Goal: Task Accomplishment & Management: Use online tool/utility

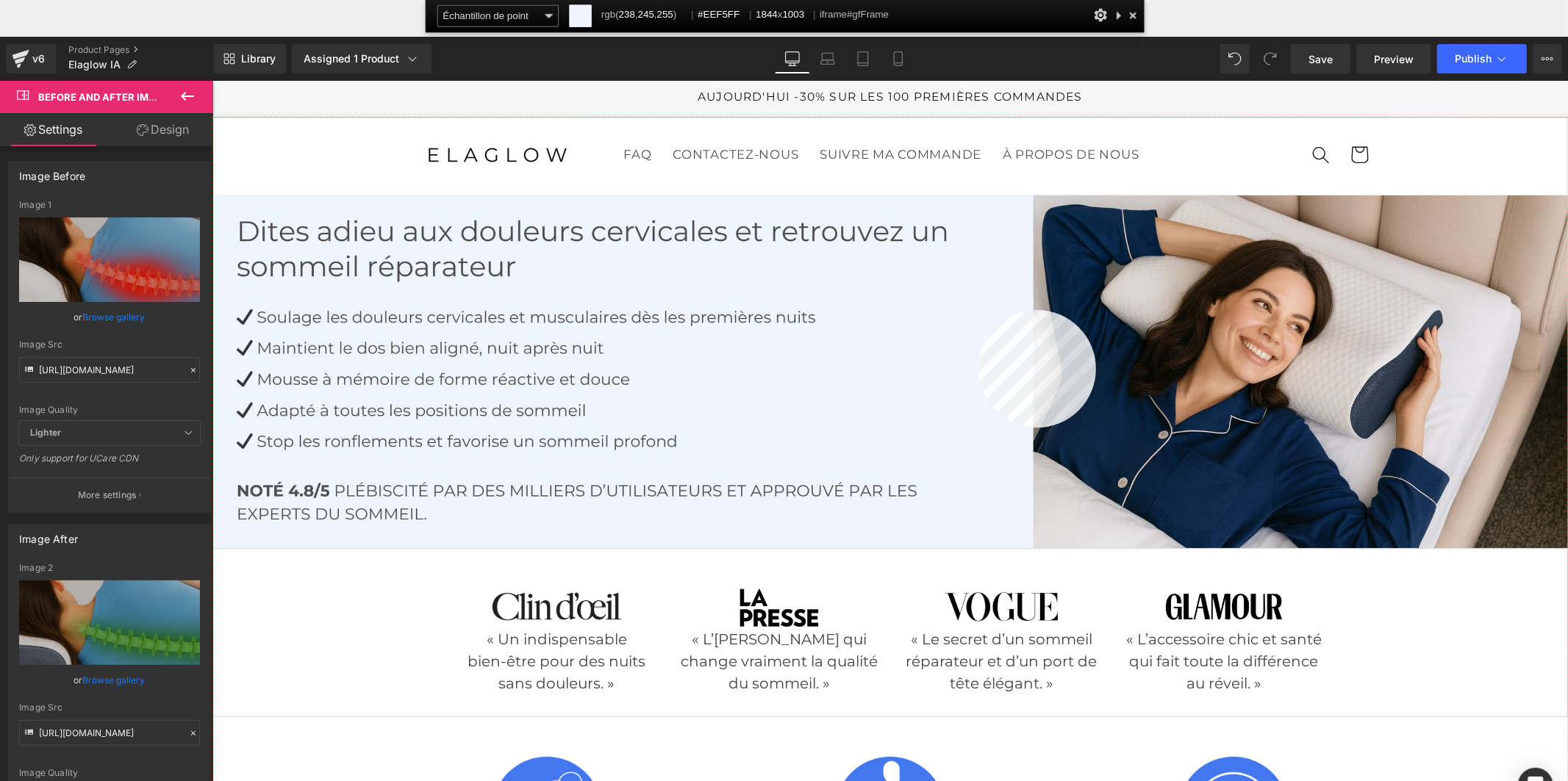
click at [978, 310] on div at bounding box center [890, 486] width 1355 height 737
click at [980, 304] on div at bounding box center [890, 486] width 1355 height 737
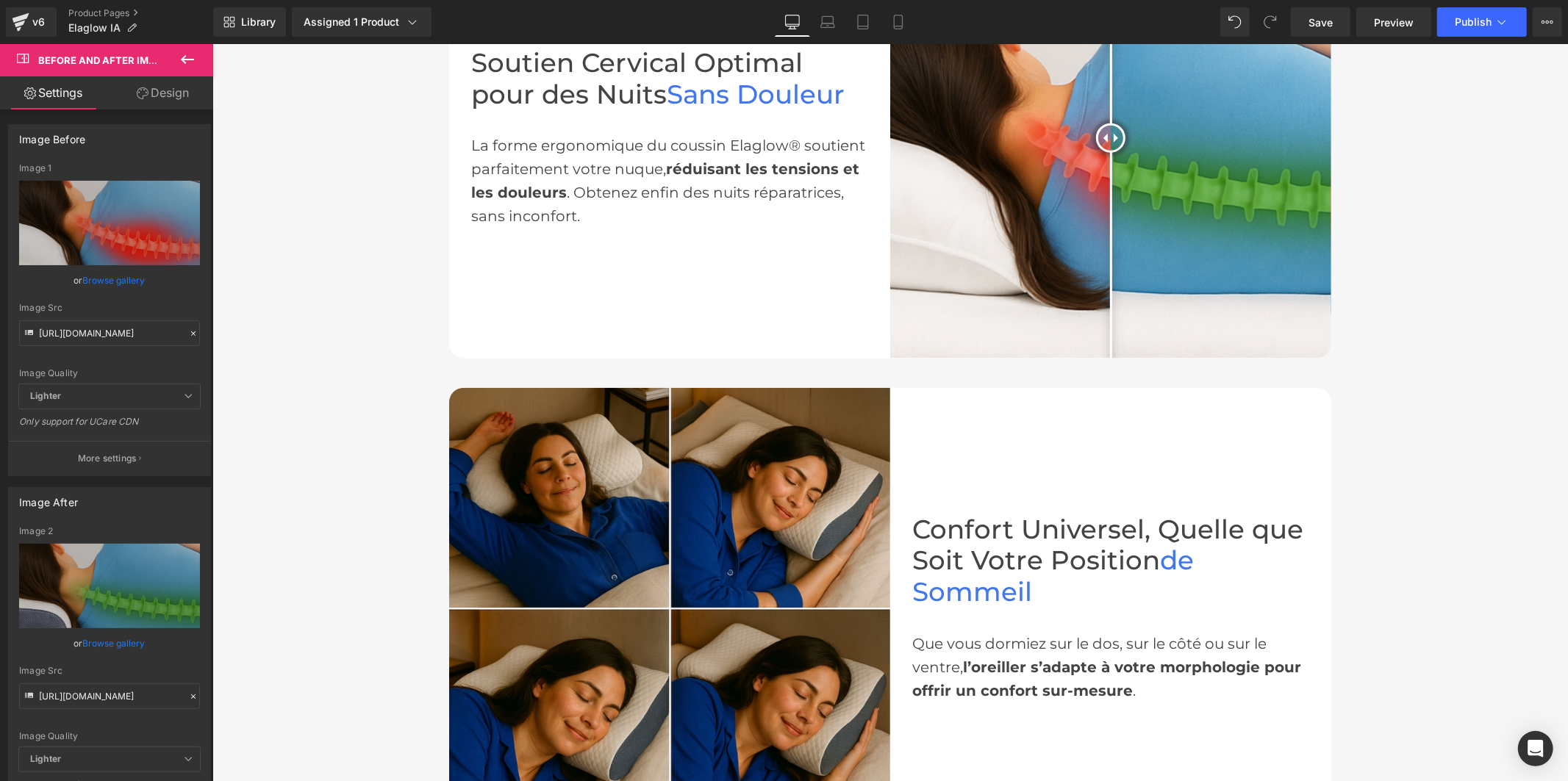
scroll to position [1387, 0]
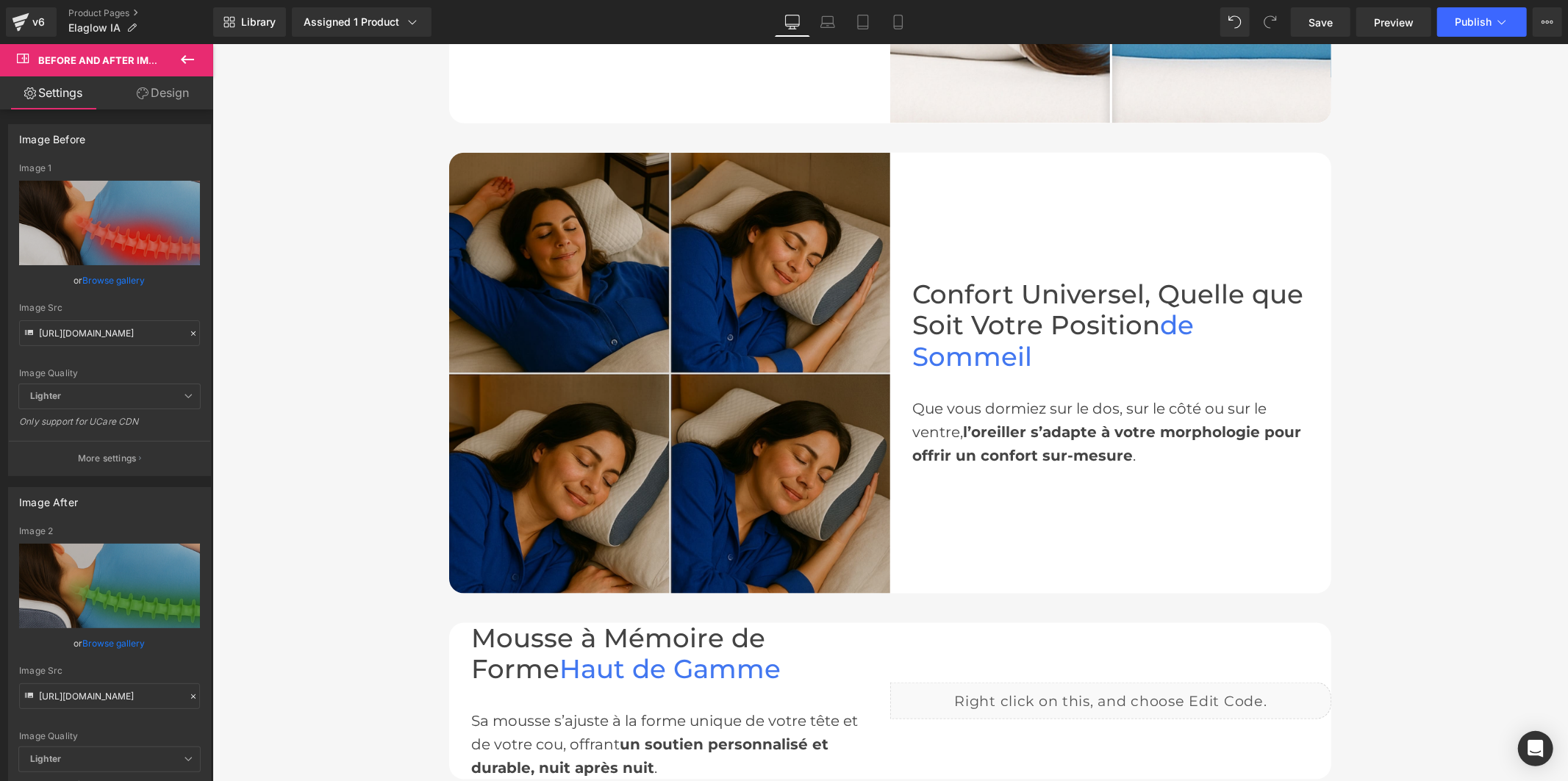
click at [681, 356] on img at bounding box center [669, 372] width 441 height 441
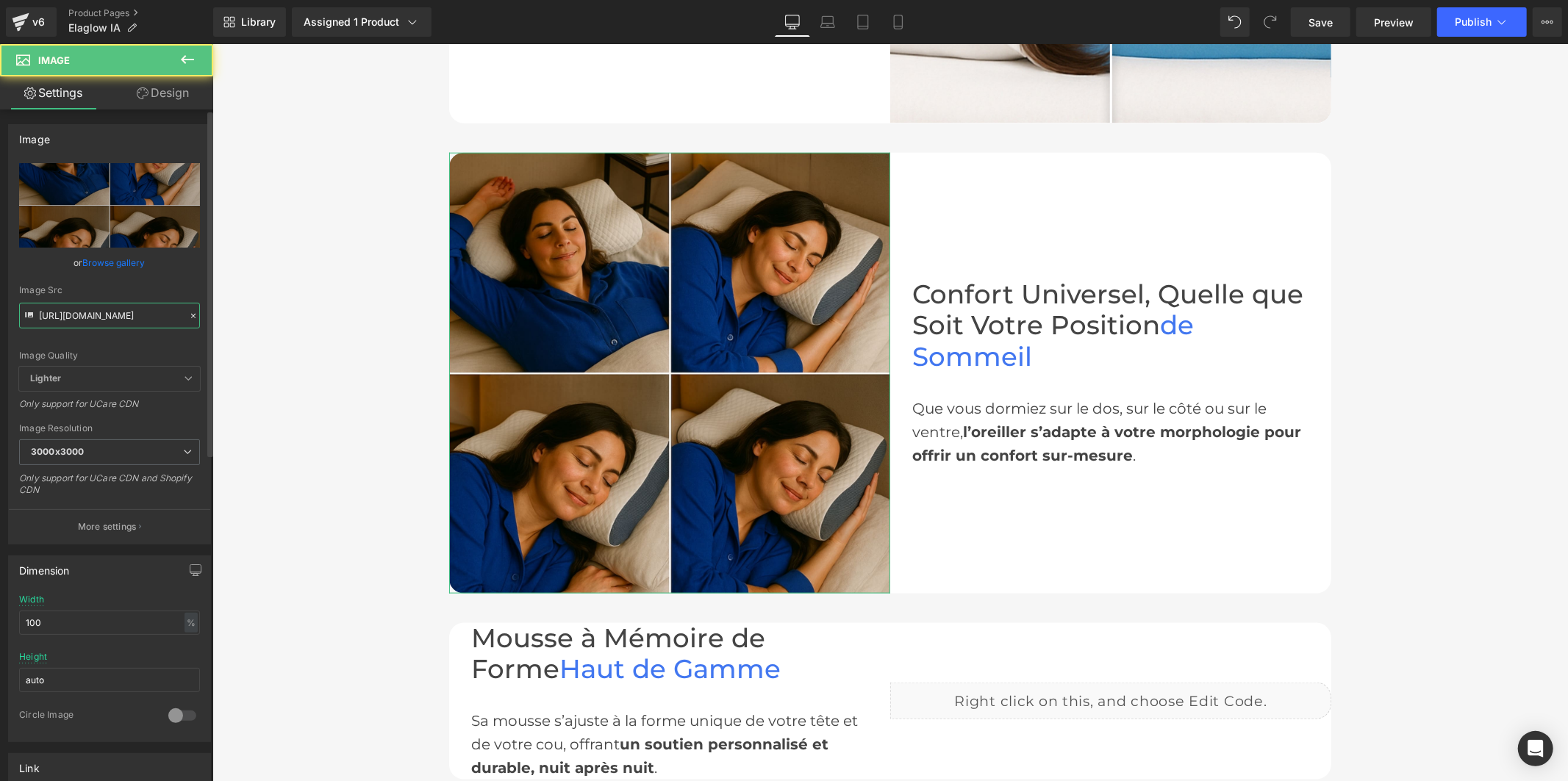
click at [113, 318] on input "[URL][DOMAIN_NAME]" at bounding box center [109, 315] width 181 height 25
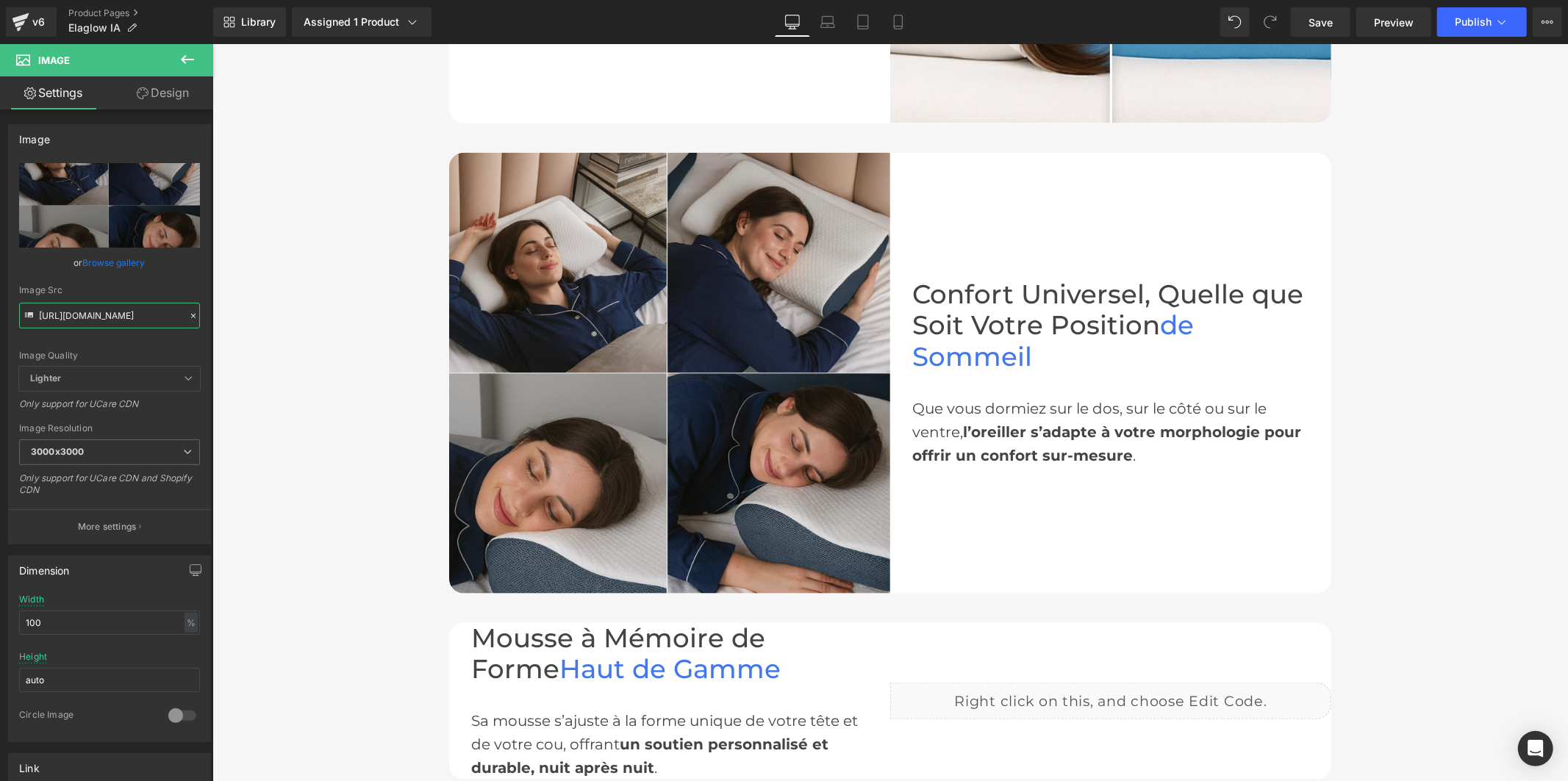
type input "[URL][DOMAIN_NAME]"
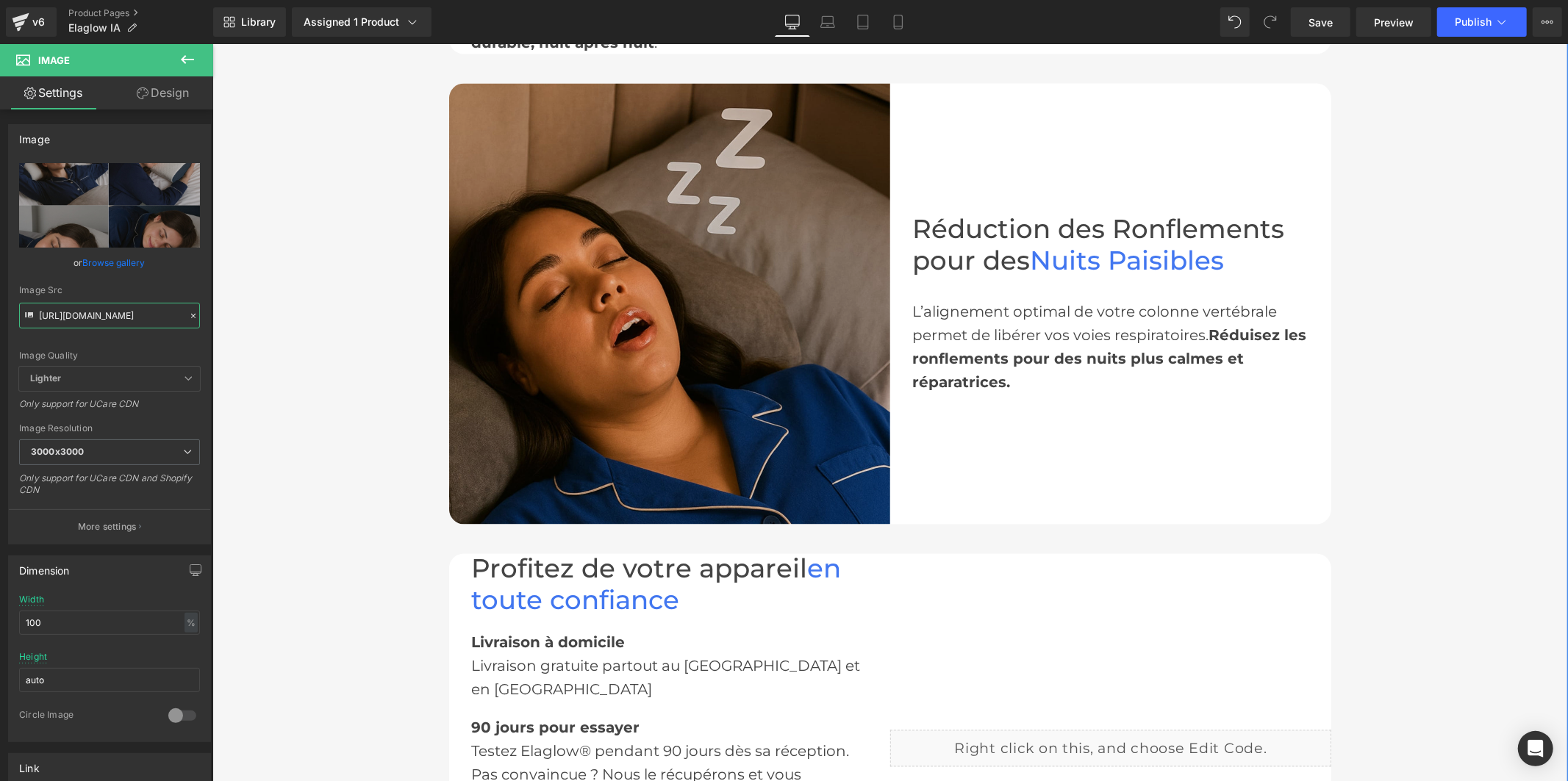
scroll to position [2122, 0]
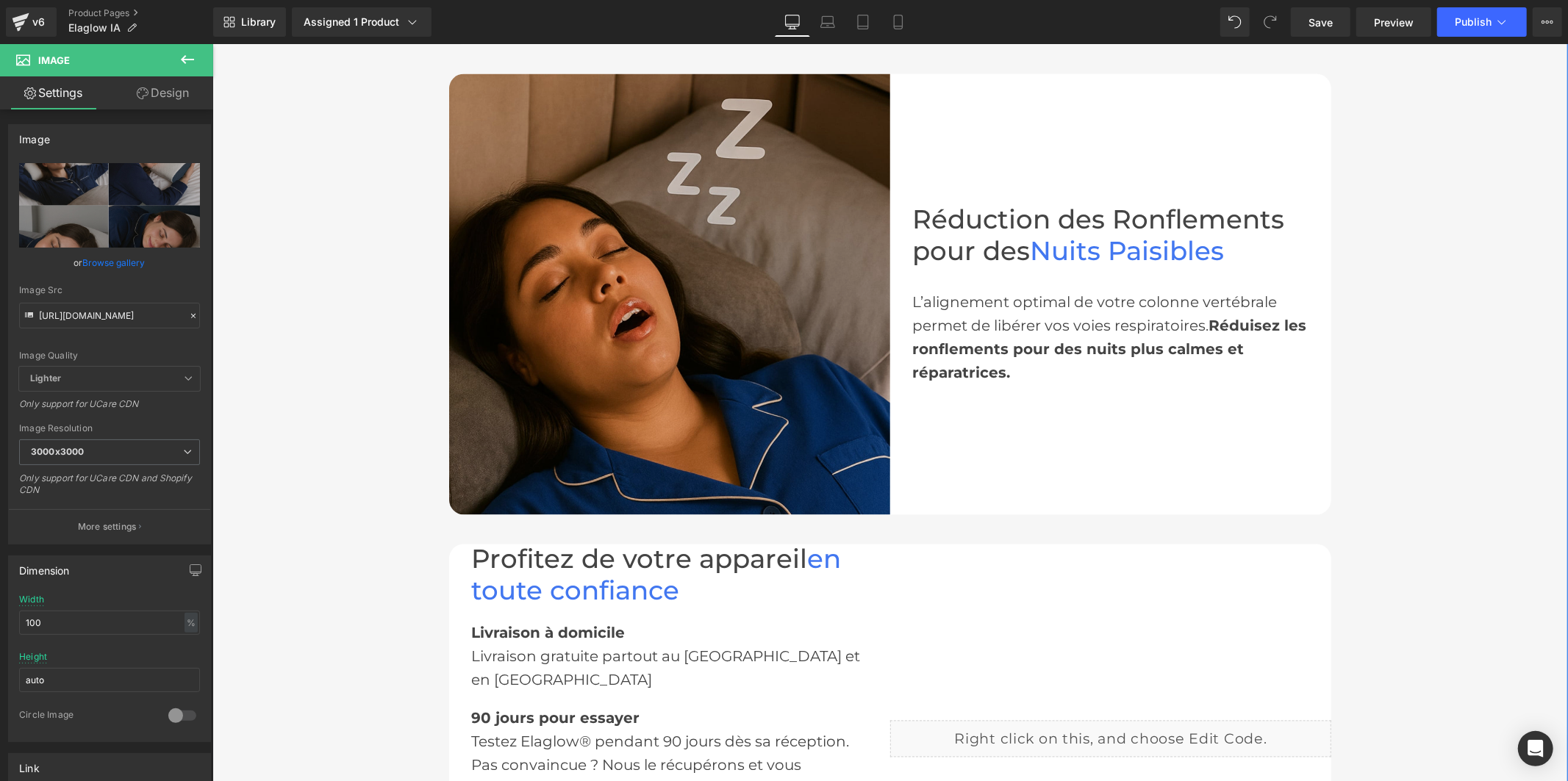
click at [708, 270] on img at bounding box center [669, 294] width 441 height 441
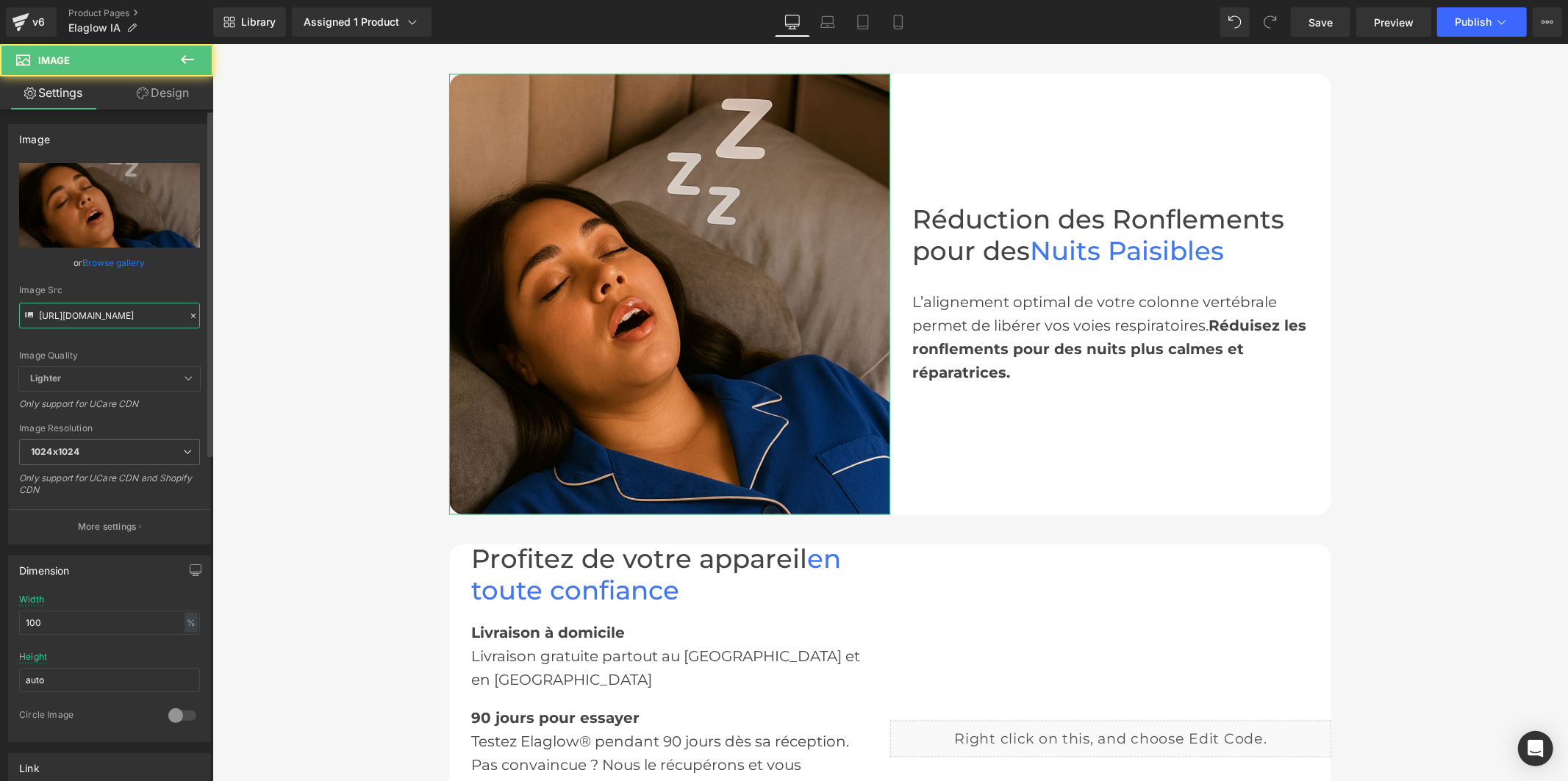
click at [107, 317] on input "[URL][DOMAIN_NAME]" at bounding box center [109, 315] width 181 height 25
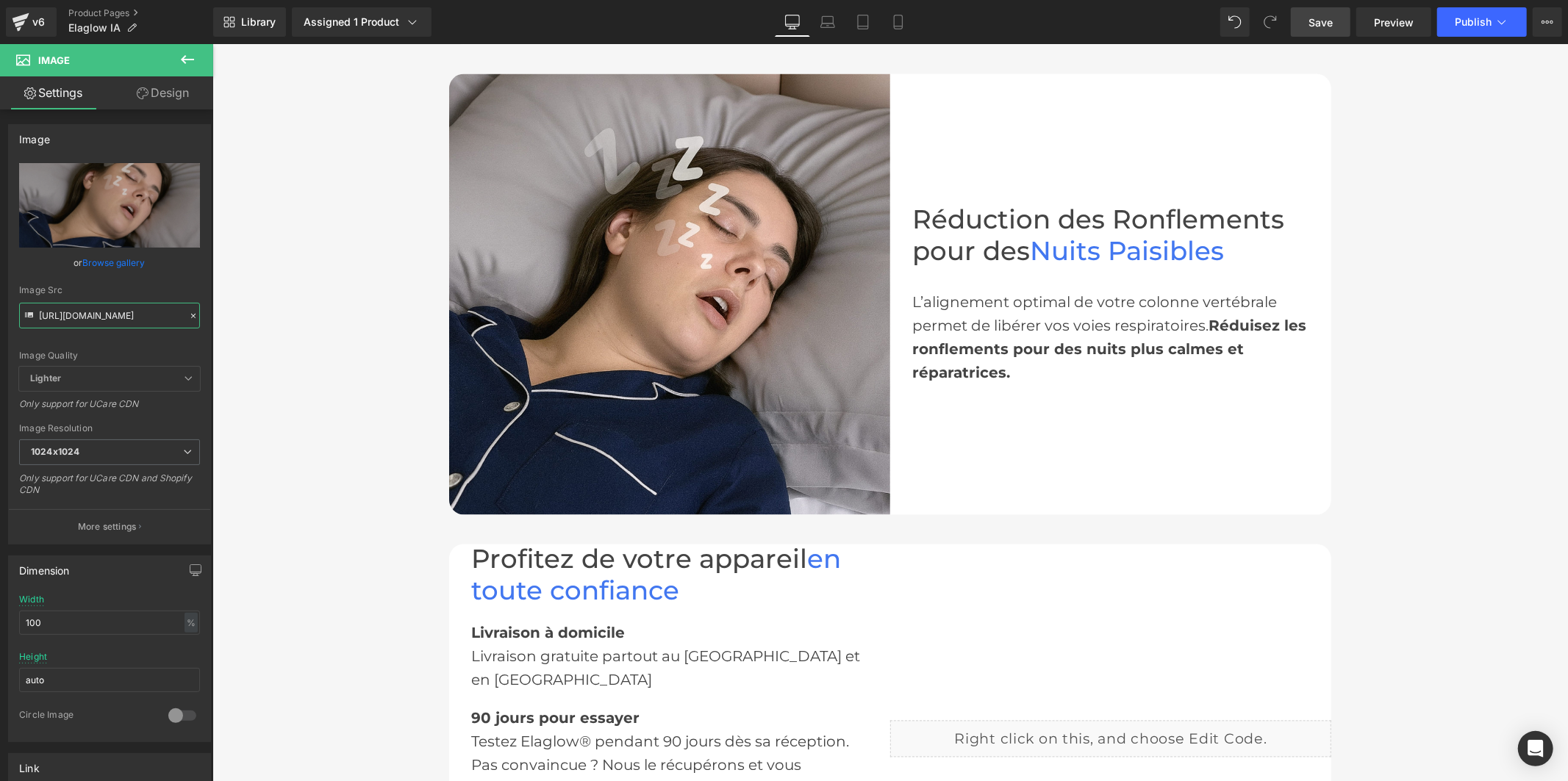
type input "[URL][DOMAIN_NAME]"
drag, startPoint x: 1308, startPoint y: 28, endPoint x: 841, endPoint y: 444, distance: 625.4
click at [1308, 28] on link "Save" at bounding box center [1320, 22] width 59 height 29
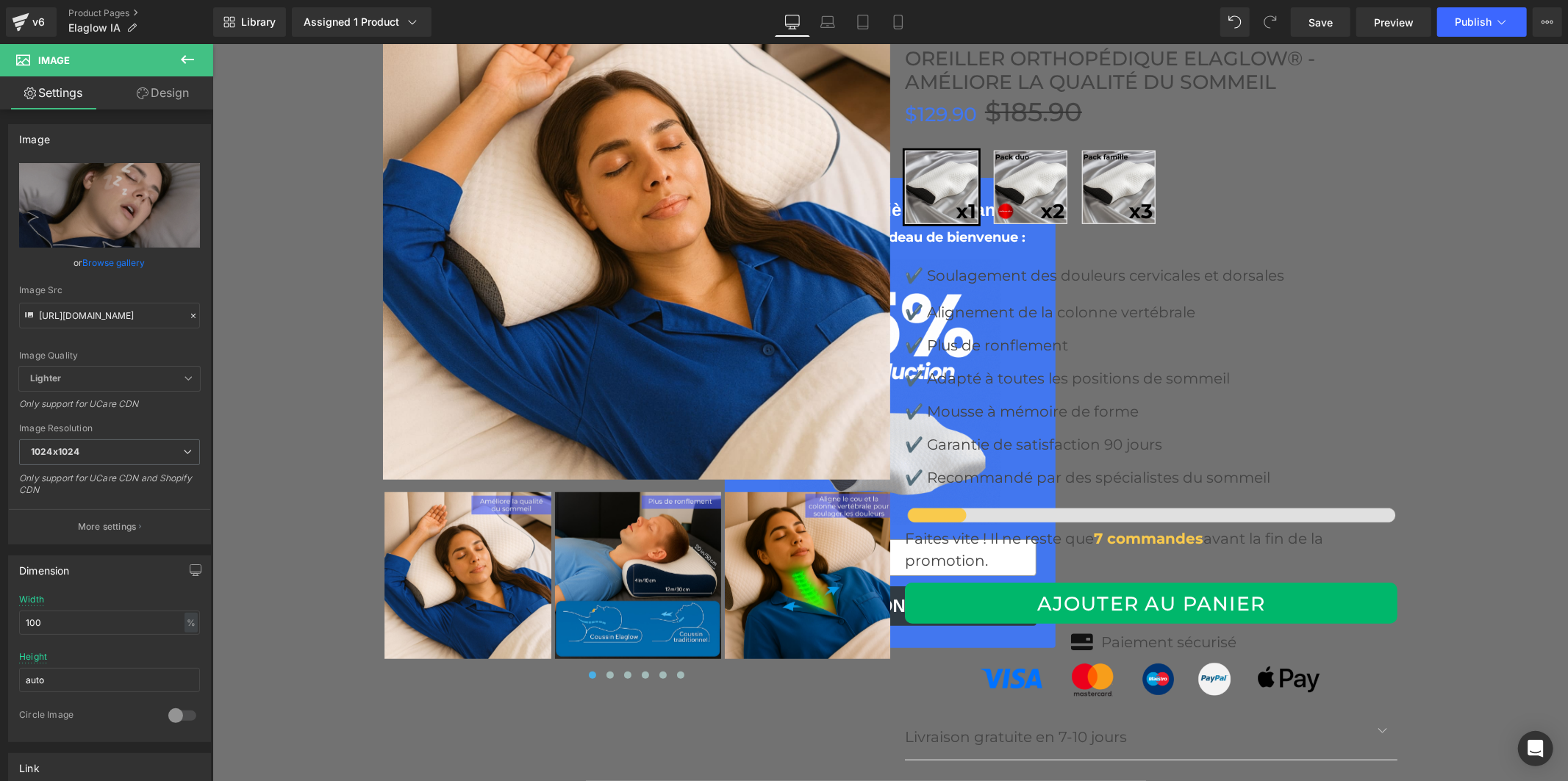
scroll to position [5551, 0]
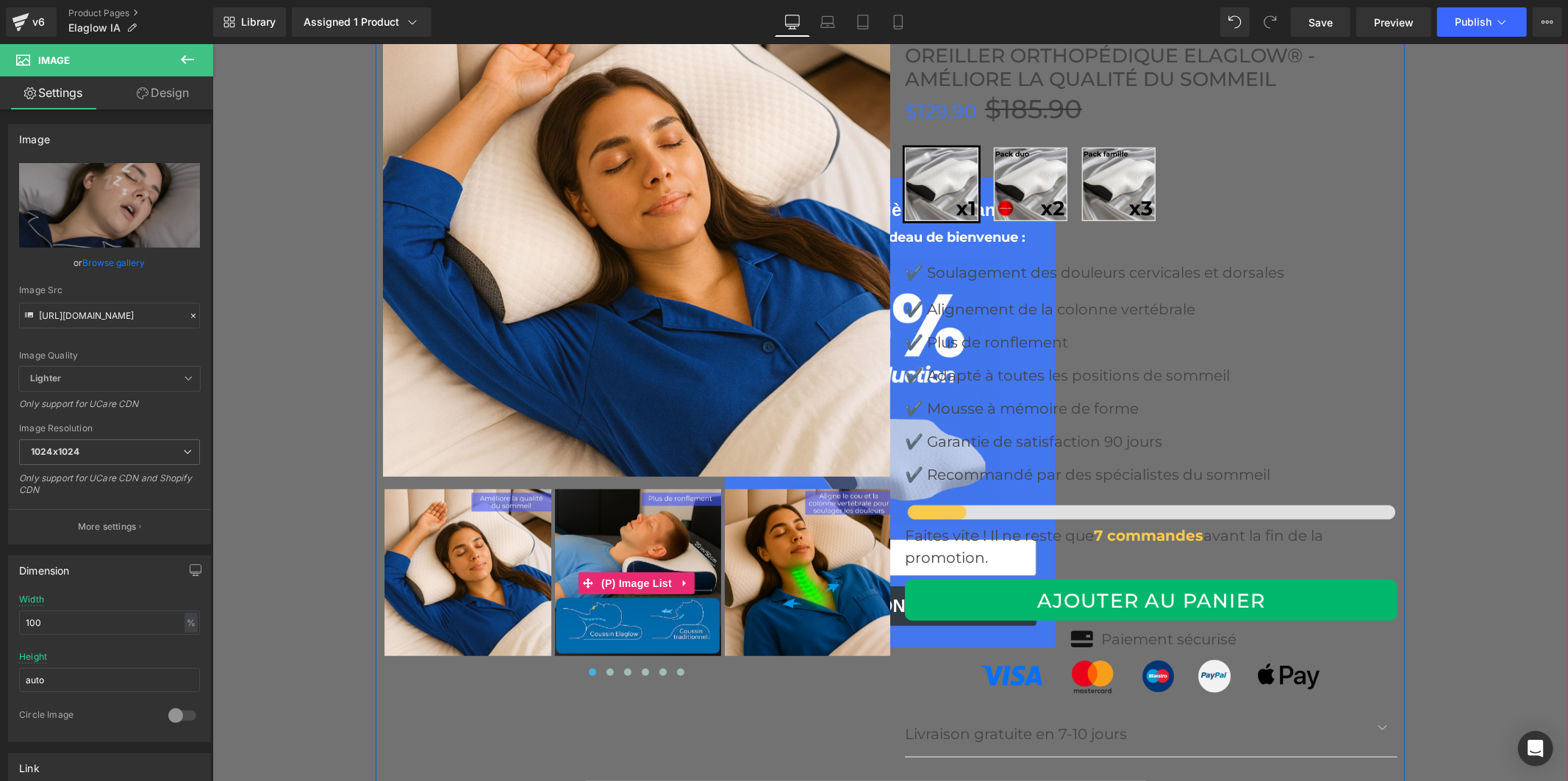
click at [745, 534] on img at bounding box center [807, 571] width 167 height 167
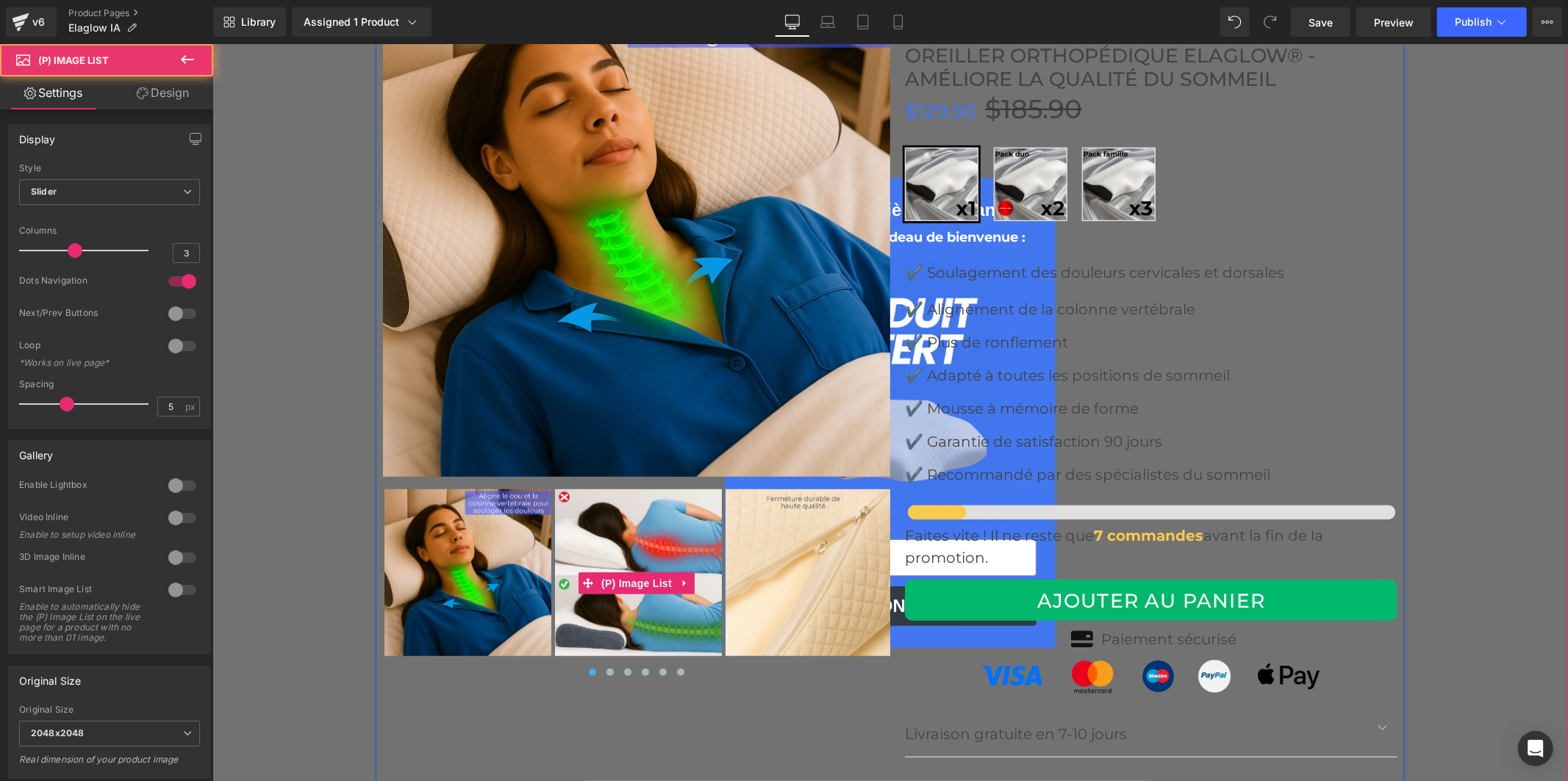
click at [804, 545] on img at bounding box center [807, 571] width 167 height 167
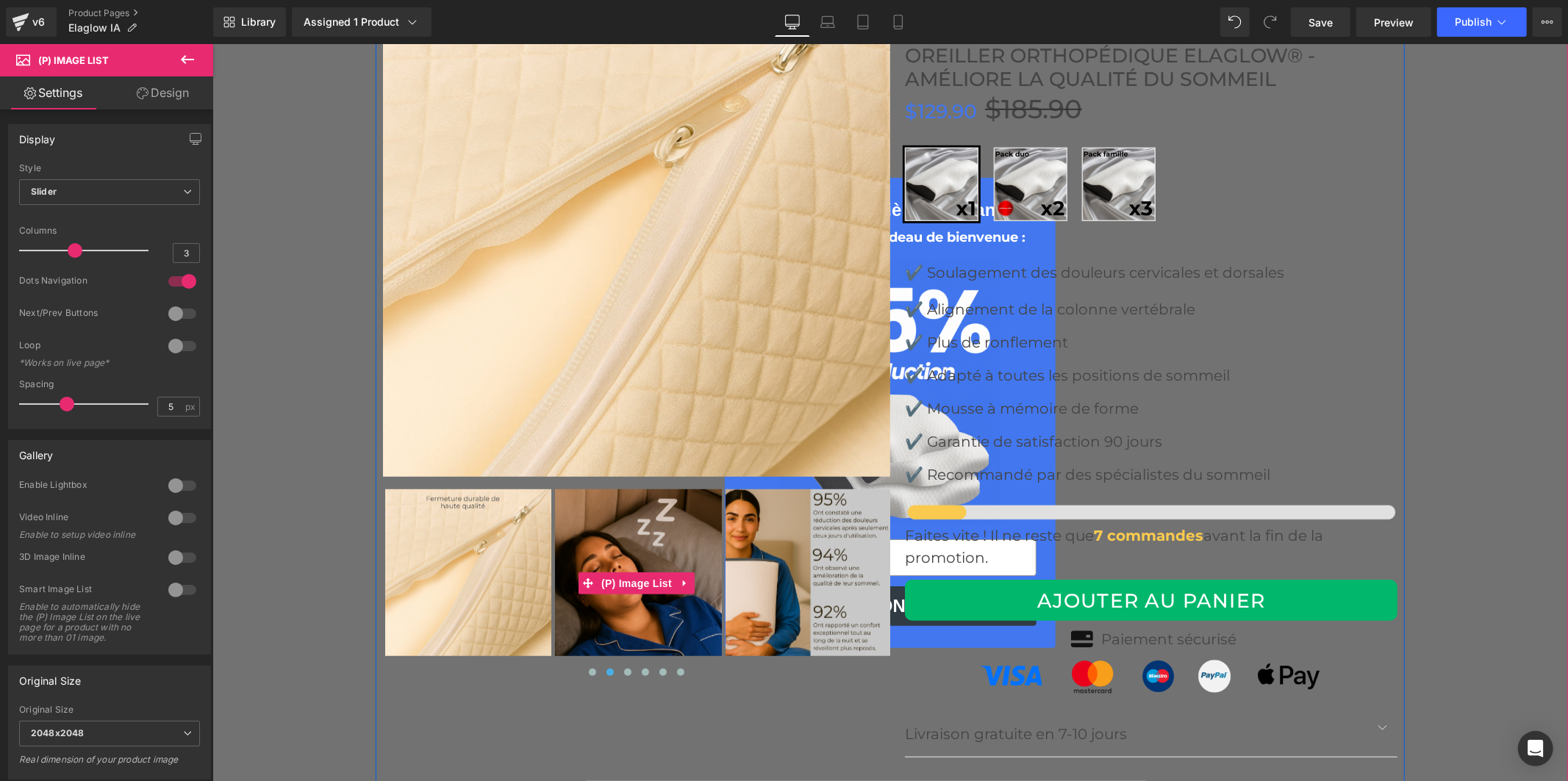
click at [752, 543] on img at bounding box center [807, 571] width 167 height 167
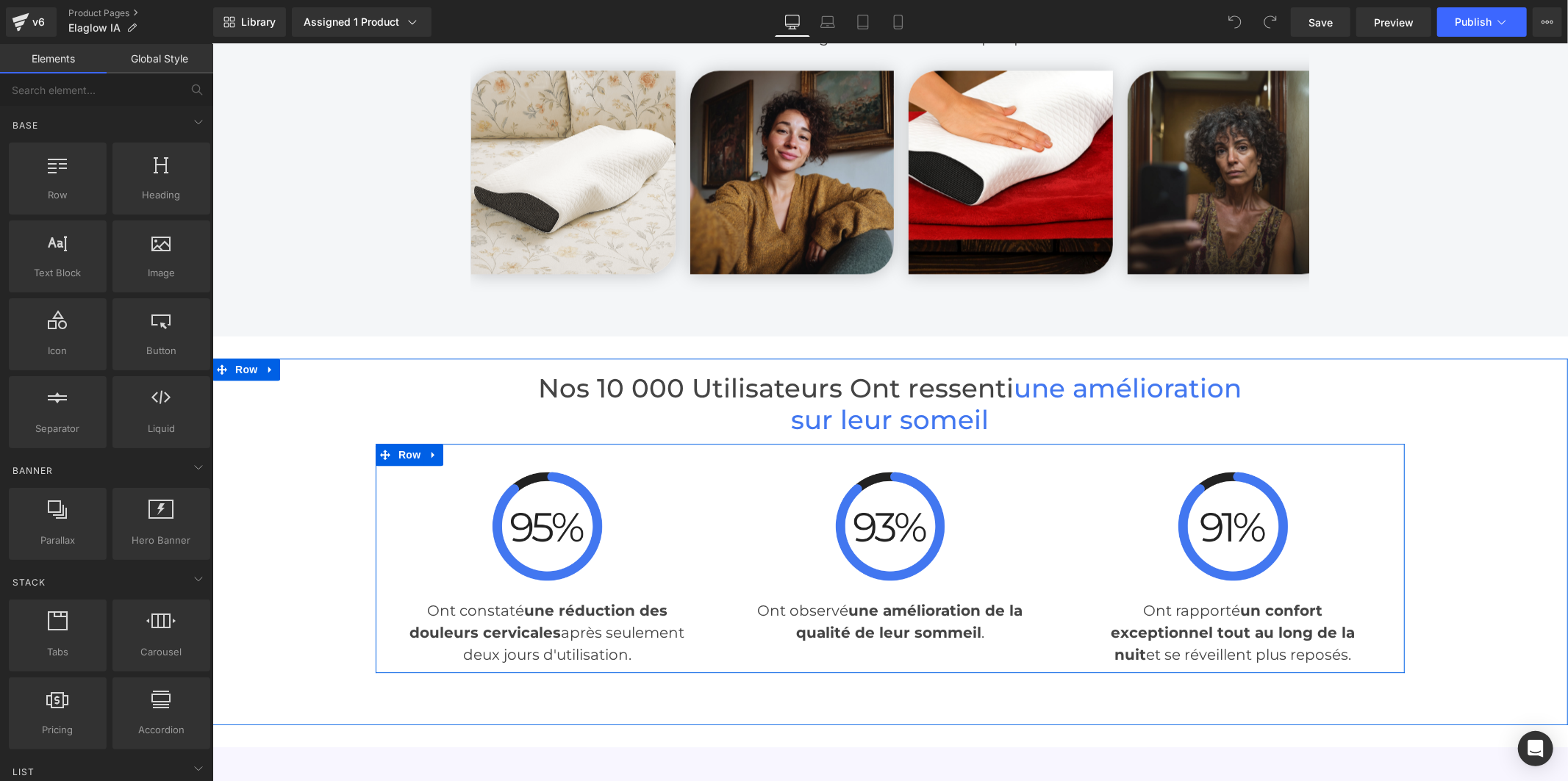
scroll to position [2939, 0]
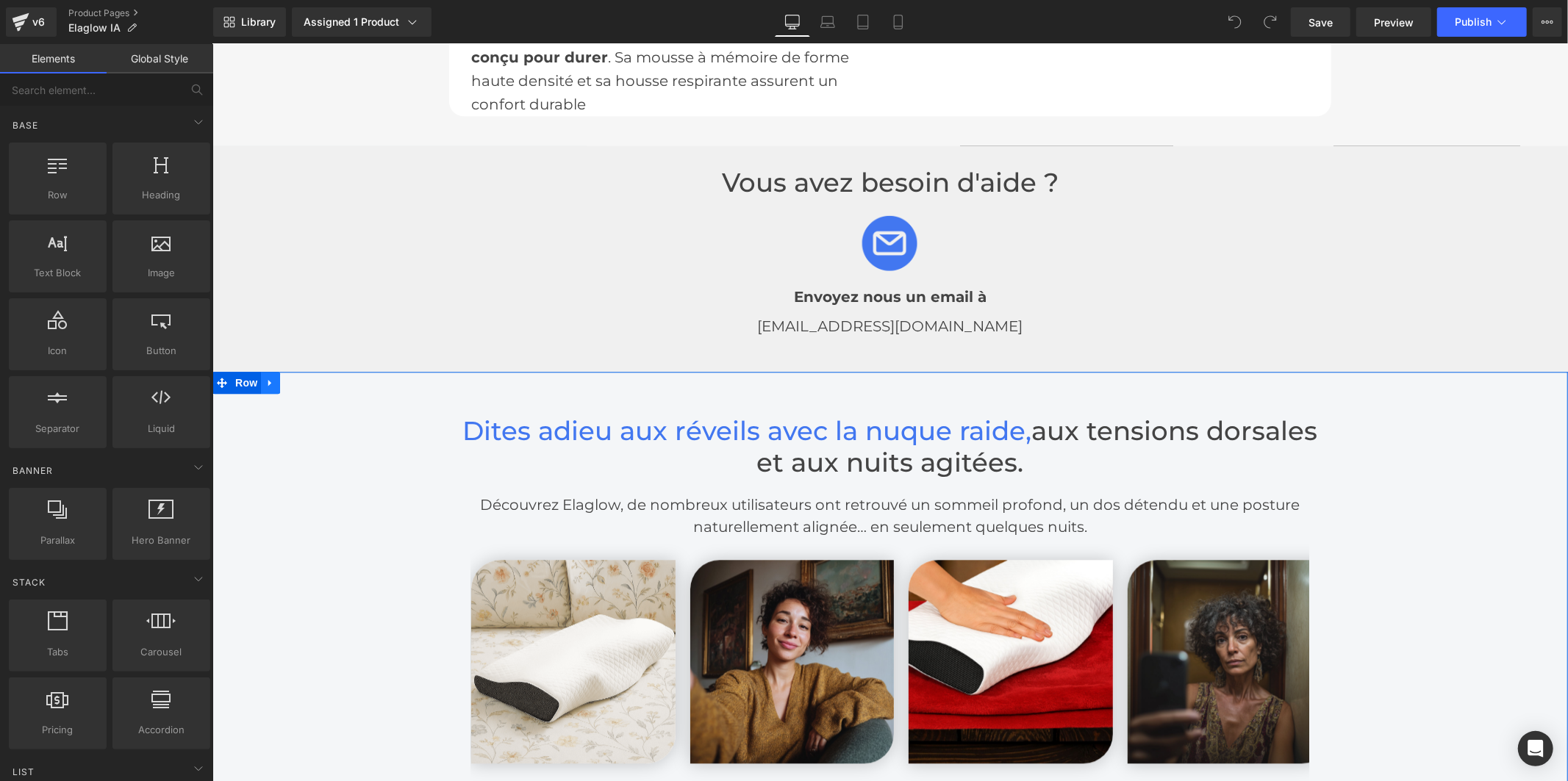
click at [271, 371] on link at bounding box center [270, 382] width 19 height 22
click at [303, 377] on icon at bounding box center [307, 382] width 10 height 10
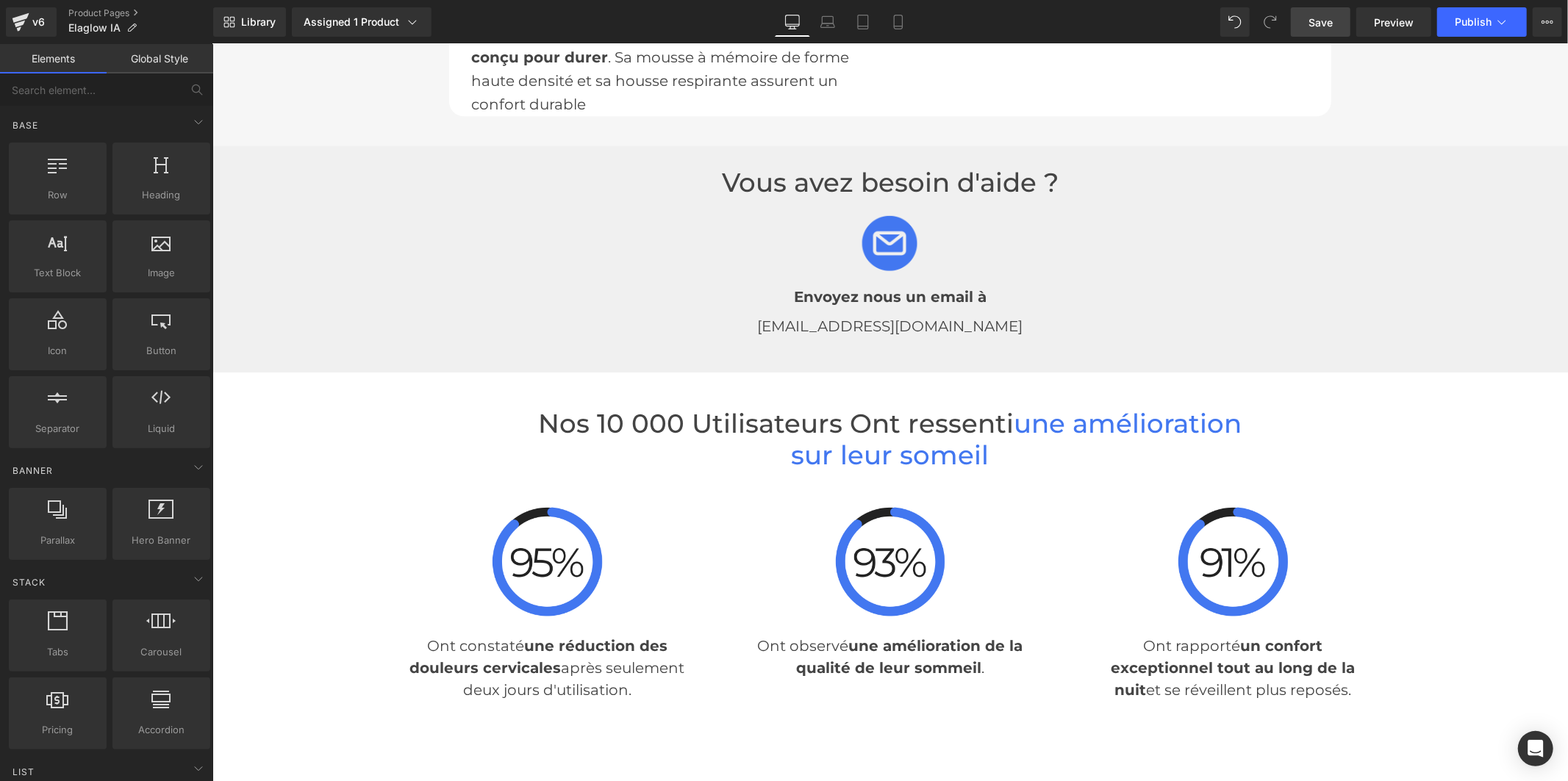
click at [1304, 16] on link "Save" at bounding box center [1320, 22] width 59 height 29
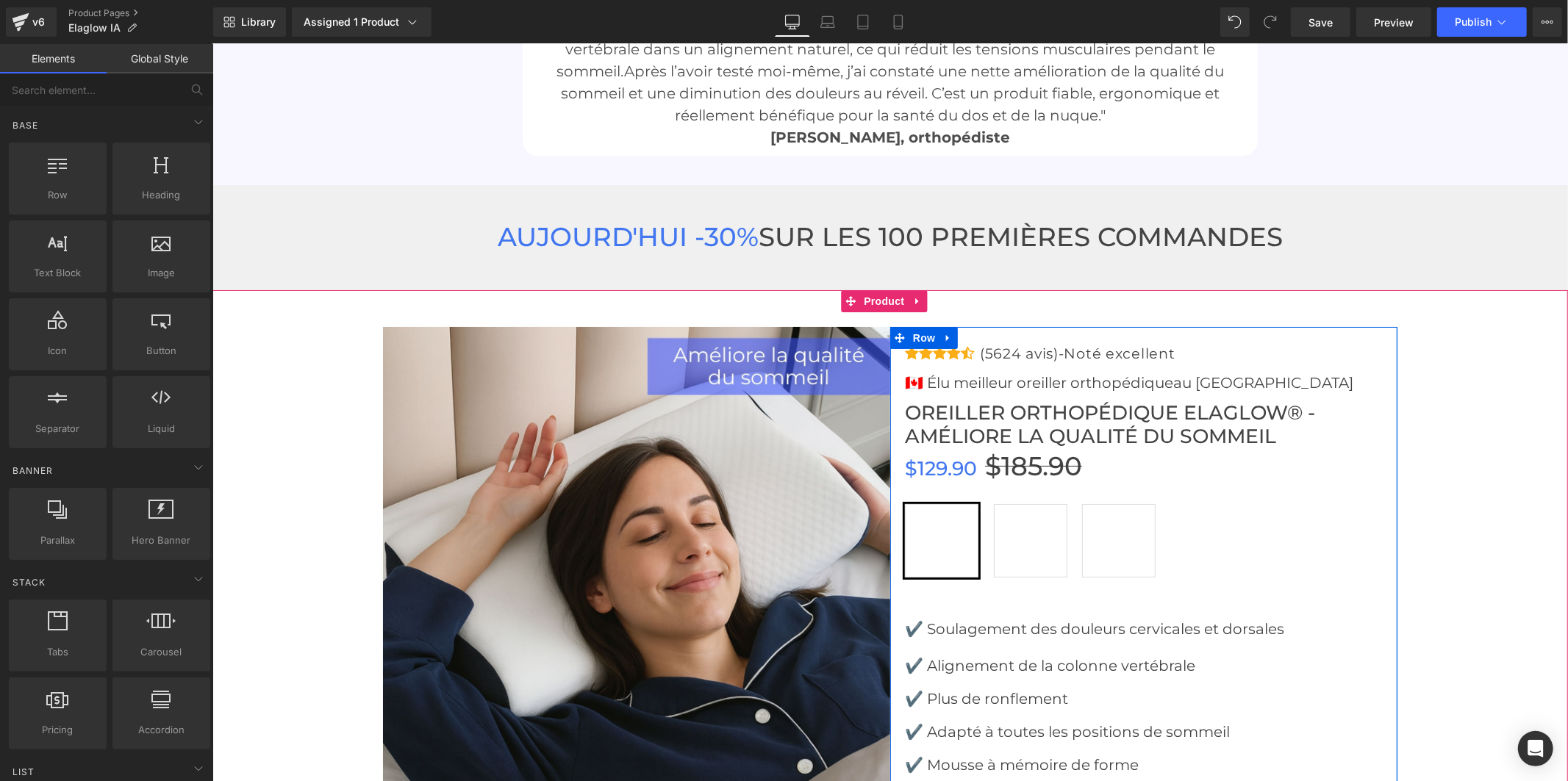
scroll to position [4653, 0]
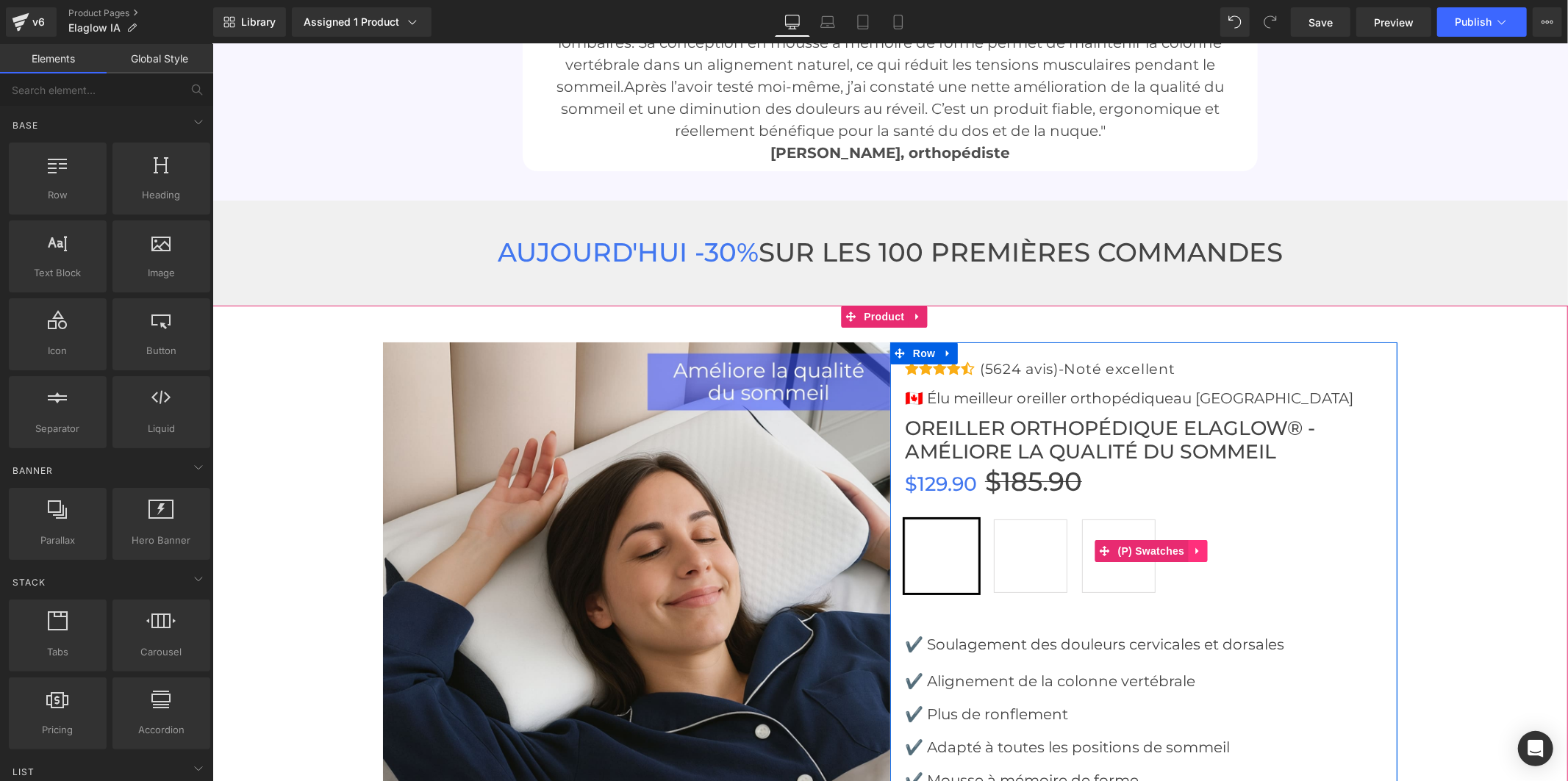
click at [1192, 544] on icon at bounding box center [1196, 550] width 10 height 11
click at [1197, 539] on link at bounding box center [1206, 550] width 19 height 22
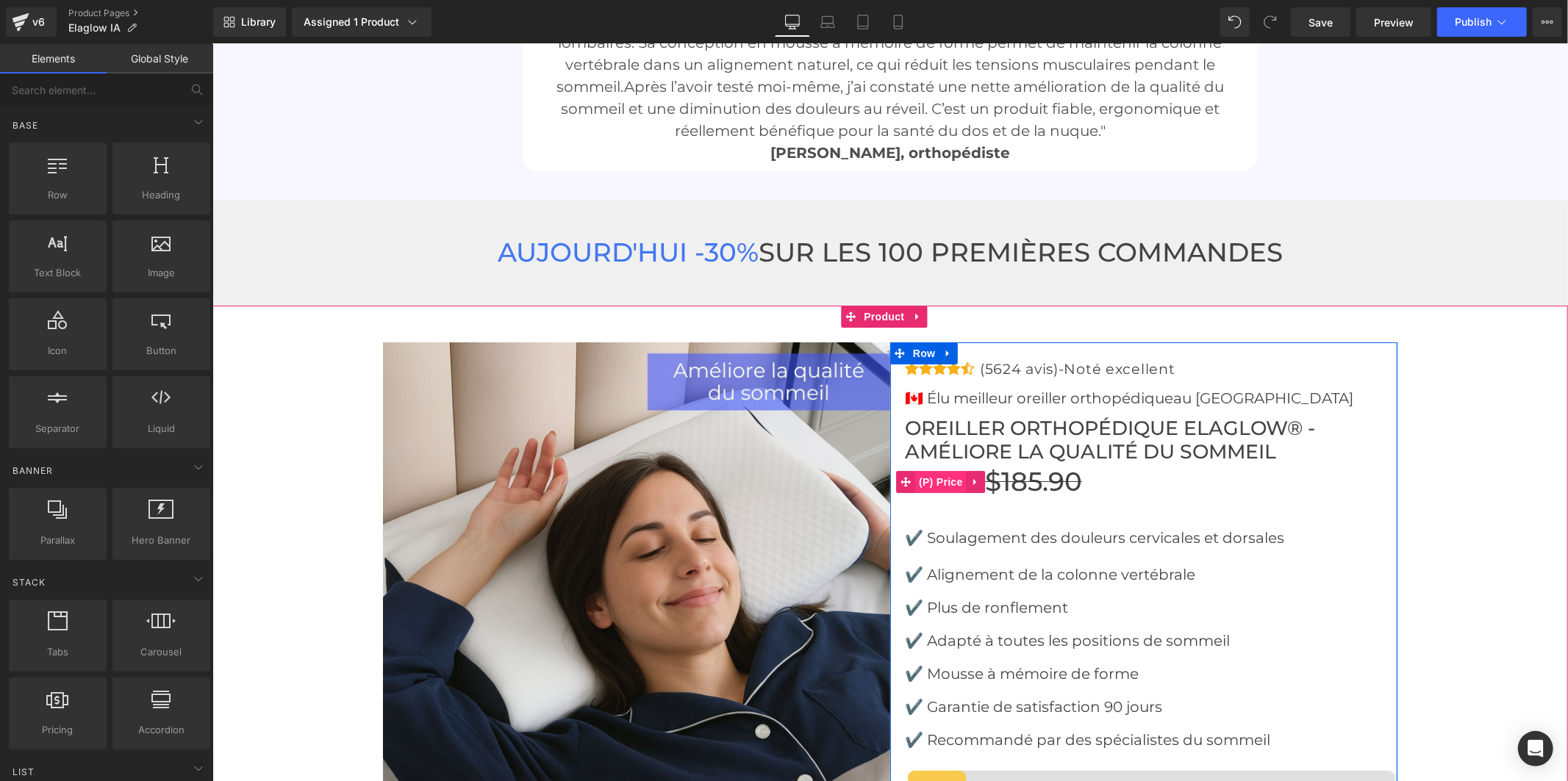
click at [946, 470] on span "(P) Price" at bounding box center [940, 481] width 51 height 22
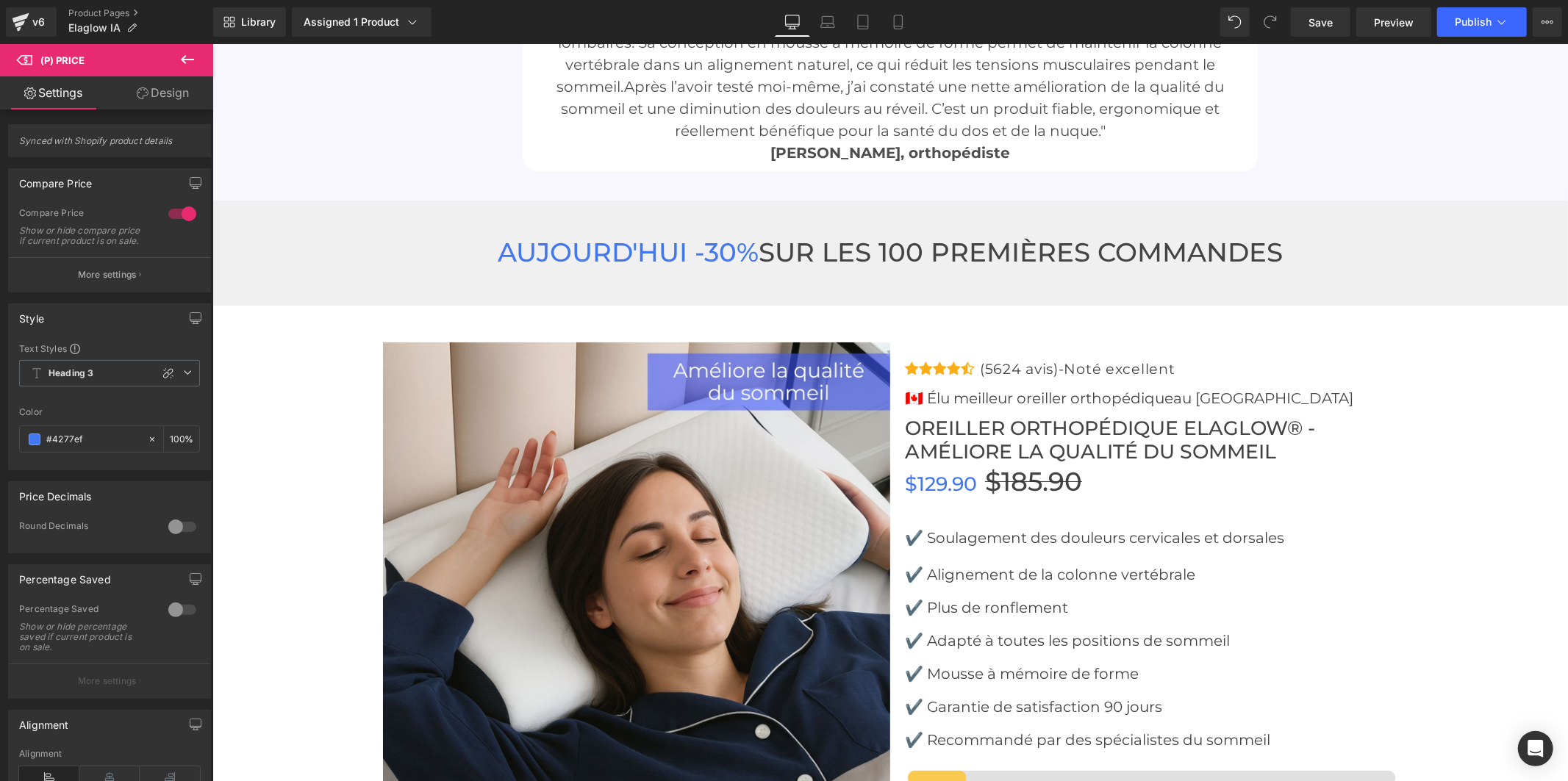
click at [170, 97] on link "Design" at bounding box center [163, 93] width 107 height 33
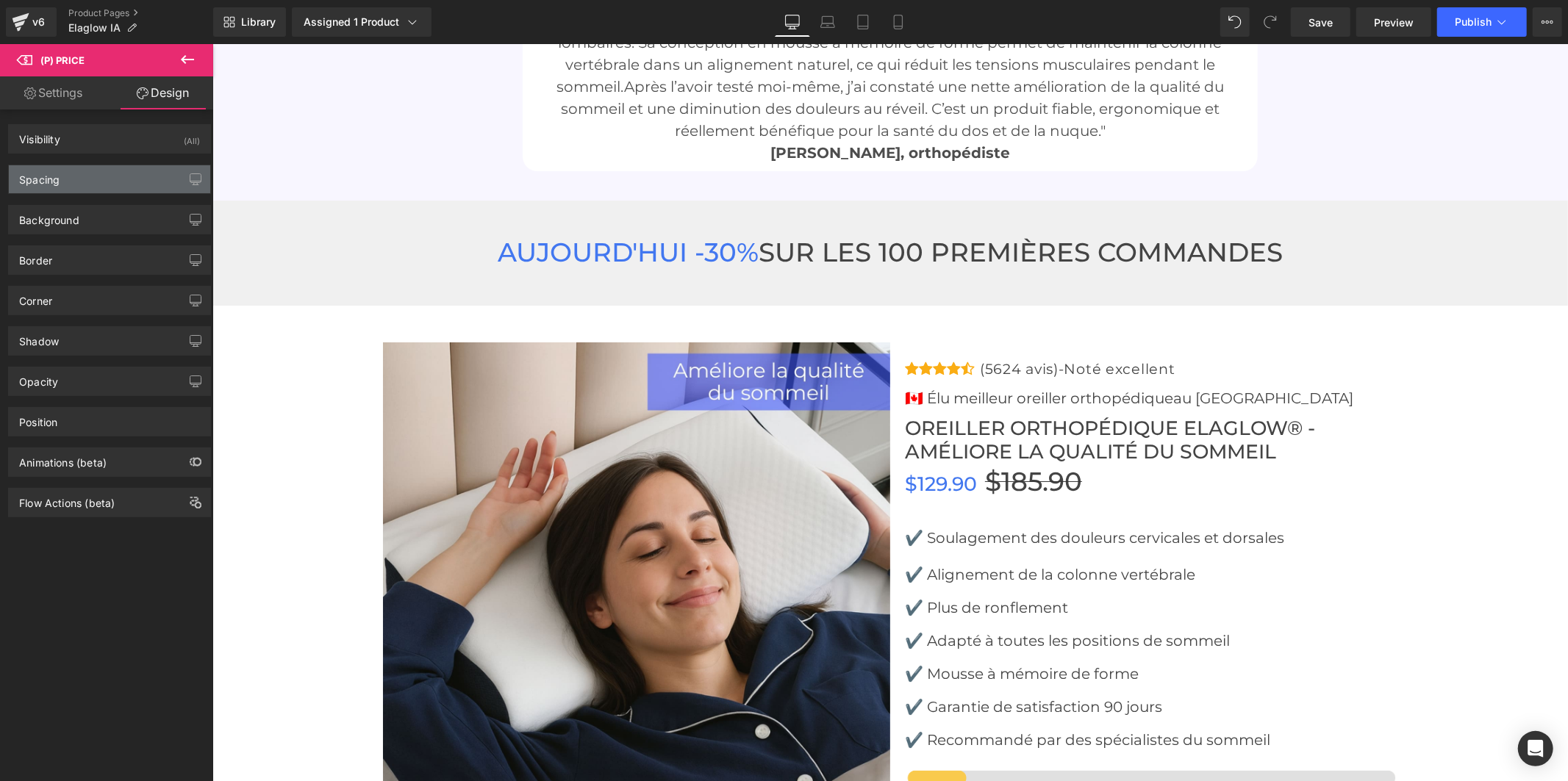
click at [129, 180] on div "Spacing" at bounding box center [109, 179] width 201 height 28
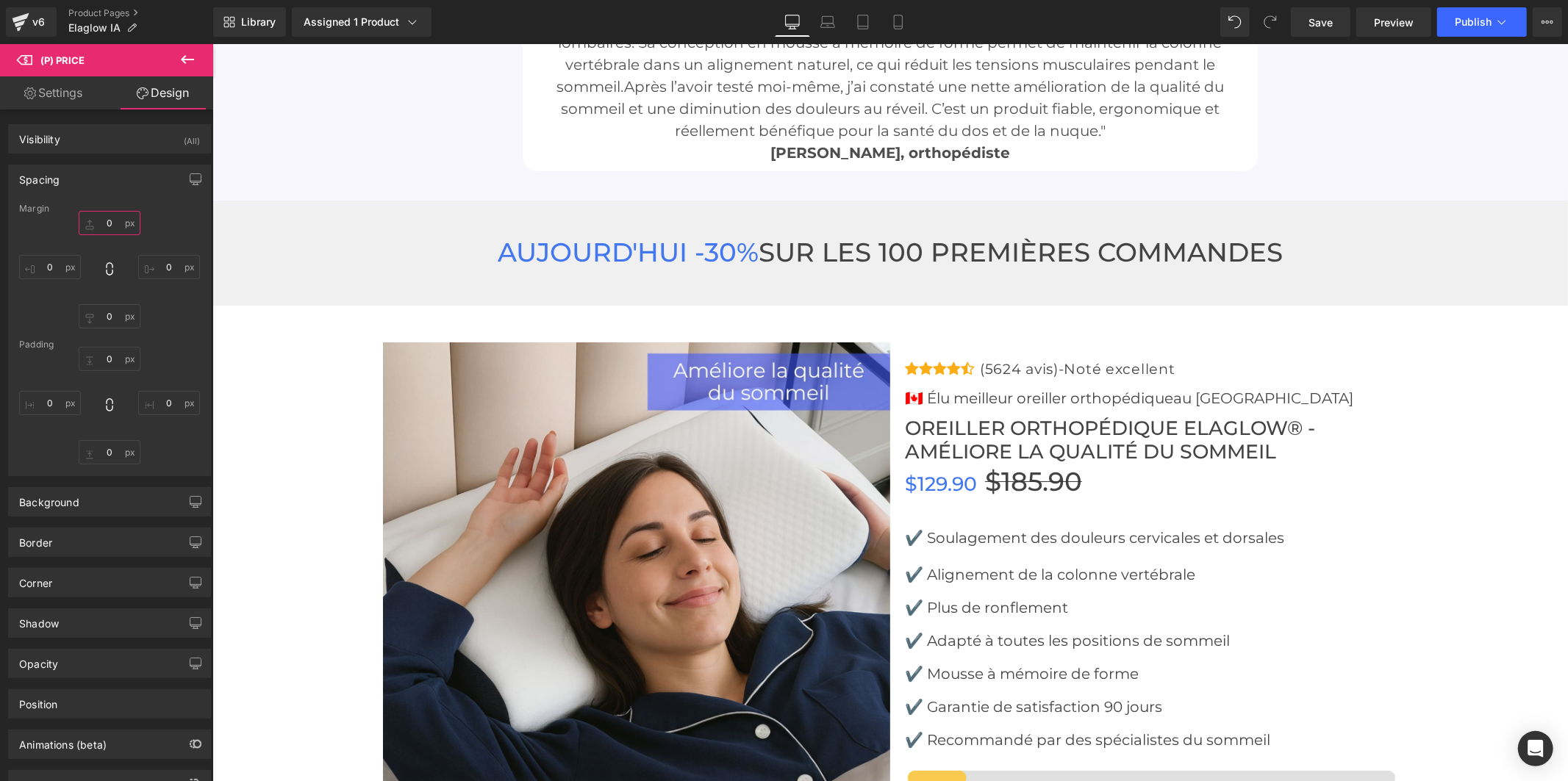
click at [107, 221] on input "0" at bounding box center [109, 223] width 61 height 25
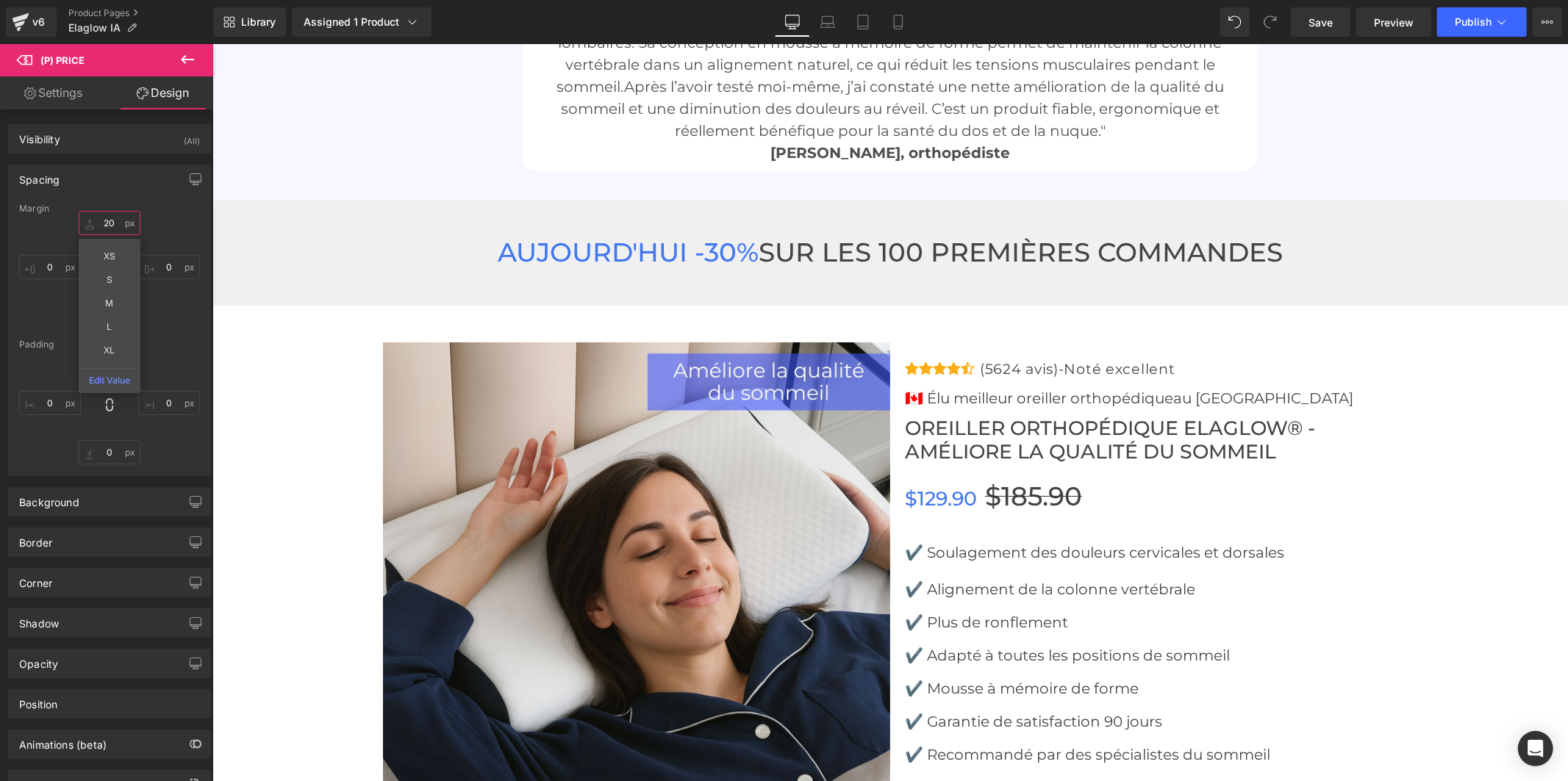
type input "20"
click at [1319, 25] on span "Save" at bounding box center [1321, 22] width 25 height 15
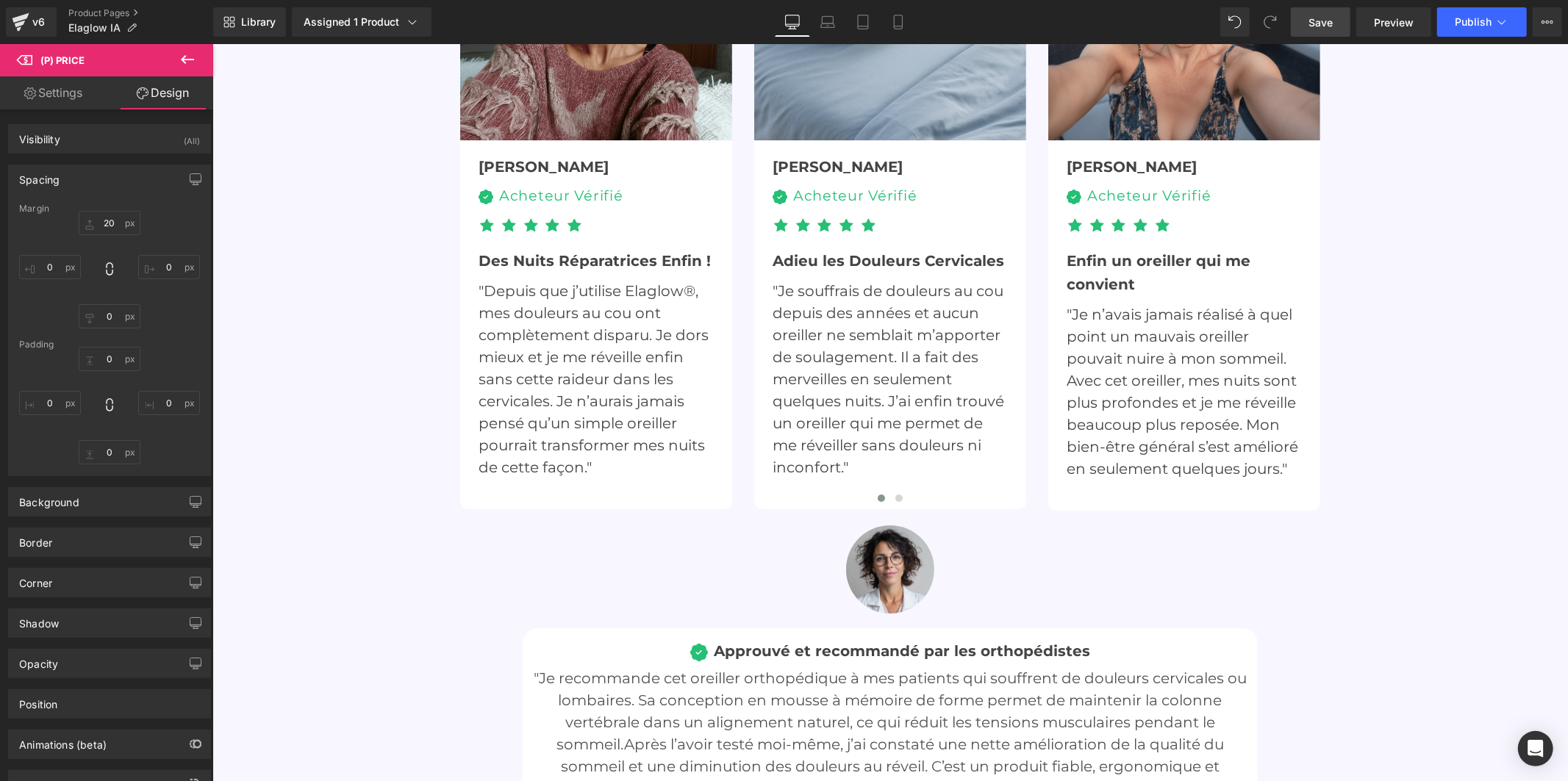
scroll to position [3837, 0]
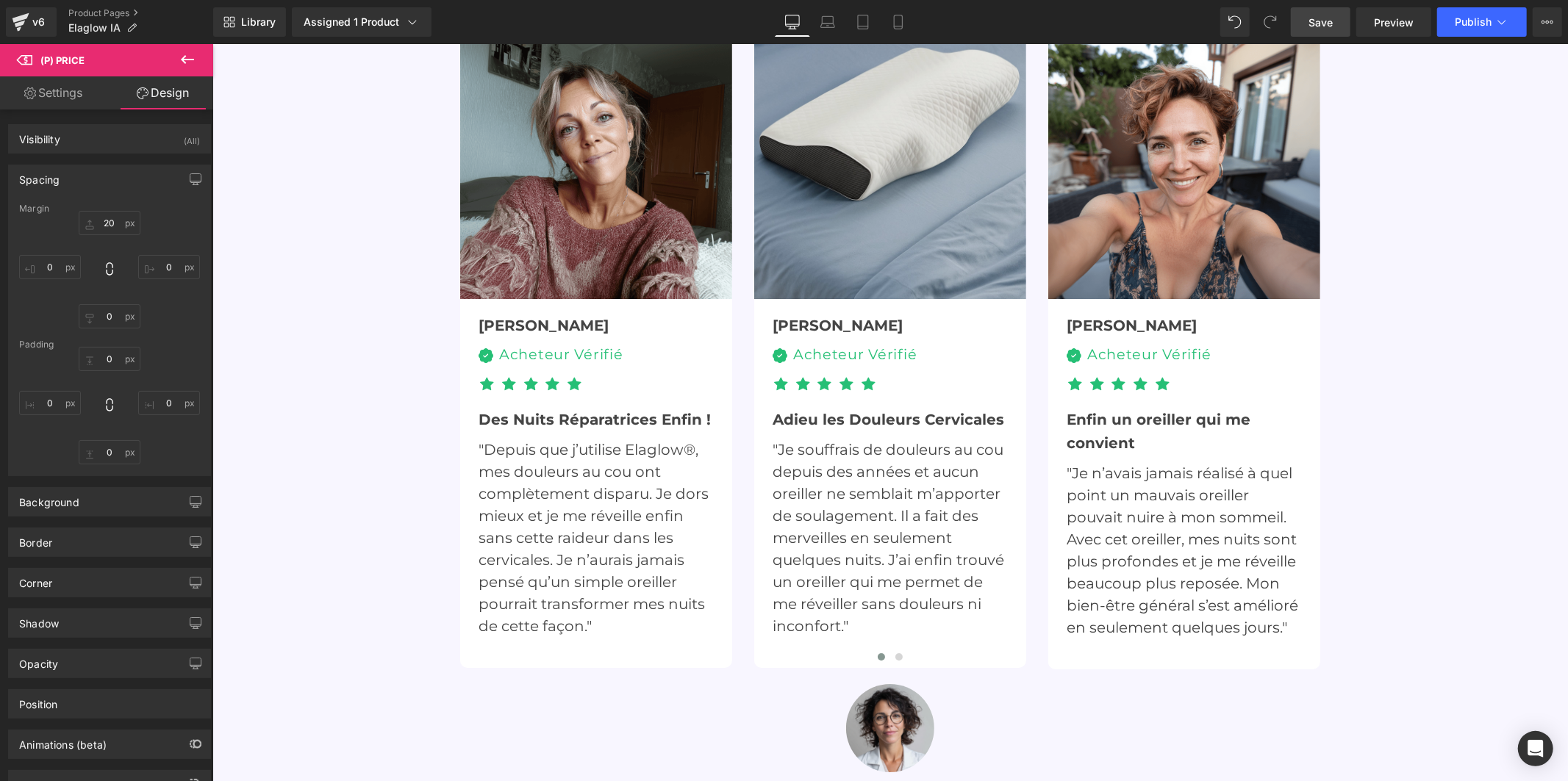
click at [916, 240] on img at bounding box center [890, 162] width 272 height 272
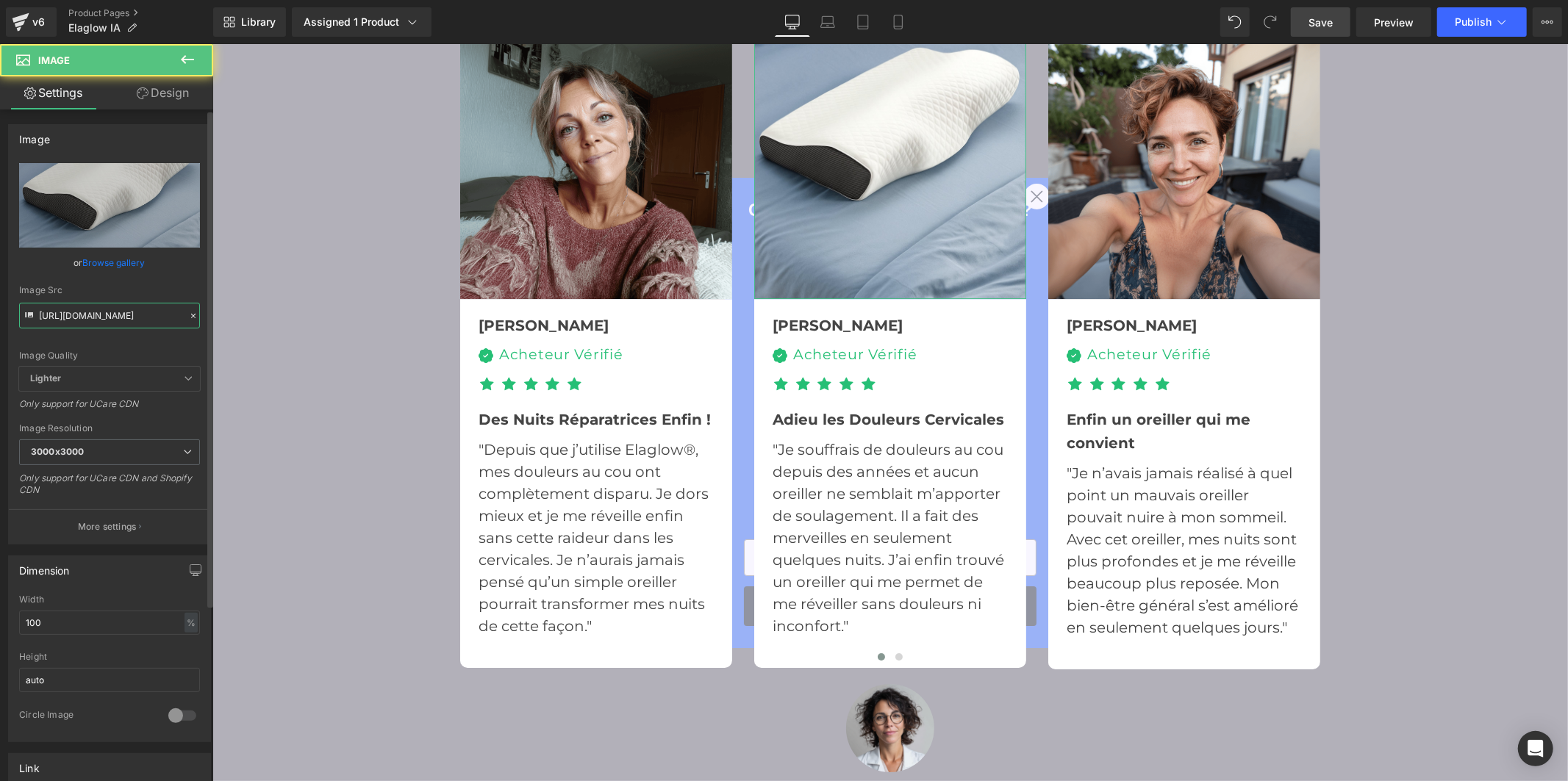
click at [92, 311] on input "https://cdn.shopify.com/s/files/1/0956/7564/6289/files/17_3000x3000.jpg?v=17556…" at bounding box center [109, 315] width 181 height 25
type input "https://cdn.shopify.com/s/files/1/0956/7564/6289/files/20.jpg?v=1755604288"
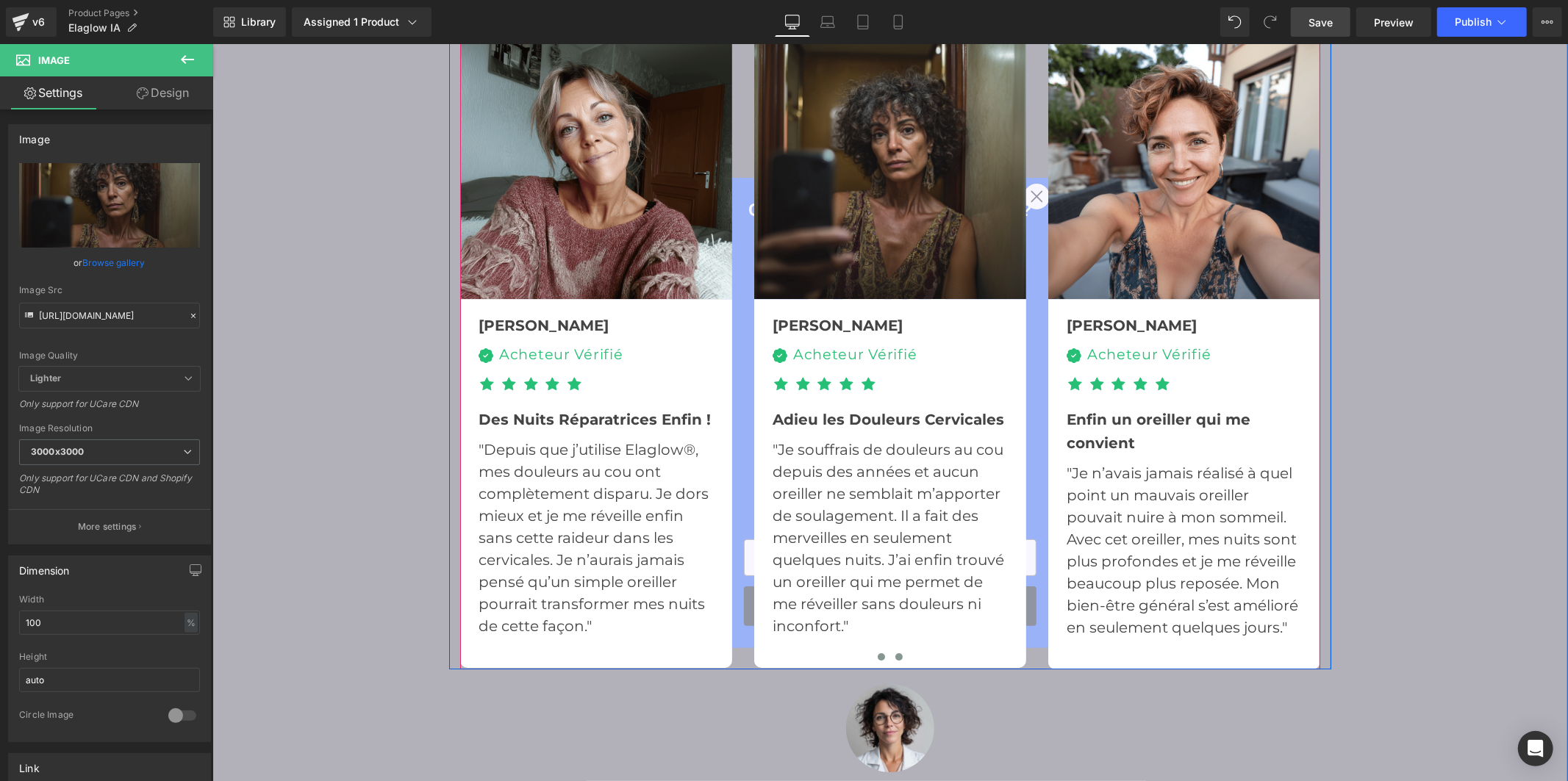
click at [890, 649] on button at bounding box center [898, 656] width 18 height 15
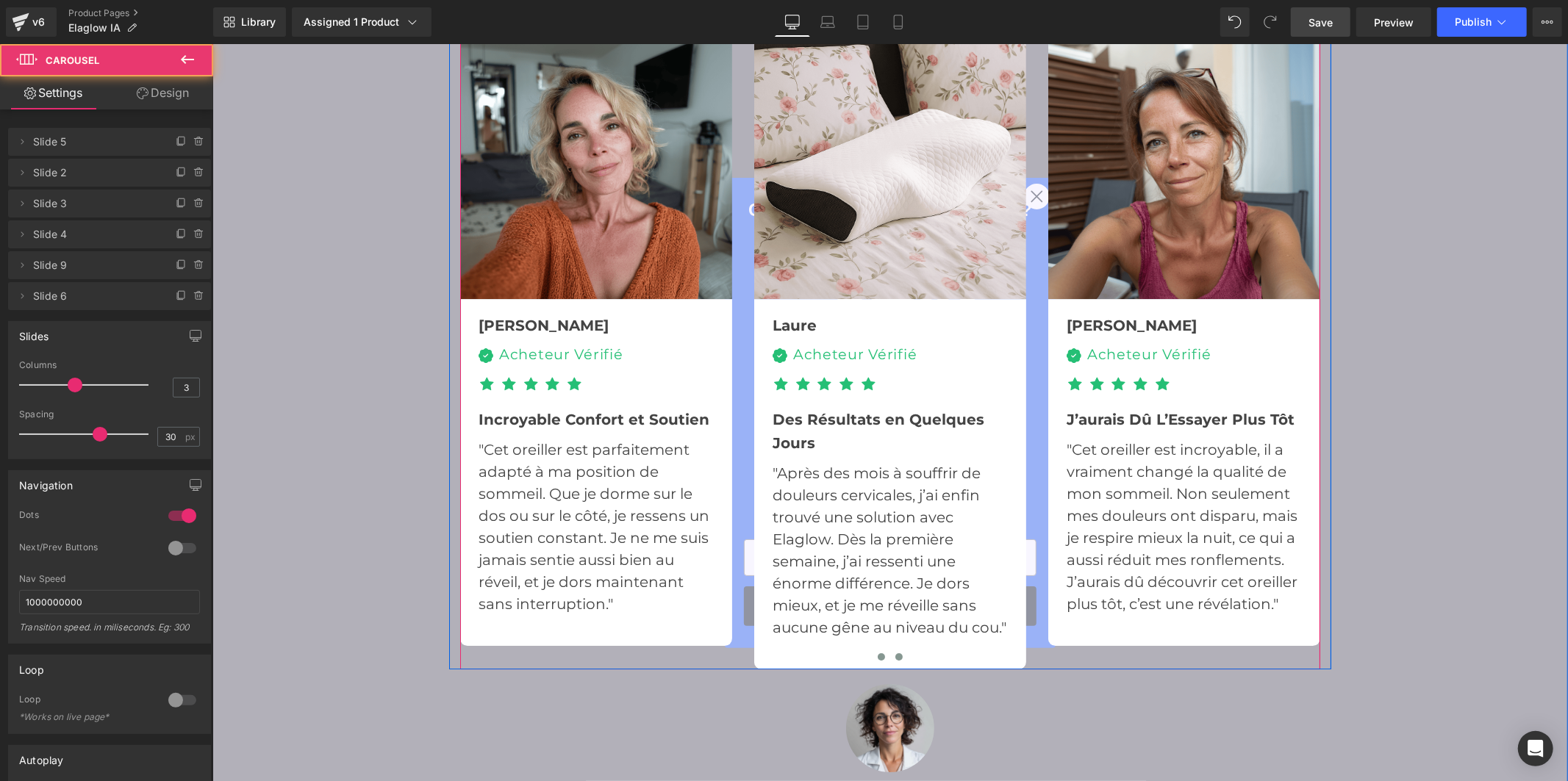
click at [877, 653] on span at bounding box center [880, 657] width 8 height 8
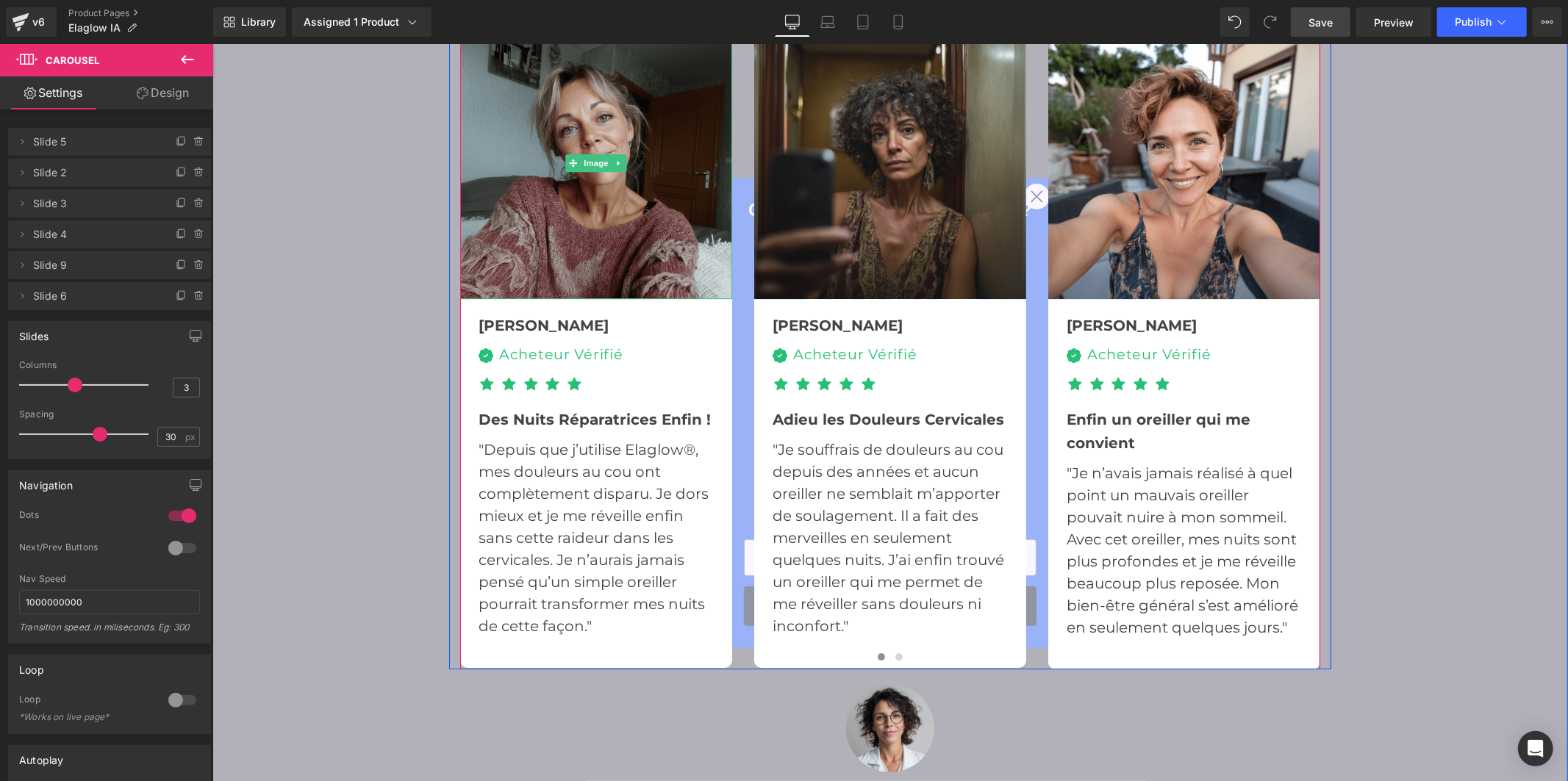
click at [608, 173] on img at bounding box center [595, 162] width 272 height 272
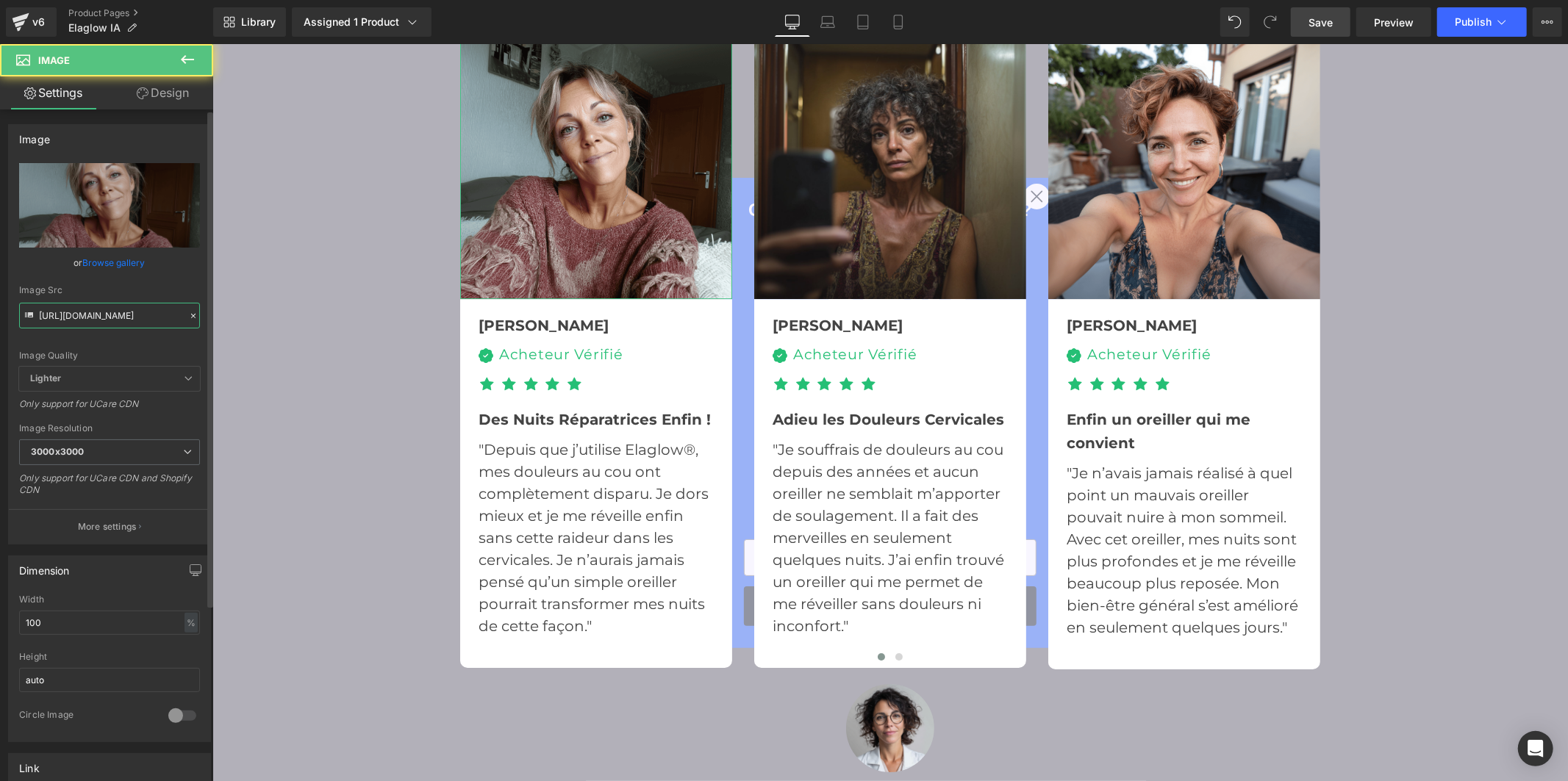
click at [106, 316] on input "https://cdn.shopify.com/s/files/1/0956/7564/6289/files/u3294629457_selfie_dune_…" at bounding box center [109, 315] width 181 height 25
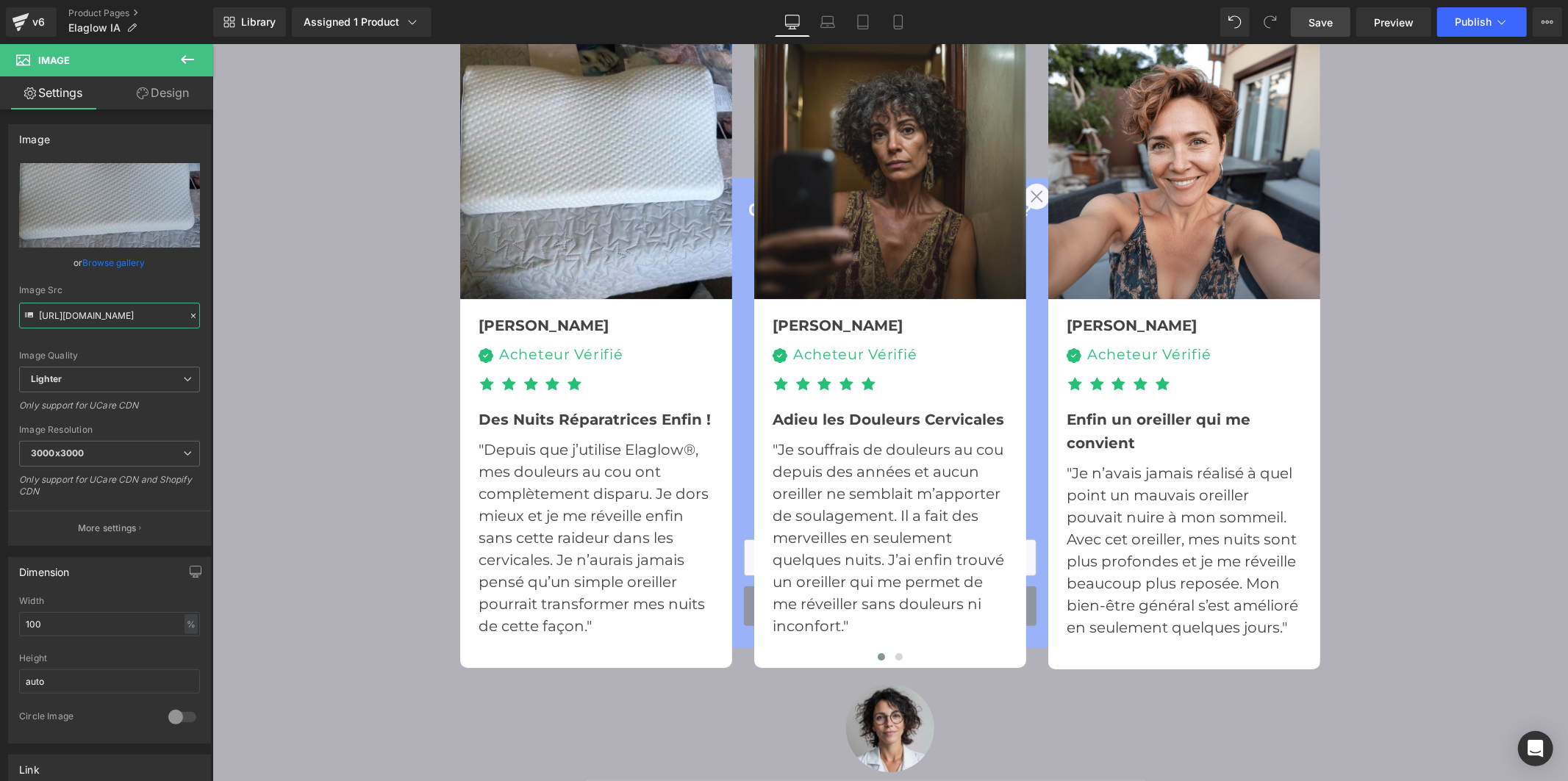
type input "https://ucarecdn.com/9d3c4ad0-a357-45ae-a47e-576431e680ab/-/format/auto/-/previ…"
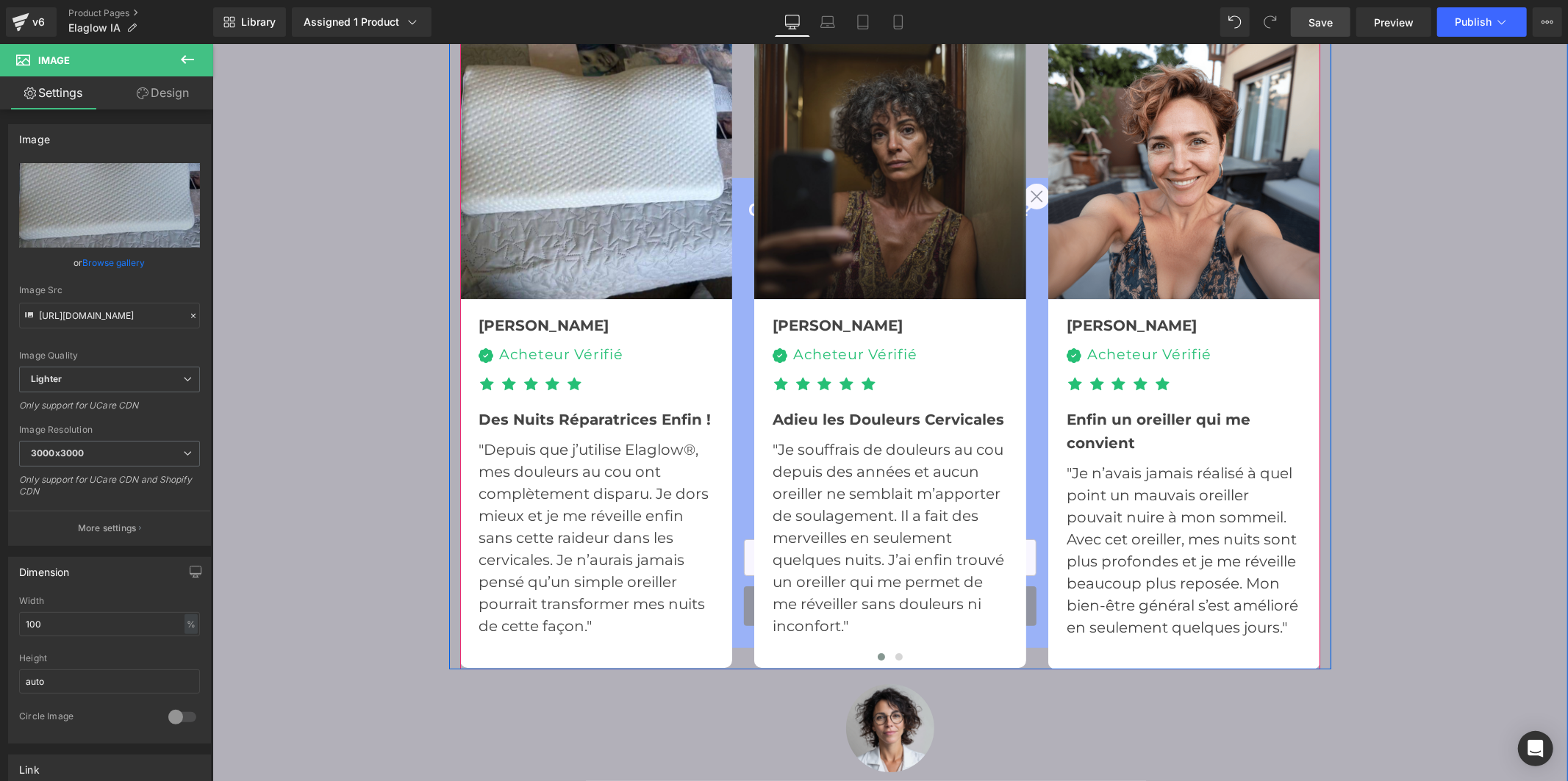
click at [915, 200] on img at bounding box center [890, 162] width 272 height 272
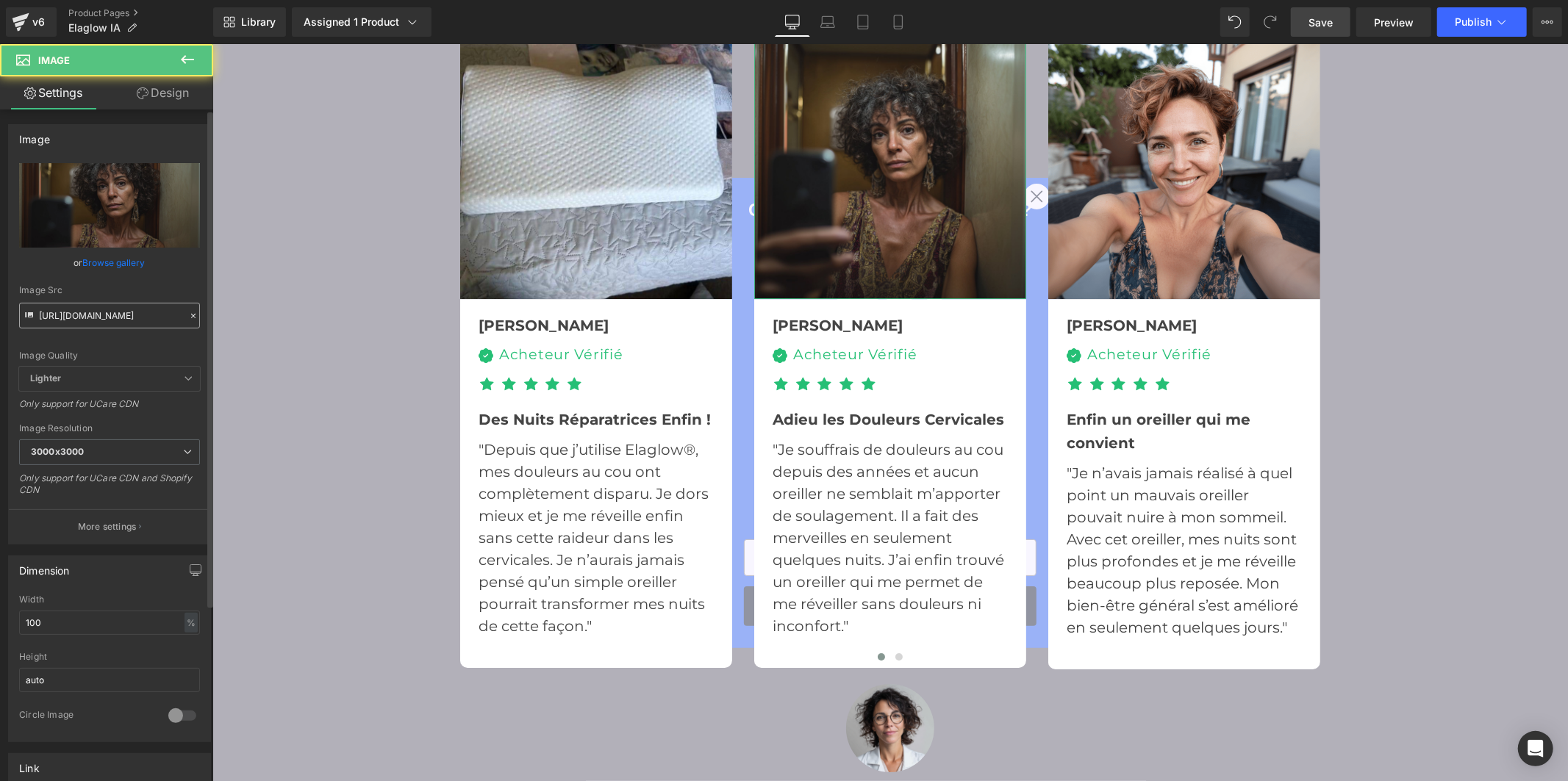
click at [92, 313] on input "https://cdn.shopify.com/s/files/1/0956/7564/6289/files/20_3000x3000.jpg?v=17556…" at bounding box center [109, 315] width 181 height 25
click at [92, 312] on input "https://cdn.shopify.com/s/files/1/0956/7564/6289/files/20_3000x3000.jpg?v=17556…" at bounding box center [109, 315] width 181 height 25
click at [94, 309] on input "https://cdn.shopify.com/s/files/1/0956/7564/6289/files/20_3000x3000.jpg?v=17556…" at bounding box center [109, 315] width 181 height 25
click at [115, 322] on input "https://cdn.shopify.com/s/files/1/0956/7564/6289/files/20_3000x3000.jpg?v=17556…" at bounding box center [109, 315] width 181 height 25
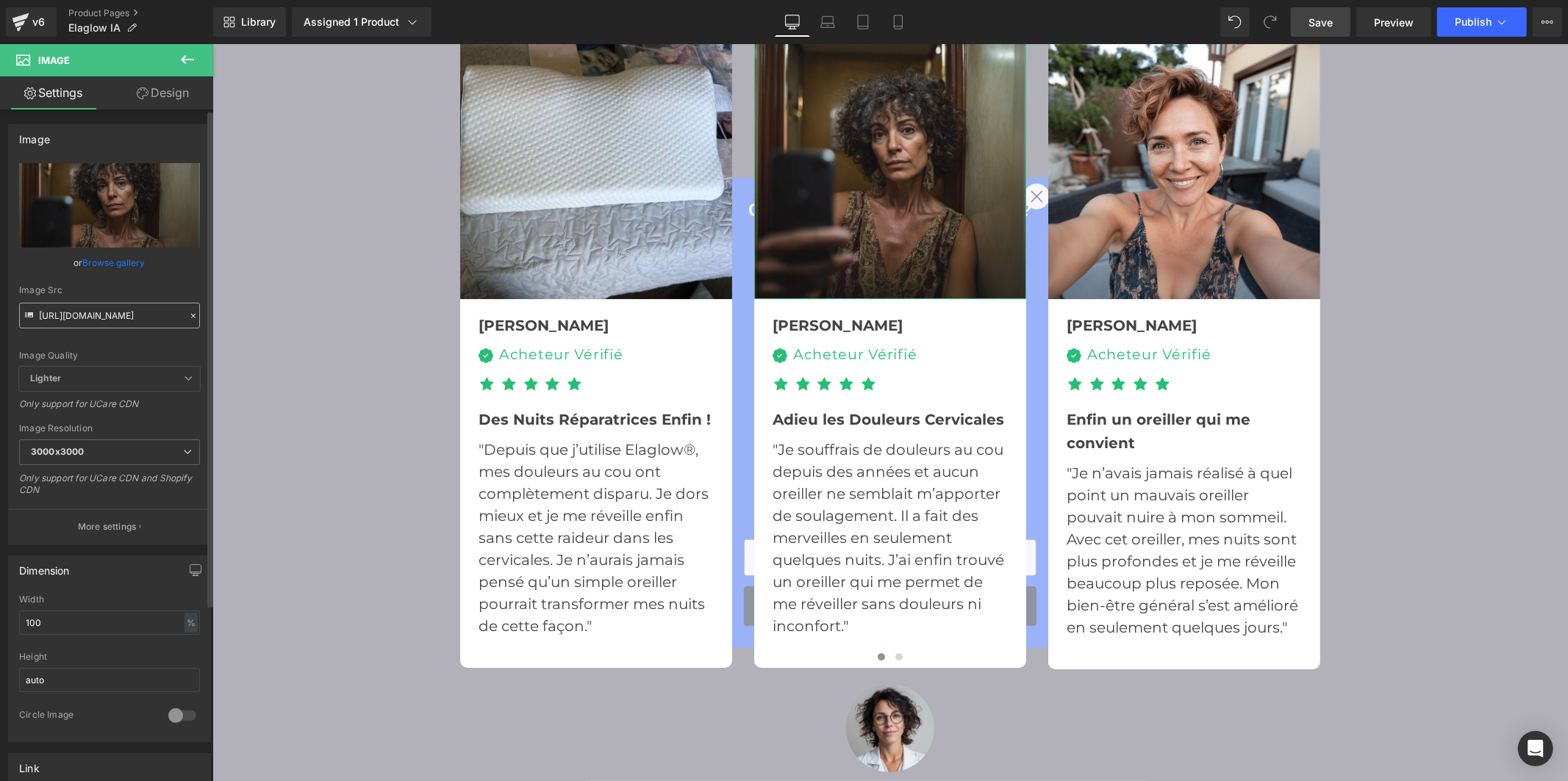
click at [115, 322] on input "https://cdn.shopify.com/s/files/1/0956/7564/6289/files/20_3000x3000.jpg?v=17556…" at bounding box center [109, 315] width 181 height 25
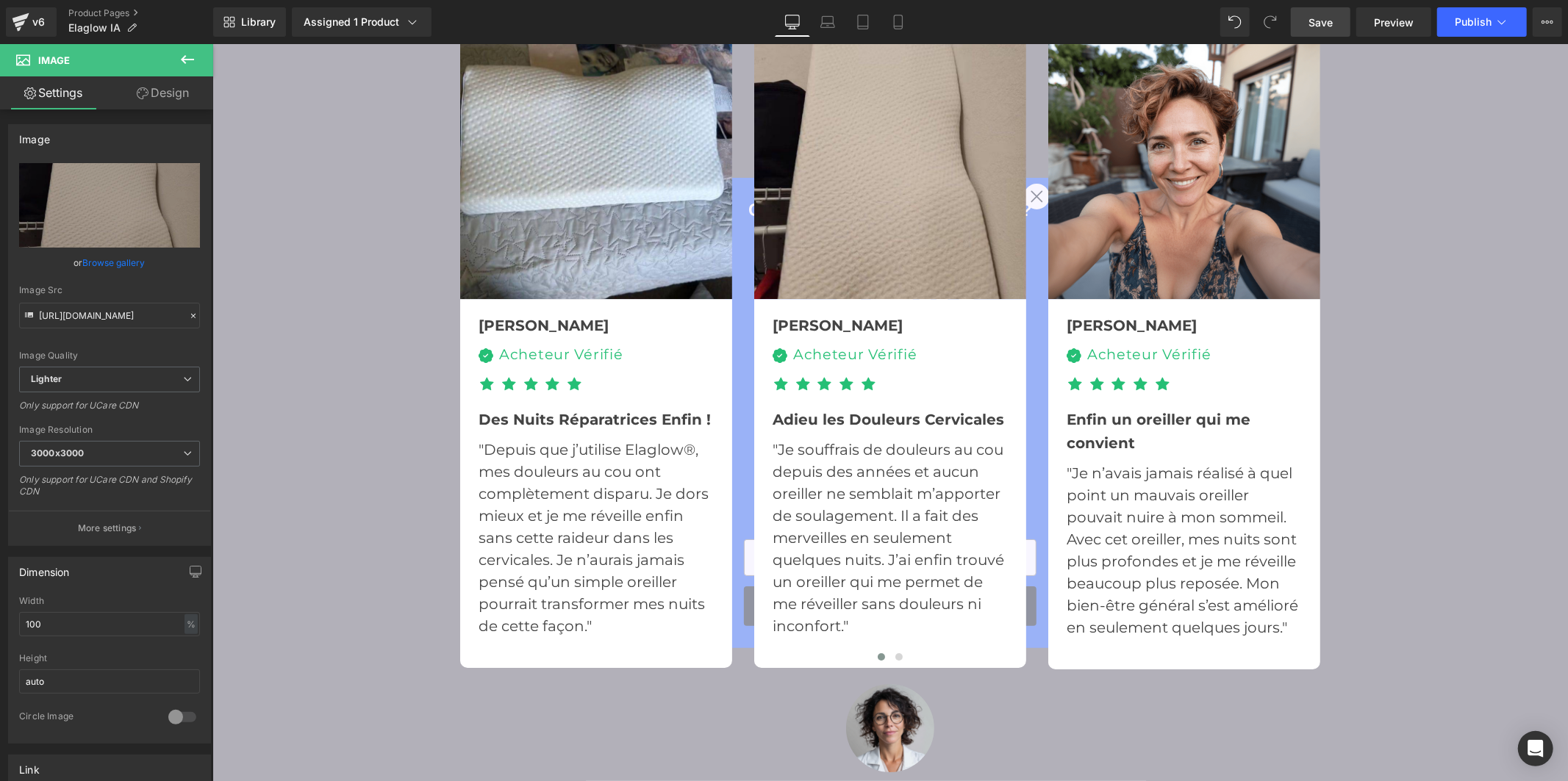
type input "https://ucarecdn.com/46d1736e-5976-4563-a439-9a116917d3d8/-/format/auto/-/previ…"
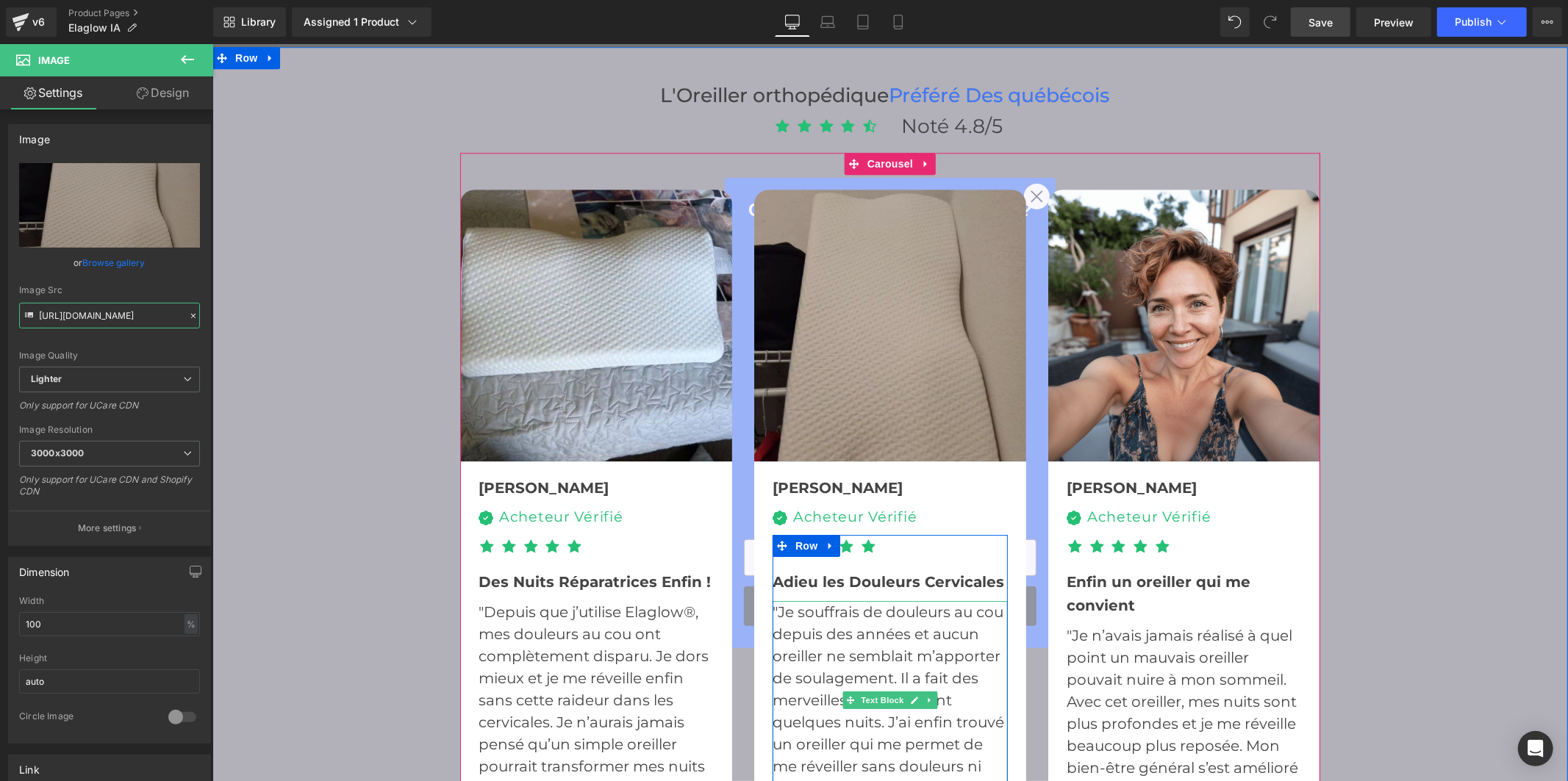
scroll to position [3674, 0]
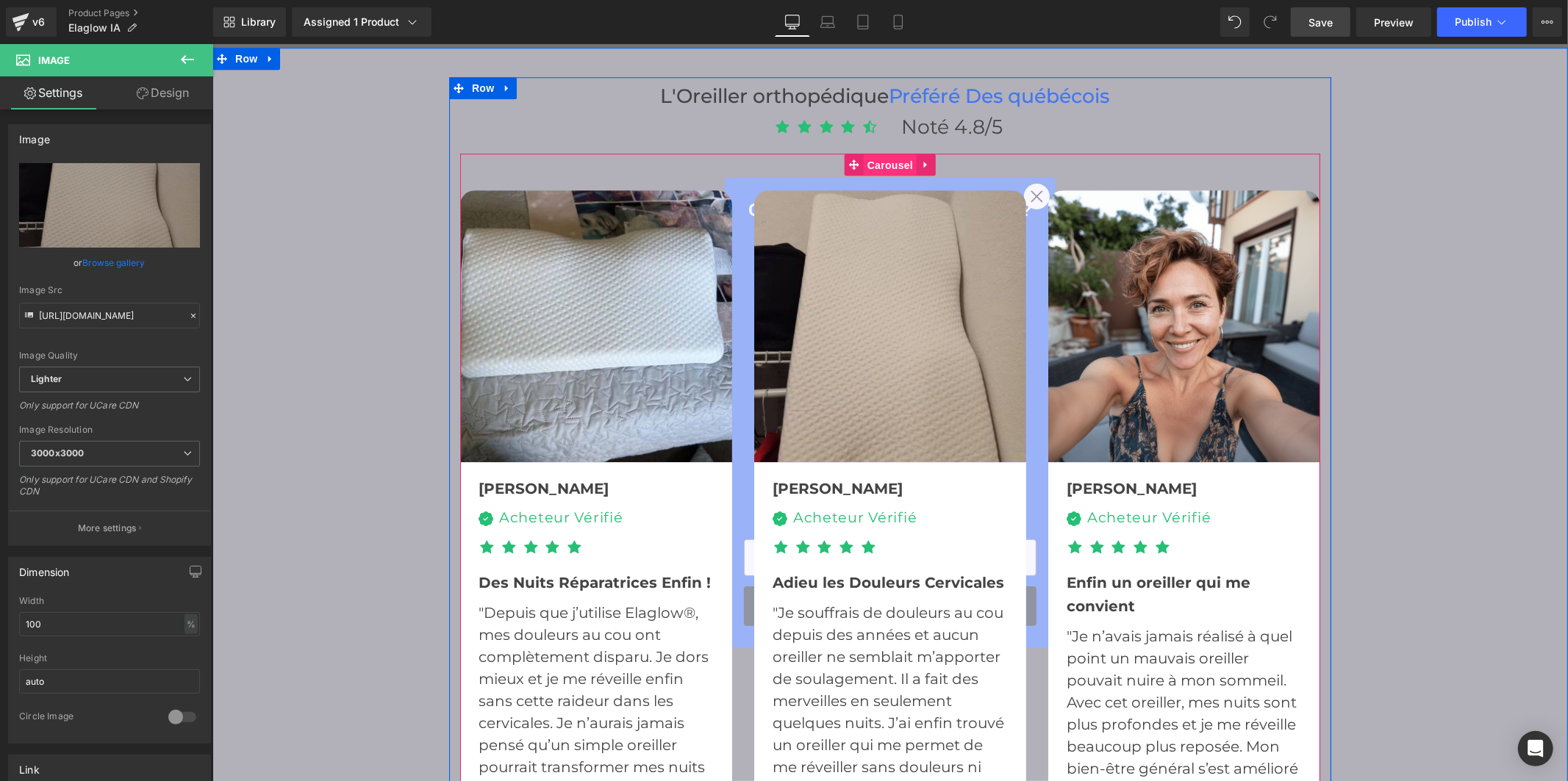
click at [867, 154] on span "Carousel" at bounding box center [889, 164] width 53 height 22
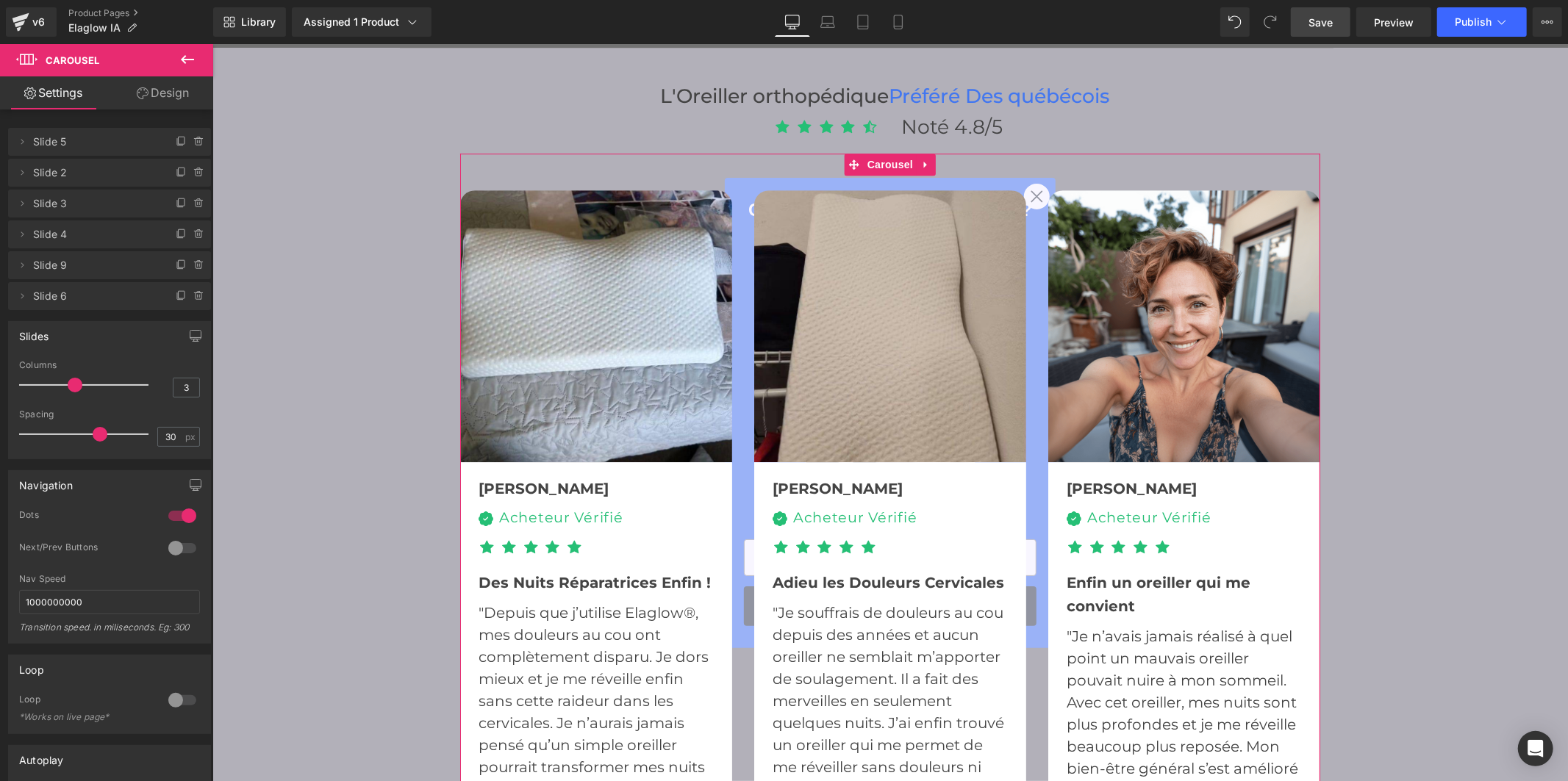
drag, startPoint x: 77, startPoint y: 386, endPoint x: 157, endPoint y: 382, distance: 80.1
click at [151, 382] on div "Columns 3" at bounding box center [109, 385] width 181 height 49
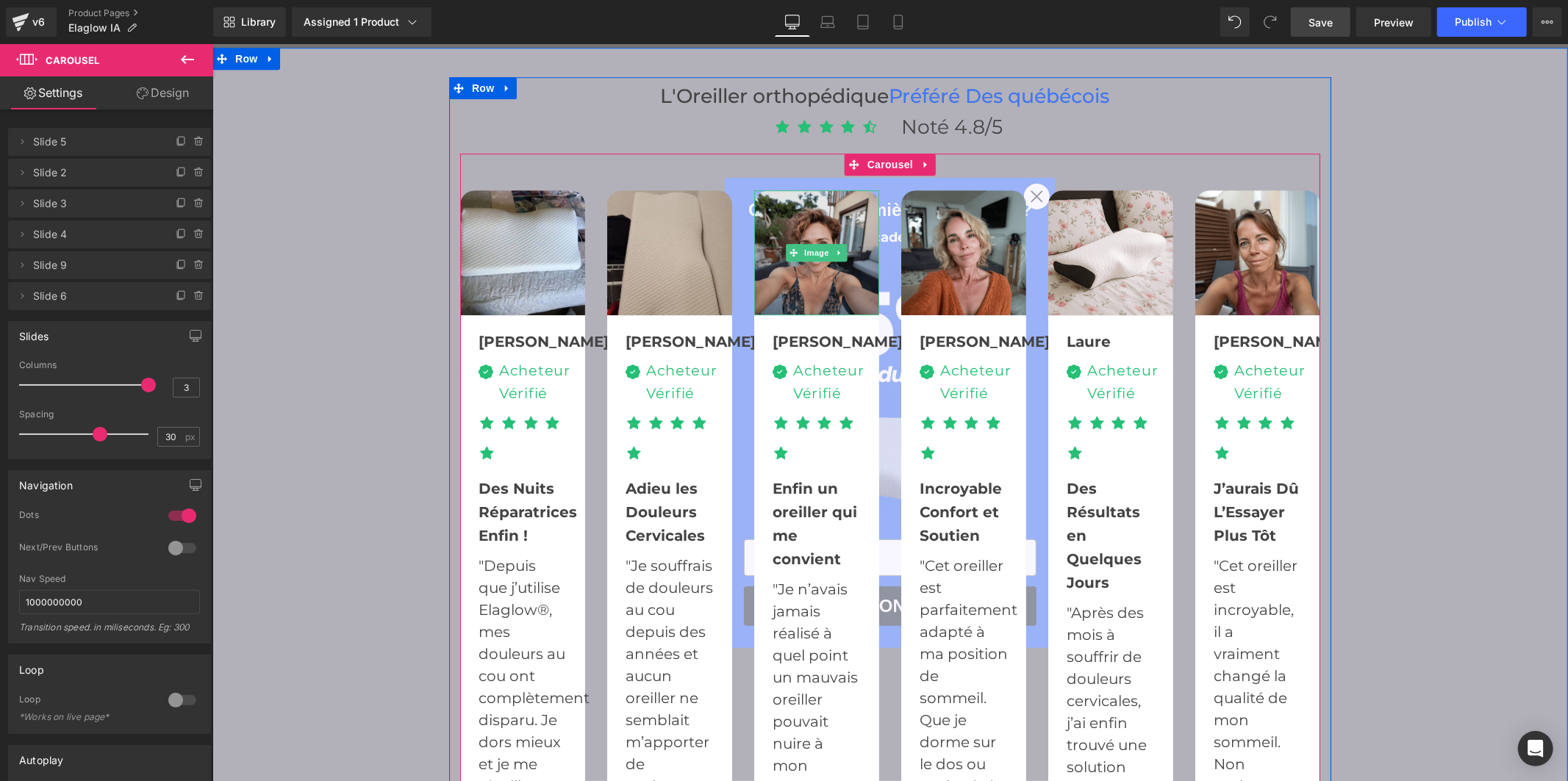
click at [807, 254] on img at bounding box center [816, 252] width 125 height 125
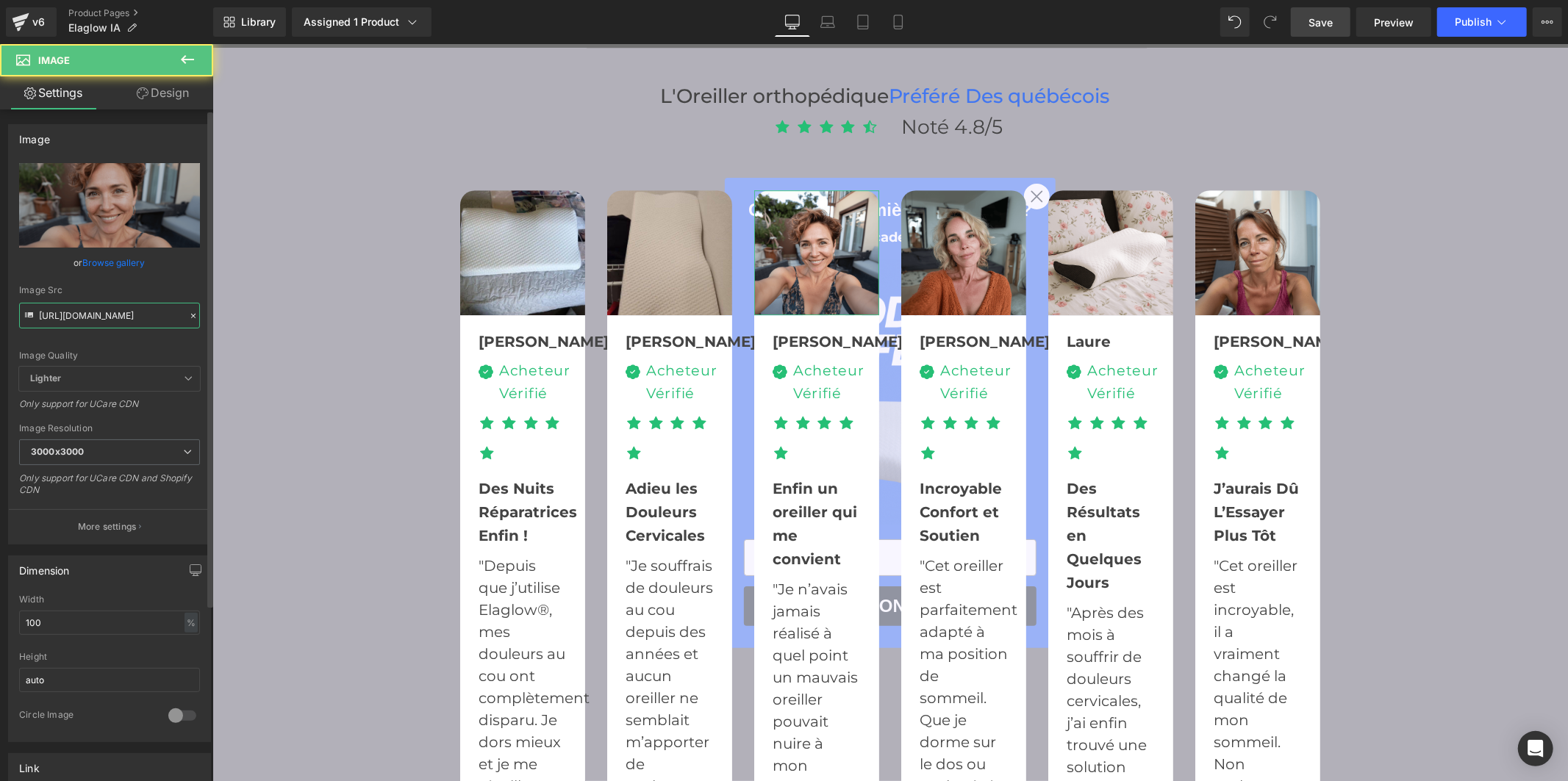
click at [114, 306] on input "https://cdn.shopify.com/s/files/1/0956/7564/6289/files/u3294629457_selfie_dune_…" at bounding box center [109, 315] width 181 height 25
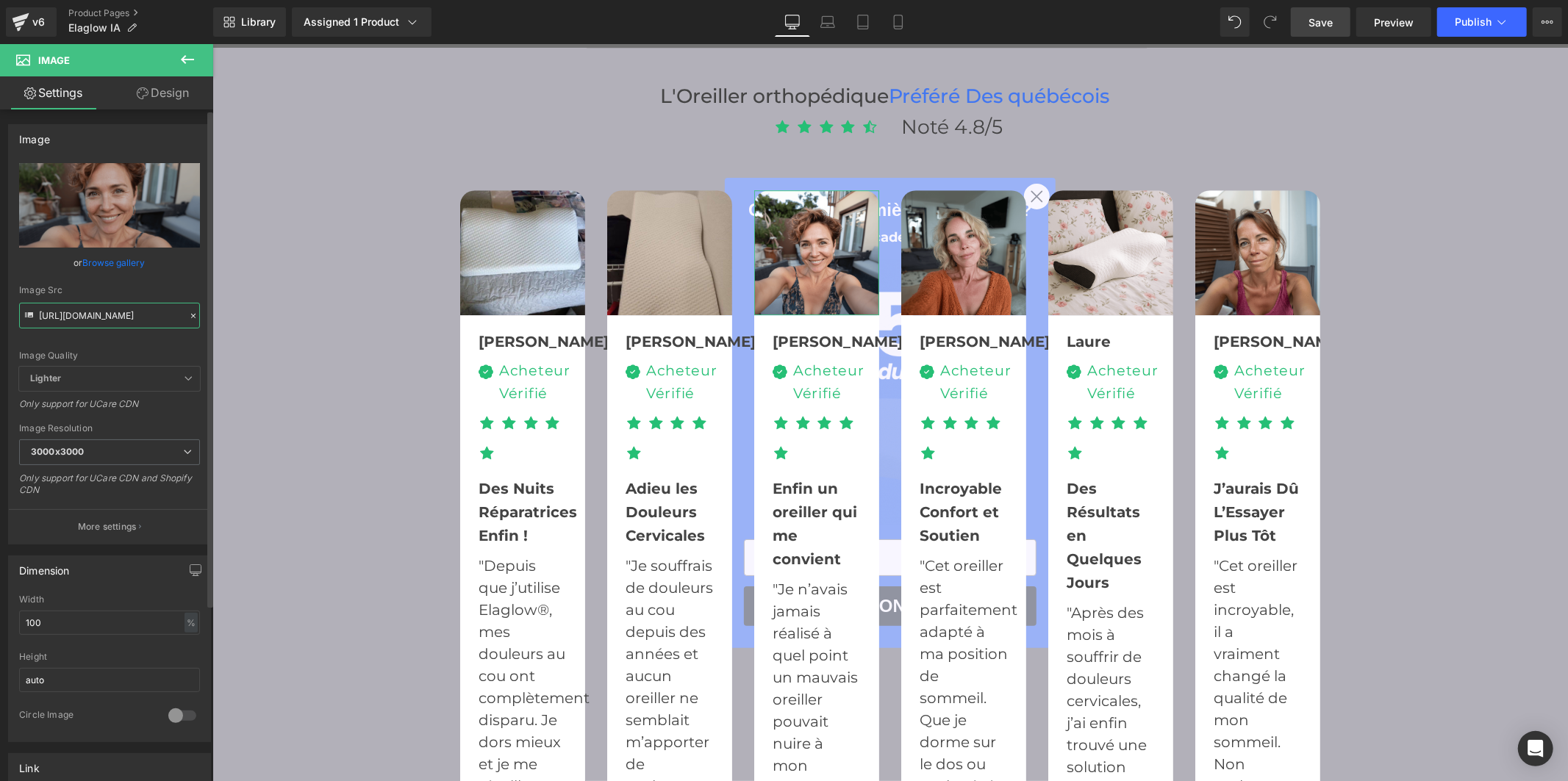
click at [114, 306] on input "https://cdn.shopify.com/s/files/1/0956/7564/6289/files/u3294629457_selfie_dune_…" at bounding box center [109, 315] width 181 height 25
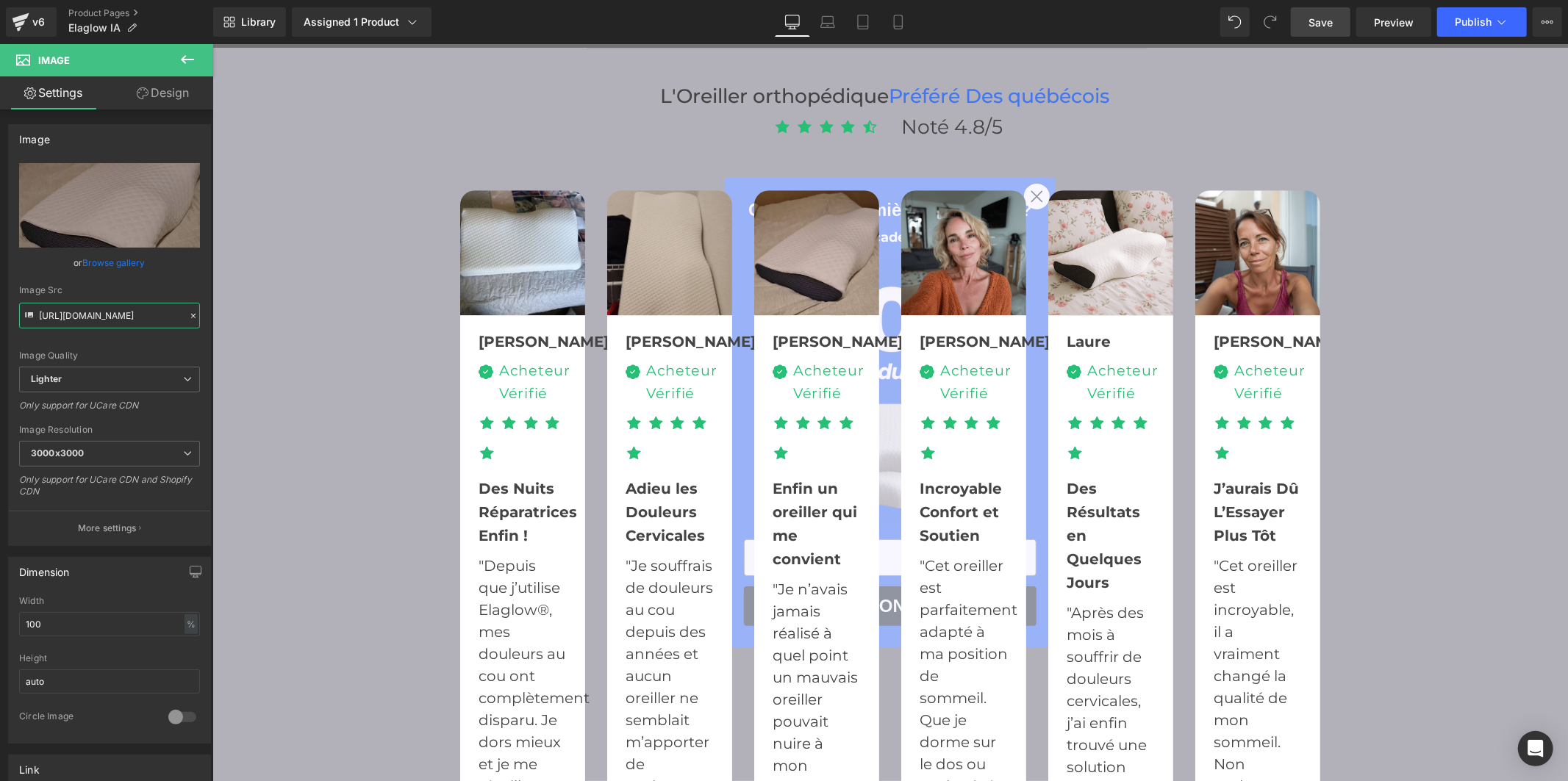
type input "https://ucarecdn.com/eec9991b-31fc-4656-a39e-791d7c4d5772/-/format/auto/-/previ…"
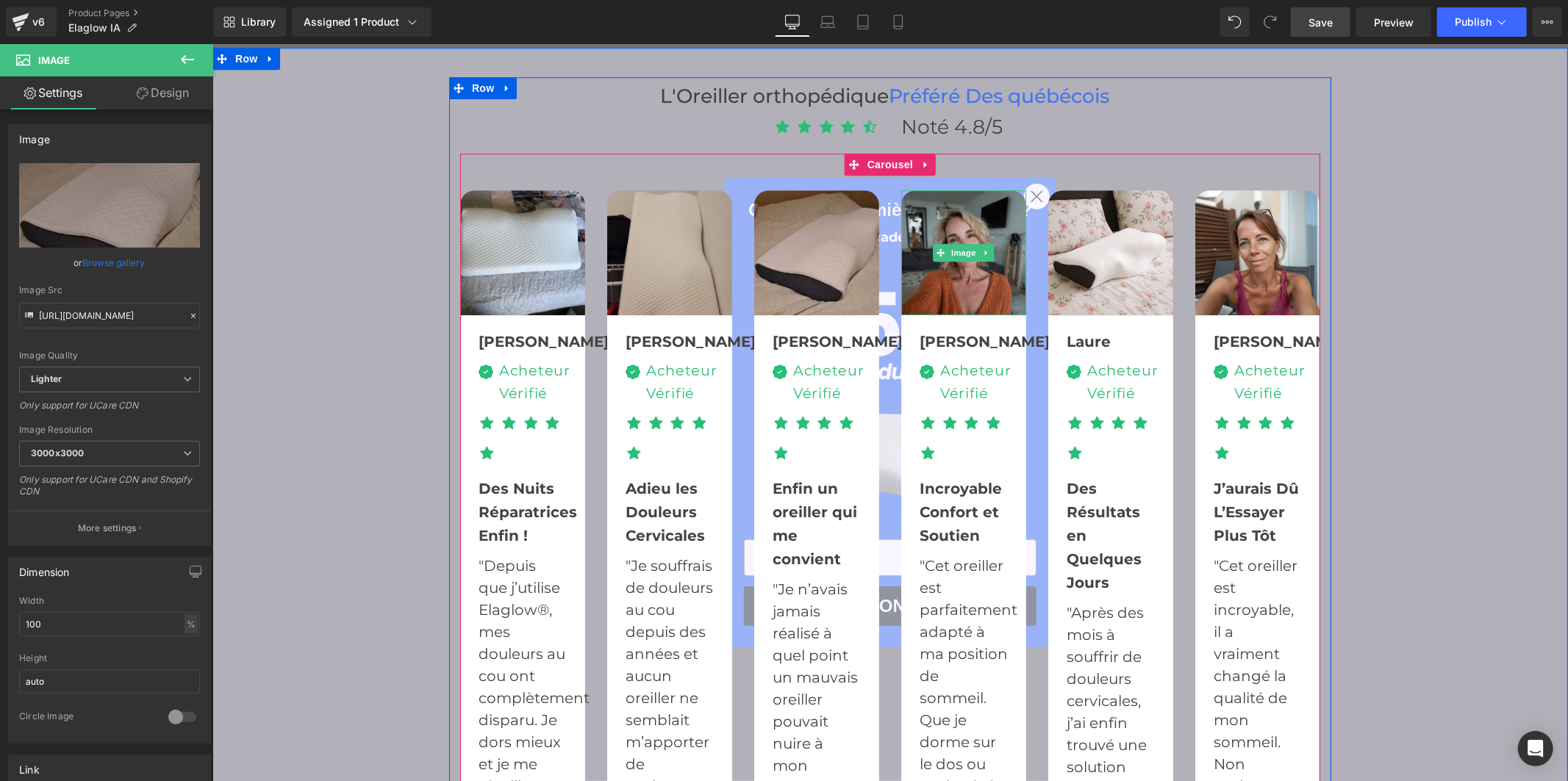
click at [982, 271] on img at bounding box center [963, 252] width 125 height 125
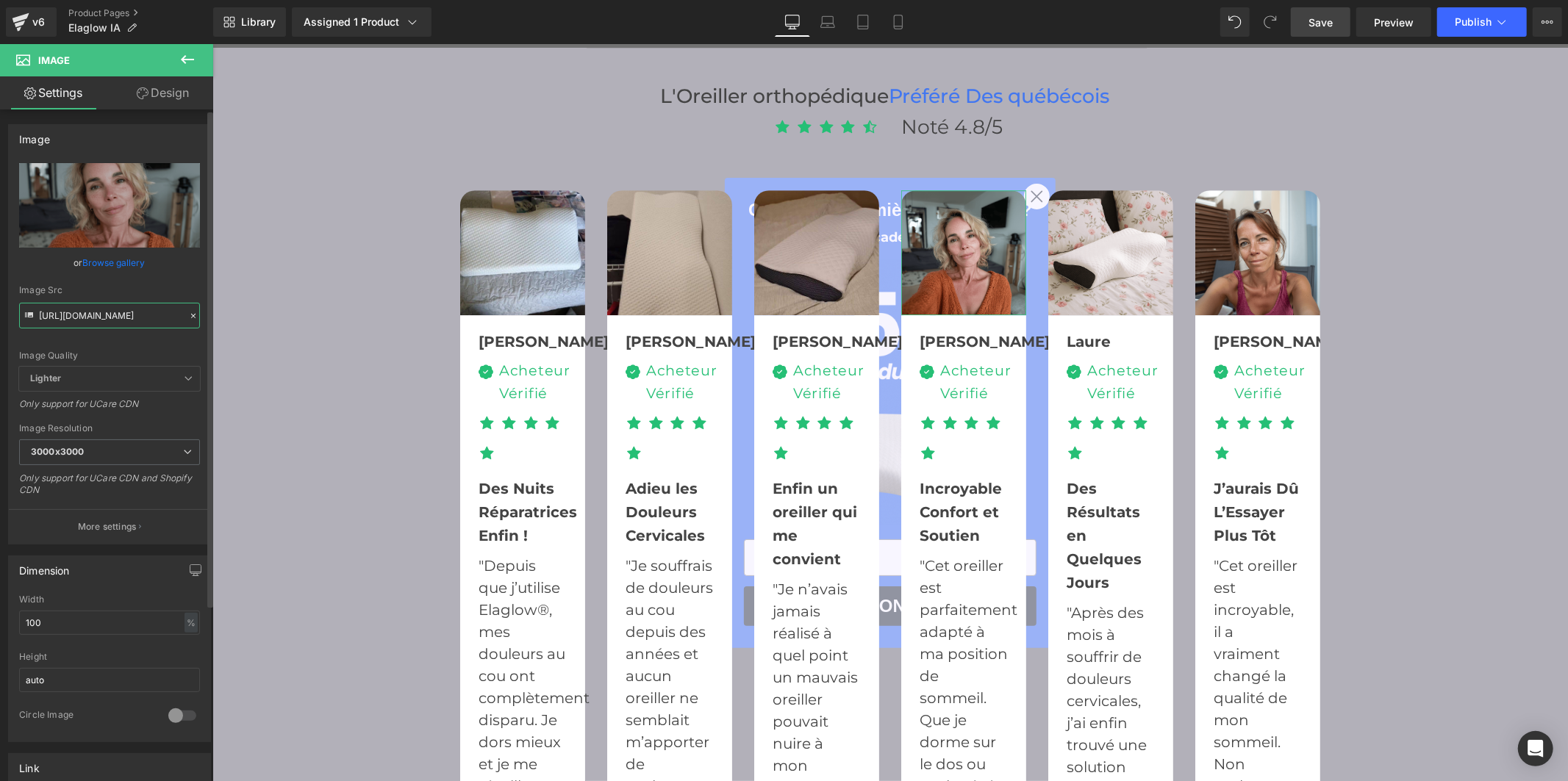
click at [138, 311] on input "https://cdn.shopify.com/s/files/1/0956/7564/6289/files/u3294629457_selfie_dune_…" at bounding box center [109, 315] width 181 height 25
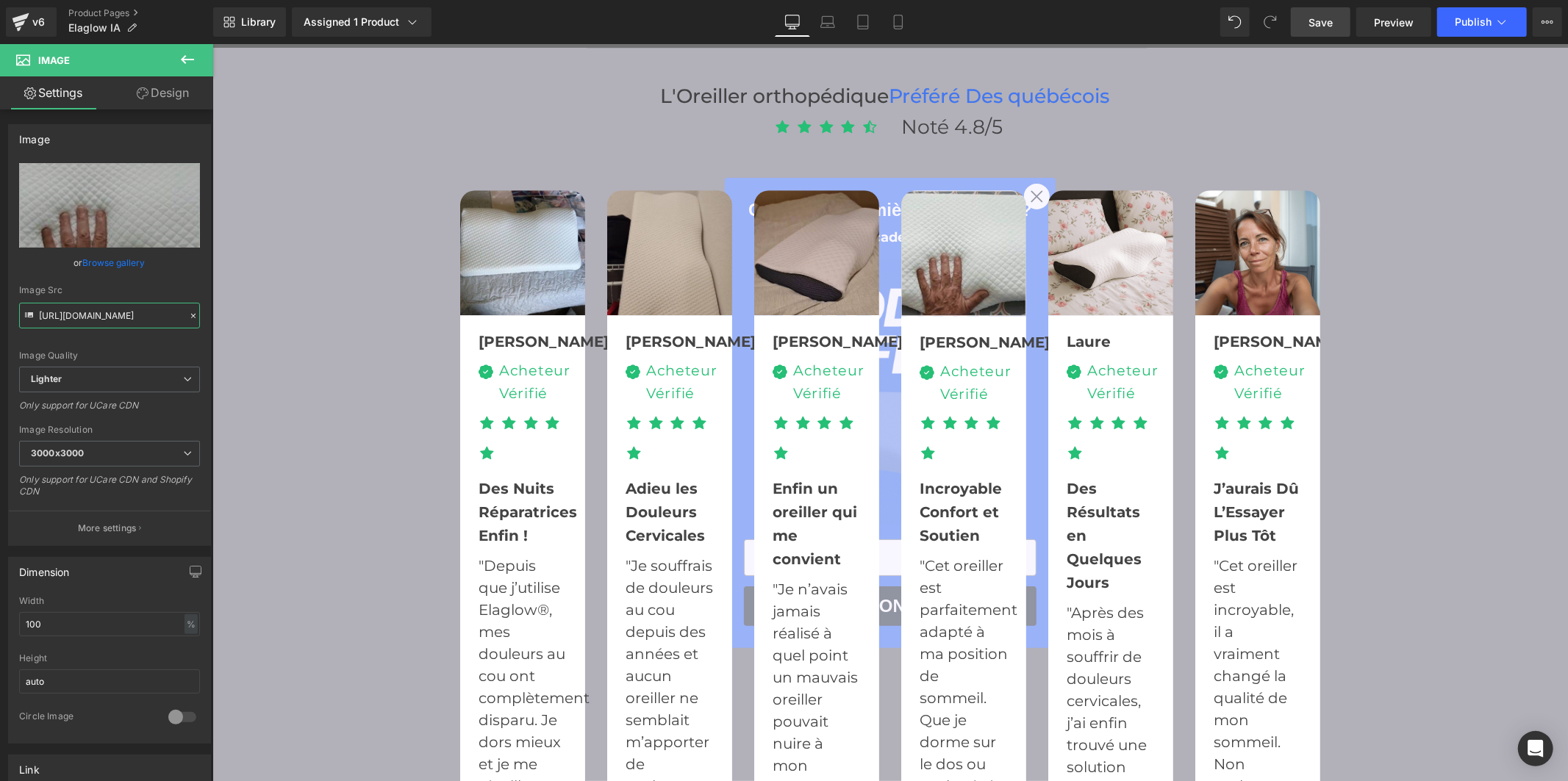
type input "https://ucarecdn.com/53ef6b87-1c38-4b57-9d9e-0e7d0b230adb/-/format/auto/-/previ…"
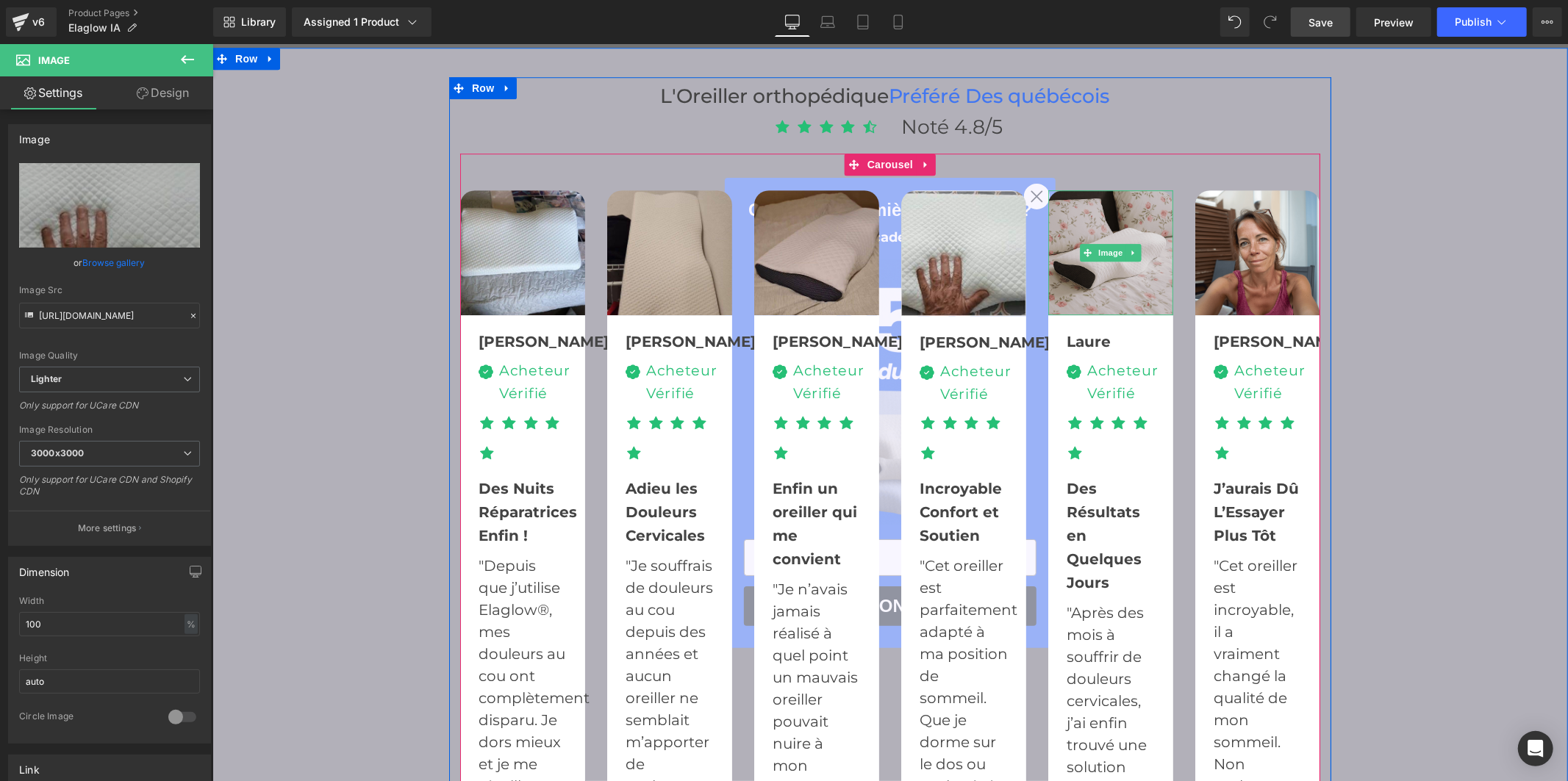
click at [1102, 258] on img at bounding box center [1109, 252] width 125 height 125
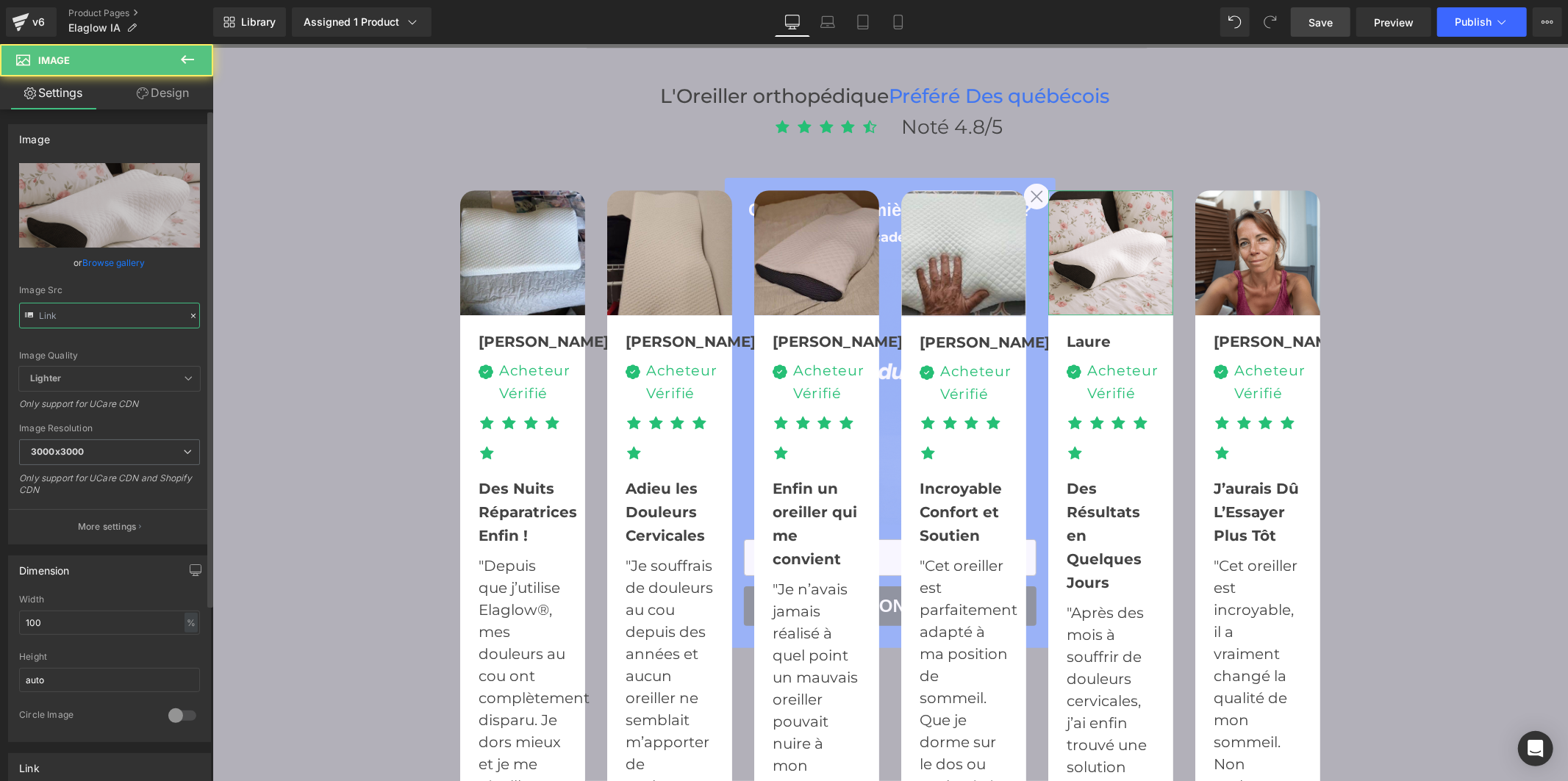
click at [162, 319] on input "text" at bounding box center [109, 315] width 181 height 25
click at [161, 319] on input "text" at bounding box center [109, 315] width 181 height 25
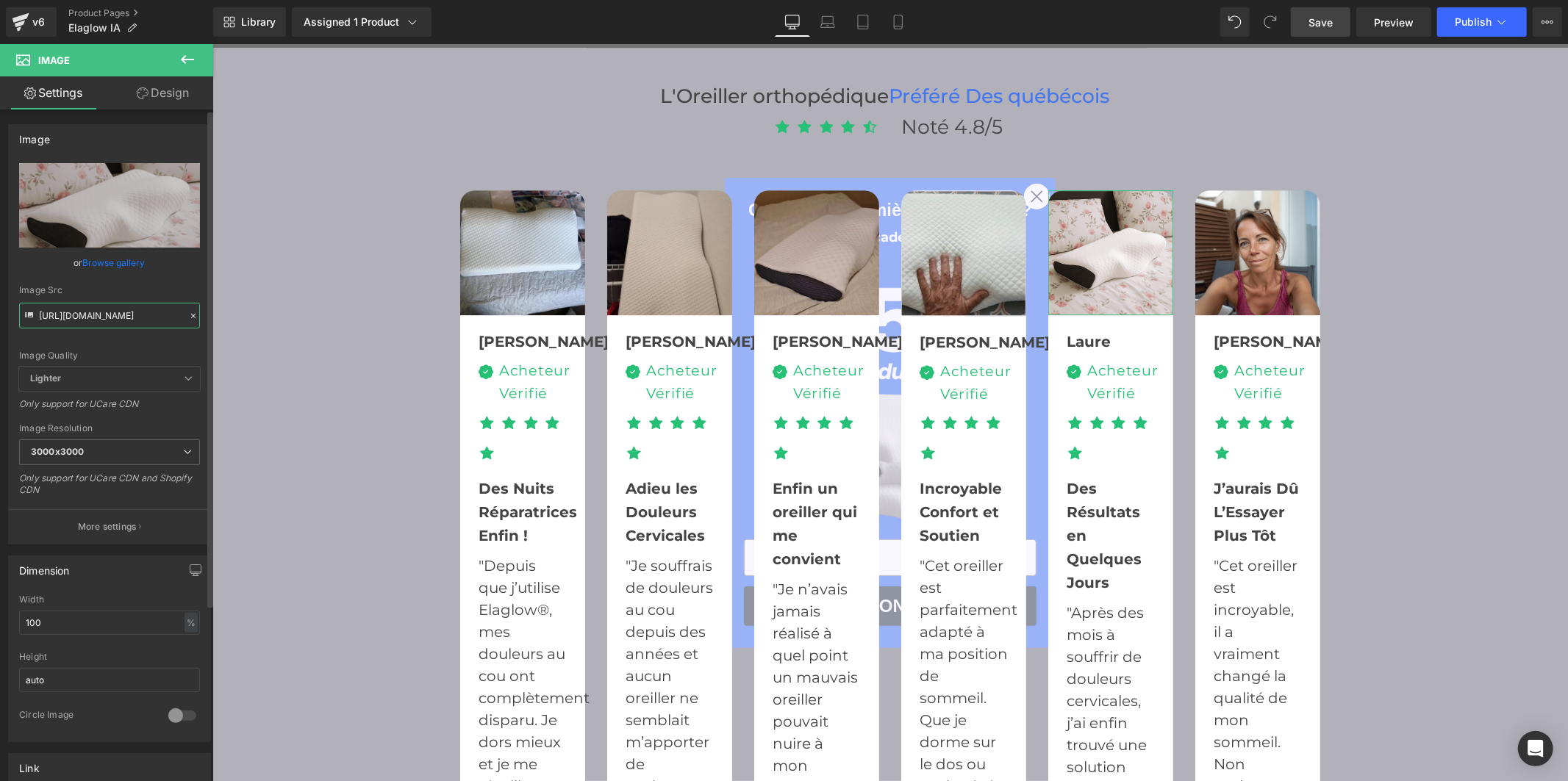
scroll to position [0, 422]
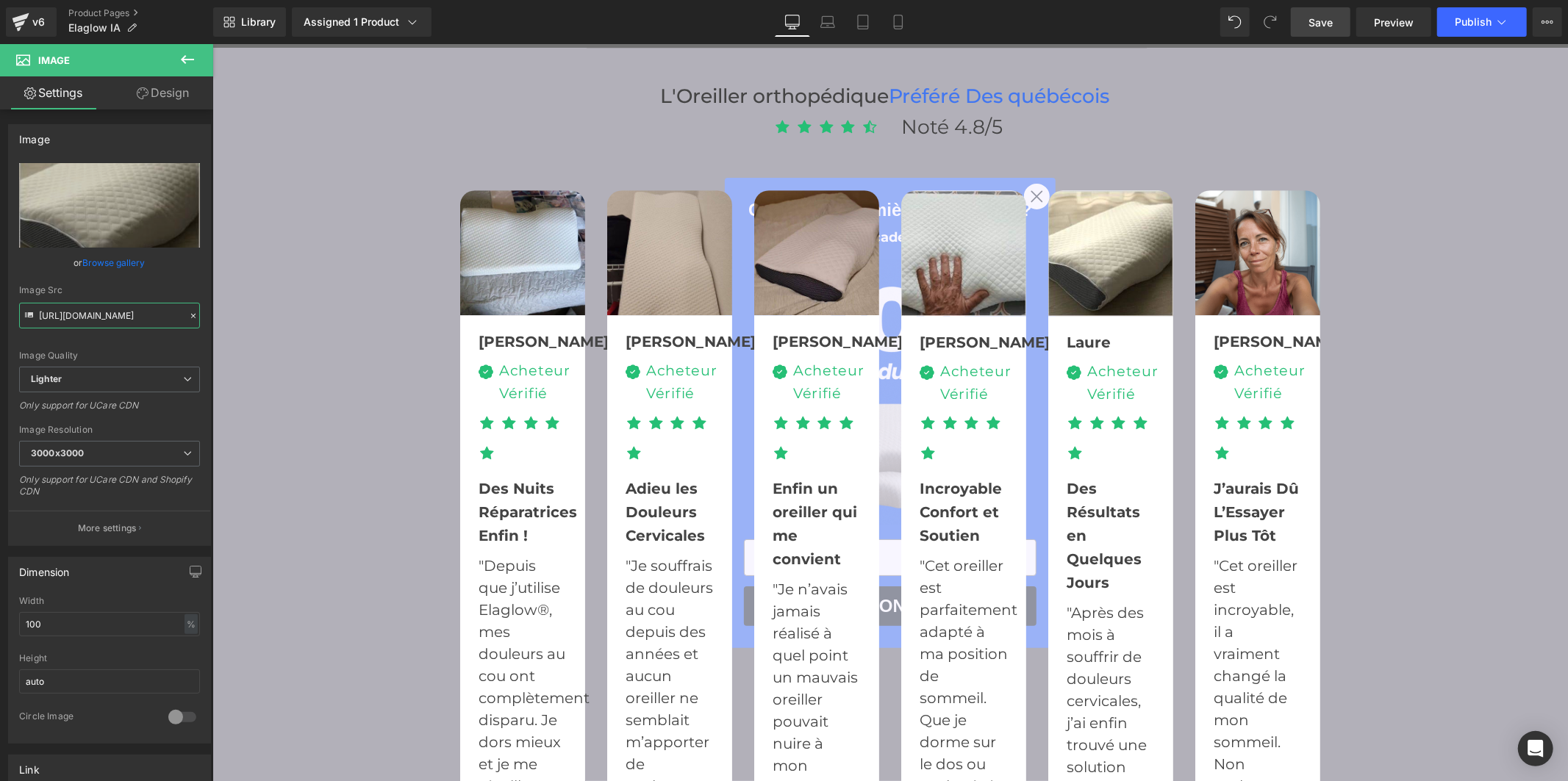
type input "https://ucarecdn.com/f8a74056-bd7a-4583-864c-93e5934cc9fc/-/format/auto/-/previ…"
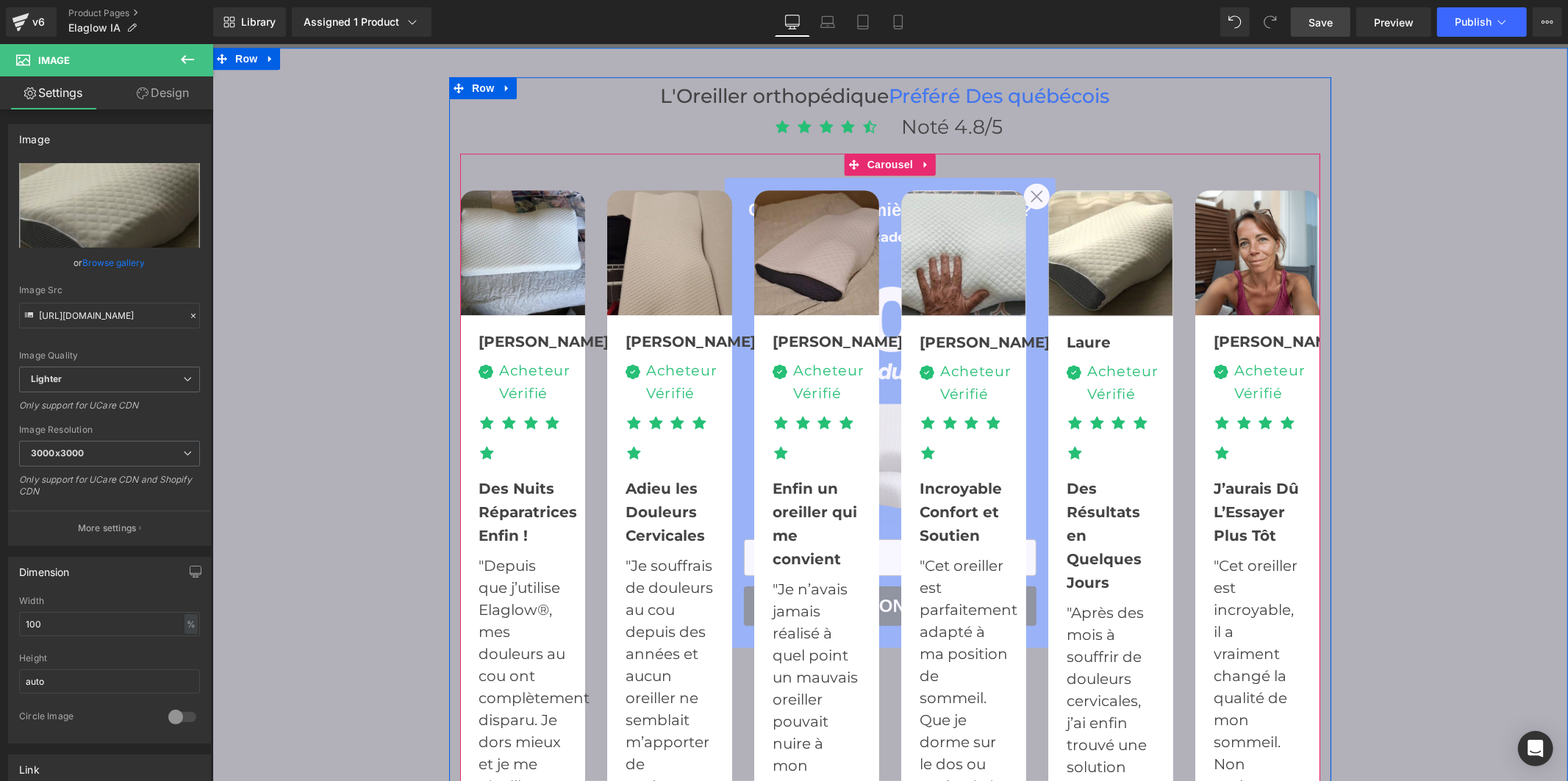
click at [1209, 258] on img at bounding box center [1257, 252] width 125 height 125
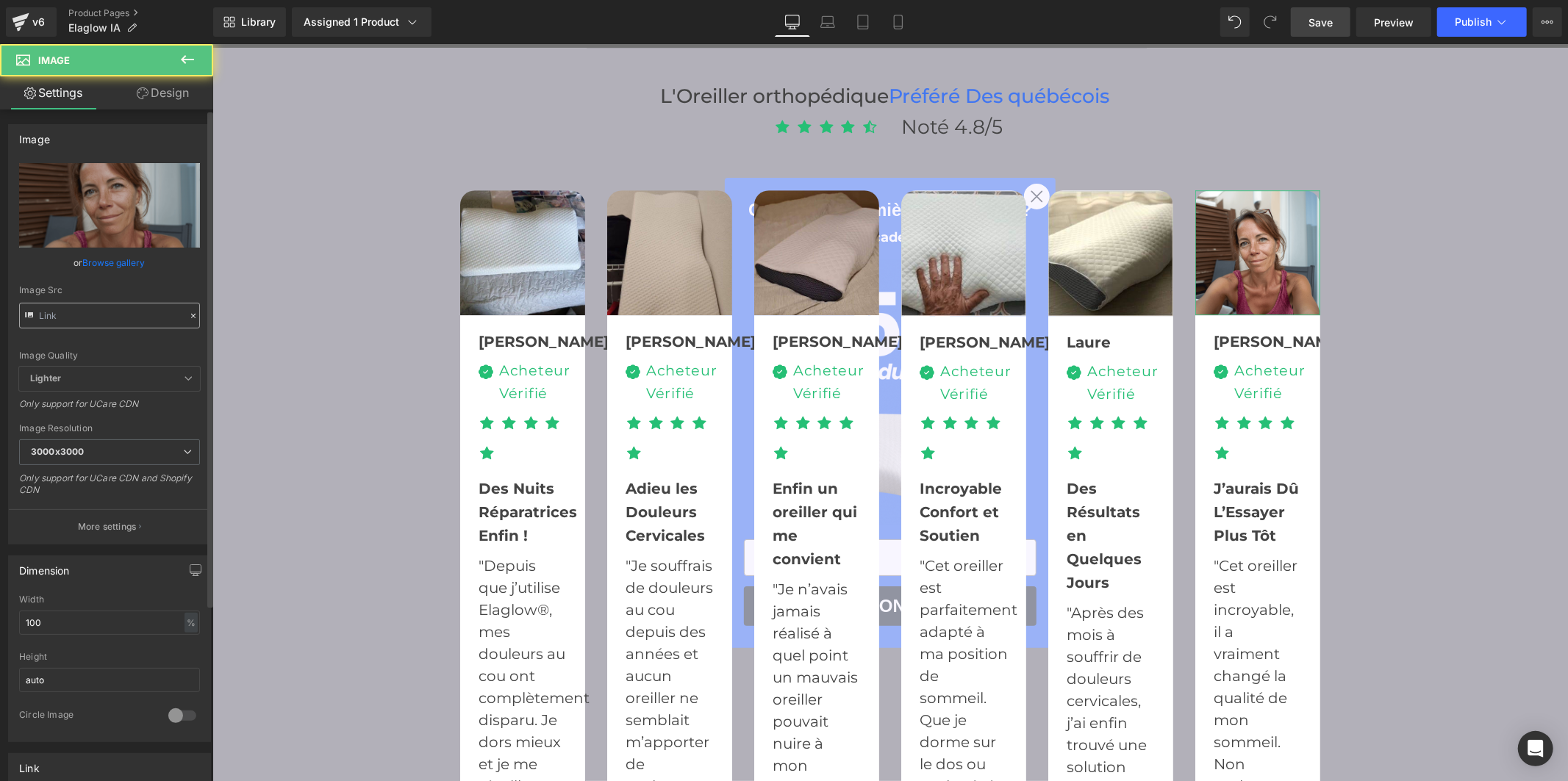
click at [104, 314] on input "text" at bounding box center [109, 315] width 181 height 25
type input "https://ucarecdn.com/17f4c524-f8d7-43f5-92ef-42a55b0b9471/-/format/auto/-/previ…"
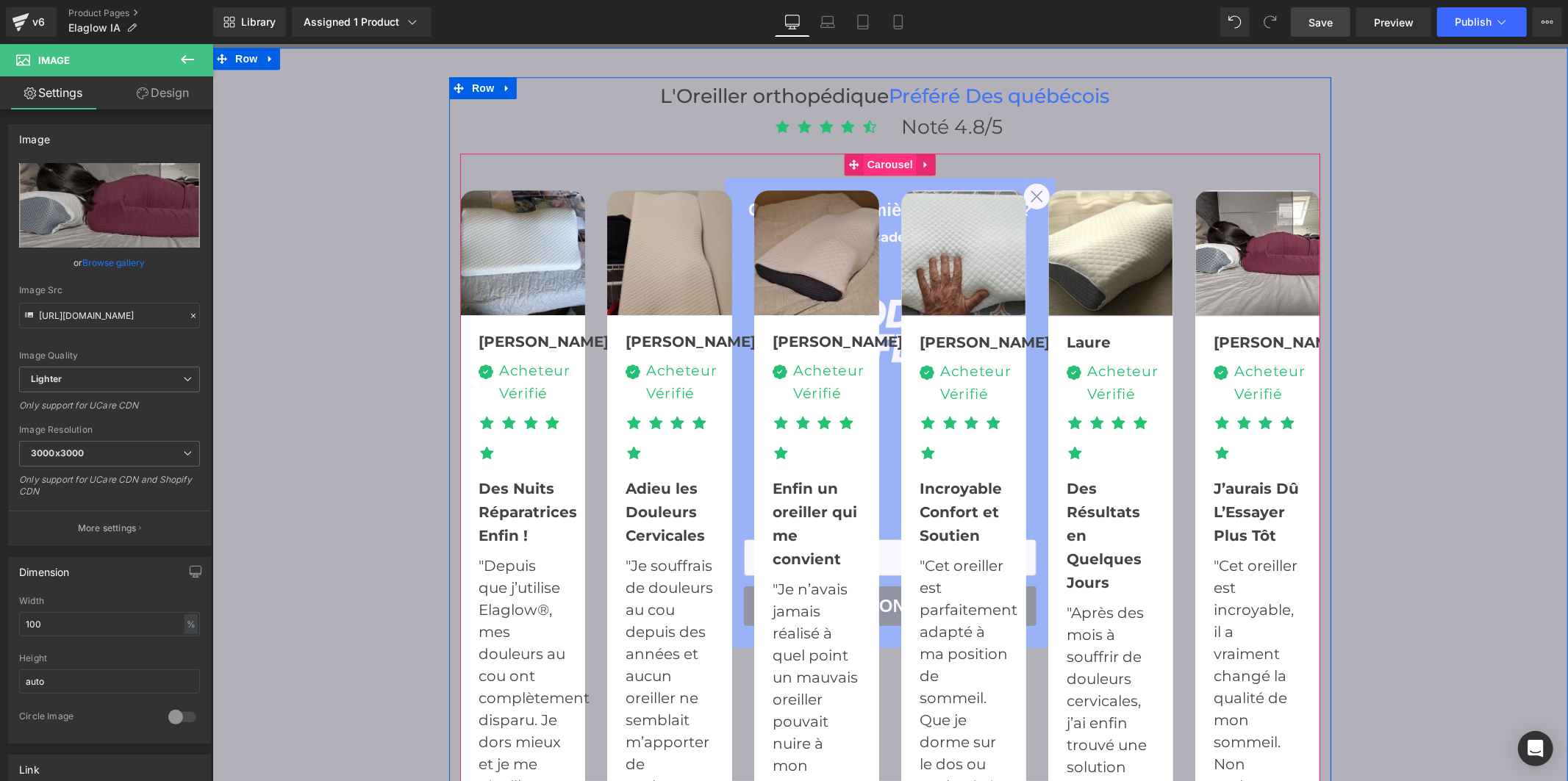
click at [873, 153] on span "Carousel" at bounding box center [889, 164] width 53 height 22
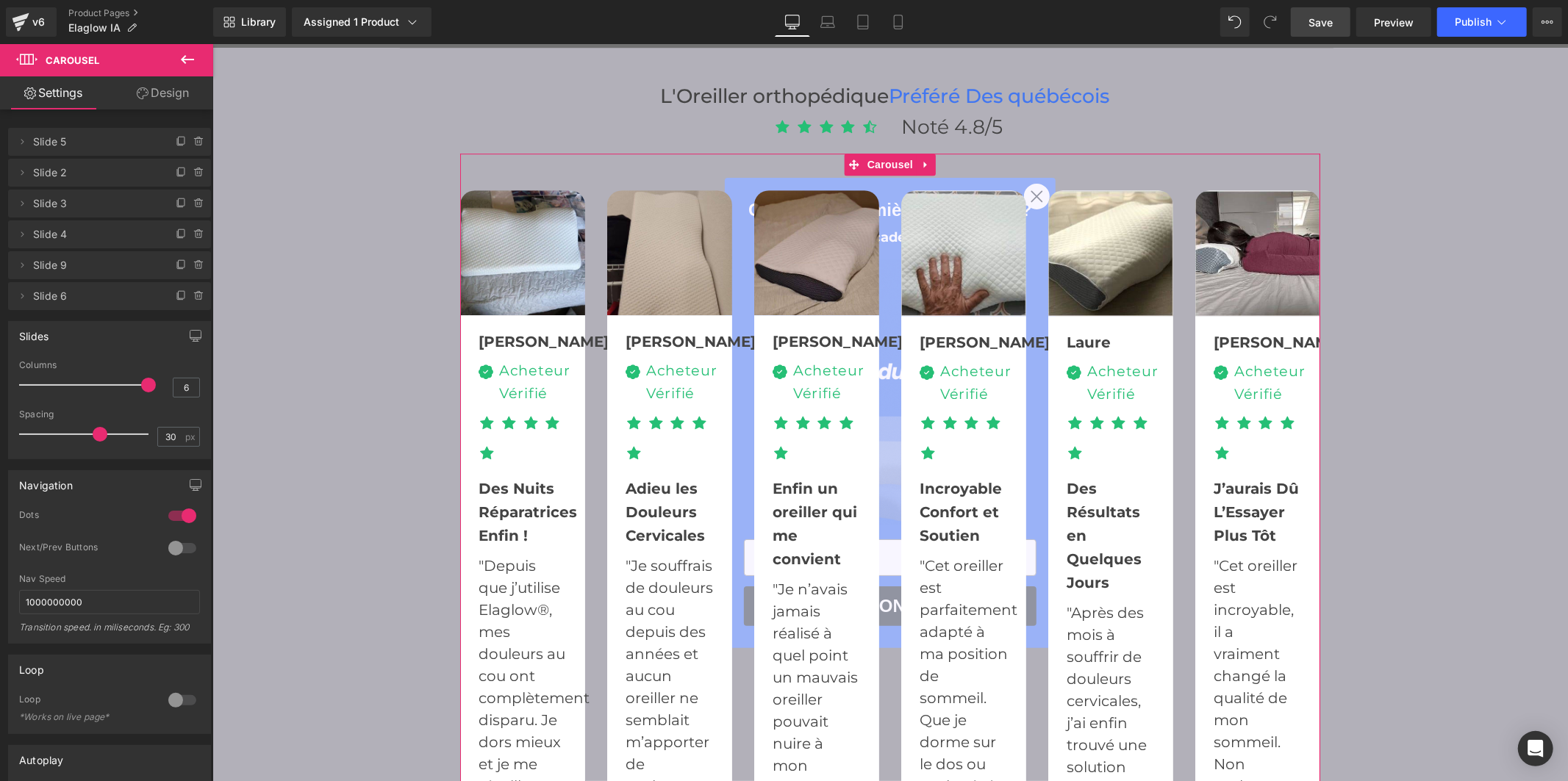
click at [75, 379] on div at bounding box center [87, 385] width 122 height 29
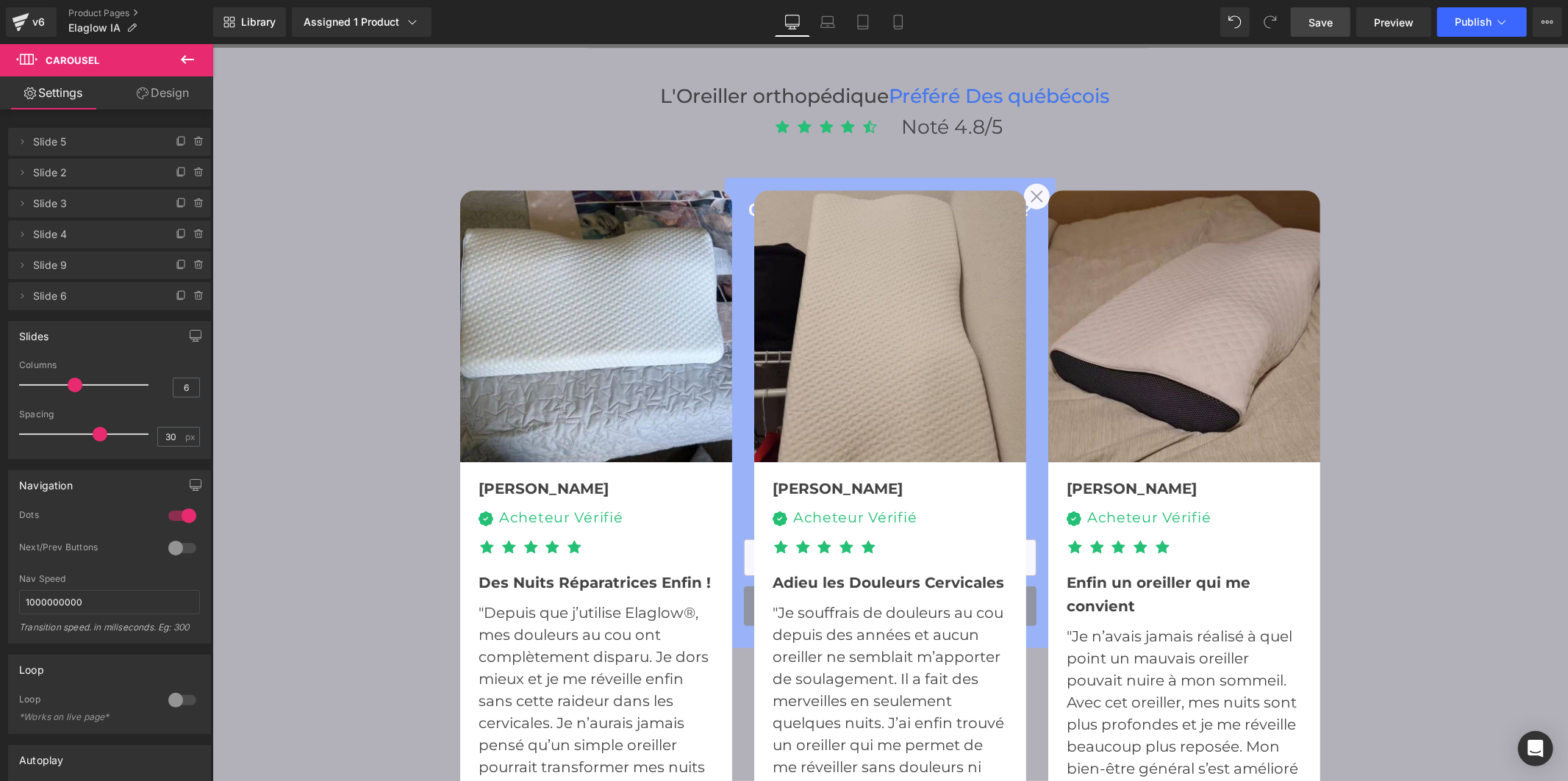
drag, startPoint x: 1316, startPoint y: 18, endPoint x: 748, endPoint y: 316, distance: 641.4
click at [1316, 18] on span "Save" at bounding box center [1321, 22] width 25 height 15
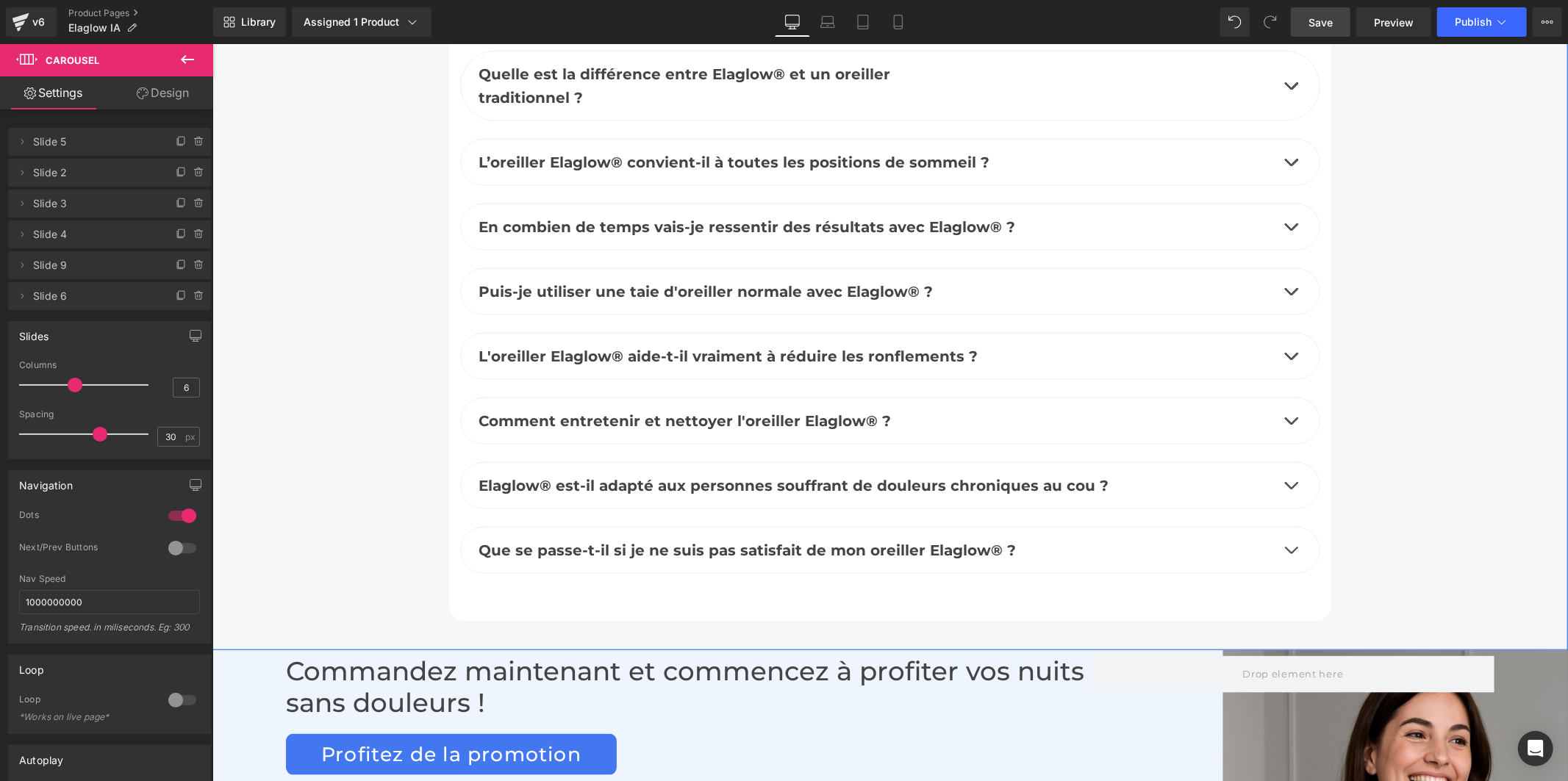
scroll to position [6448, 0]
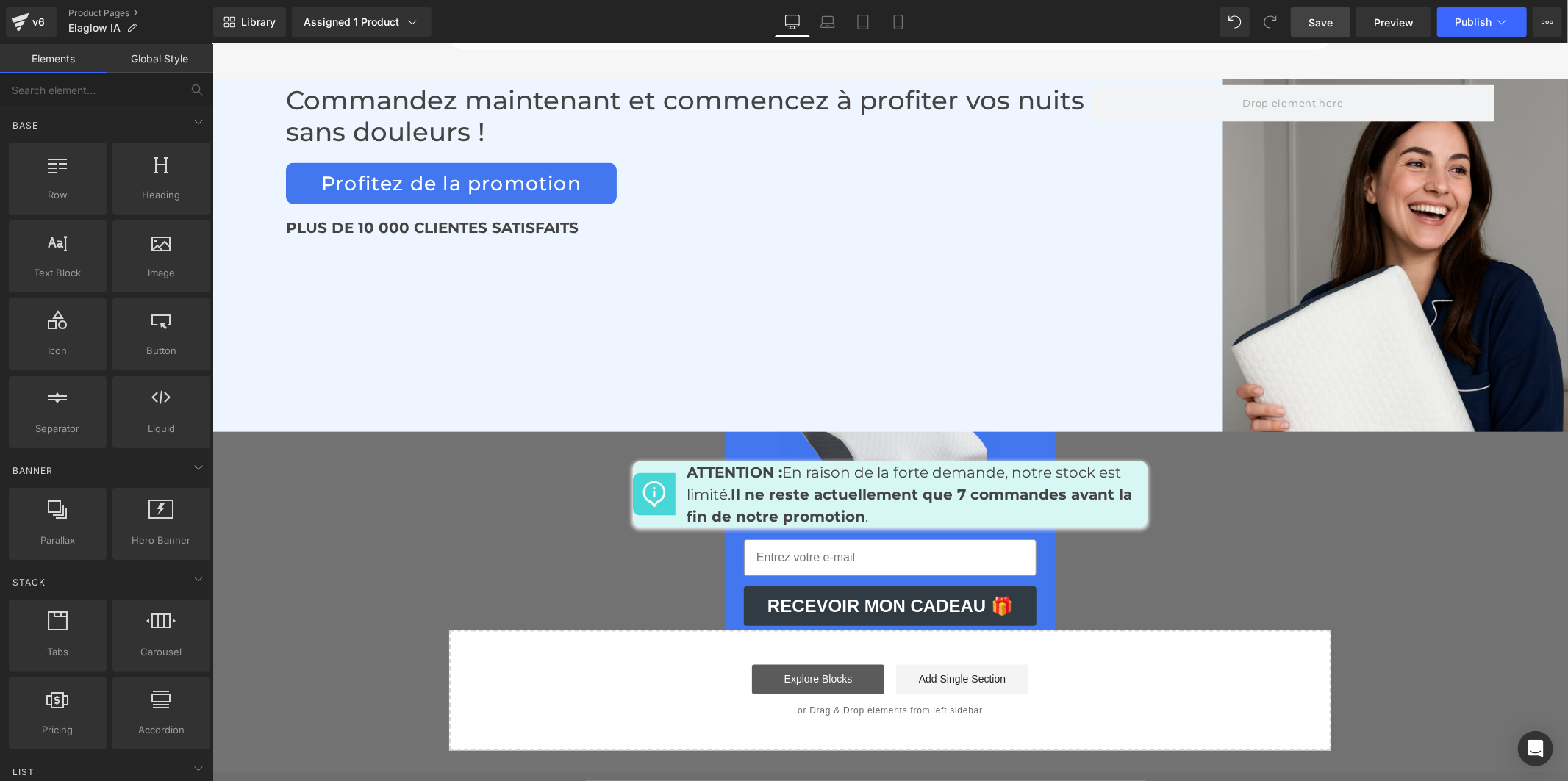
click at [825, 664] on link "Explore Blocks" at bounding box center [817, 679] width 132 height 29
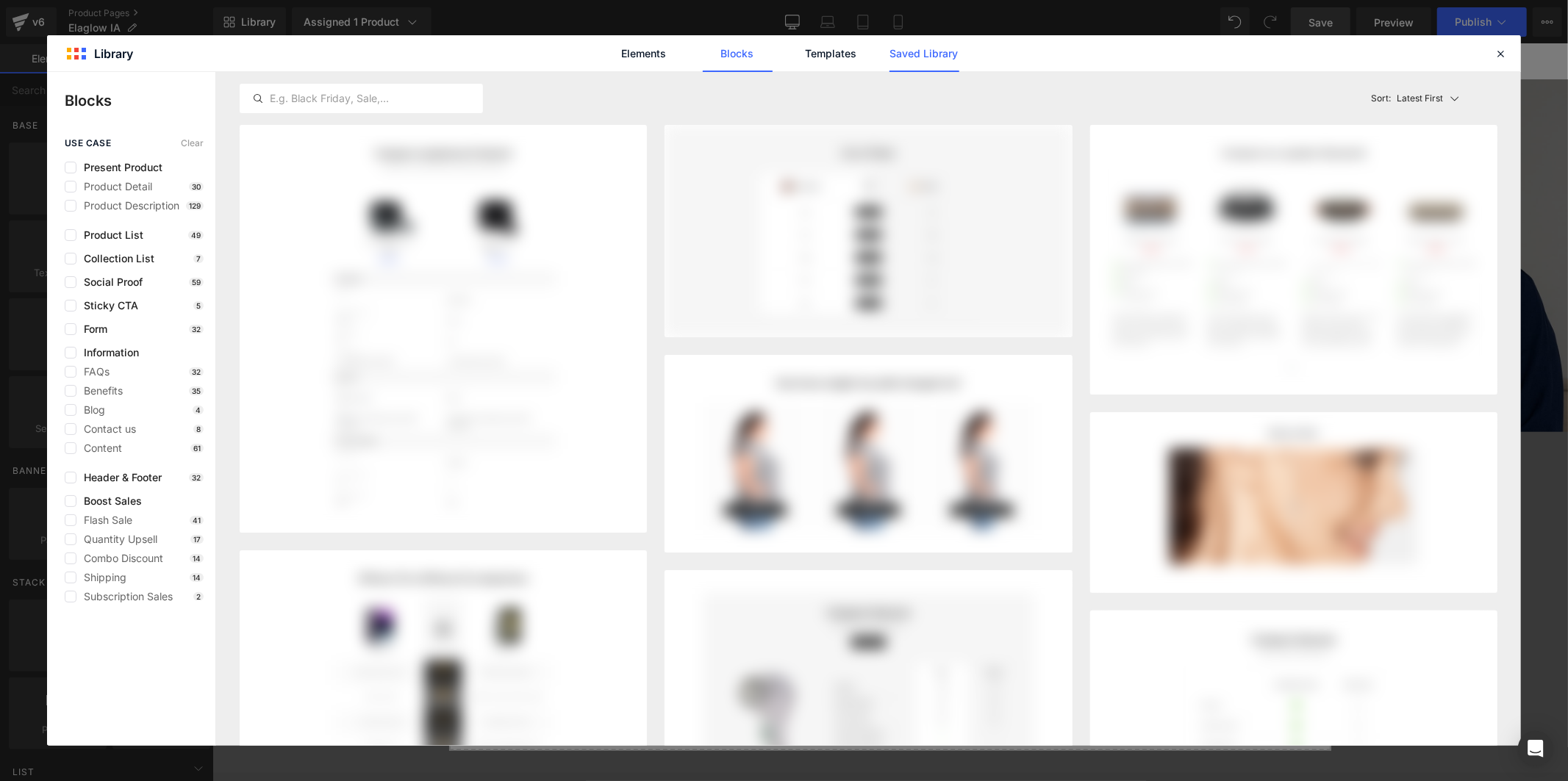
click at [924, 42] on link "Saved Library" at bounding box center [924, 54] width 70 height 37
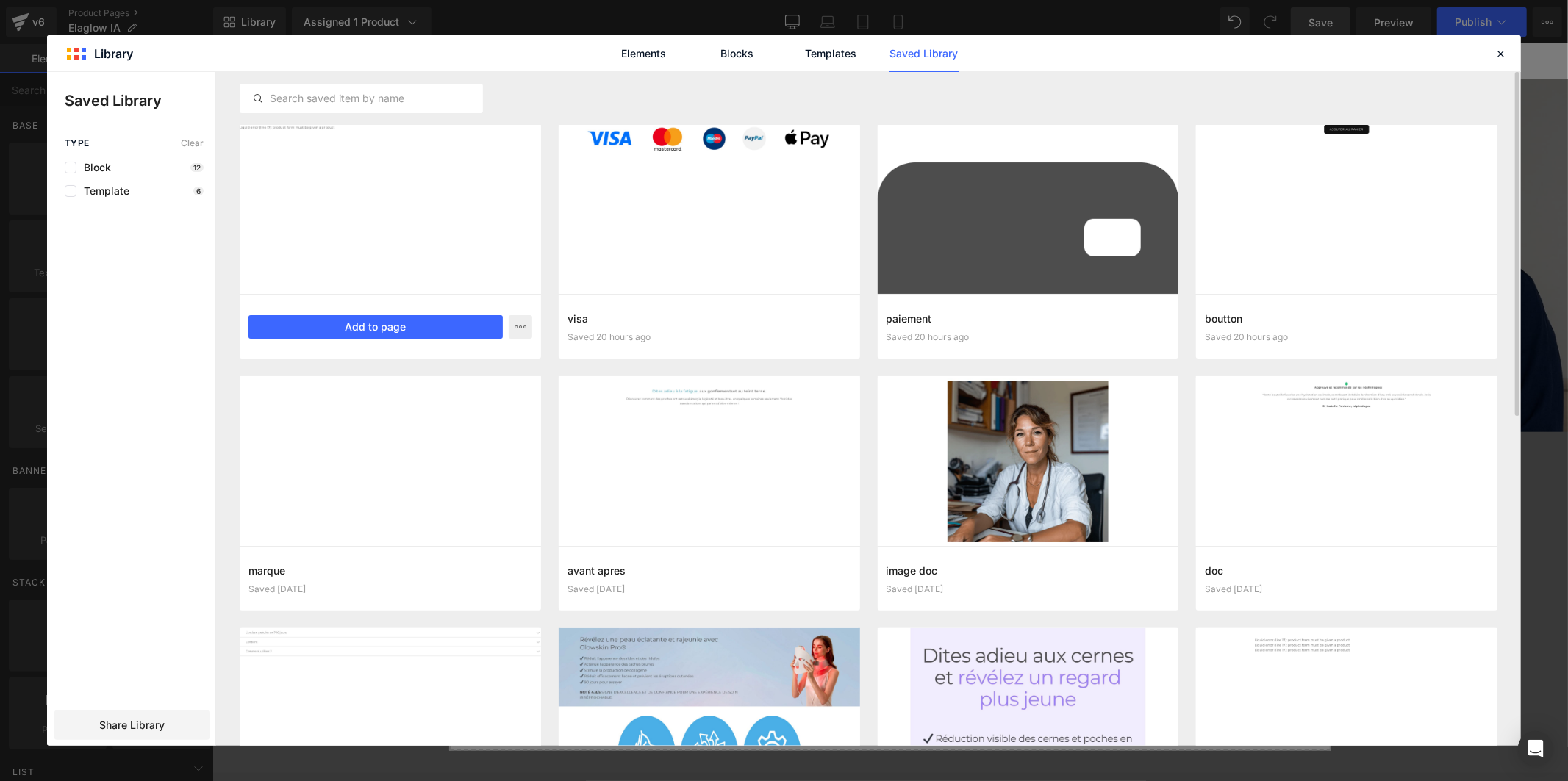
click at [466, 237] on div at bounding box center [390, 210] width 301 height 169
click at [433, 321] on button "Add to page" at bounding box center [375, 326] width 254 height 24
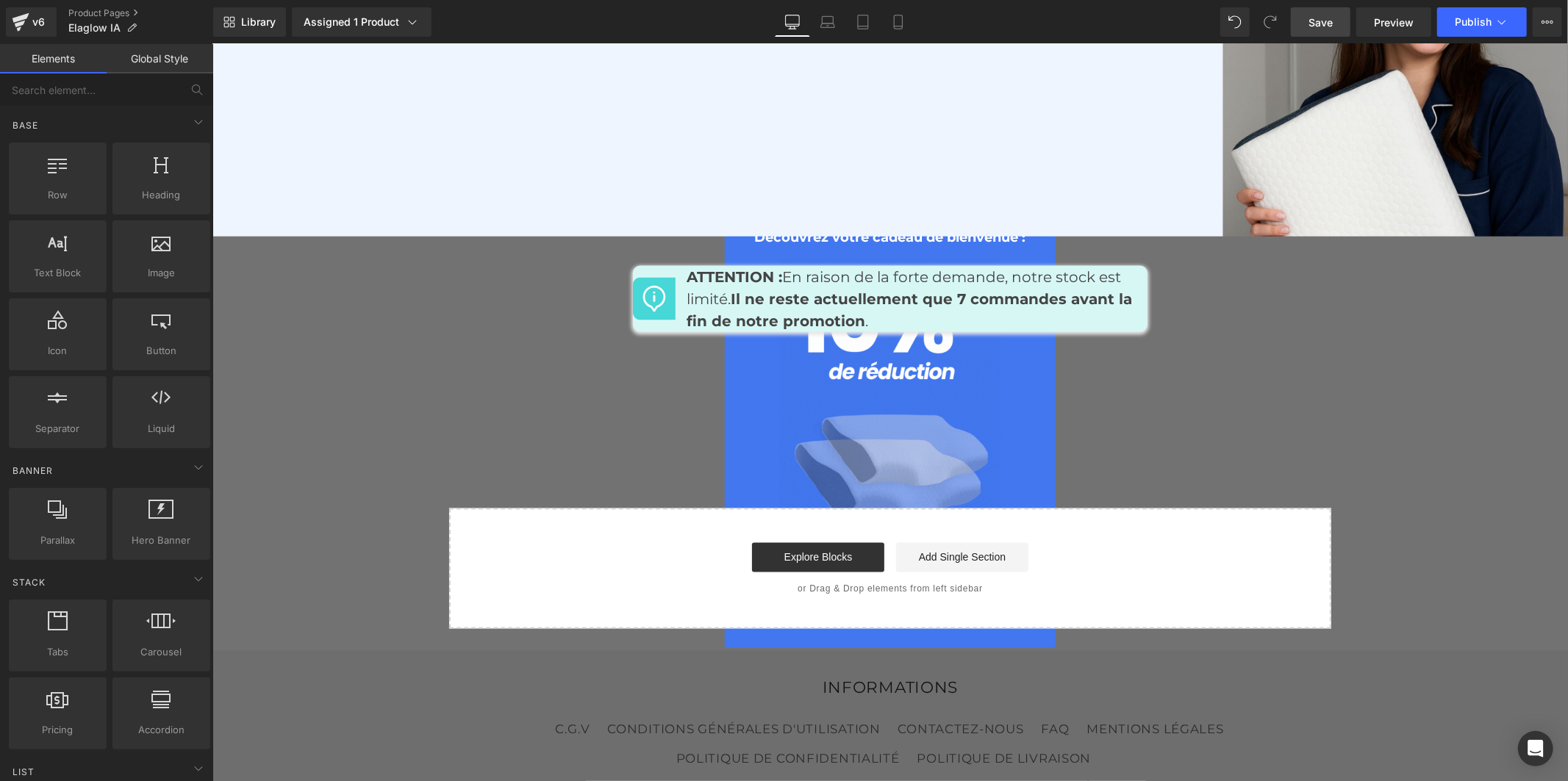
scroll to position [6799, 0]
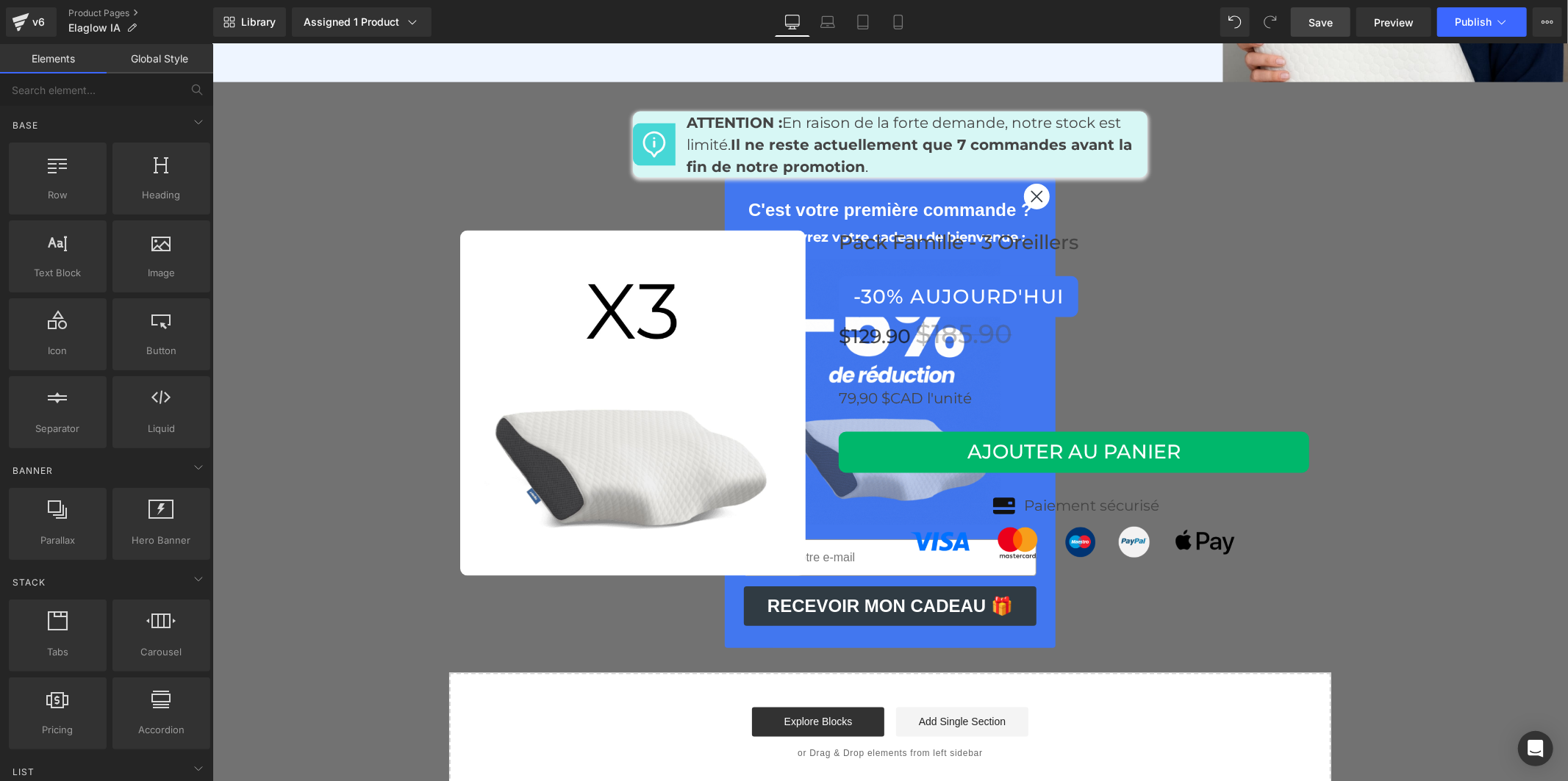
click at [1311, 20] on span "Save" at bounding box center [1321, 22] width 25 height 15
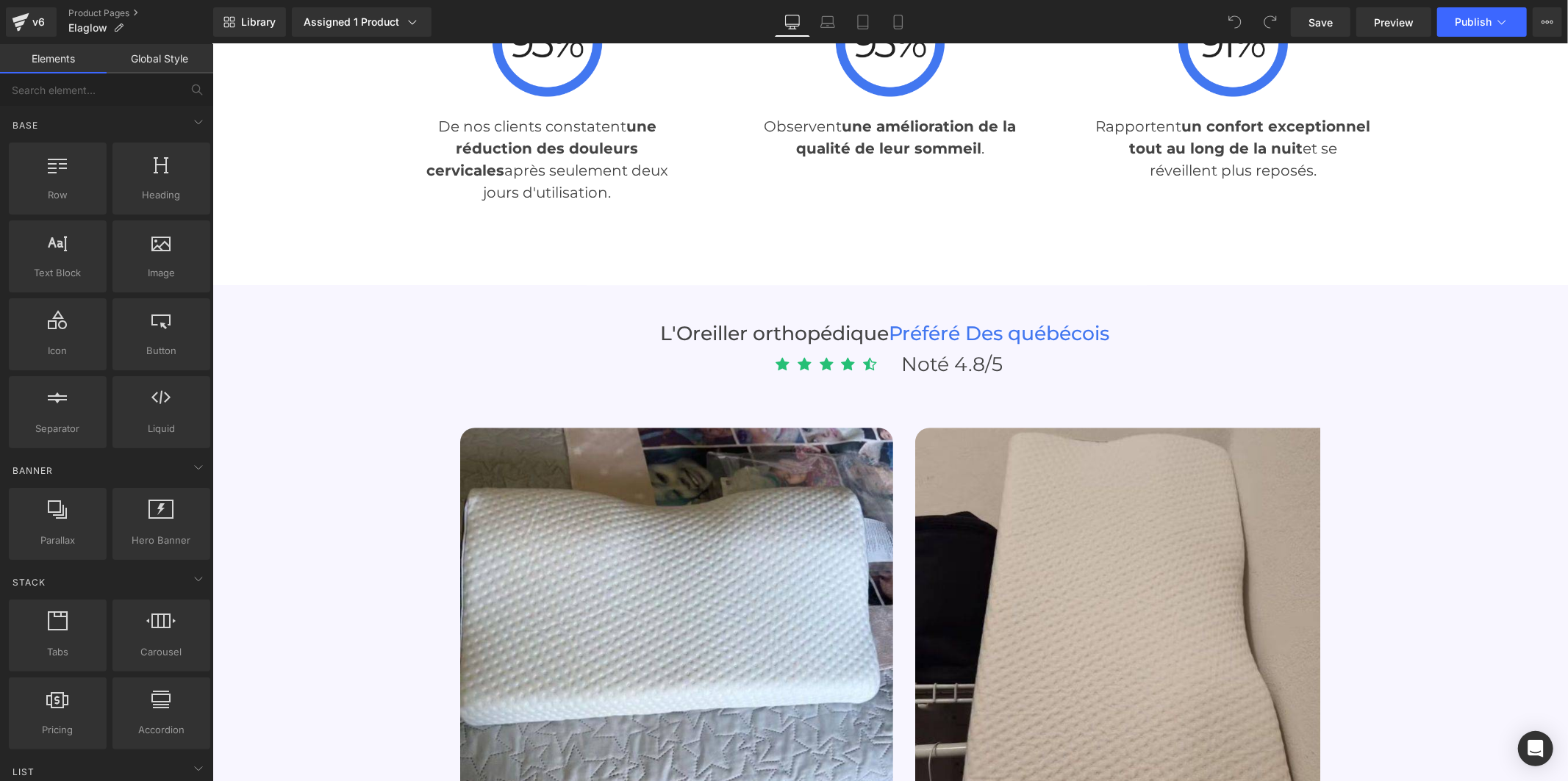
scroll to position [3510, 0]
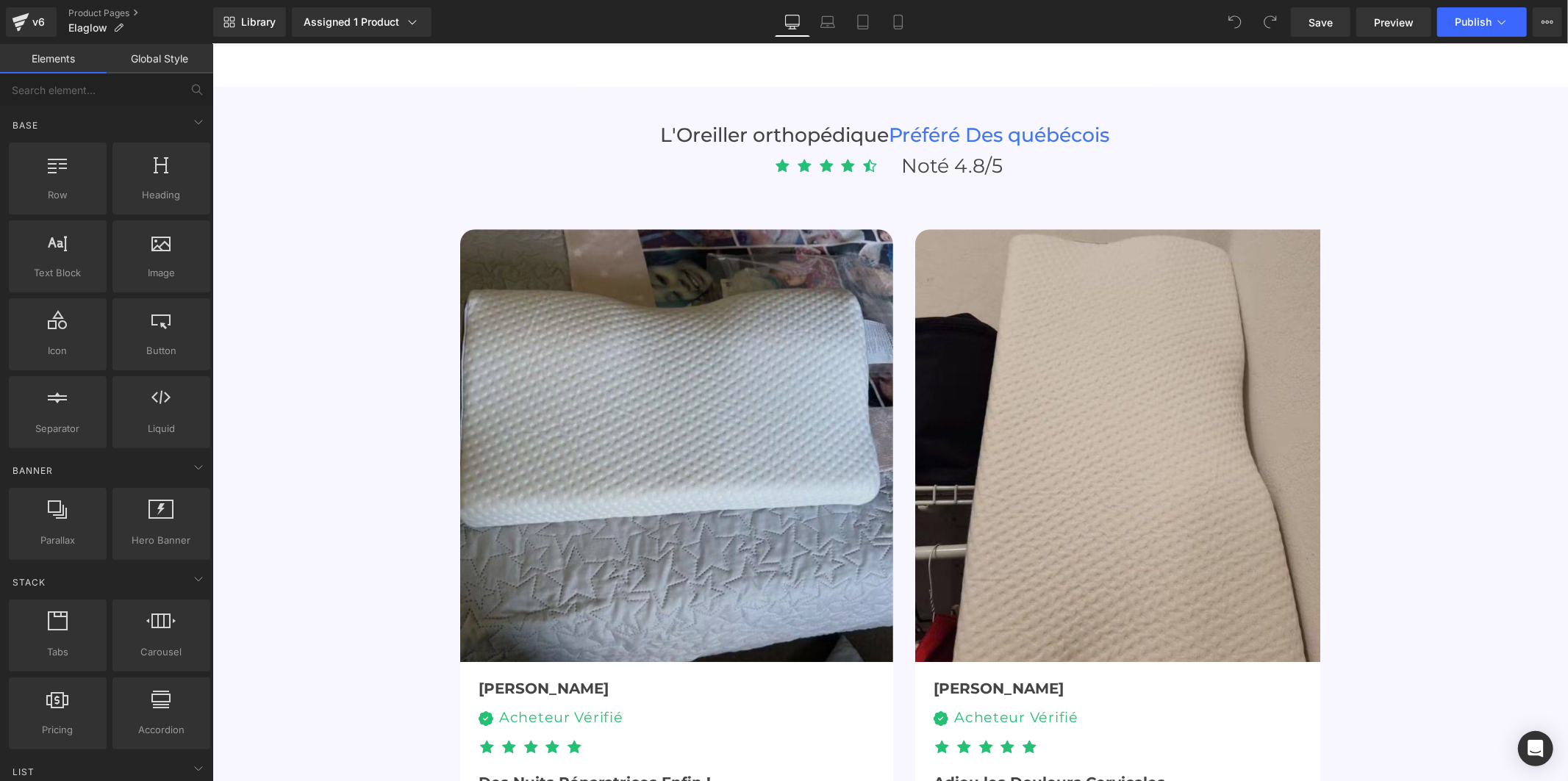
click at [787, 340] on img at bounding box center [676, 445] width 433 height 433
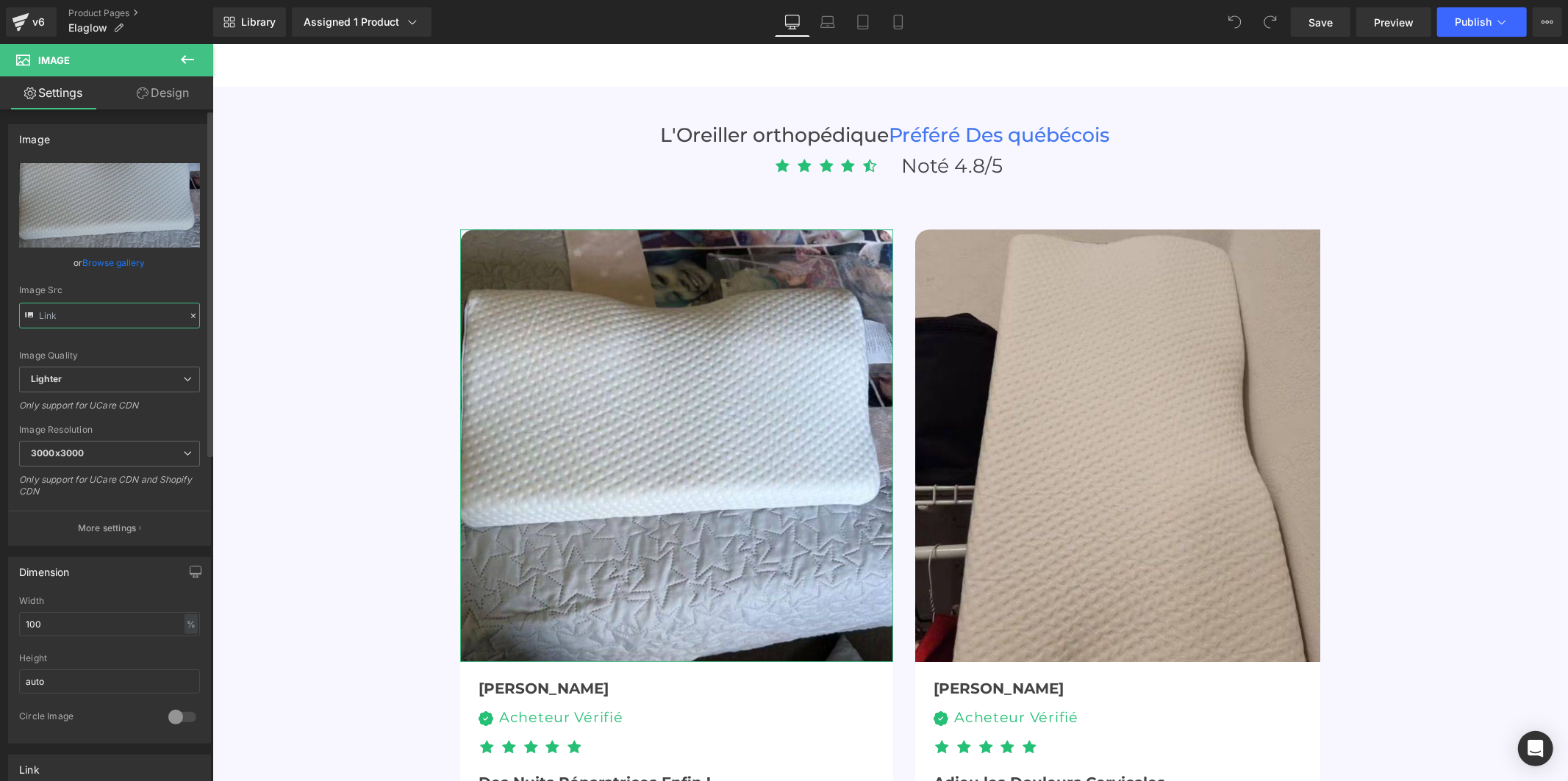
click at [128, 314] on input "text" at bounding box center [109, 315] width 181 height 25
type input "https://ucarecdn.com/9d3c4ad0-a357-45ae-a47e-576431e680ab/-/format/auto/-/previ…"
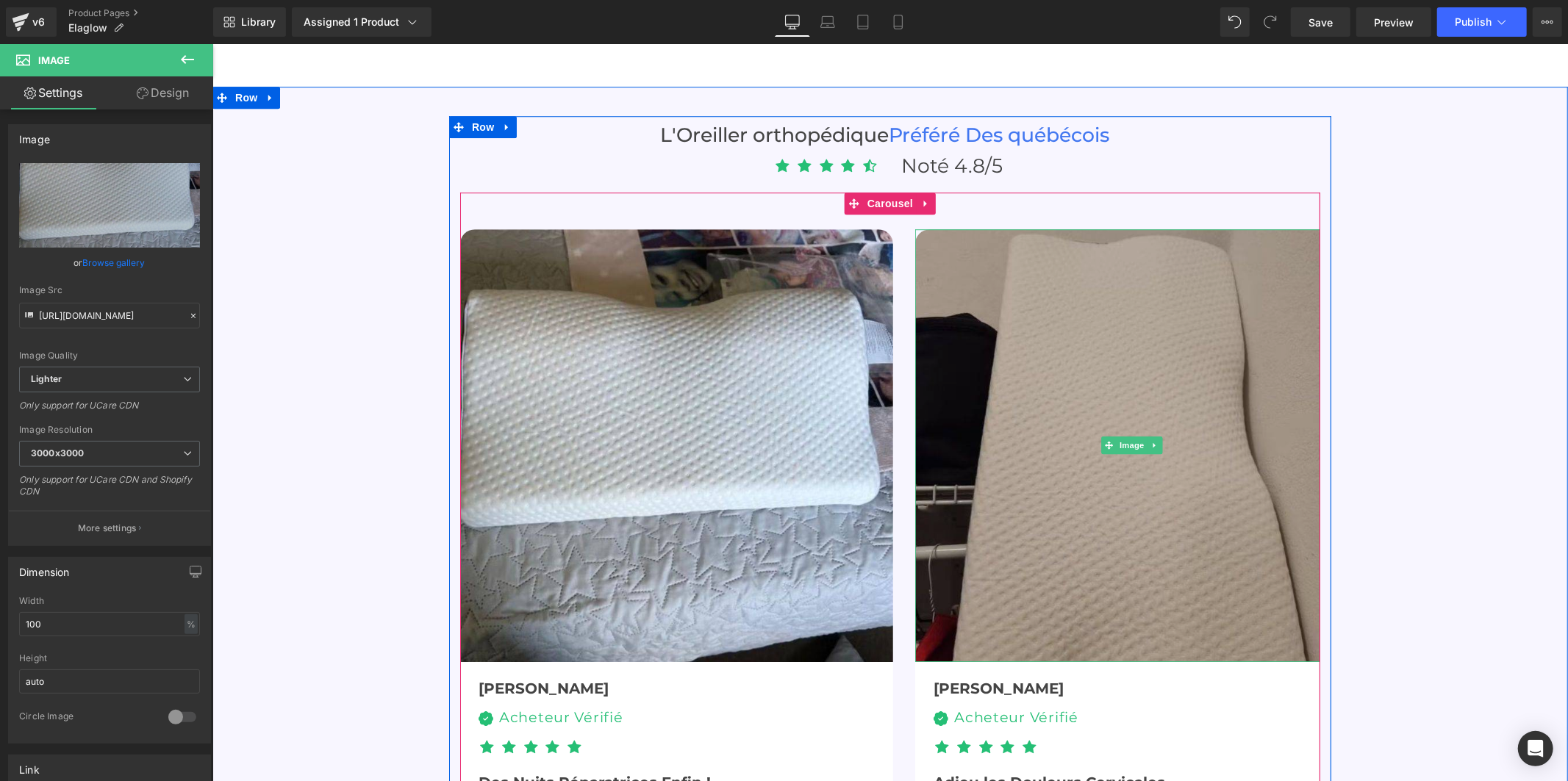
click at [997, 329] on img at bounding box center [1131, 445] width 433 height 433
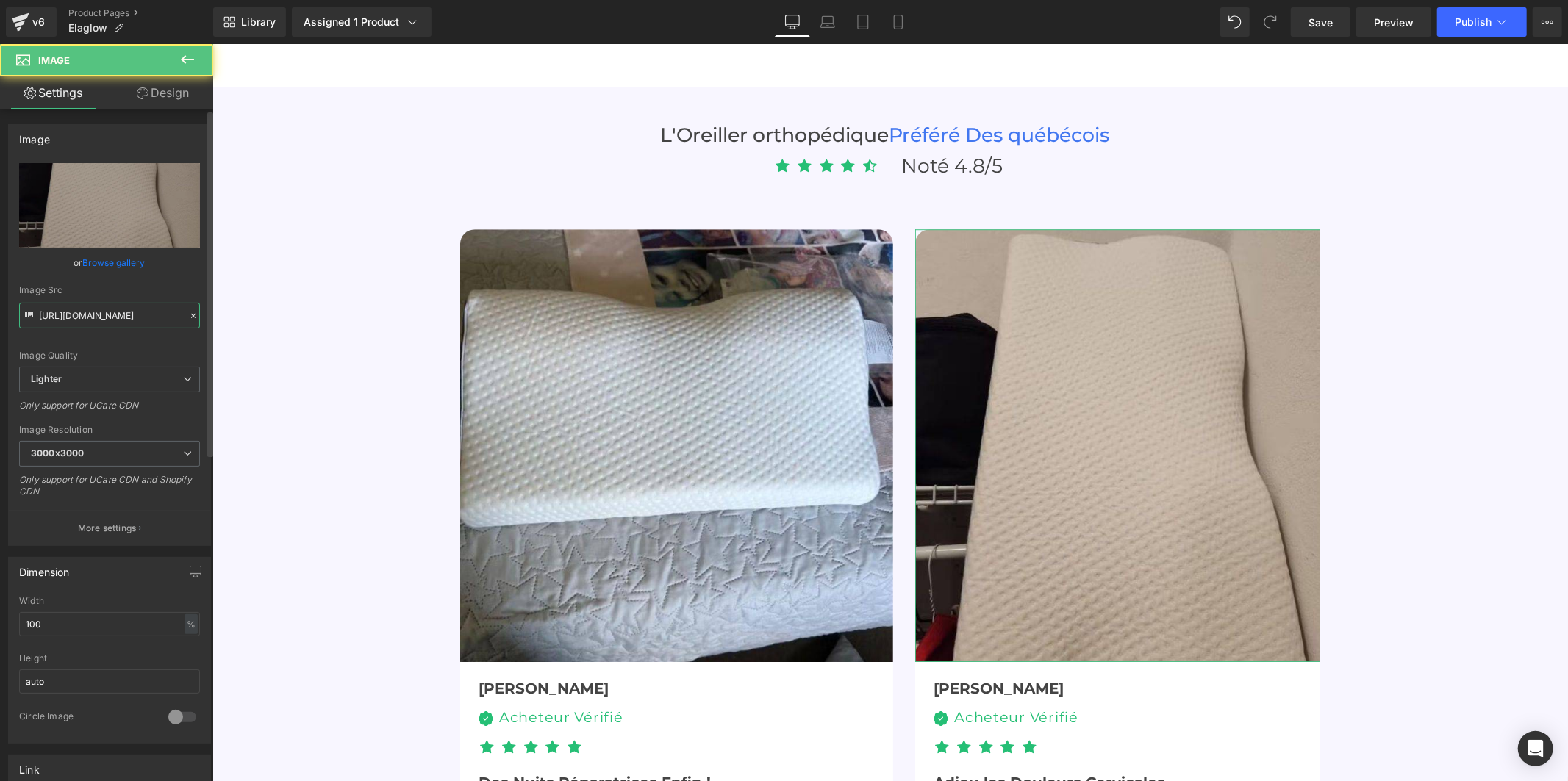
click at [148, 313] on input "https://ucarecdn.com/46d1736e-5976-4563-a439-9a116917d3d8/-/format/auto/-/previ…" at bounding box center [109, 315] width 181 height 25
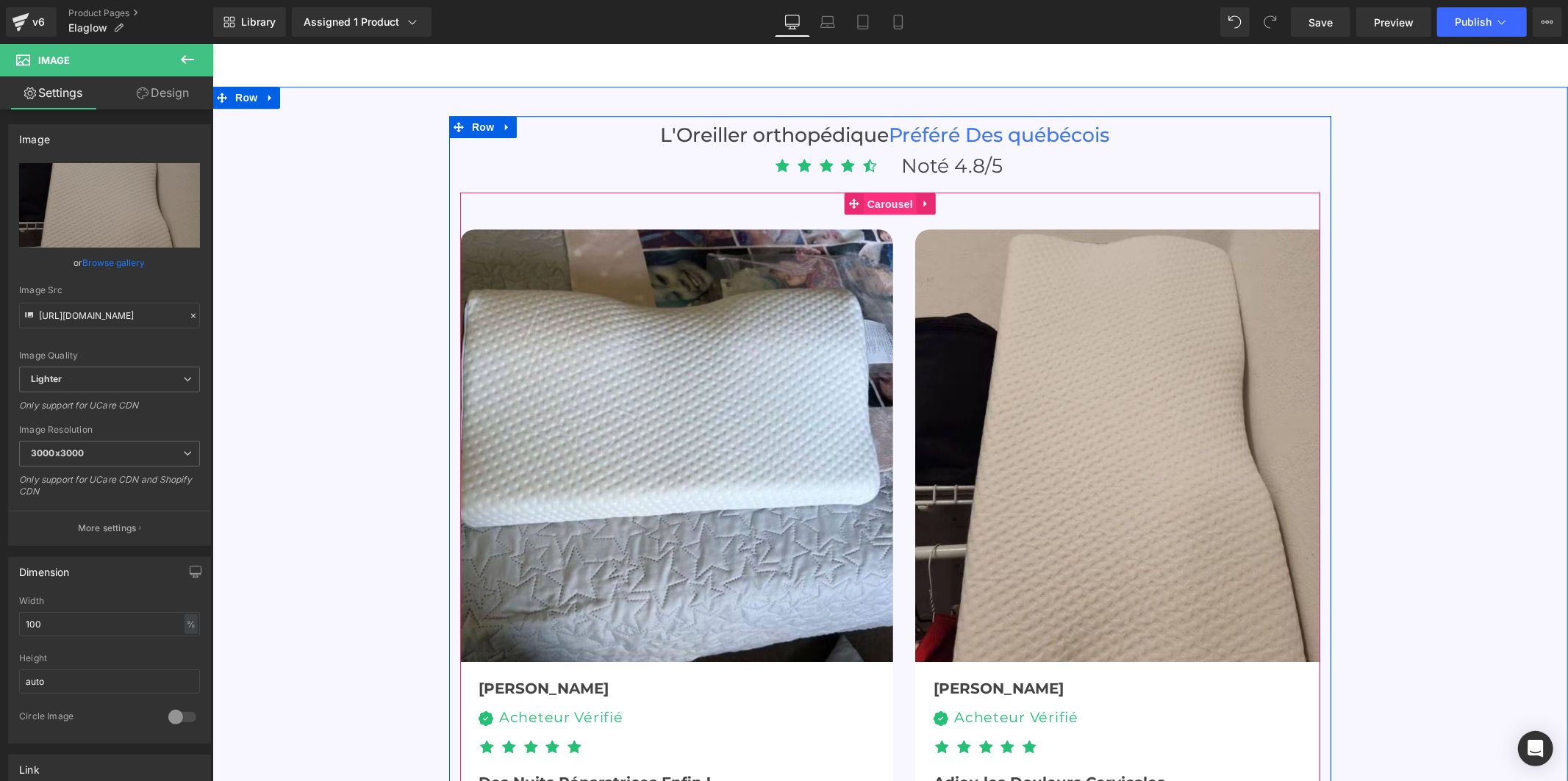
click at [886, 193] on span "Carousel" at bounding box center [889, 204] width 53 height 22
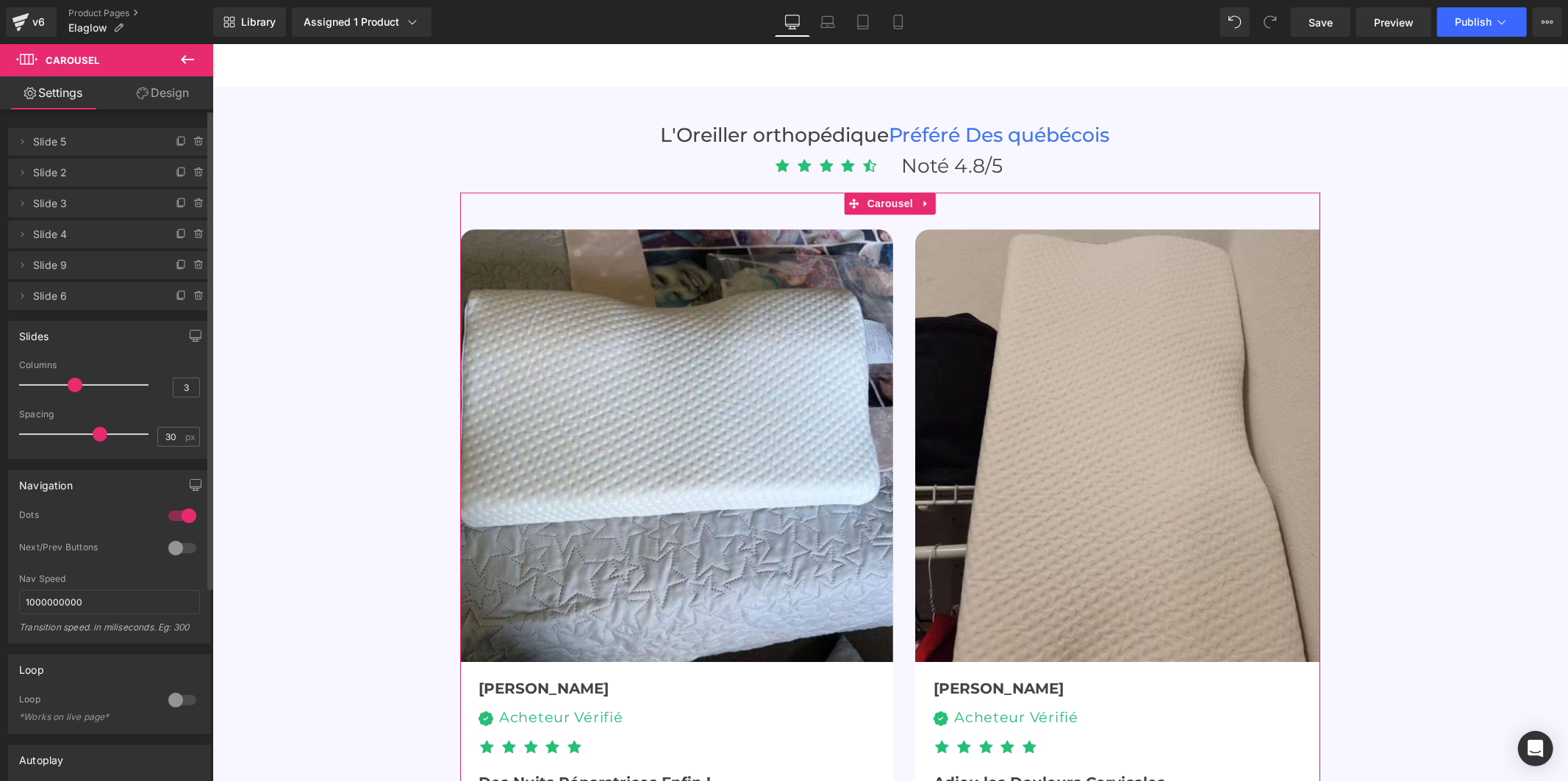
drag, startPoint x: 78, startPoint y: 386, endPoint x: 184, endPoint y: 376, distance: 106.5
click at [174, 384] on div "Columns 3" at bounding box center [109, 385] width 181 height 49
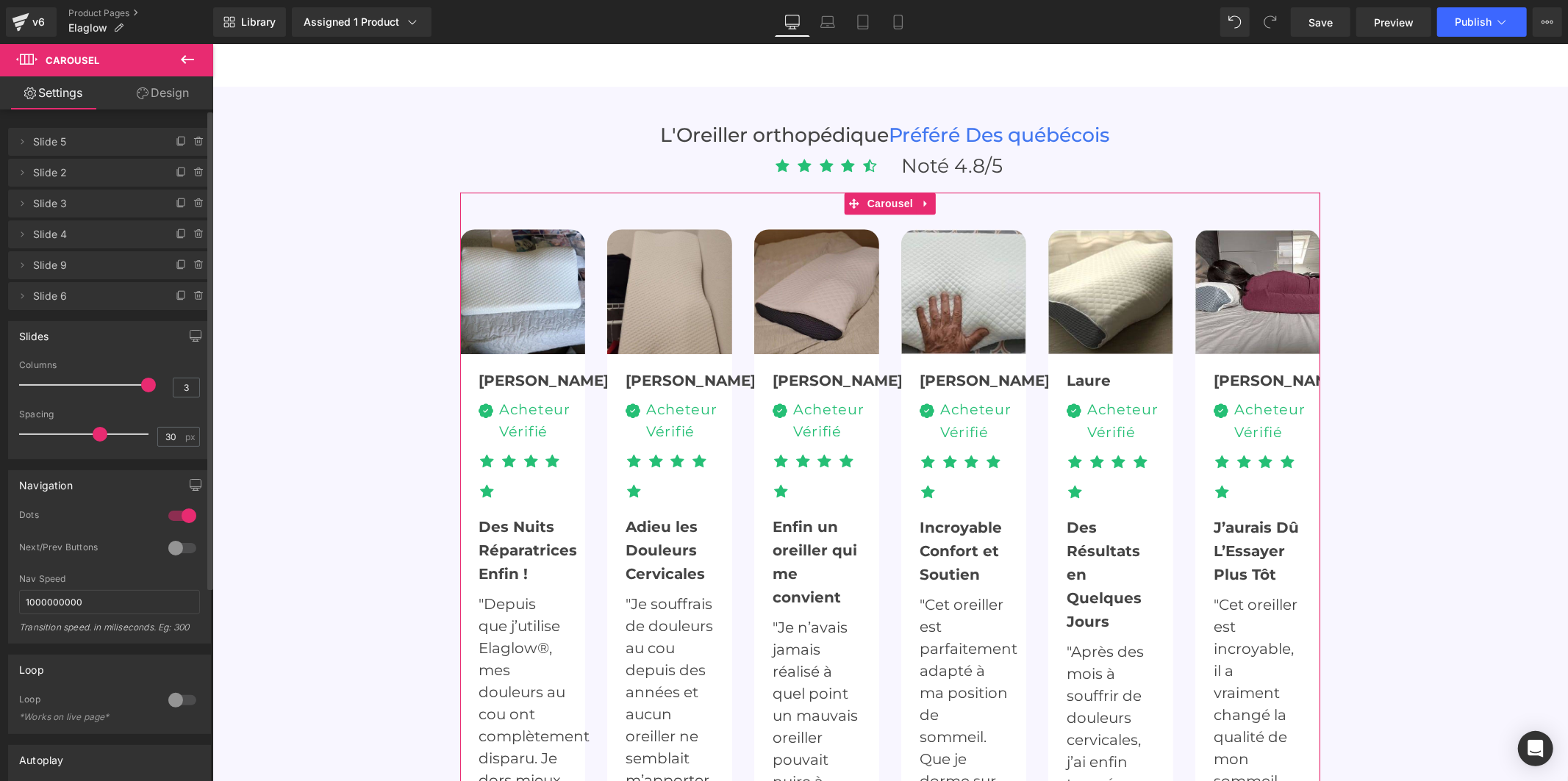
click at [141, 383] on span at bounding box center [148, 385] width 15 height 15
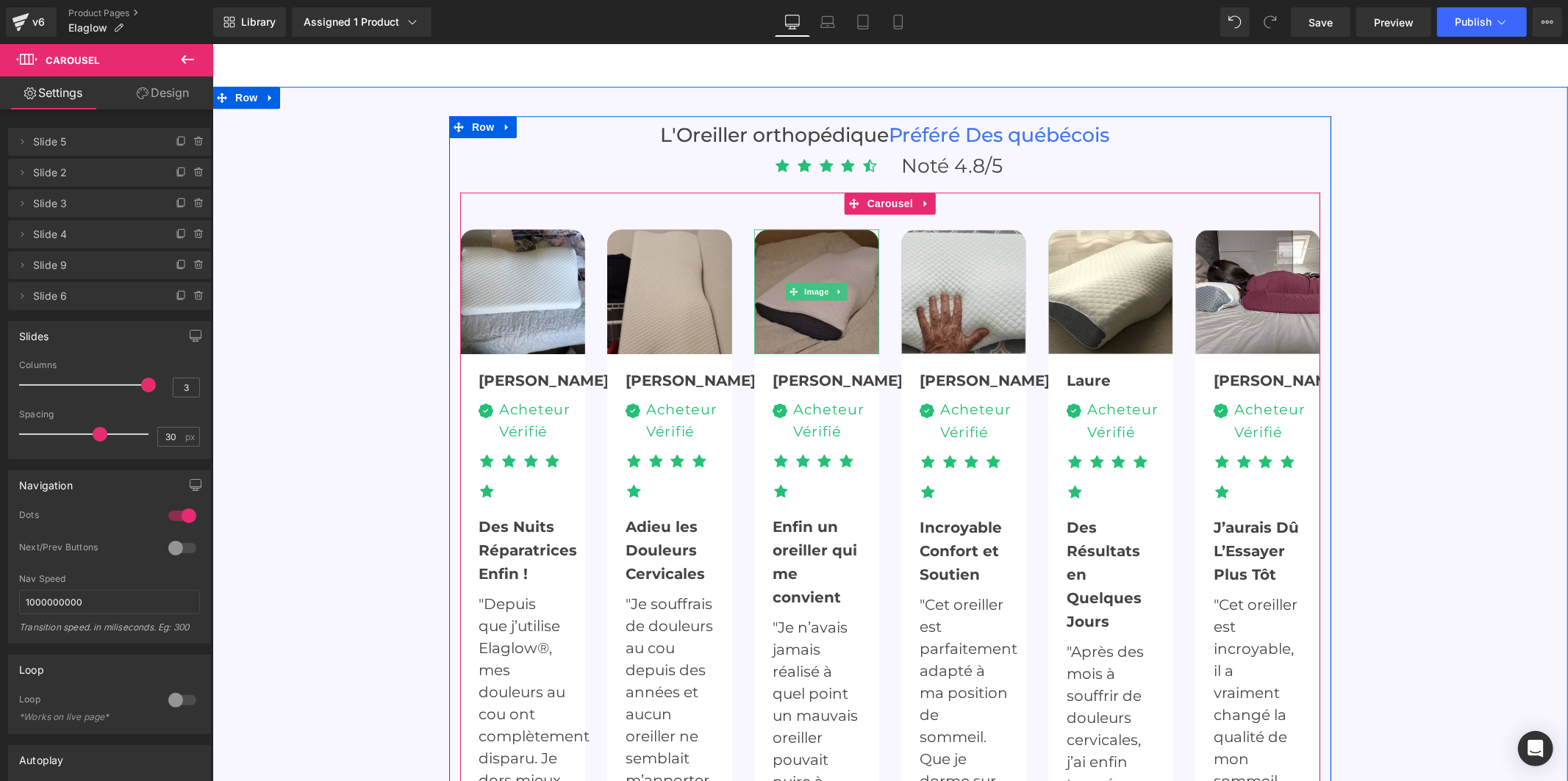
click at [835, 282] on img at bounding box center [816, 291] width 125 height 125
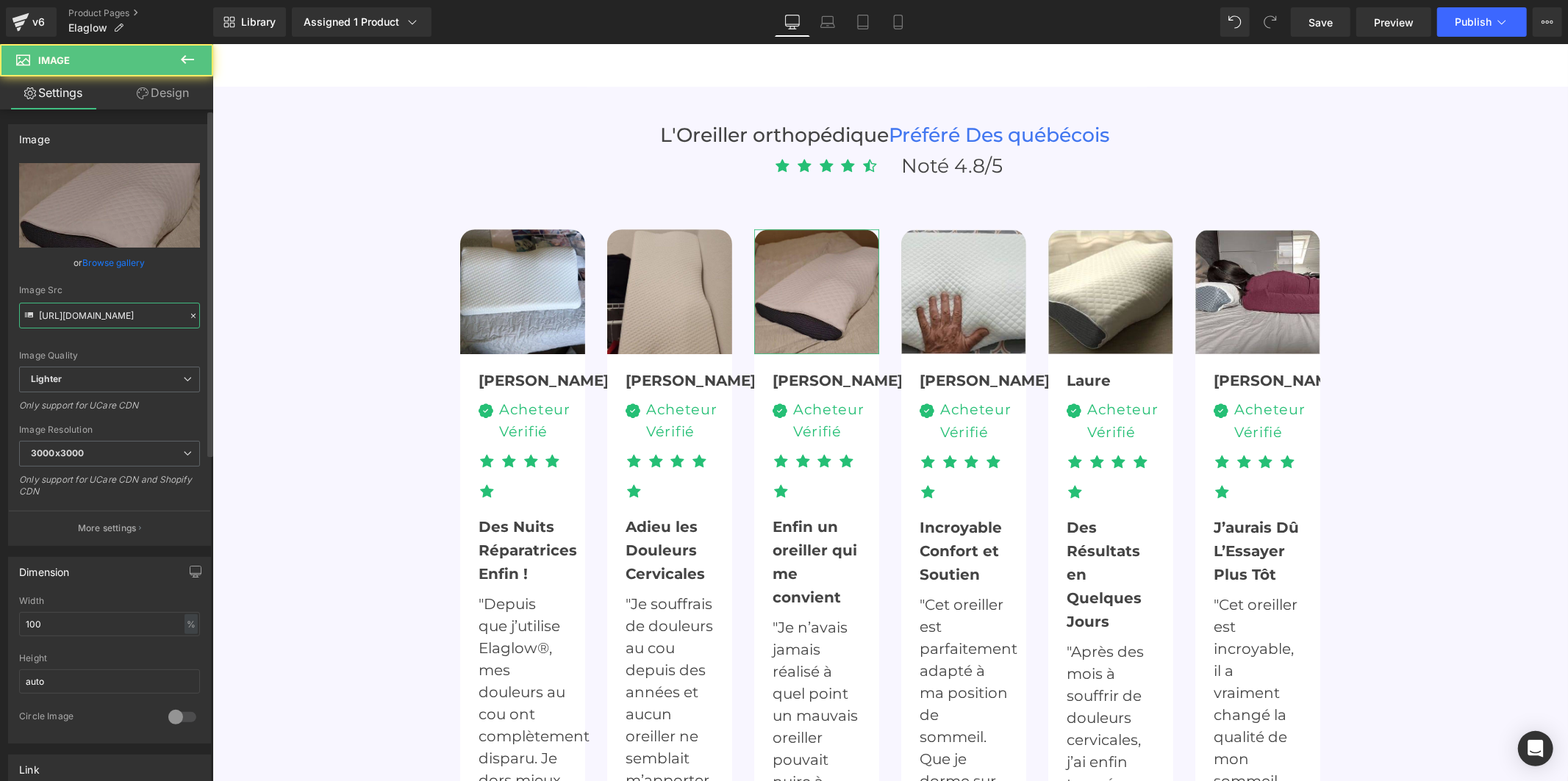
click at [138, 322] on input "https://ucarecdn.com/eec9991b-31fc-4656-a39e-791d7c4d5772/-/format/auto/-/previ…" at bounding box center [109, 315] width 181 height 25
click at [138, 321] on input "https://ucarecdn.com/eec9991b-31fc-4656-a39e-791d7c4d5772/-/format/auto/-/previ…" at bounding box center [109, 315] width 181 height 25
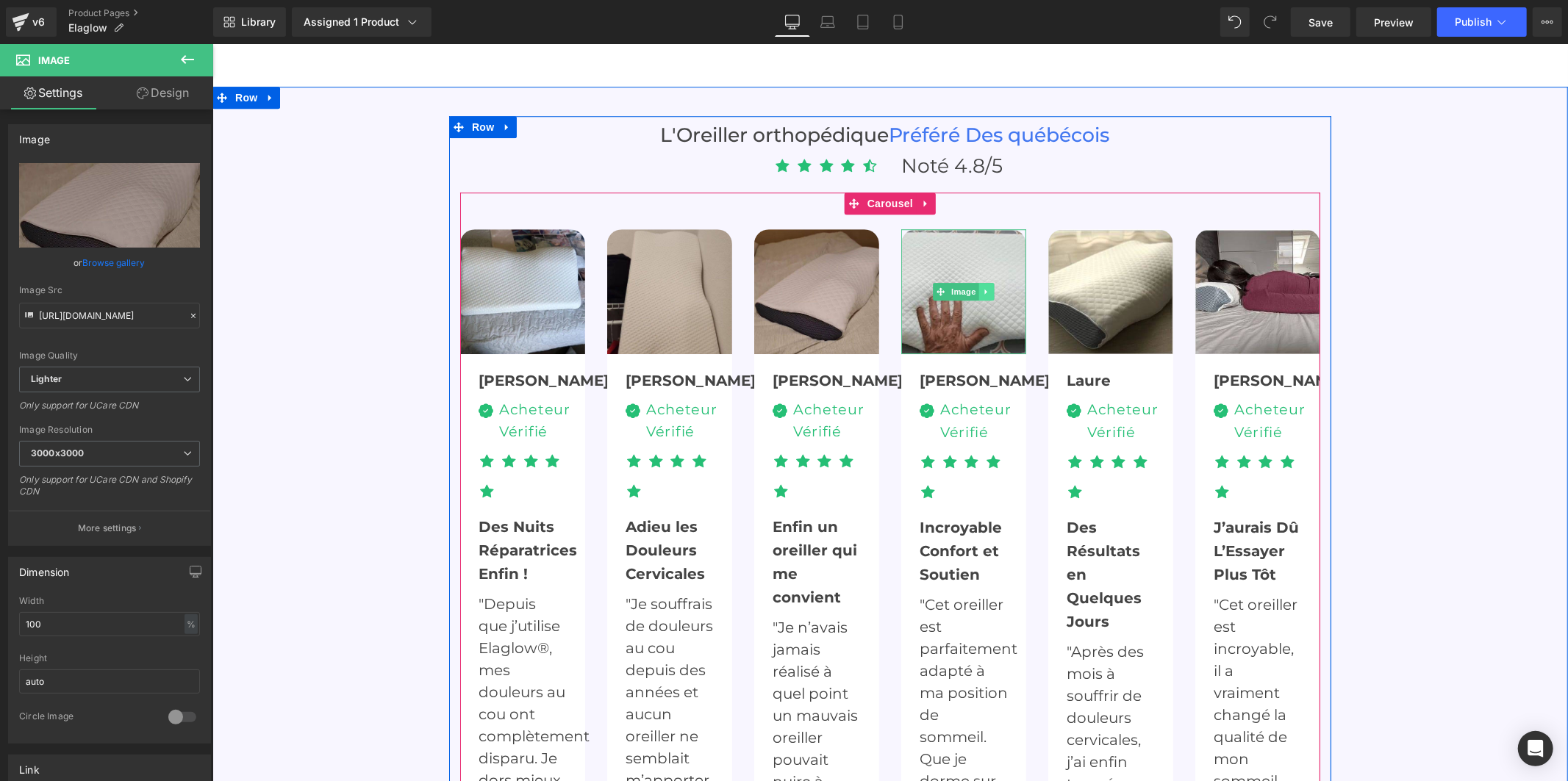
click at [982, 286] on icon at bounding box center [986, 290] width 8 height 8
click at [983, 230] on img at bounding box center [963, 292] width 125 height 126
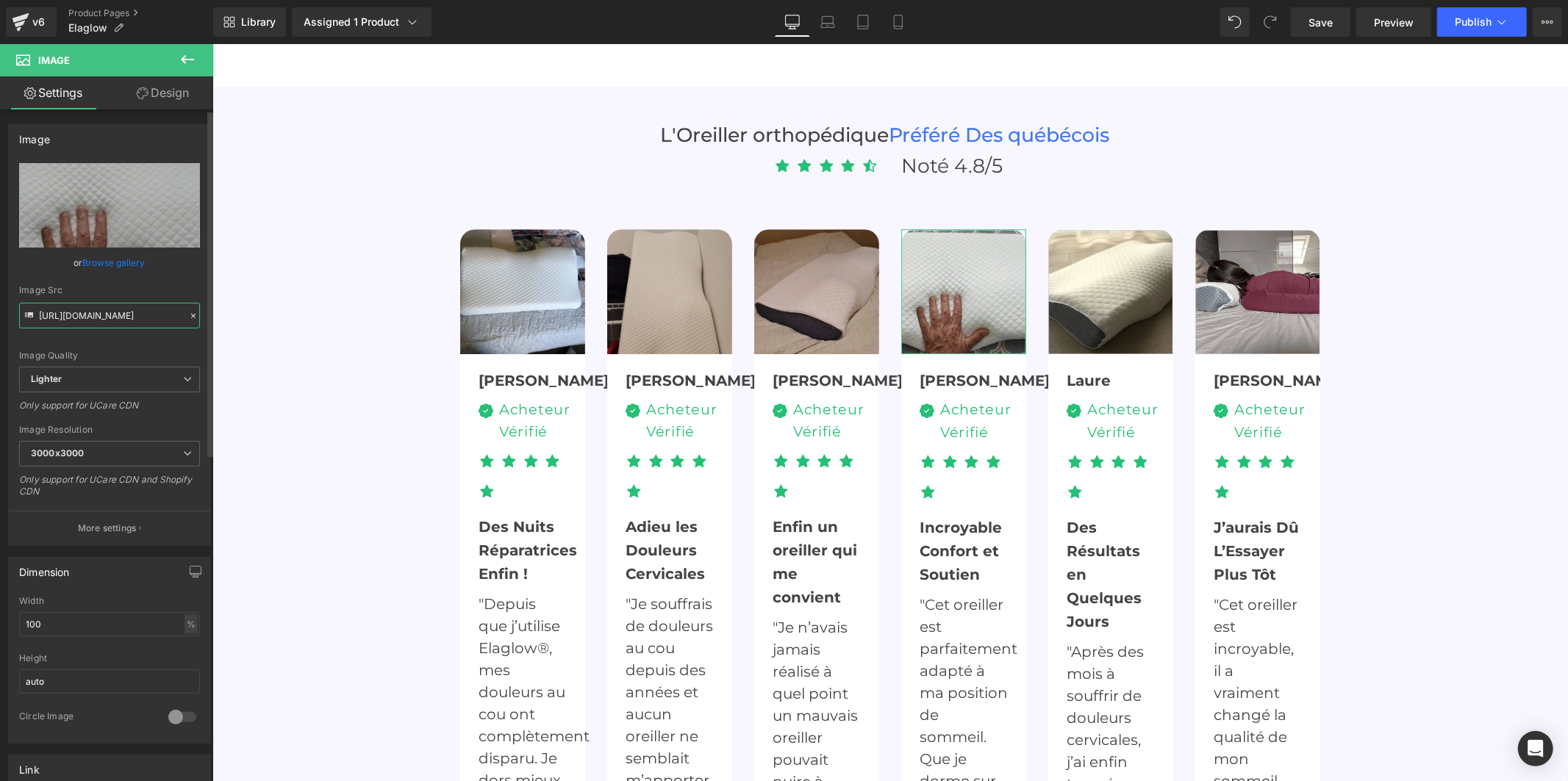
click at [109, 319] on input "https://ucarecdn.com/53ef6b87-1c38-4b57-9d9e-0e7d0b230adb/-/format/auto/-/previ…" at bounding box center [109, 315] width 181 height 25
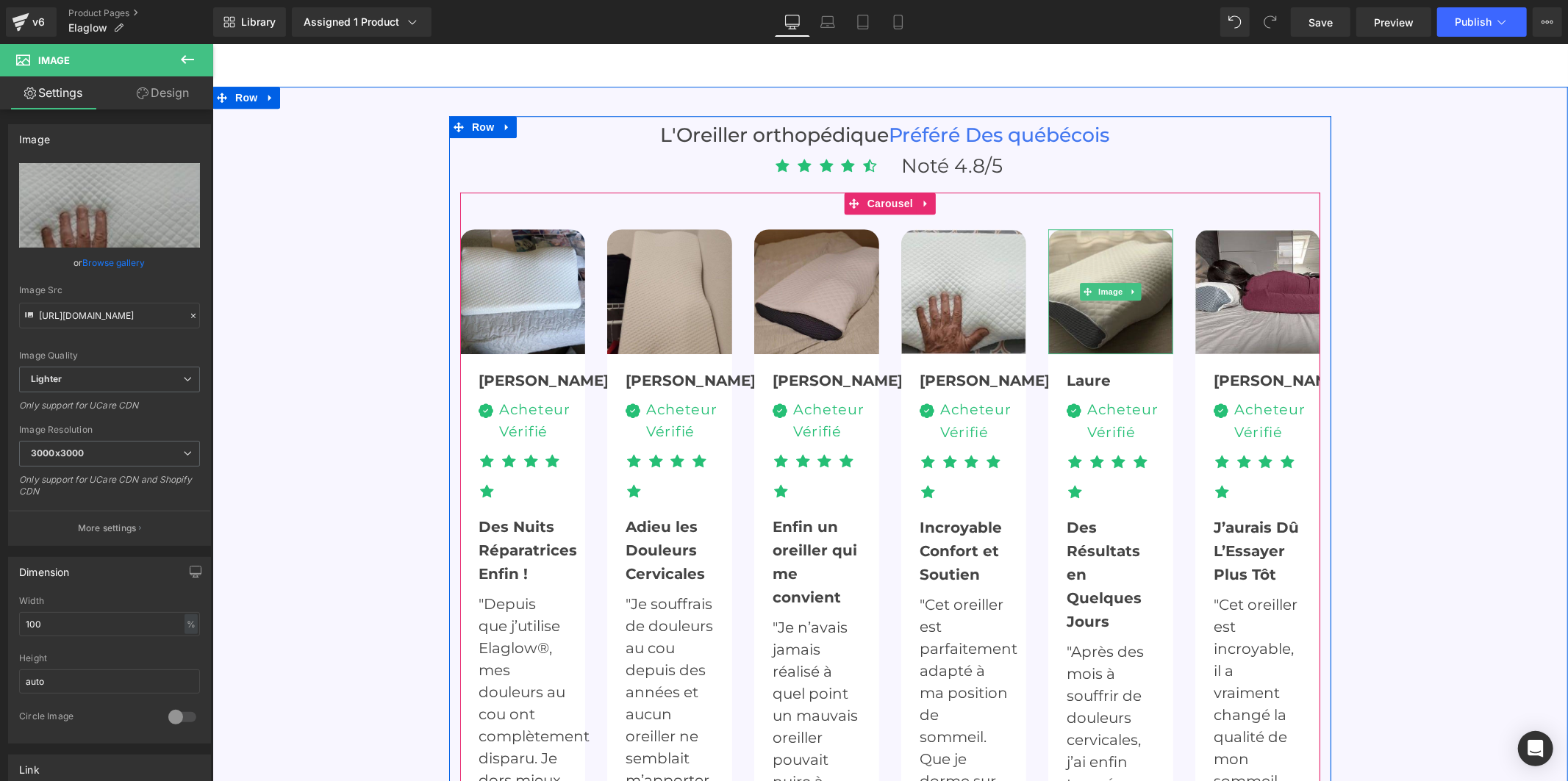
click at [1069, 231] on img at bounding box center [1109, 292] width 125 height 126
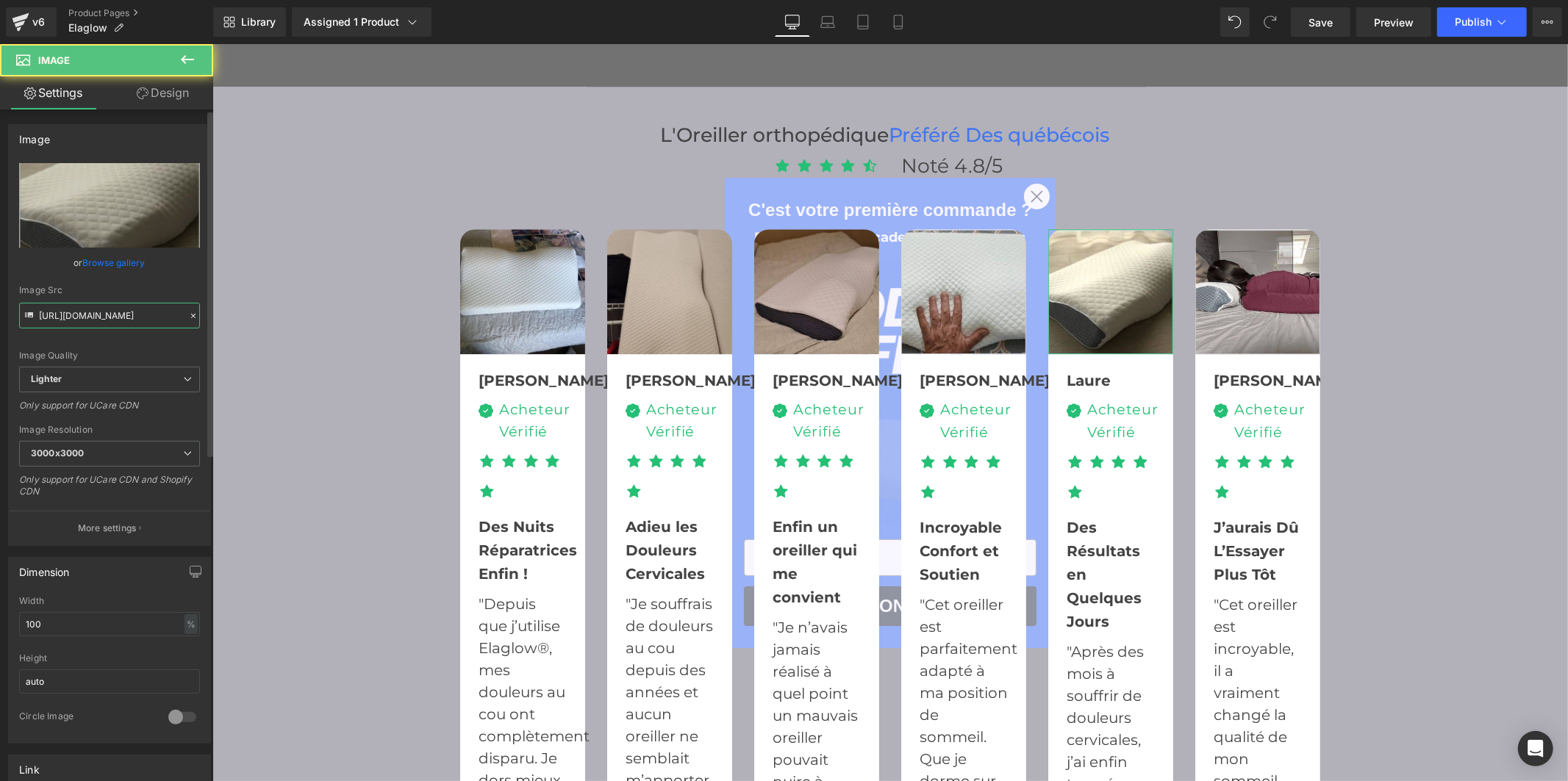
click at [134, 314] on input "https://ucarecdn.com/f8a74056-bd7a-4583-864c-93e5934cc9fc/-/format/auto/-/previ…" at bounding box center [109, 315] width 181 height 25
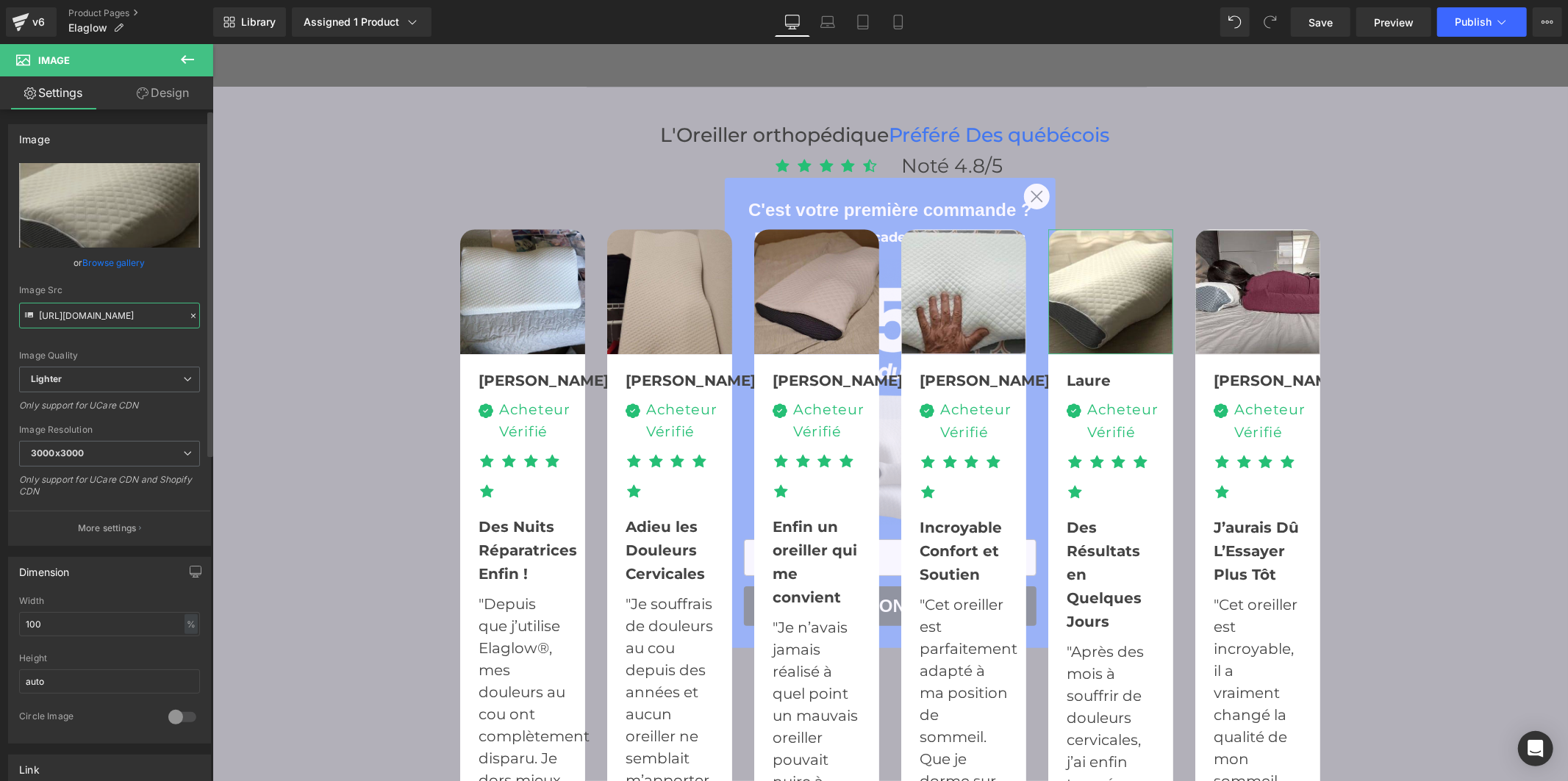
click at [134, 314] on input "https://ucarecdn.com/f8a74056-bd7a-4583-864c-93e5934cc9fc/-/format/auto/-/previ…" at bounding box center [109, 315] width 181 height 25
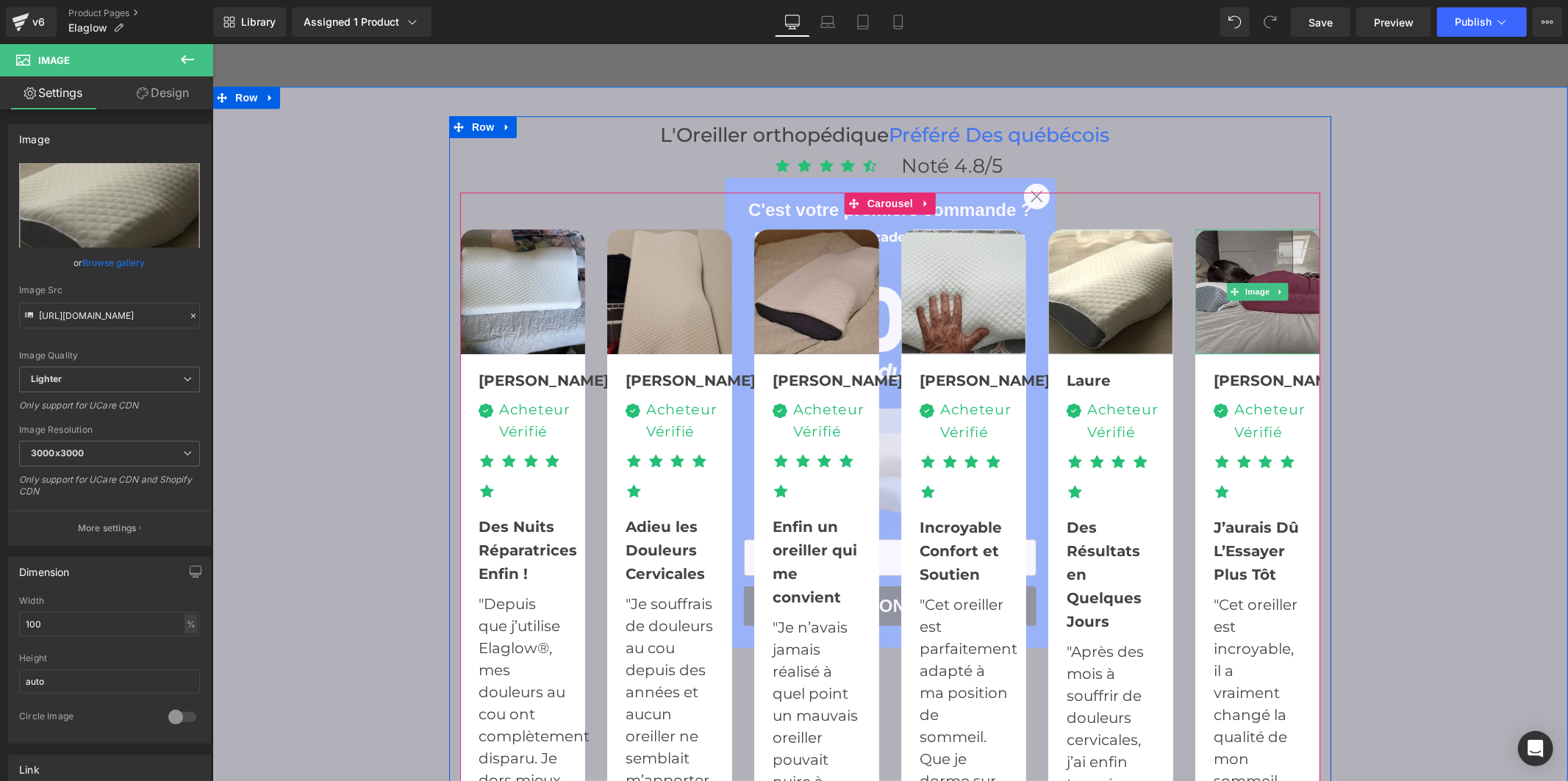
click at [1249, 277] on img at bounding box center [1257, 292] width 125 height 126
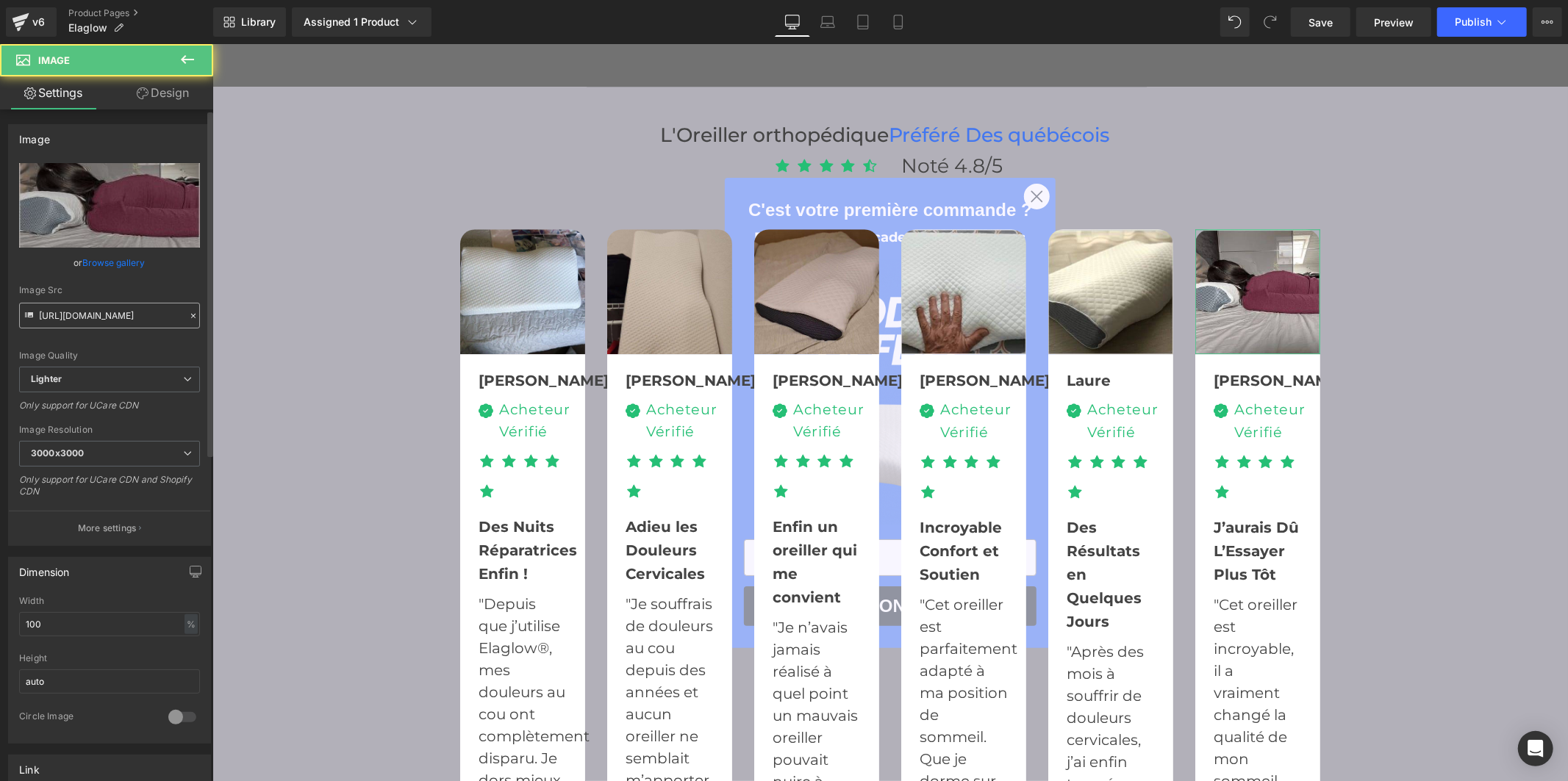
click at [123, 316] on input "https://ucarecdn.com/17f4c524-f8d7-43f5-92ef-42a55b0b9471/-/format/auto/-/previ…" at bounding box center [109, 315] width 181 height 25
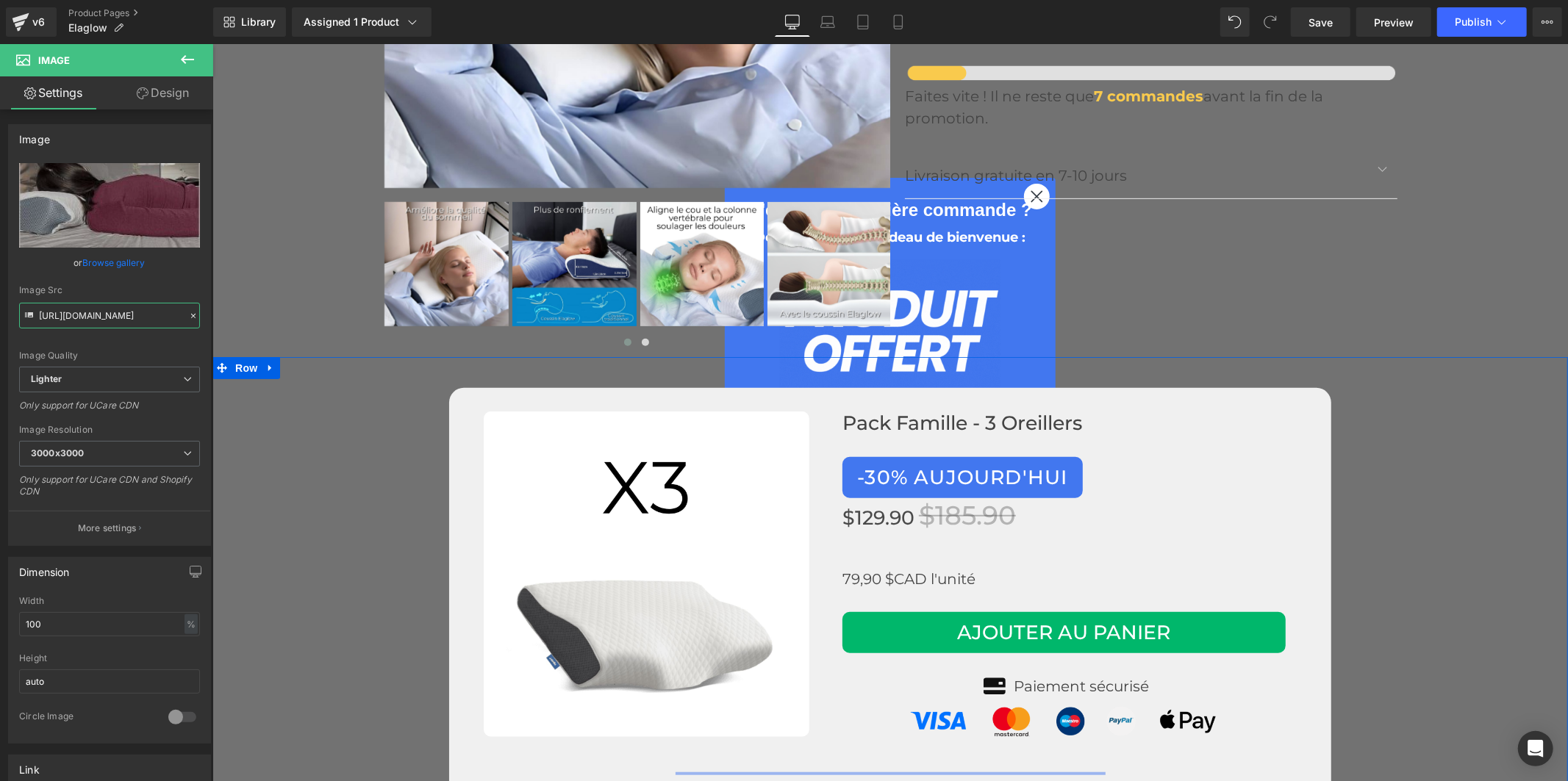
scroll to position [5306, 0]
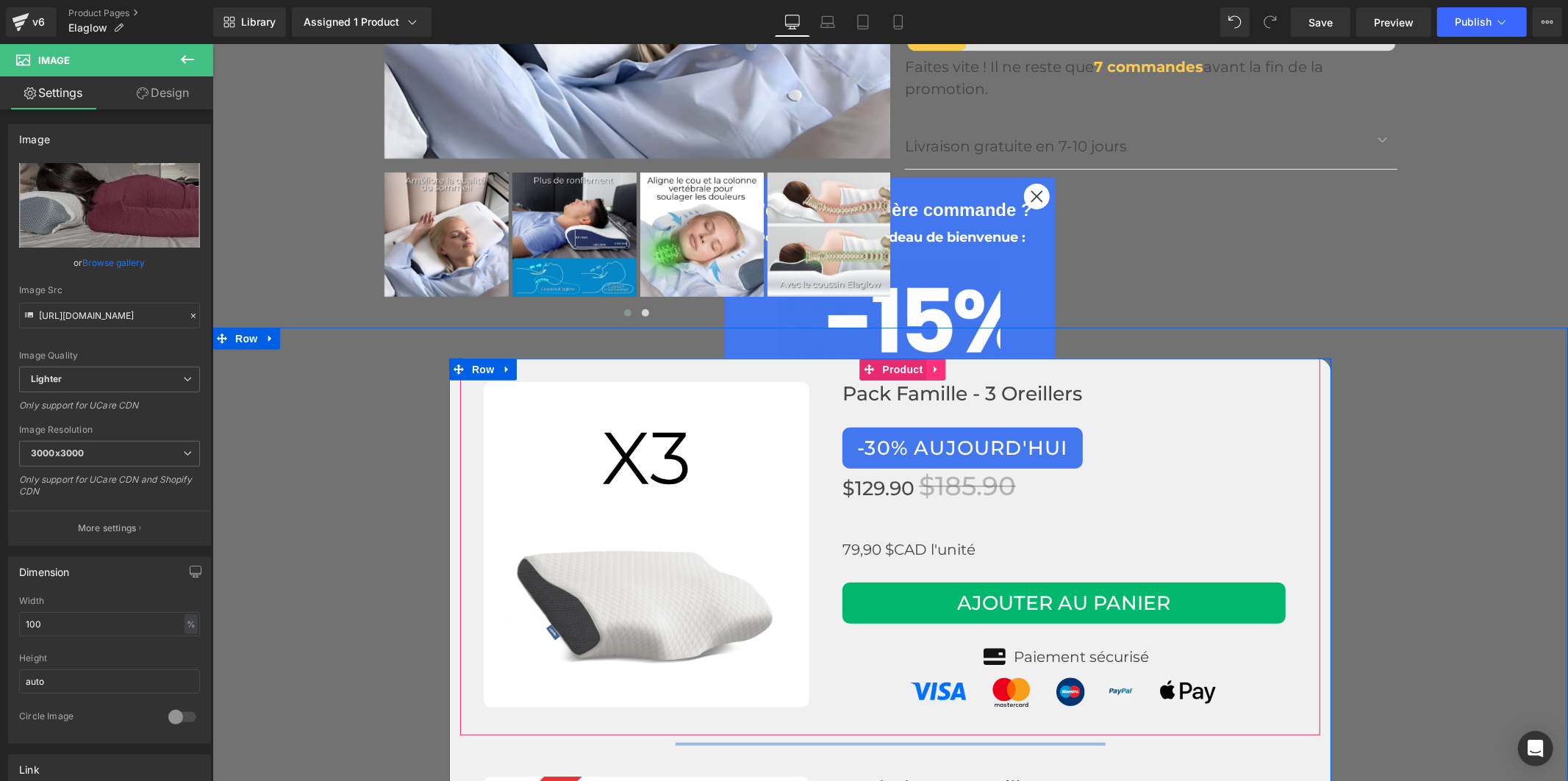
click at [930, 363] on icon at bounding box center [935, 369] width 10 height 11
click at [902, 363] on icon at bounding box center [907, 369] width 10 height 11
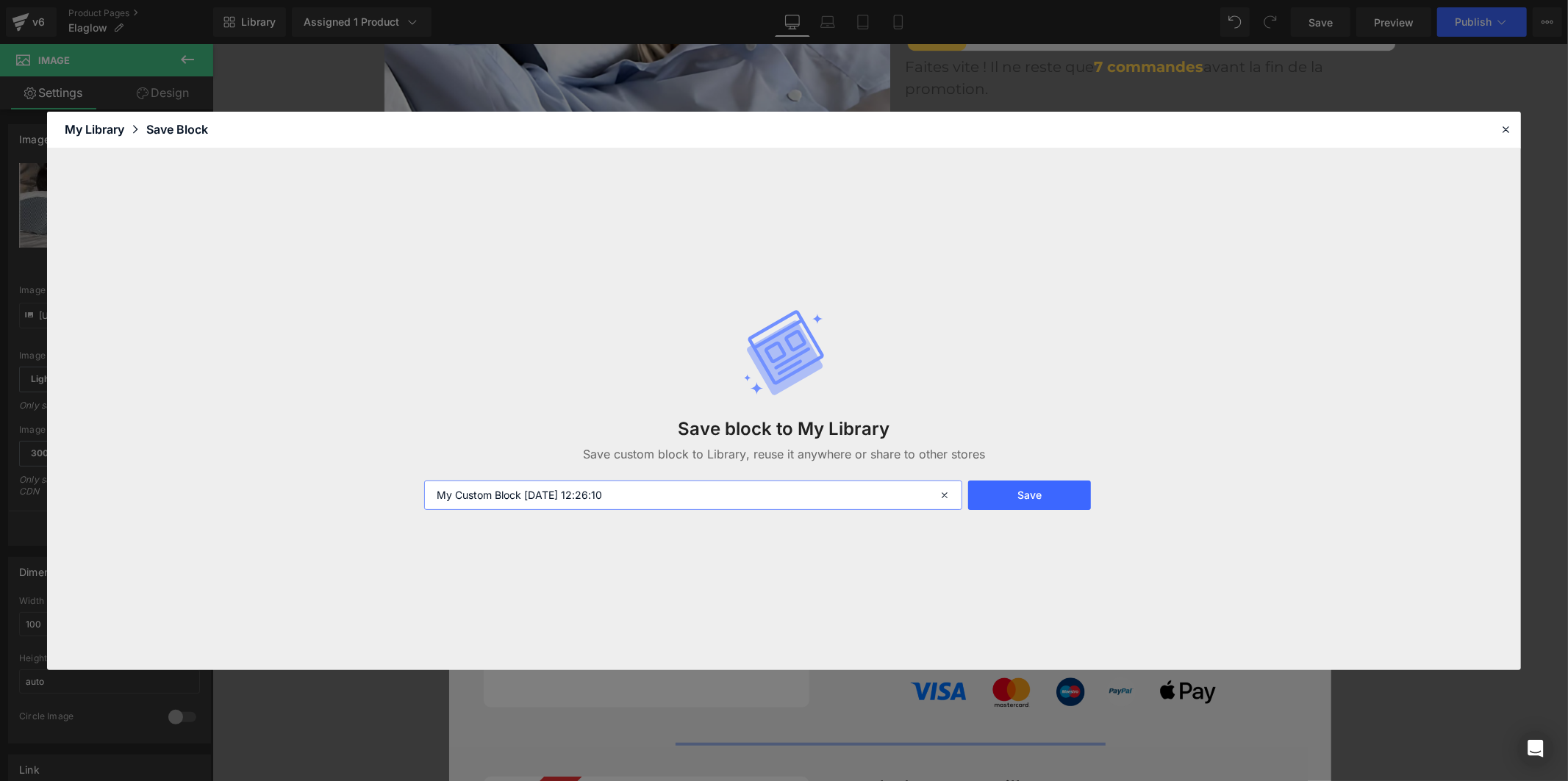
drag, startPoint x: 658, startPoint y: 494, endPoint x: 377, endPoint y: 489, distance: 281.0
click at [377, 489] on div "Save block to My Library Save custom block to Library, reuse it anywhere or sha…" at bounding box center [784, 409] width 1474 height 521
type input "PRODUIT"
click at [996, 493] on button "Save" at bounding box center [1029, 495] width 123 height 29
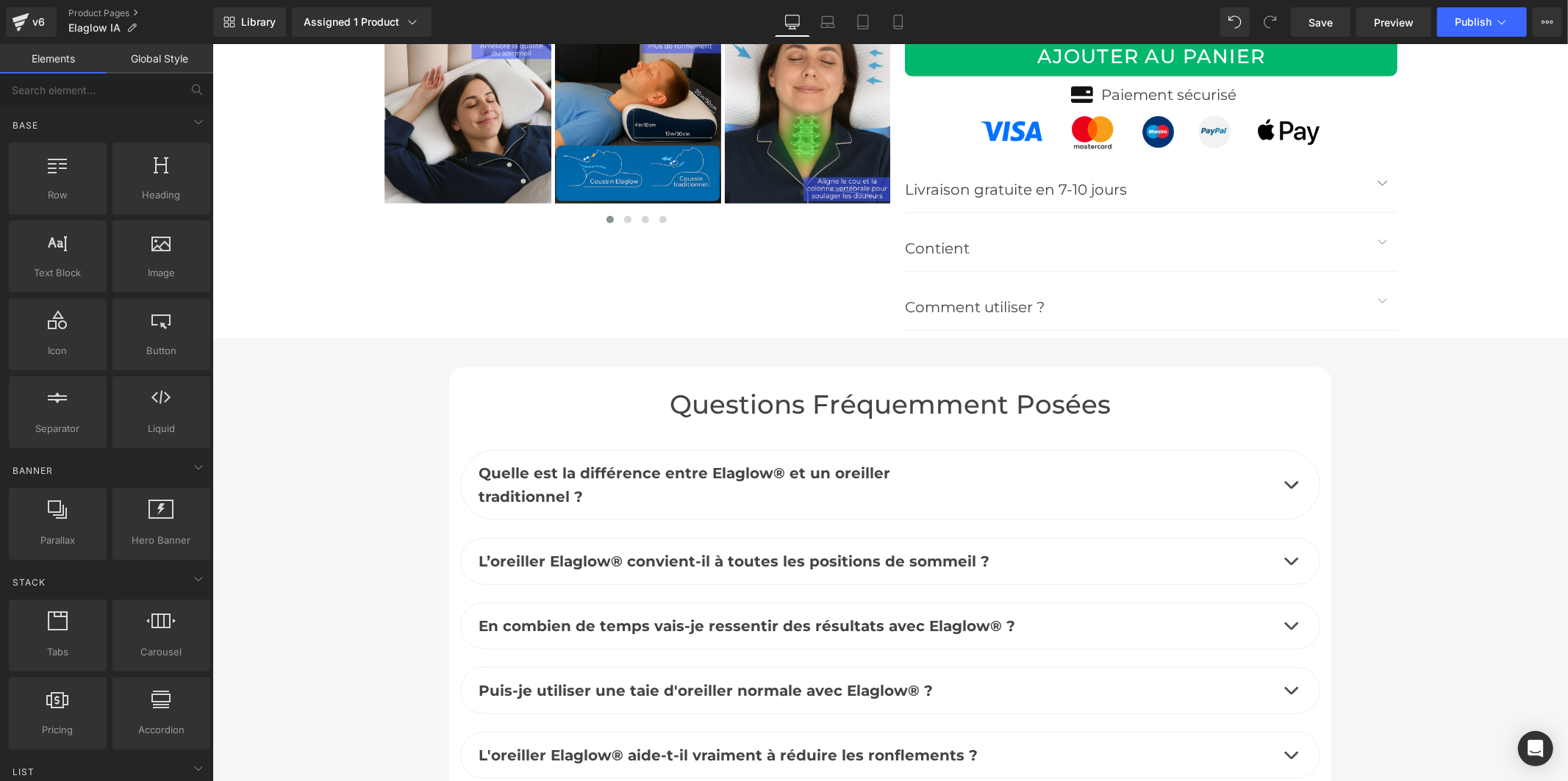
scroll to position [5469, 0]
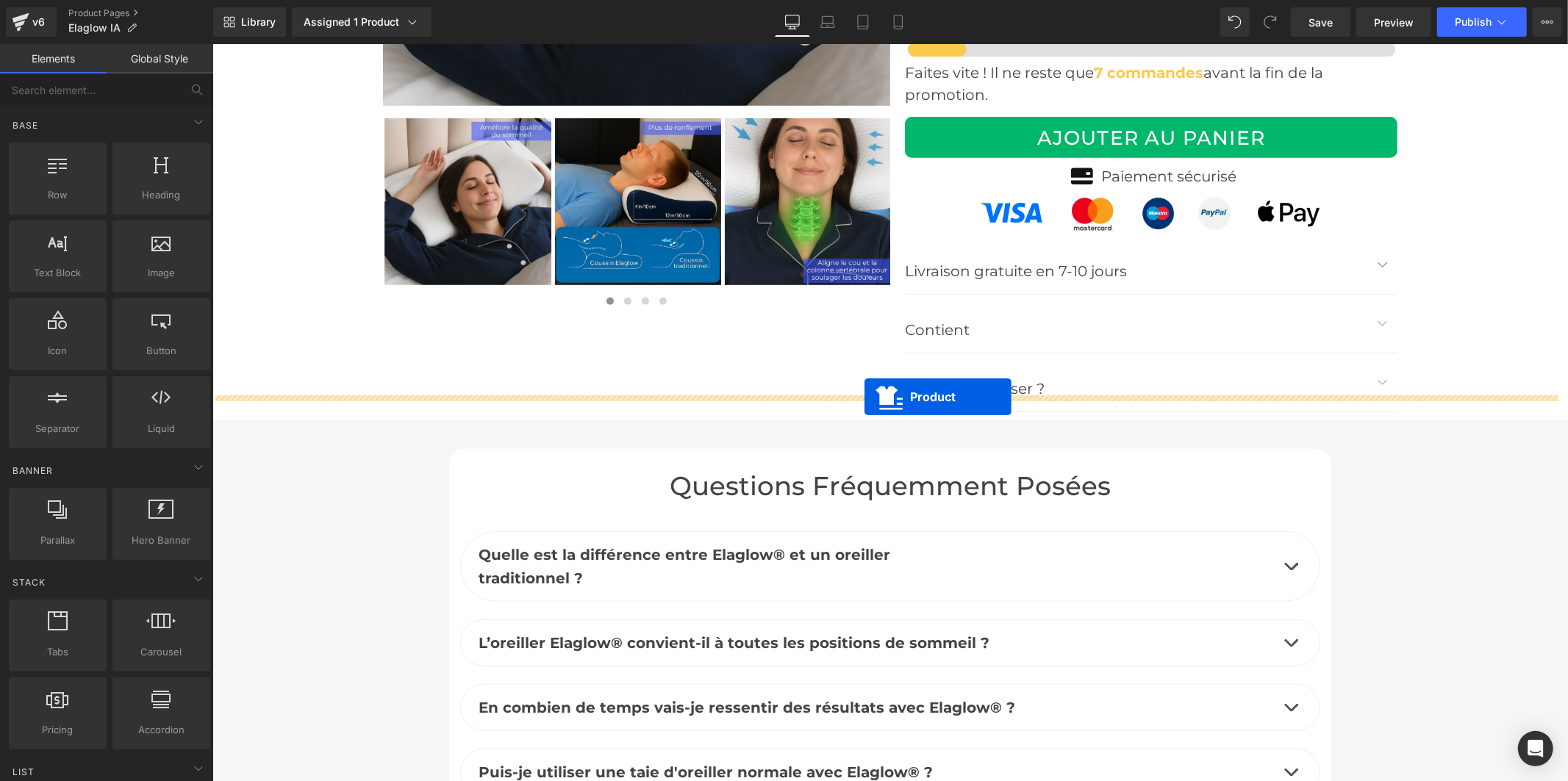
drag, startPoint x: 865, startPoint y: 450, endPoint x: 864, endPoint y: 396, distance: 54.0
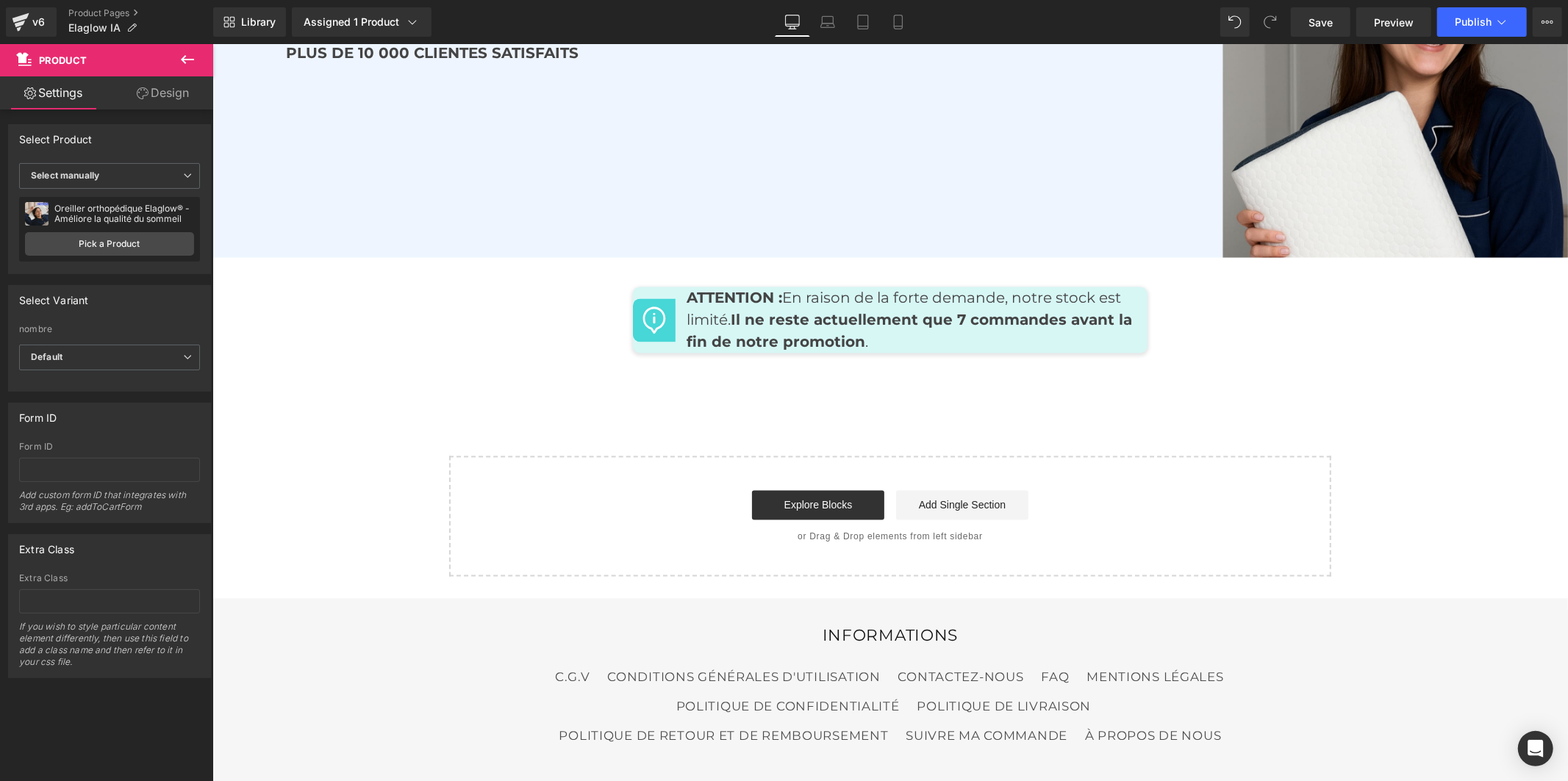
scroll to position [7190, 0]
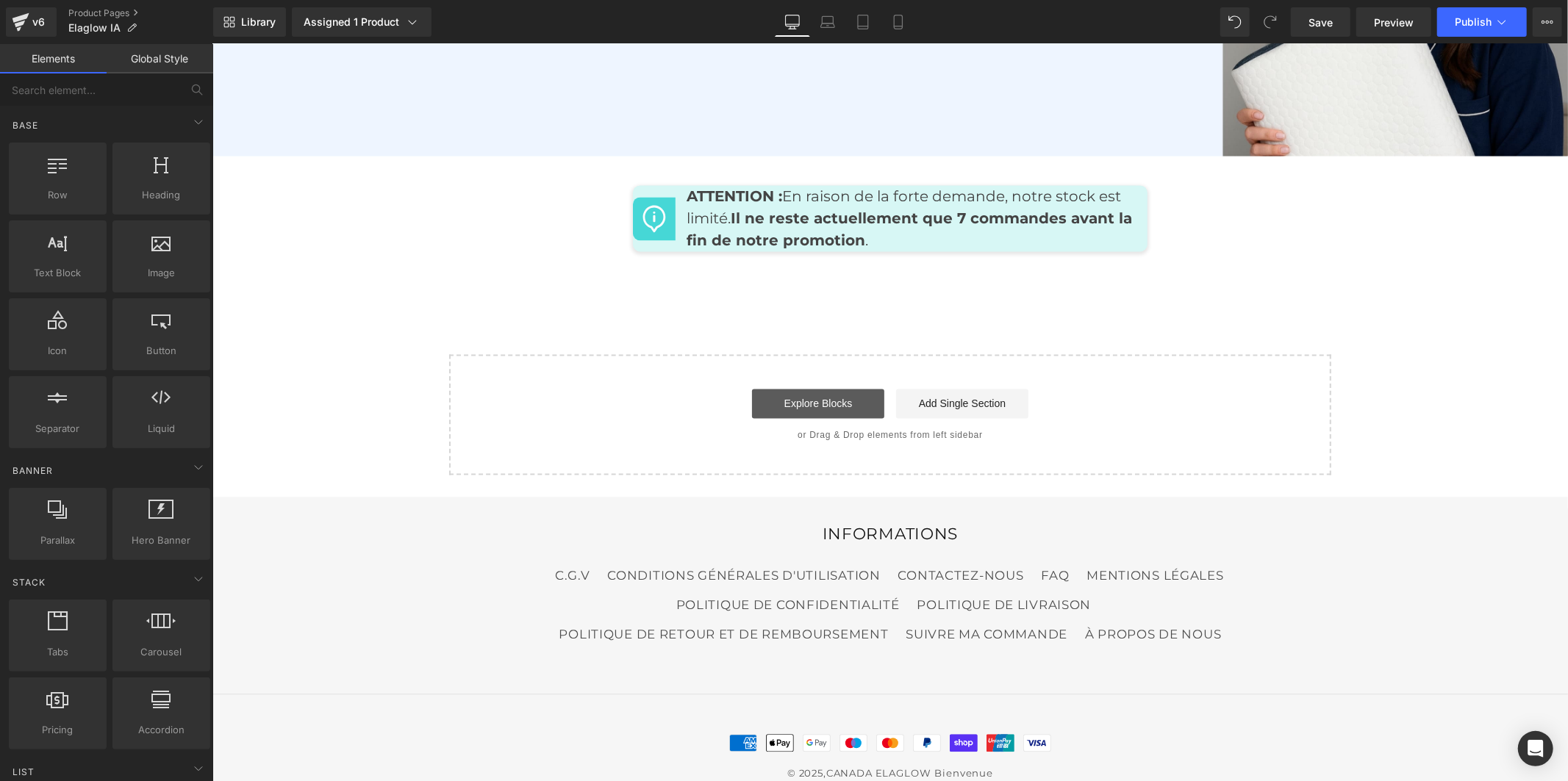
click at [842, 388] on link "Explore Blocks" at bounding box center [817, 402] width 132 height 29
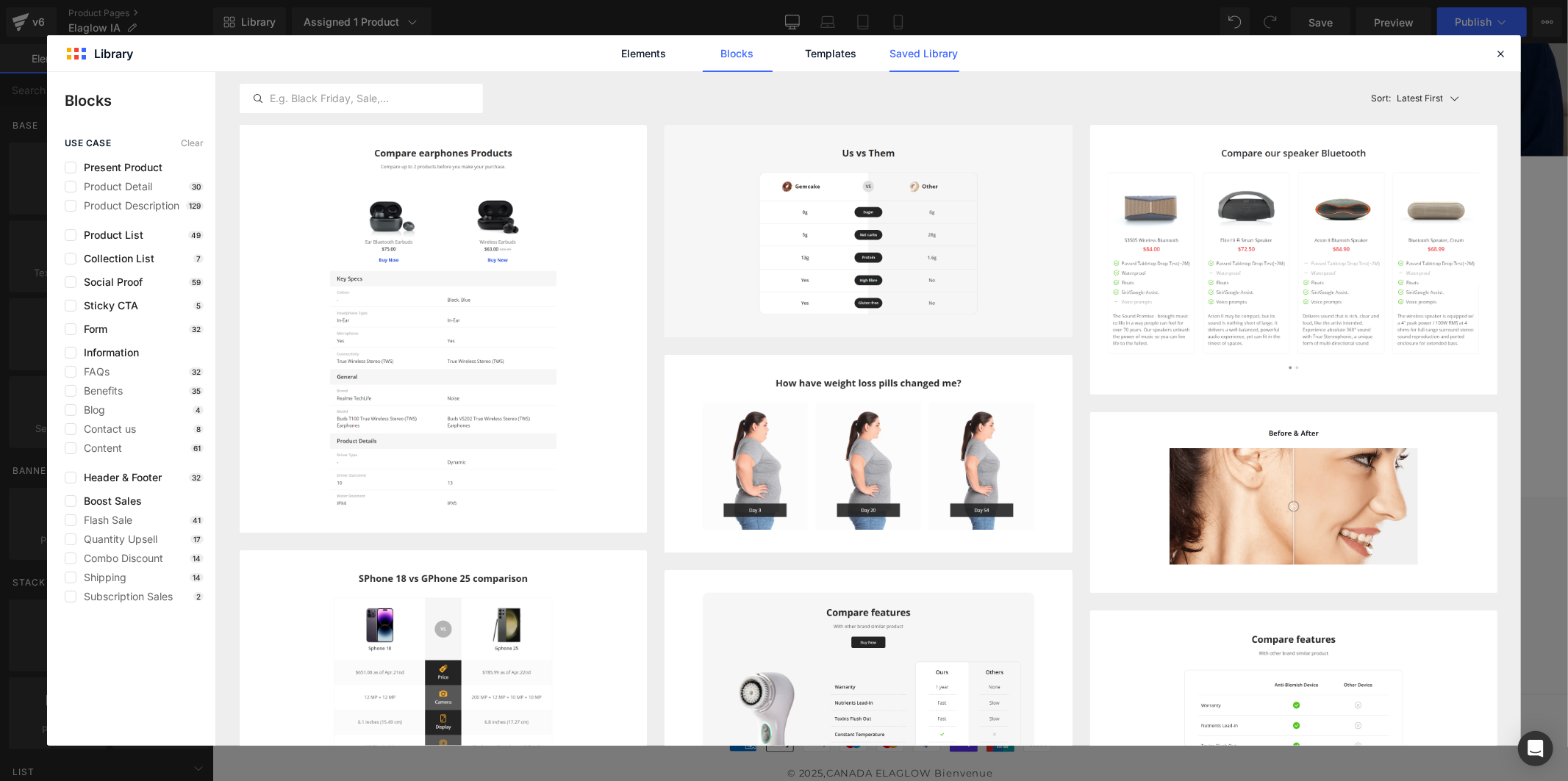
click at [943, 53] on link "Saved Library" at bounding box center [924, 54] width 70 height 37
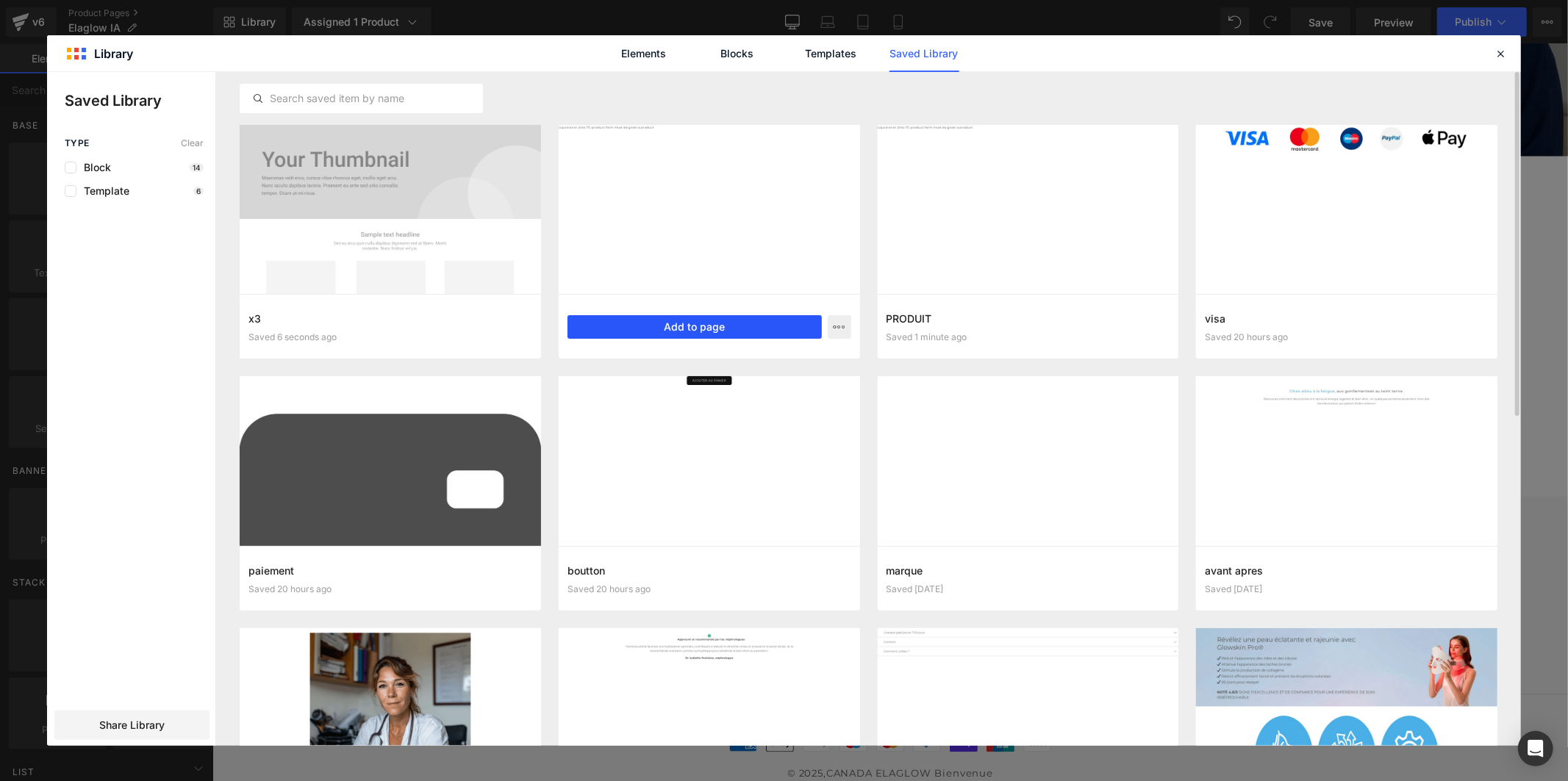
click at [724, 332] on button "Add to page" at bounding box center [694, 326] width 254 height 24
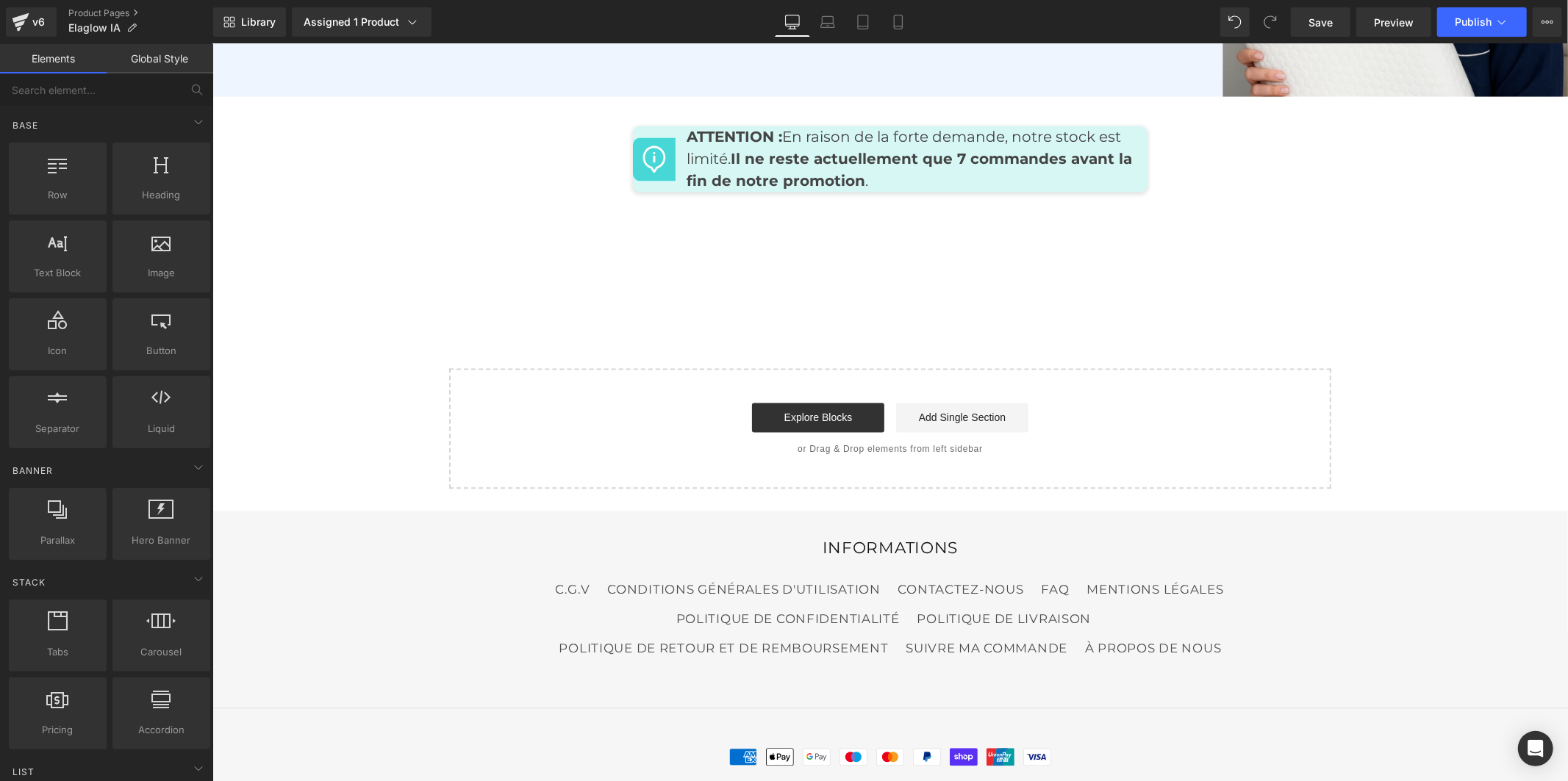
scroll to position [7262, 0]
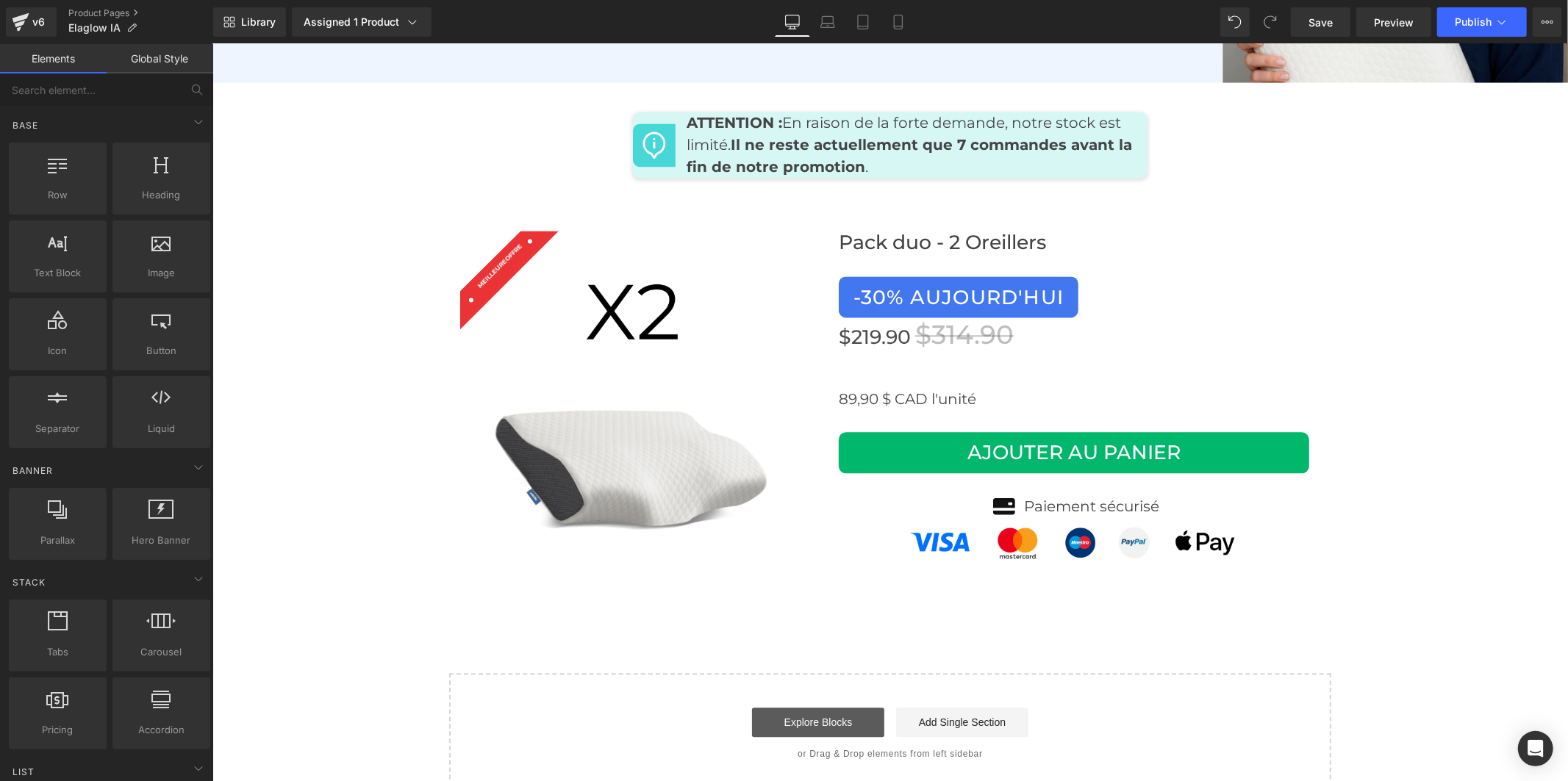
click at [837, 707] on link "Explore Blocks" at bounding box center [817, 721] width 132 height 29
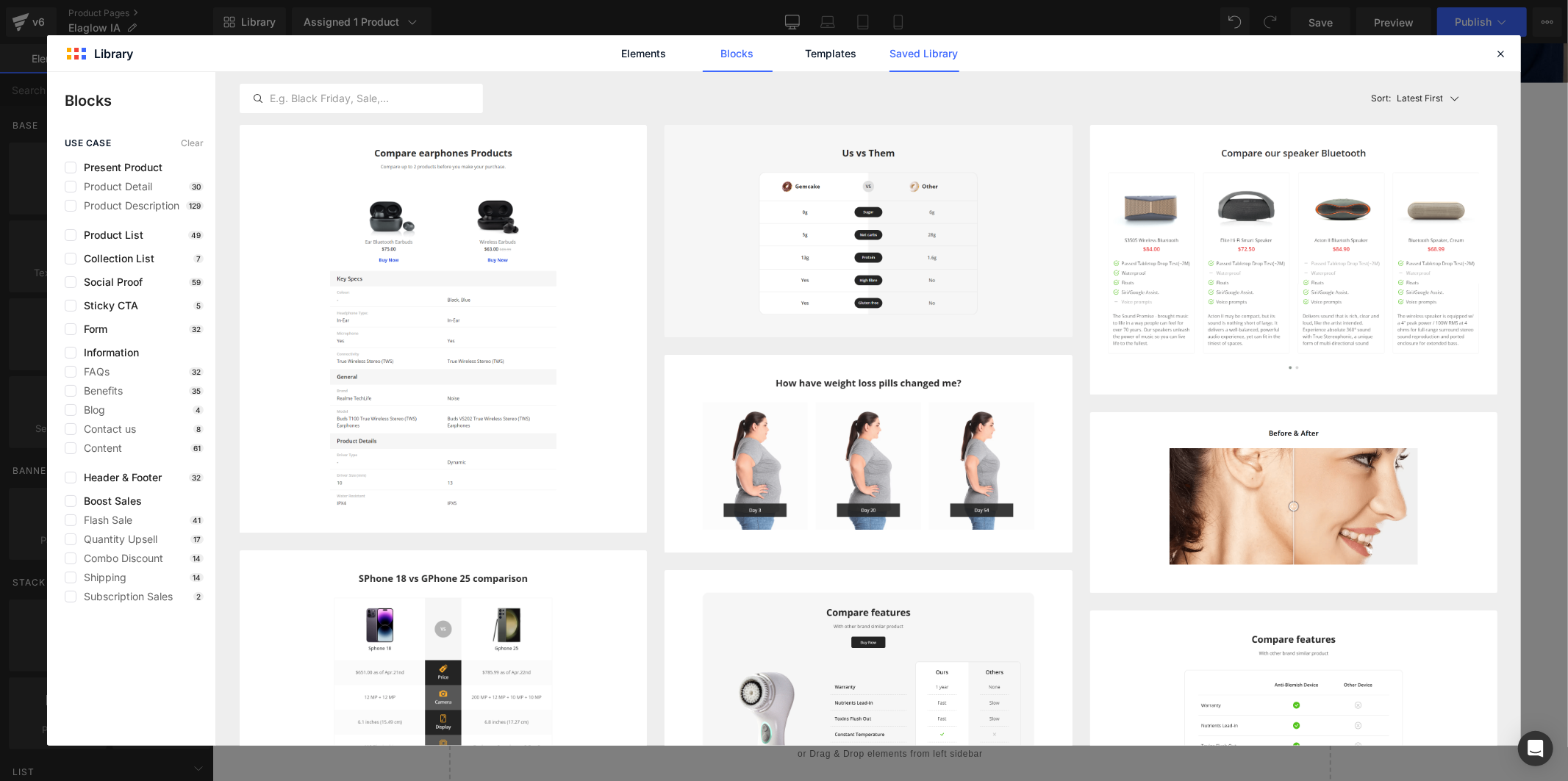
click at [929, 51] on link "Saved Library" at bounding box center [924, 54] width 70 height 37
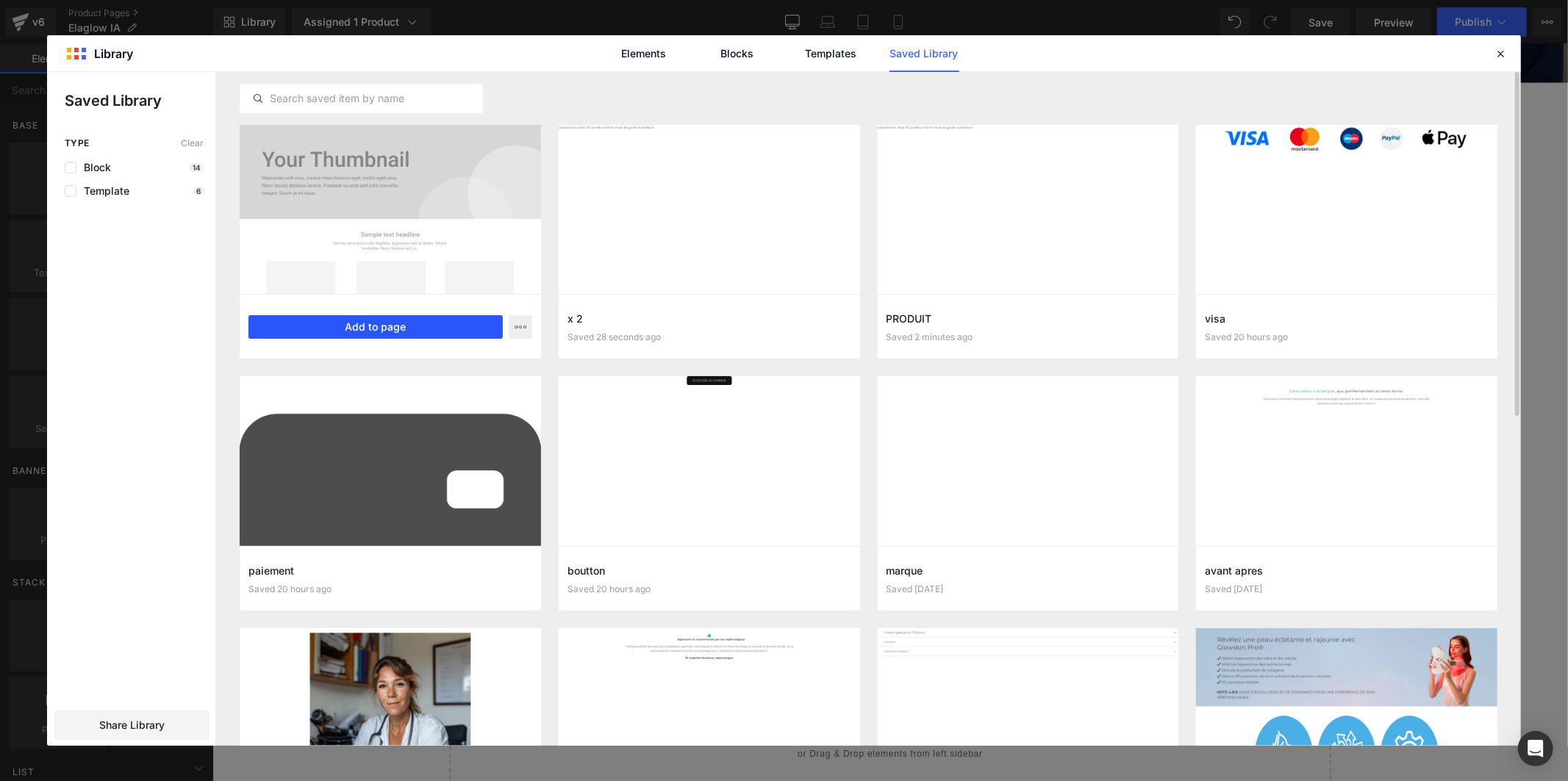
click at [398, 331] on button "Add to page" at bounding box center [375, 326] width 254 height 24
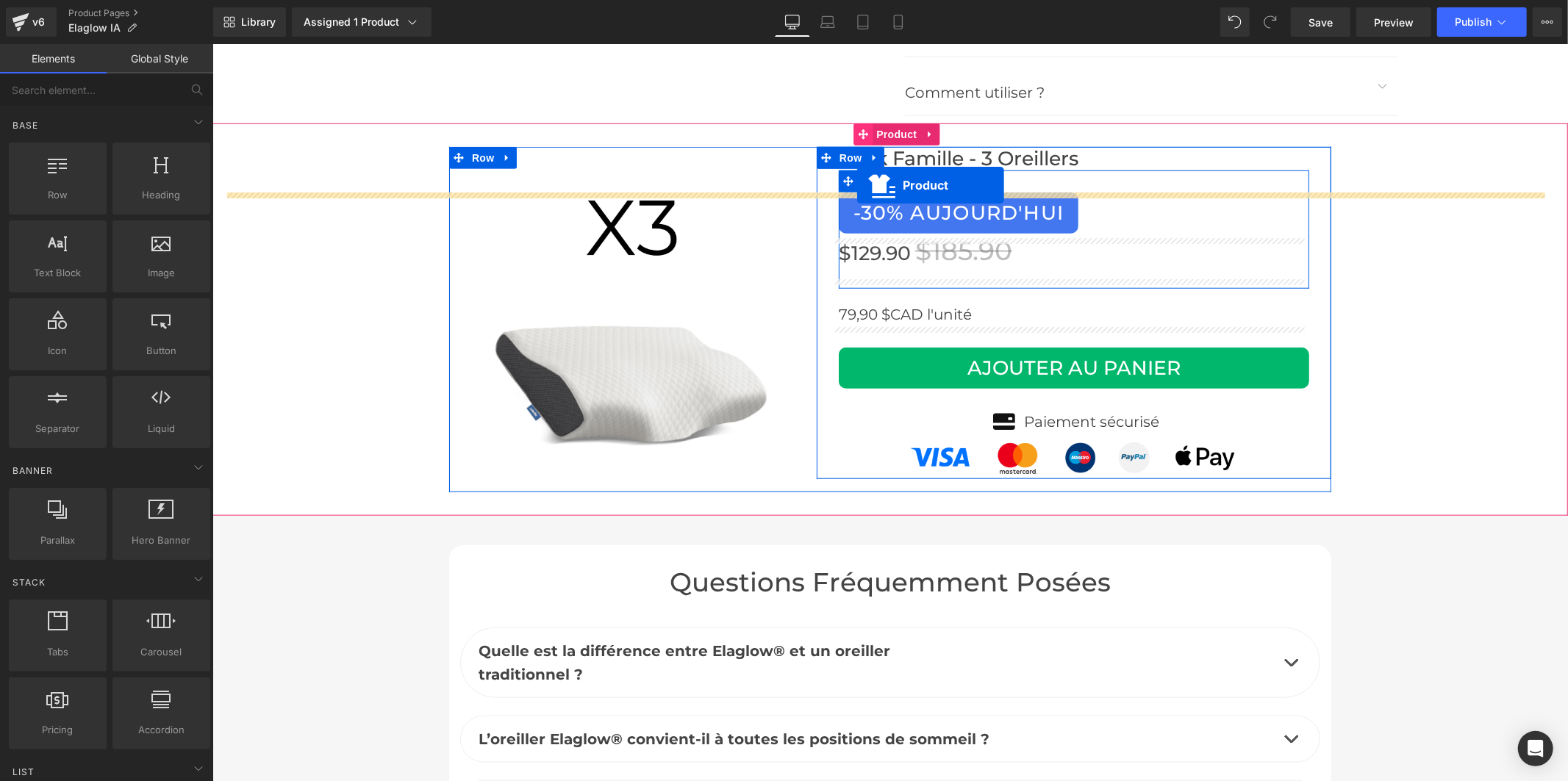
scroll to position [5696, 0]
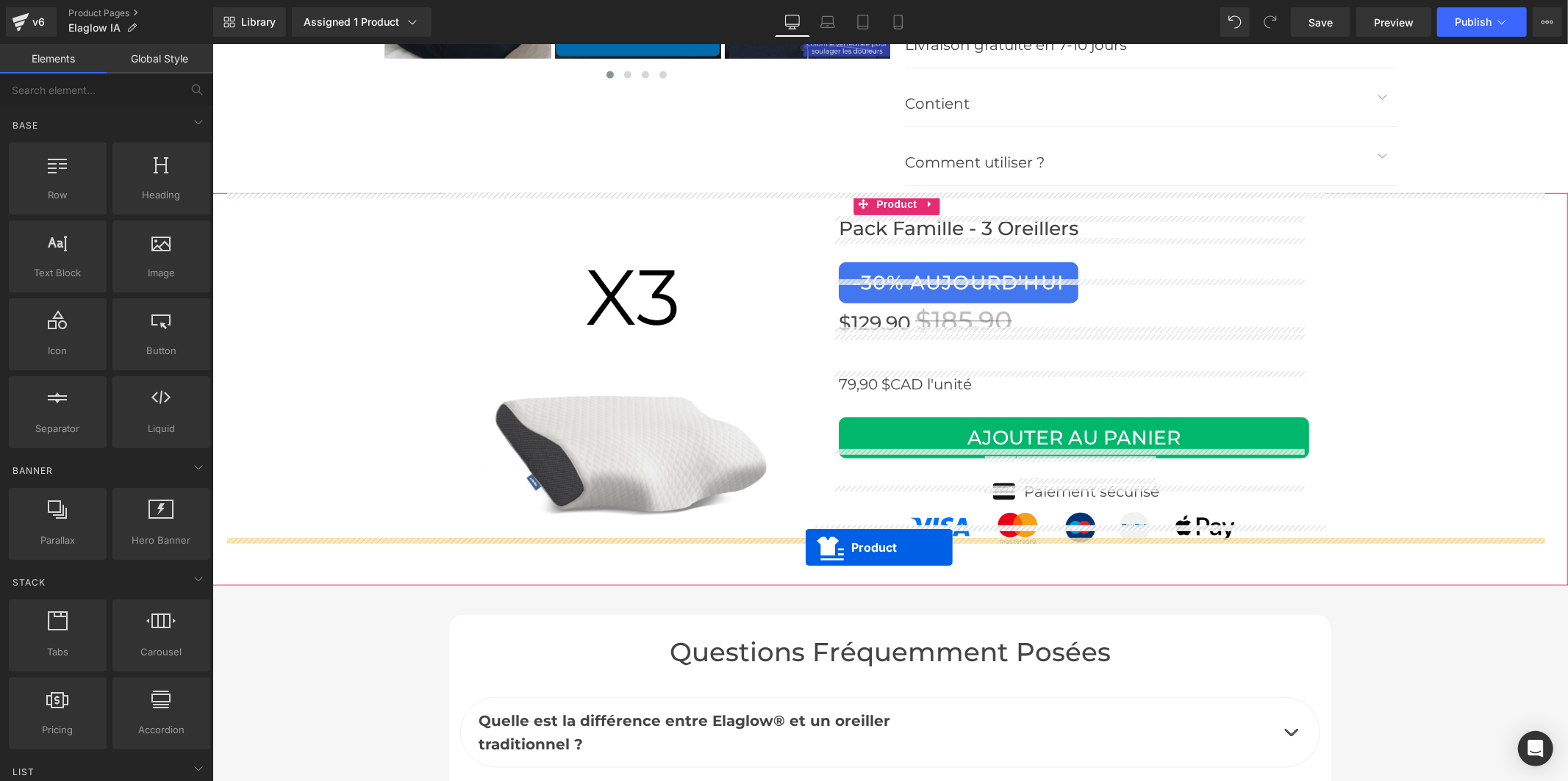
drag, startPoint x: 860, startPoint y: 286, endPoint x: 805, endPoint y: 547, distance: 266.7
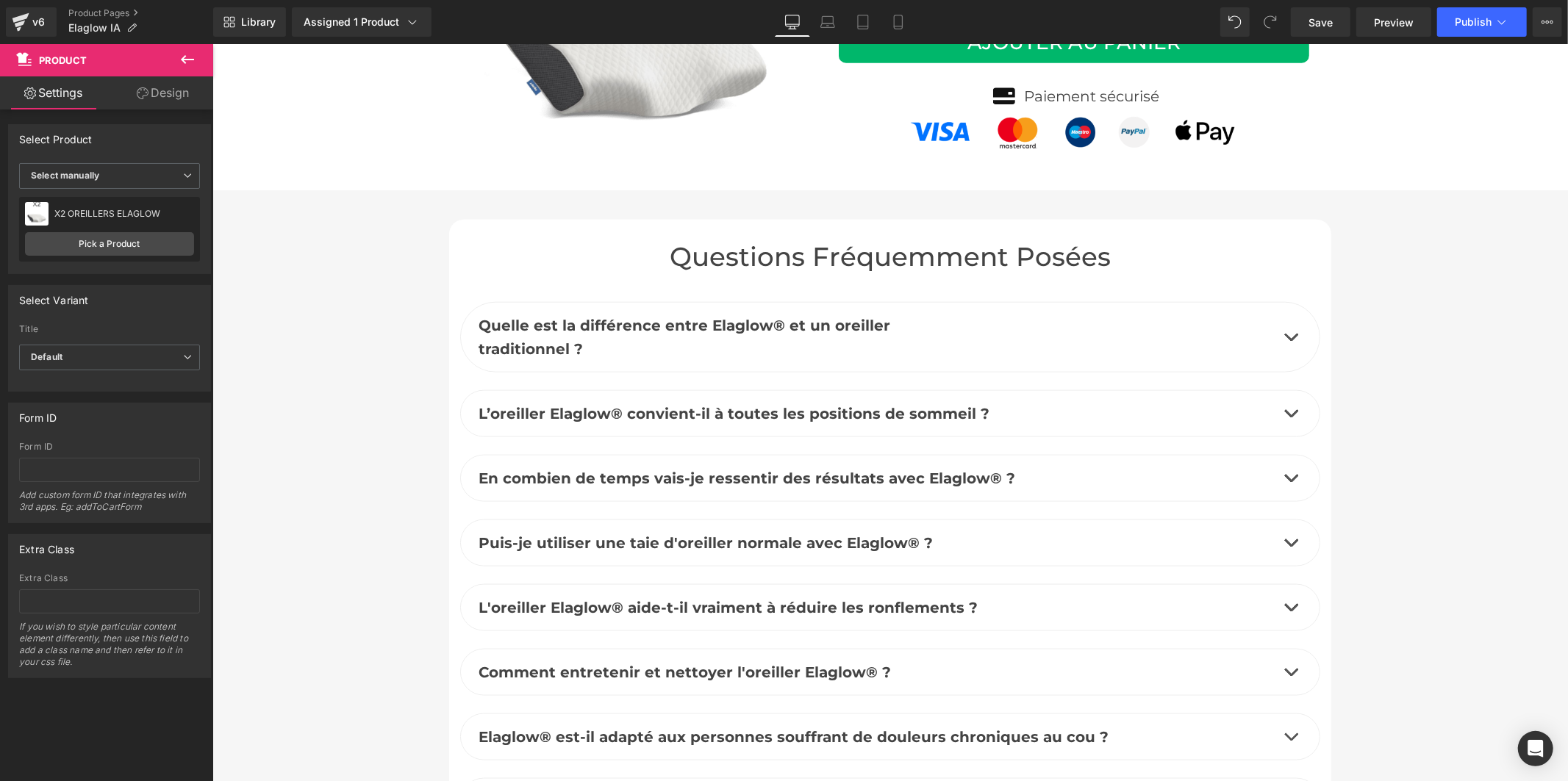
scroll to position [6088, 0]
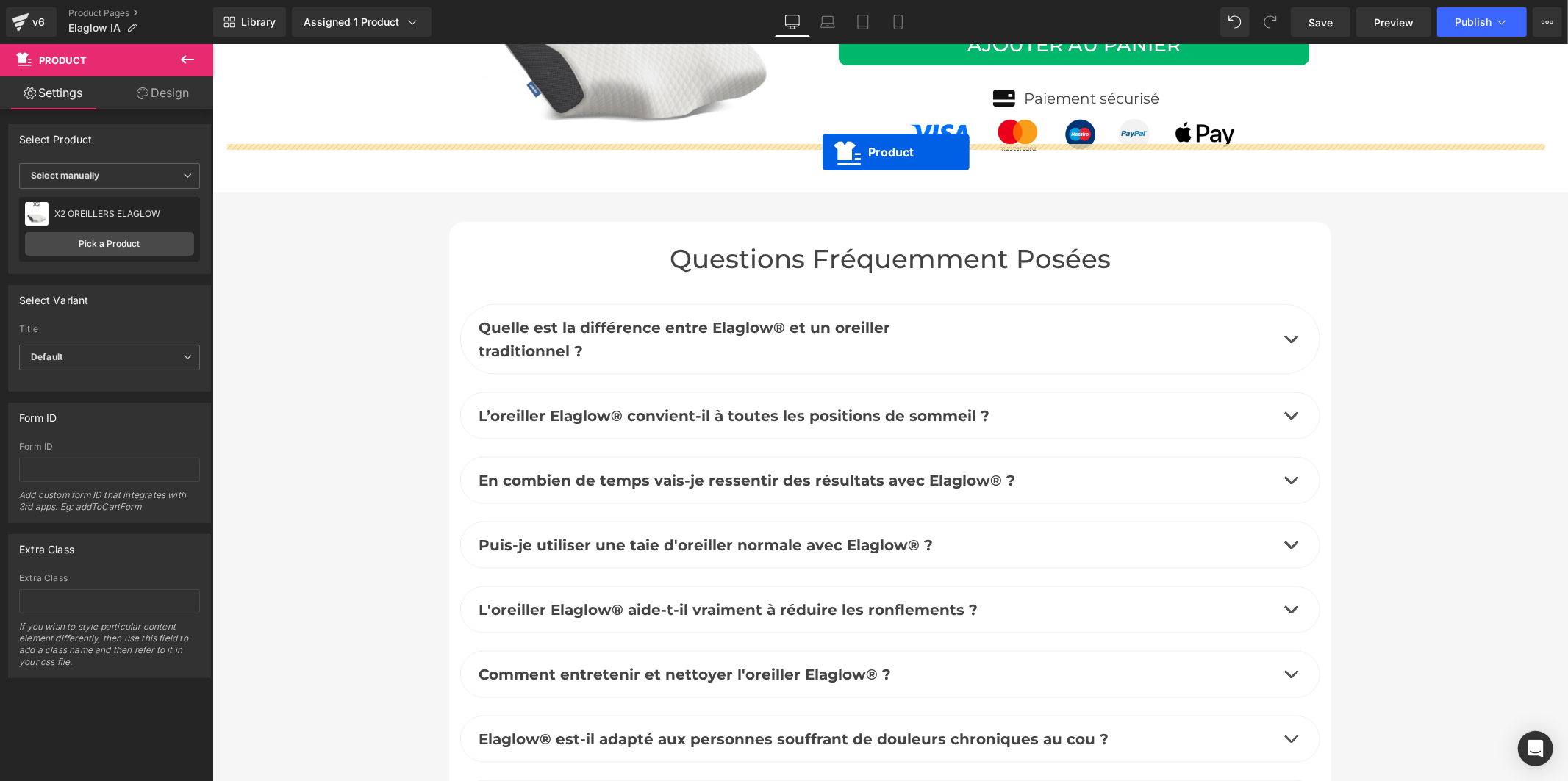
drag, startPoint x: 860, startPoint y: 129, endPoint x: 822, endPoint y: 151, distance: 43.9
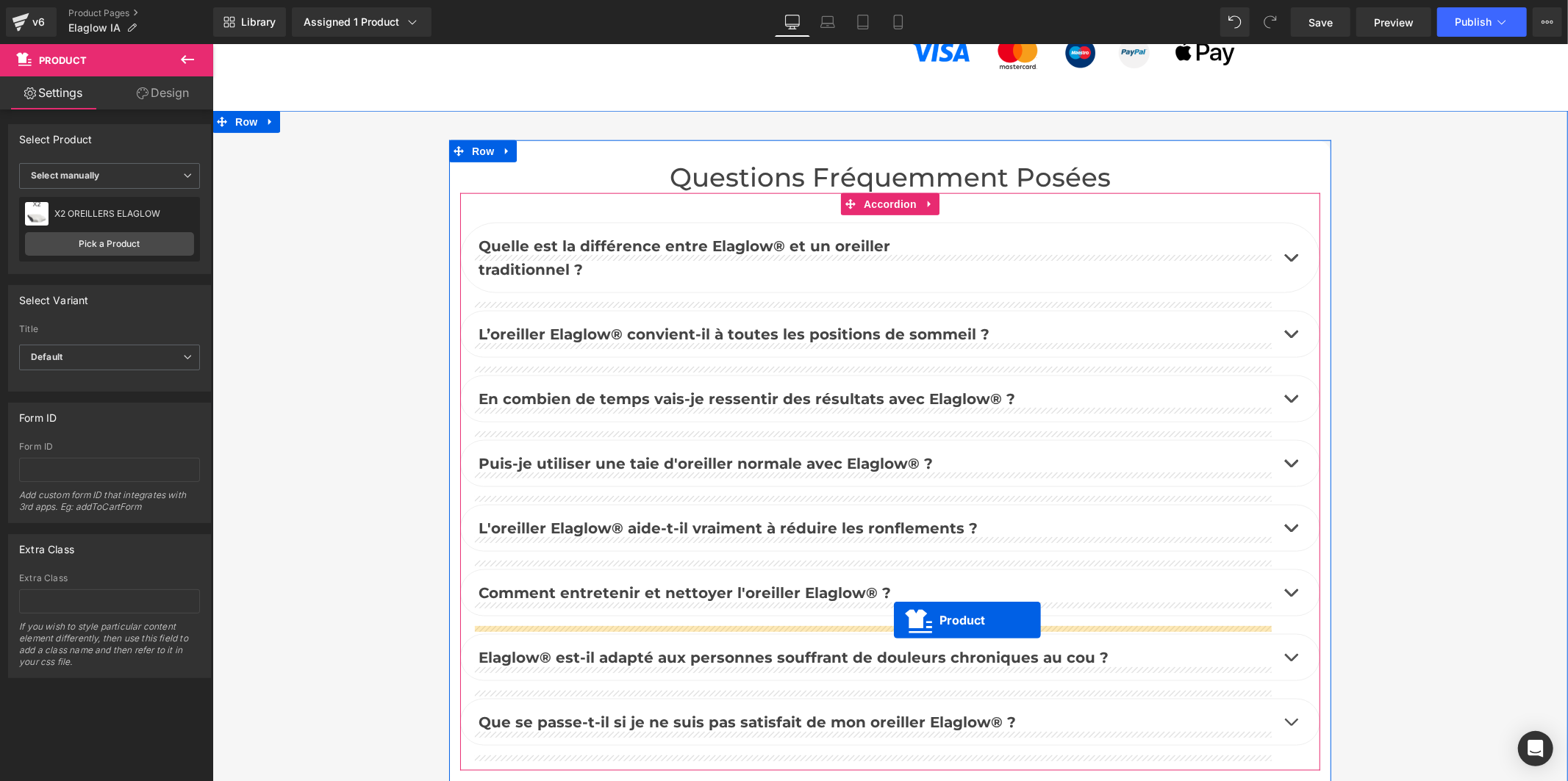
scroll to position [6007, 0]
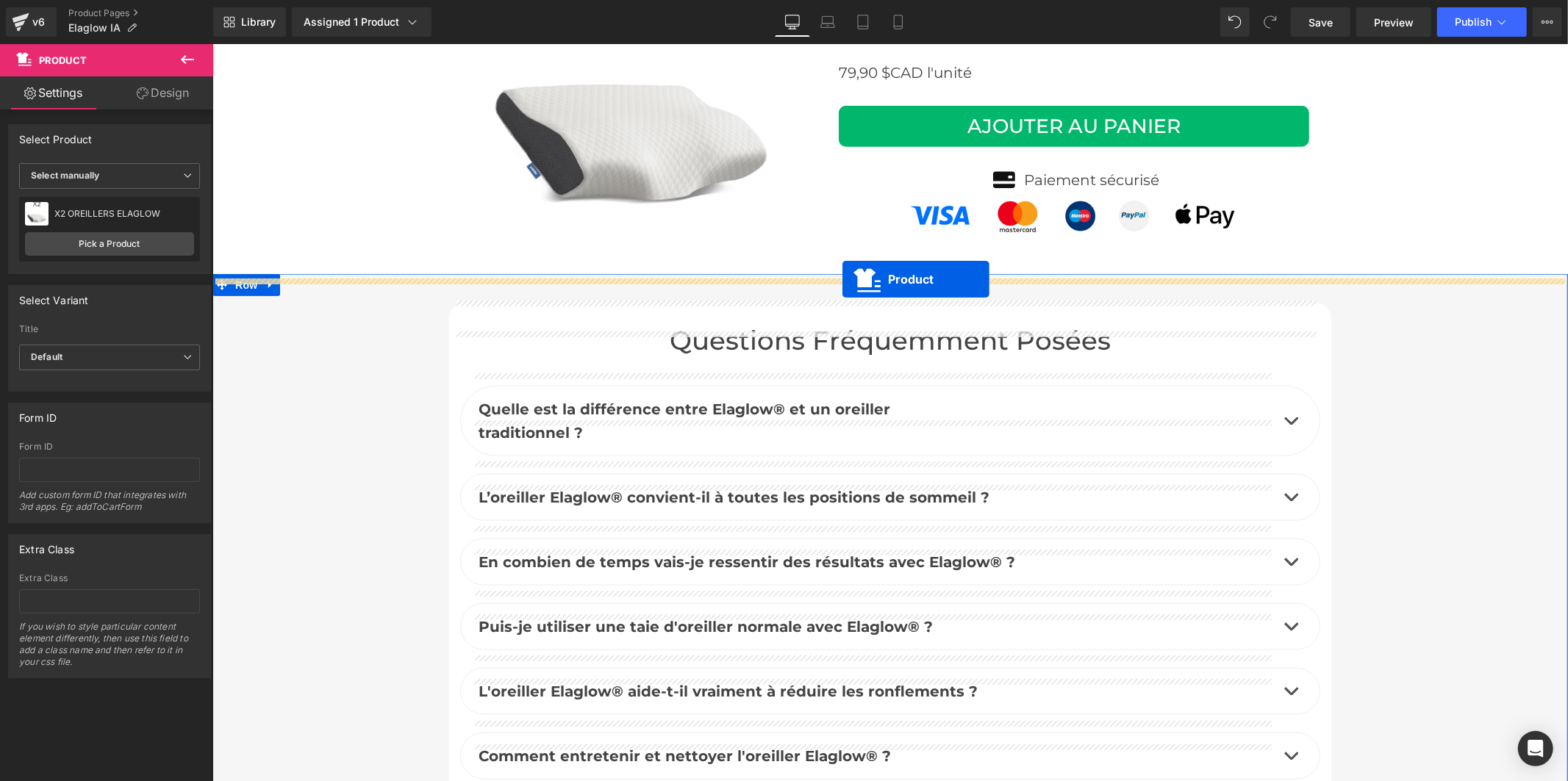
drag, startPoint x: 864, startPoint y: 301, endPoint x: 841, endPoint y: 280, distance: 31.1
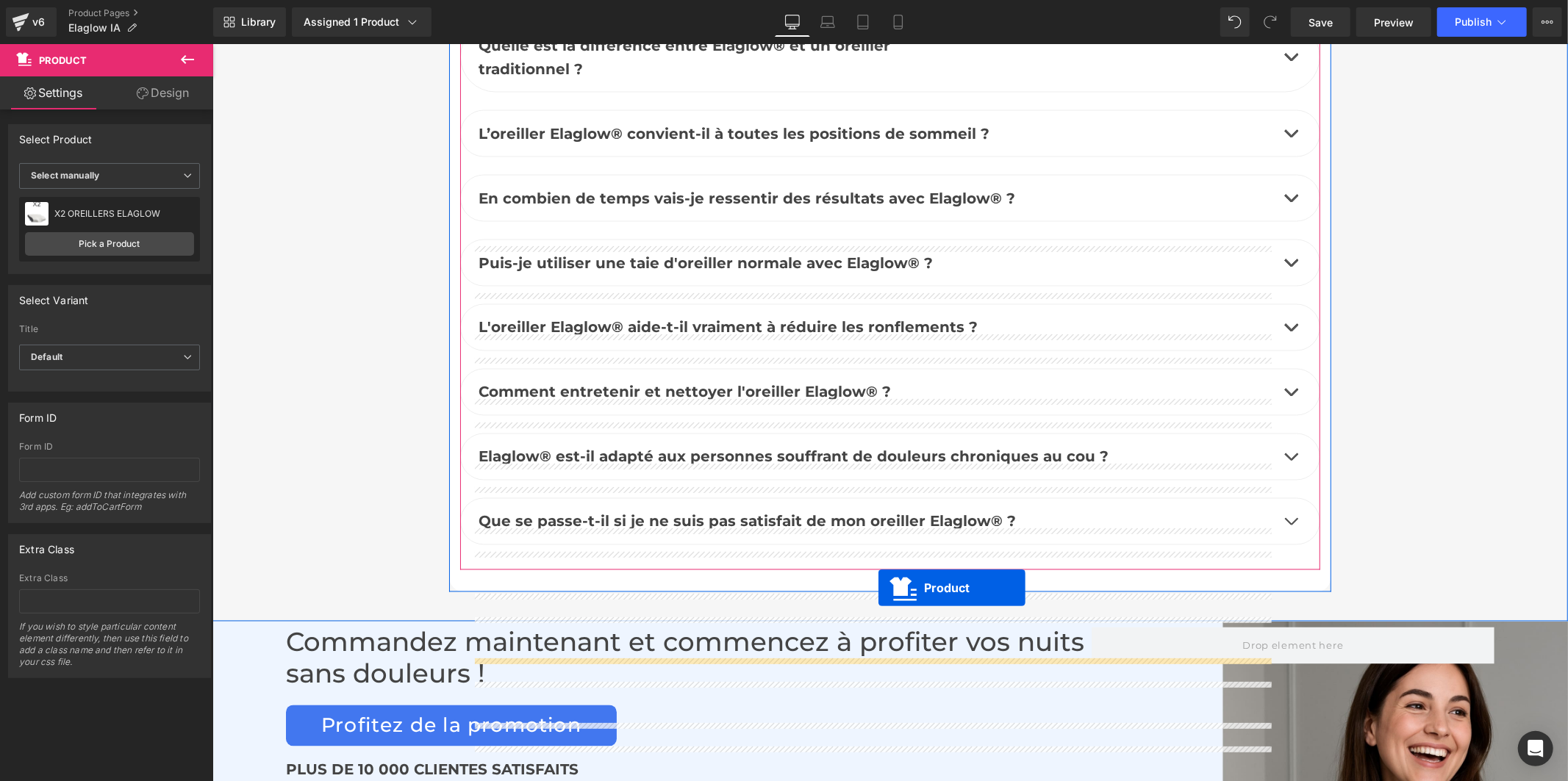
scroll to position [6415, 0]
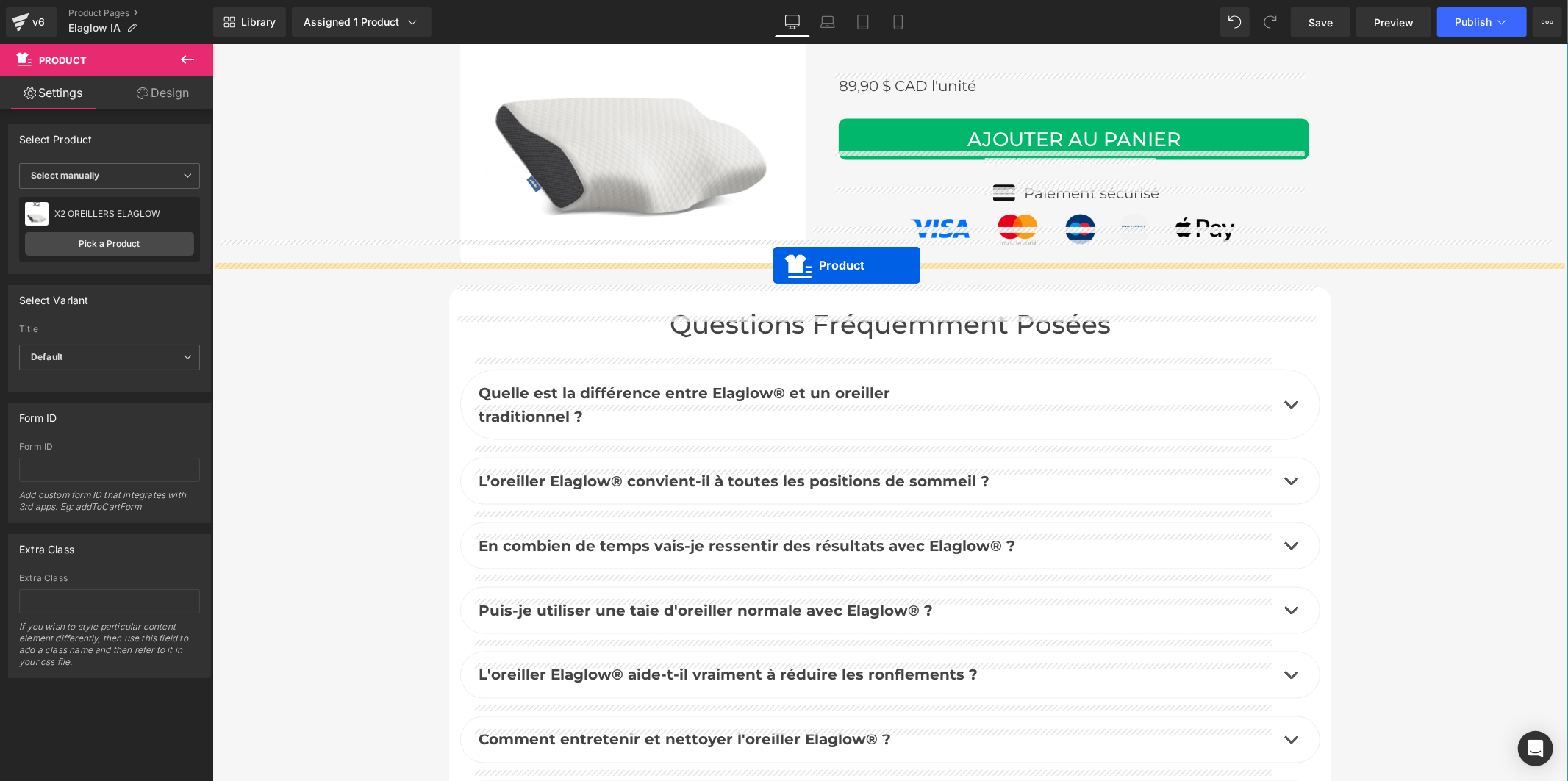
drag, startPoint x: 864, startPoint y: 452, endPoint x: 773, endPoint y: 264, distance: 208.9
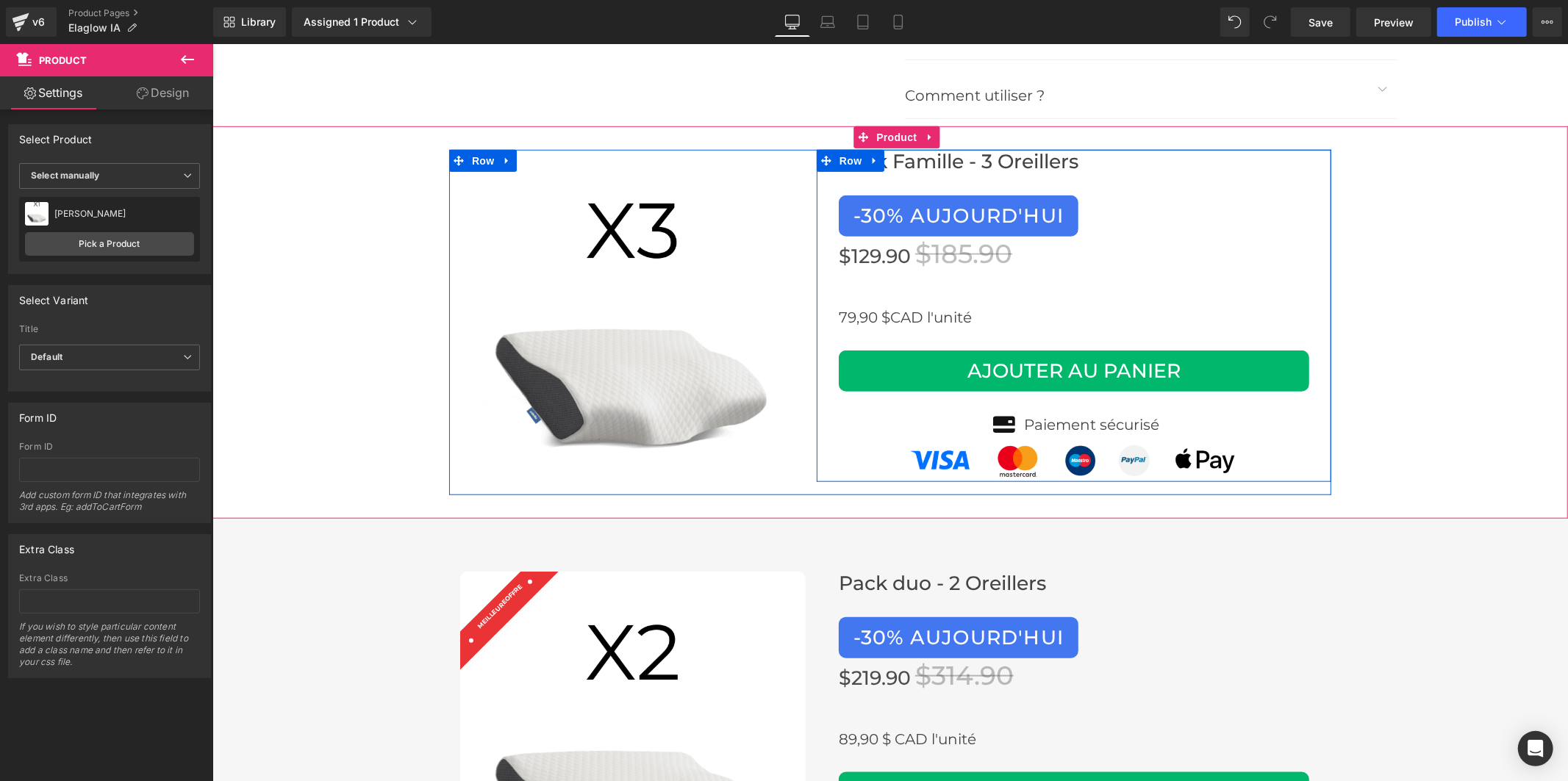
scroll to position [5680, 0]
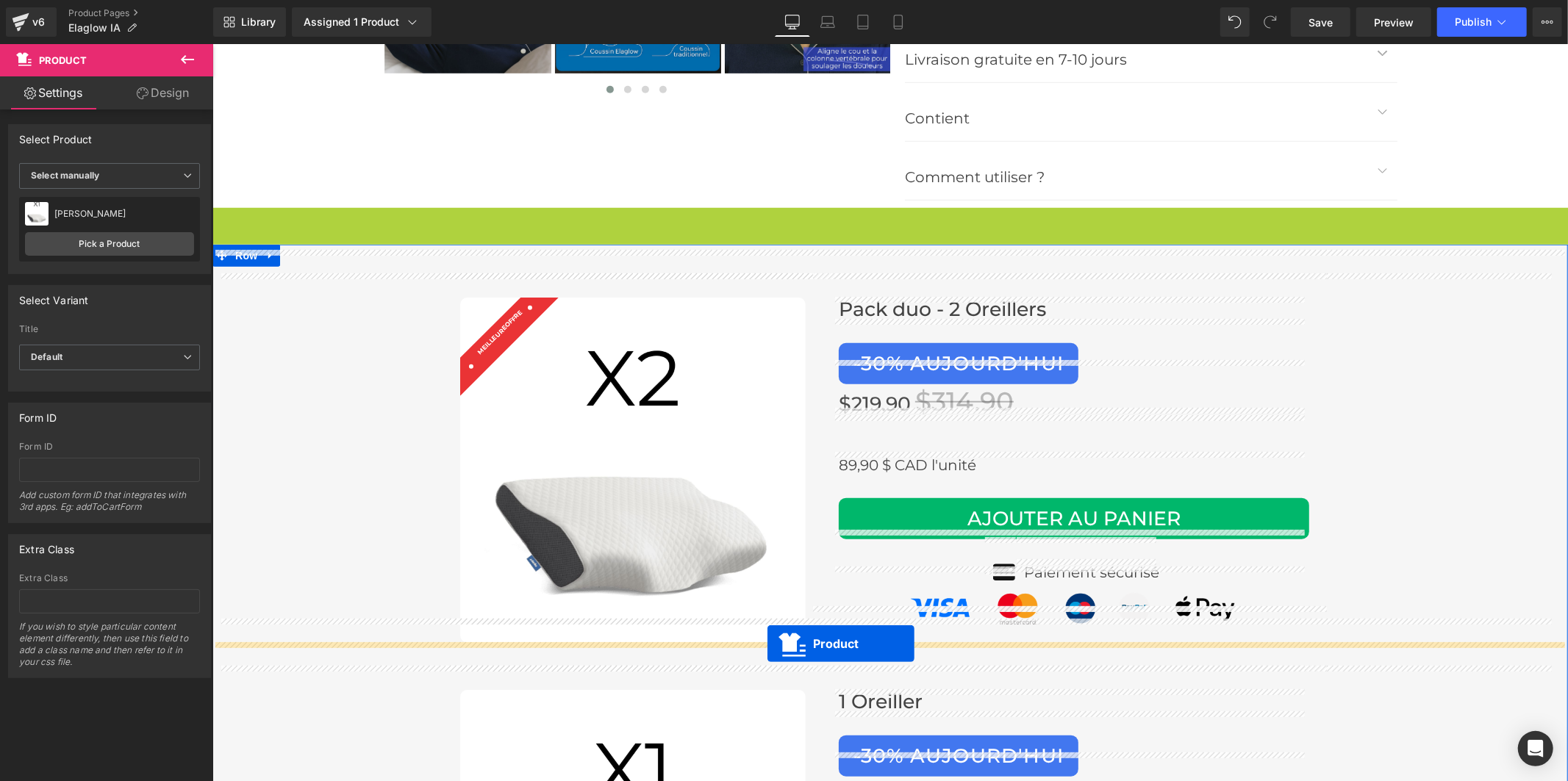
drag, startPoint x: 862, startPoint y: 192, endPoint x: 764, endPoint y: 640, distance: 458.6
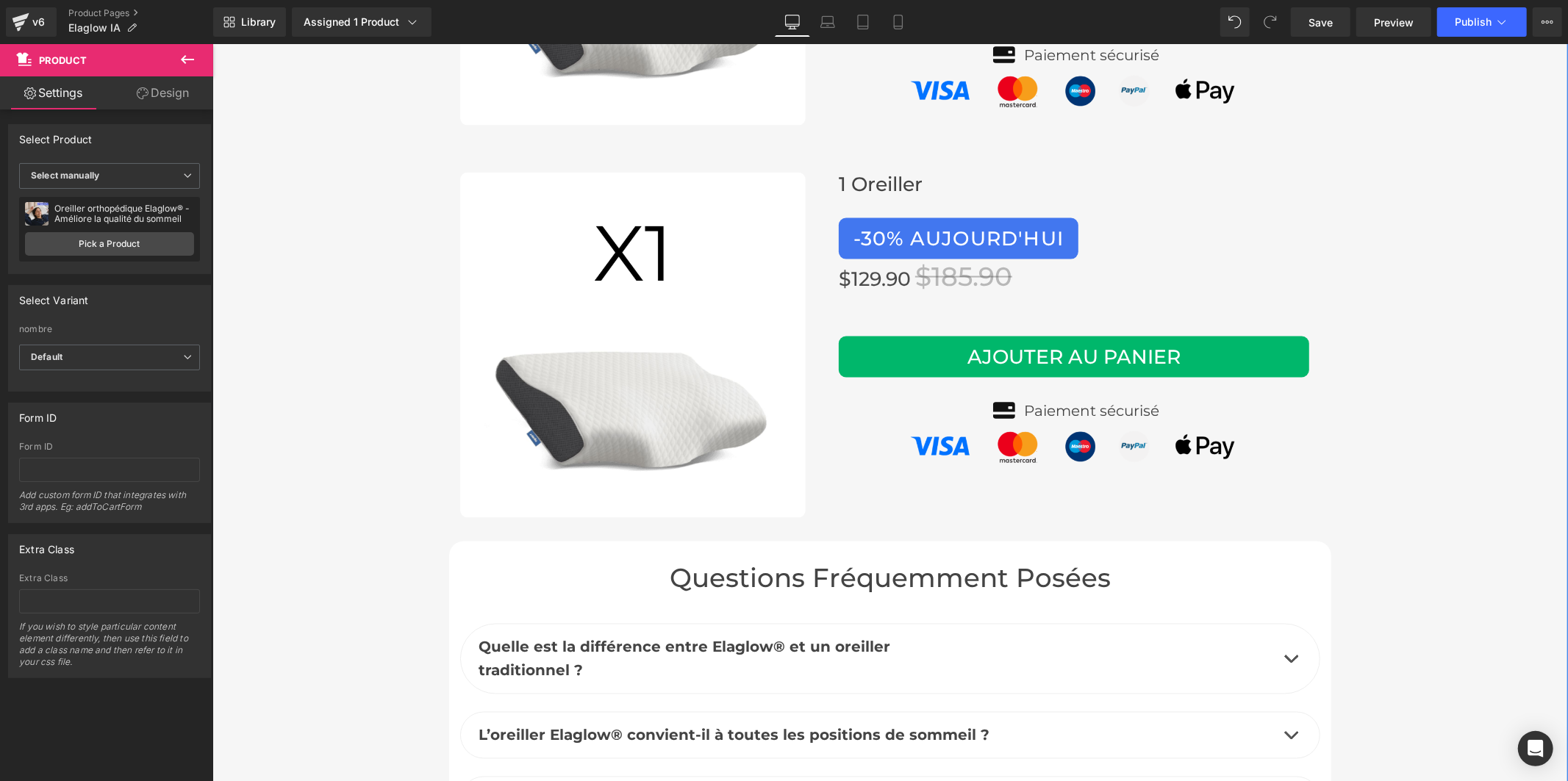
scroll to position [6660, 0]
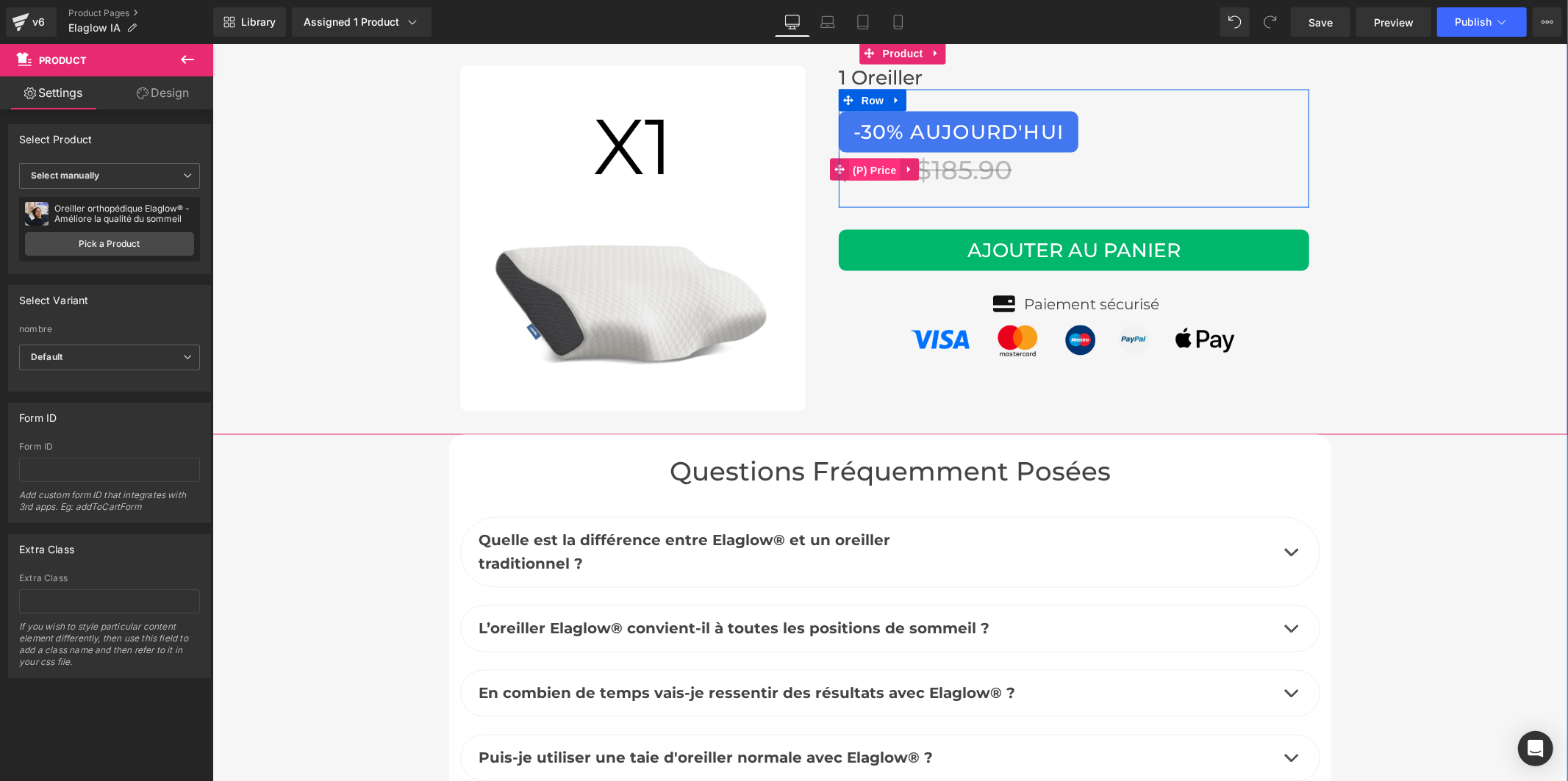
click at [867, 159] on span "(P) Price" at bounding box center [874, 170] width 51 height 22
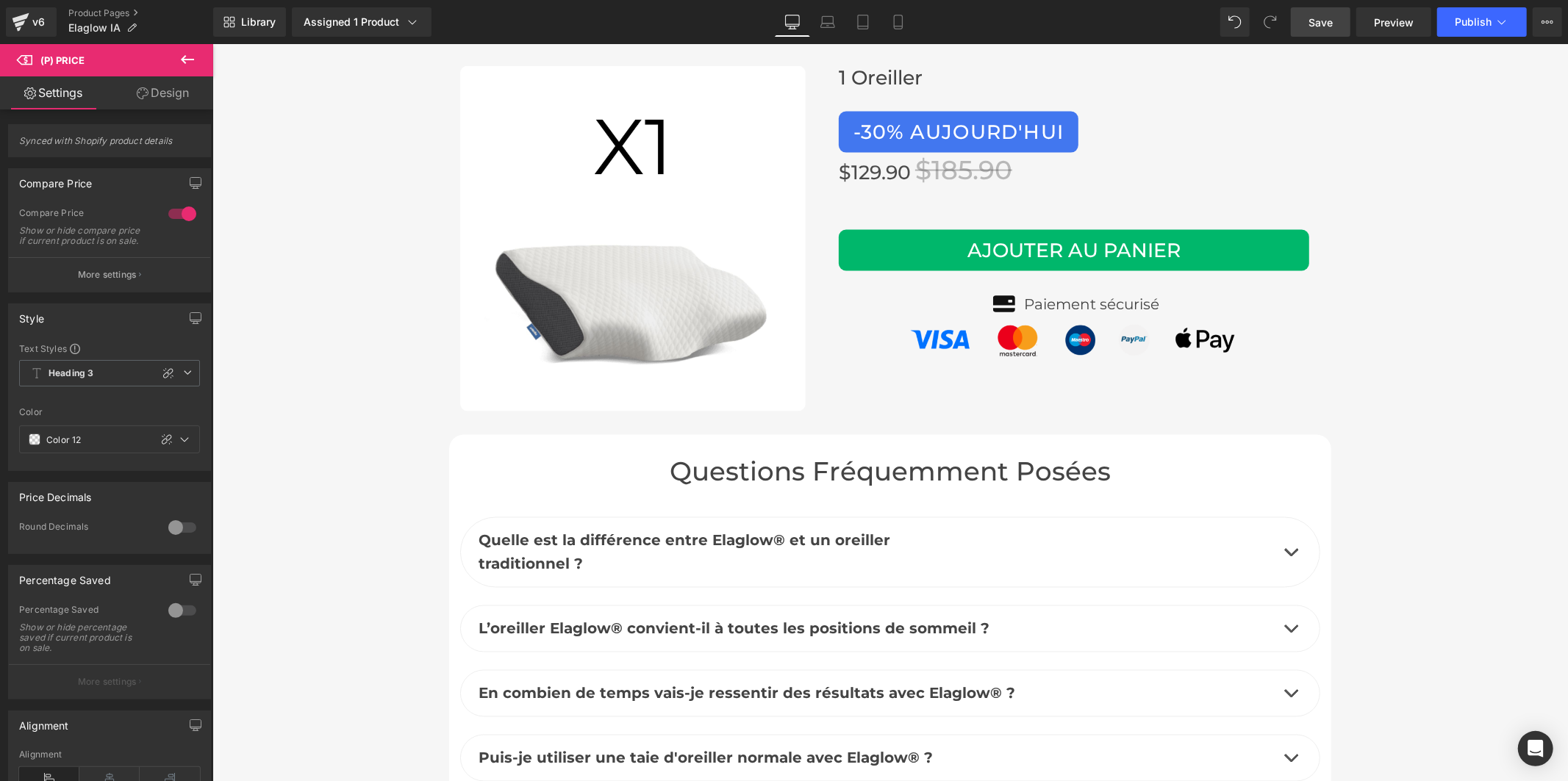
click at [1304, 22] on link "Save" at bounding box center [1320, 22] width 59 height 29
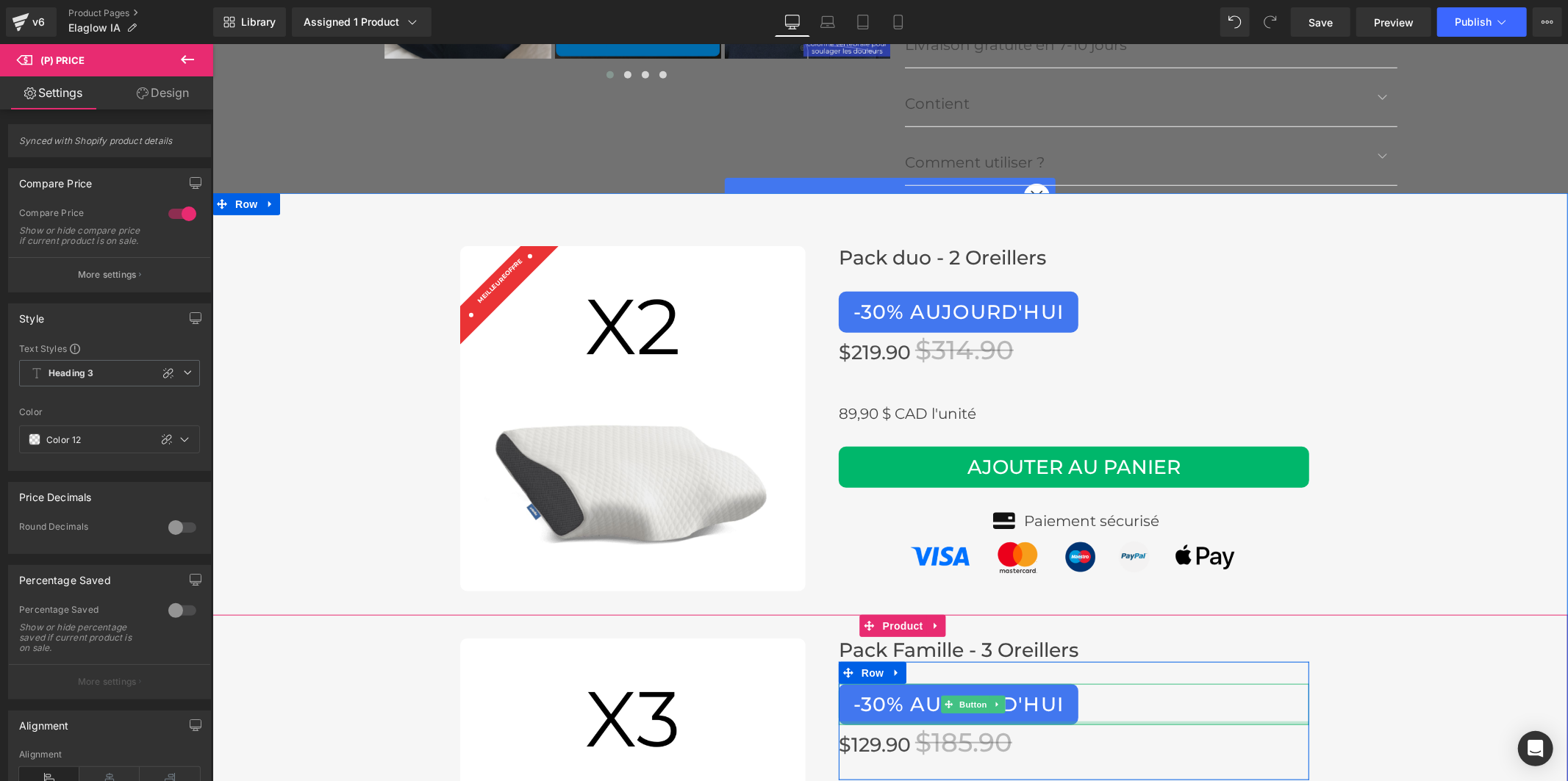
scroll to position [5680, 0]
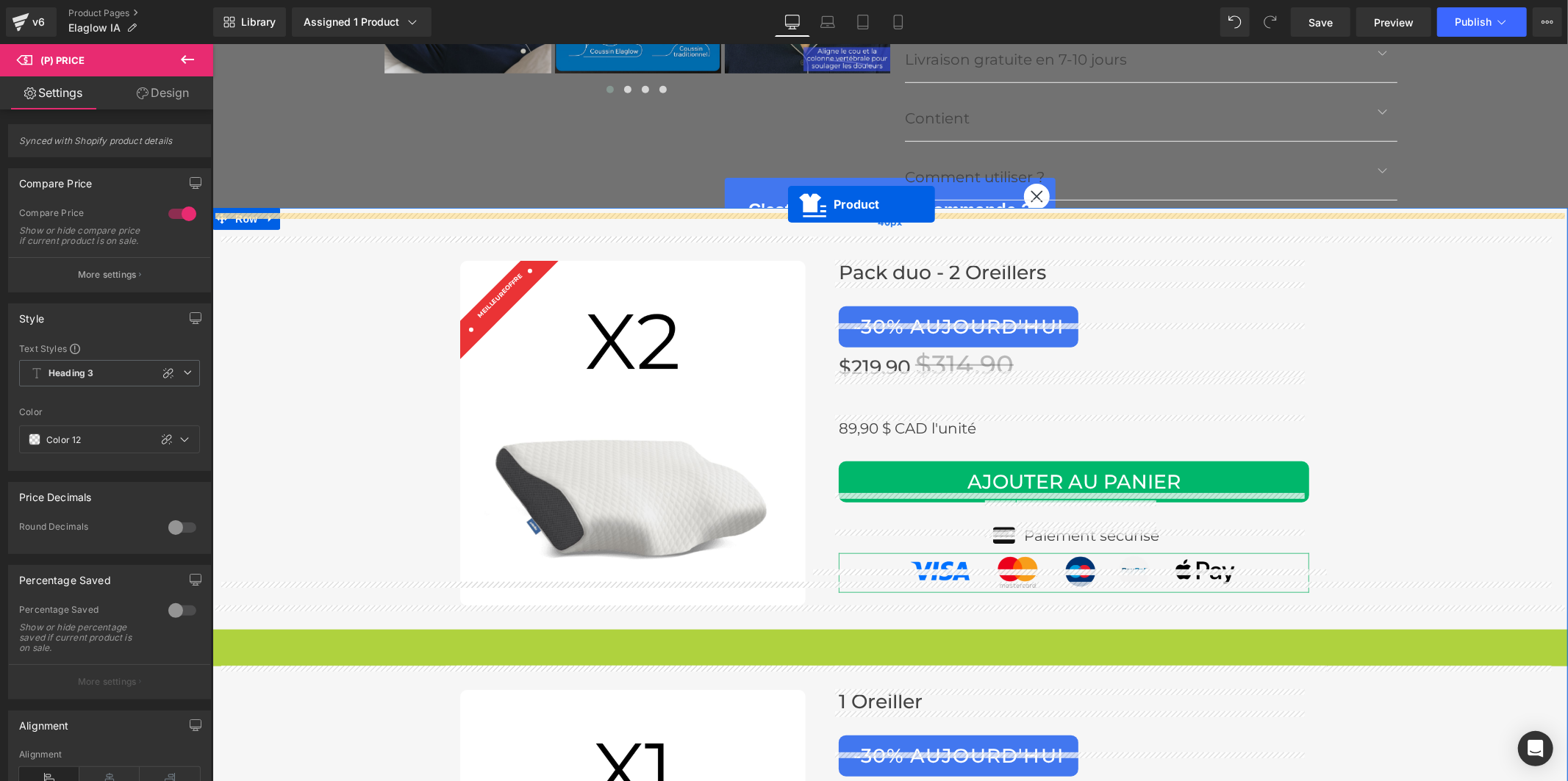
drag, startPoint x: 864, startPoint y: 614, endPoint x: 787, endPoint y: 203, distance: 418.2
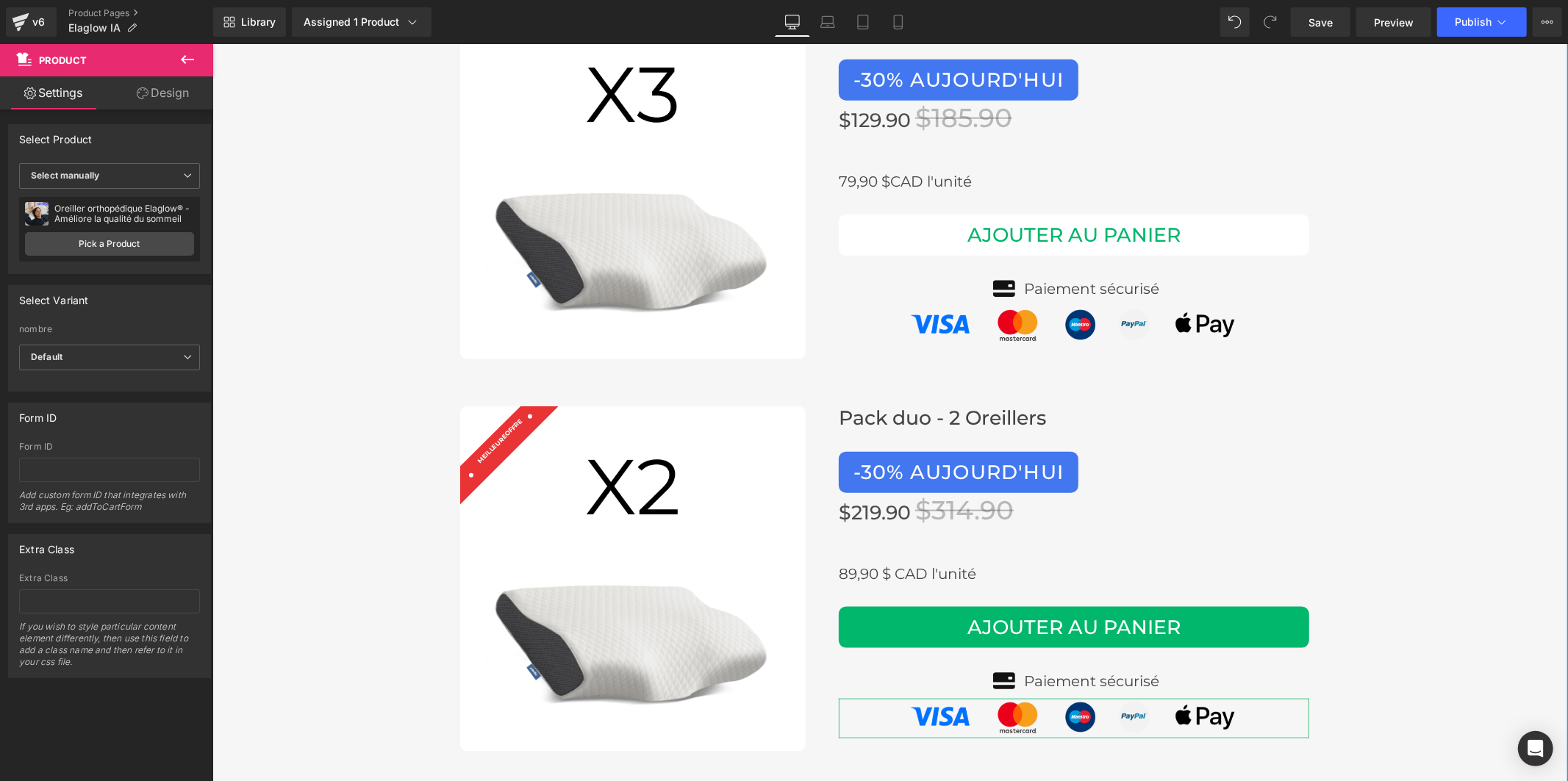
scroll to position [5763, 0]
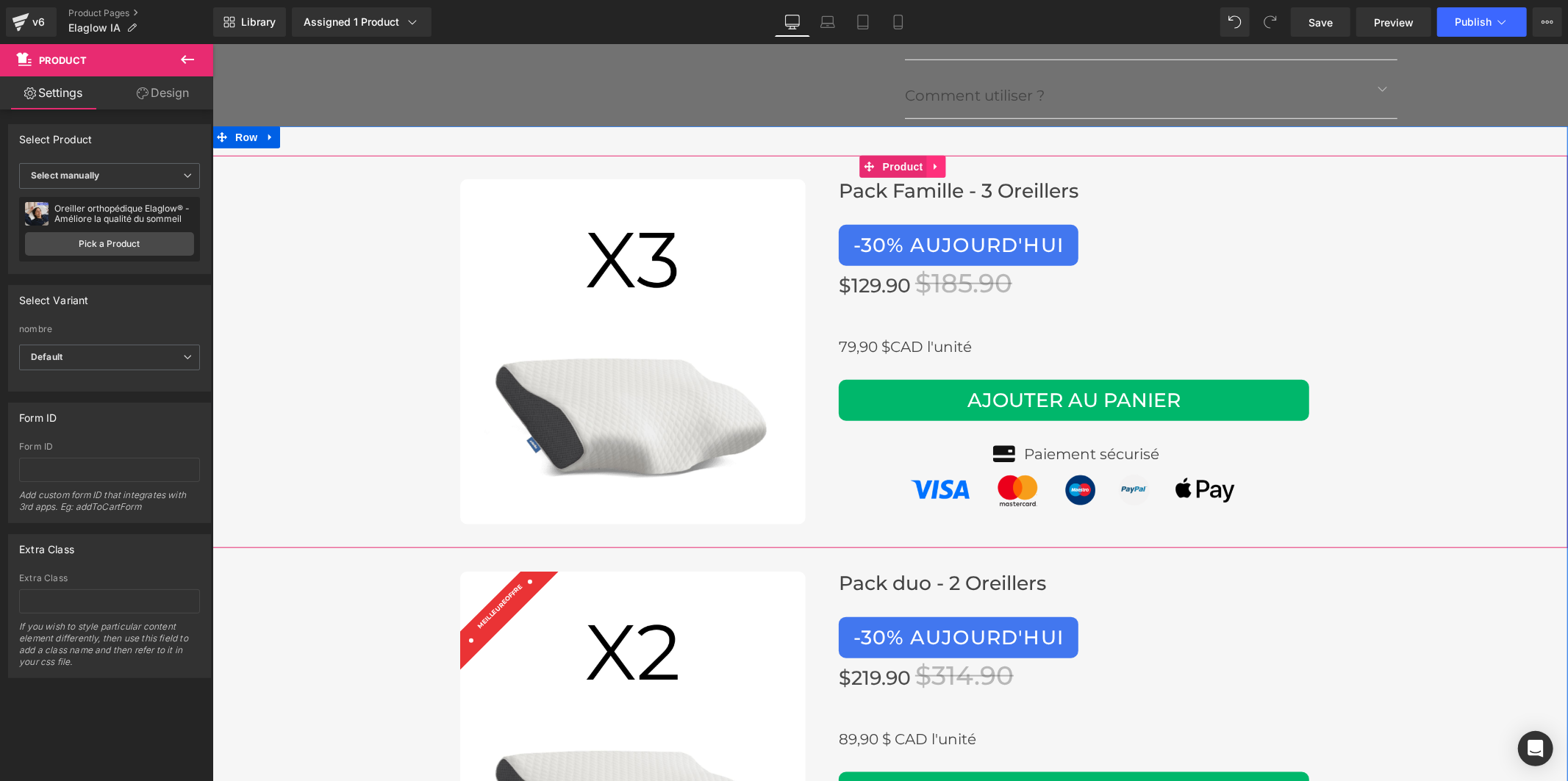
click at [933, 162] on icon at bounding box center [935, 165] width 3 height 7
click at [940, 161] on icon at bounding box center [945, 166] width 10 height 10
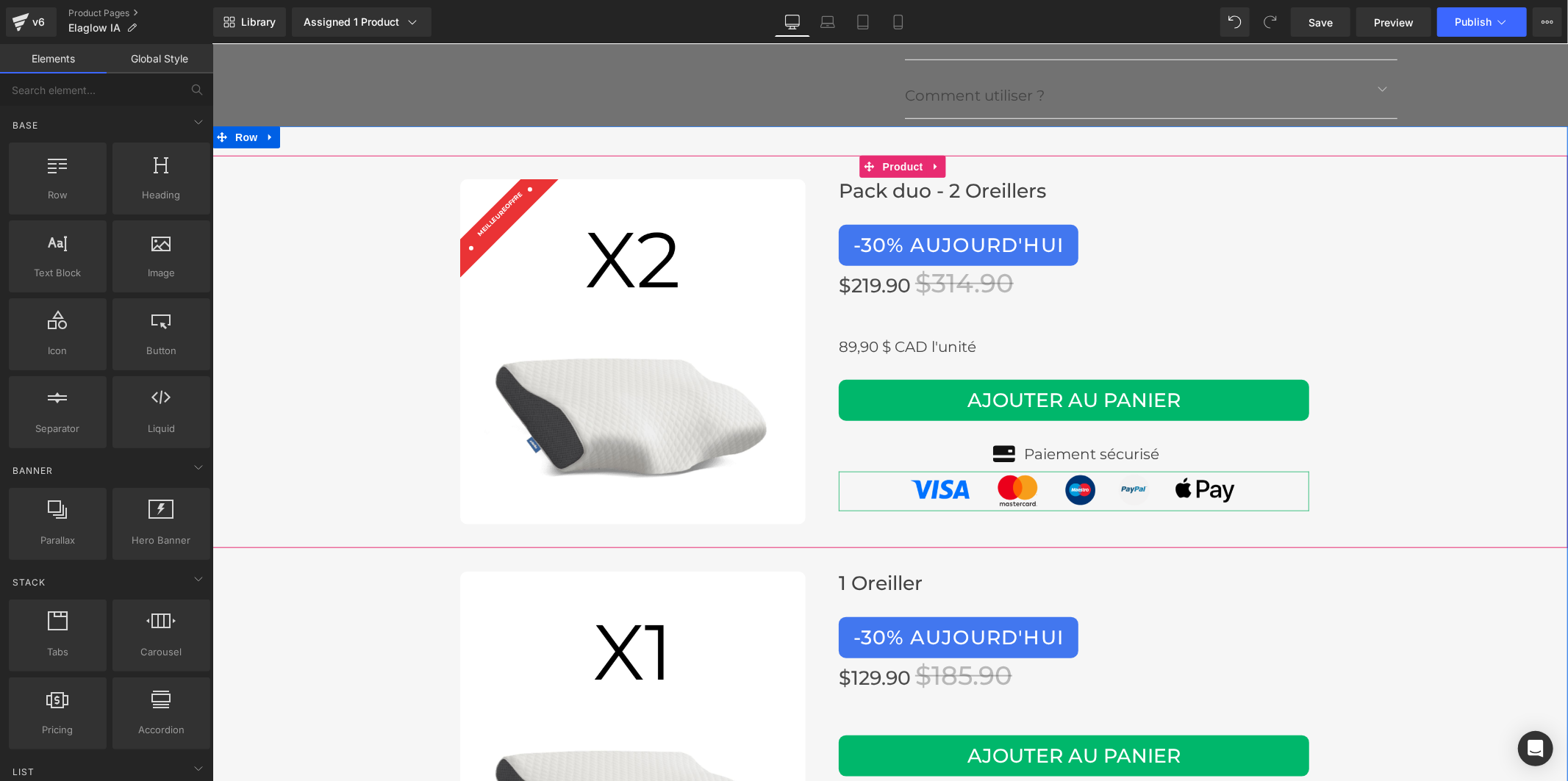
scroll to position [5690, 0]
click at [933, 161] on icon at bounding box center [935, 167] width 10 height 11
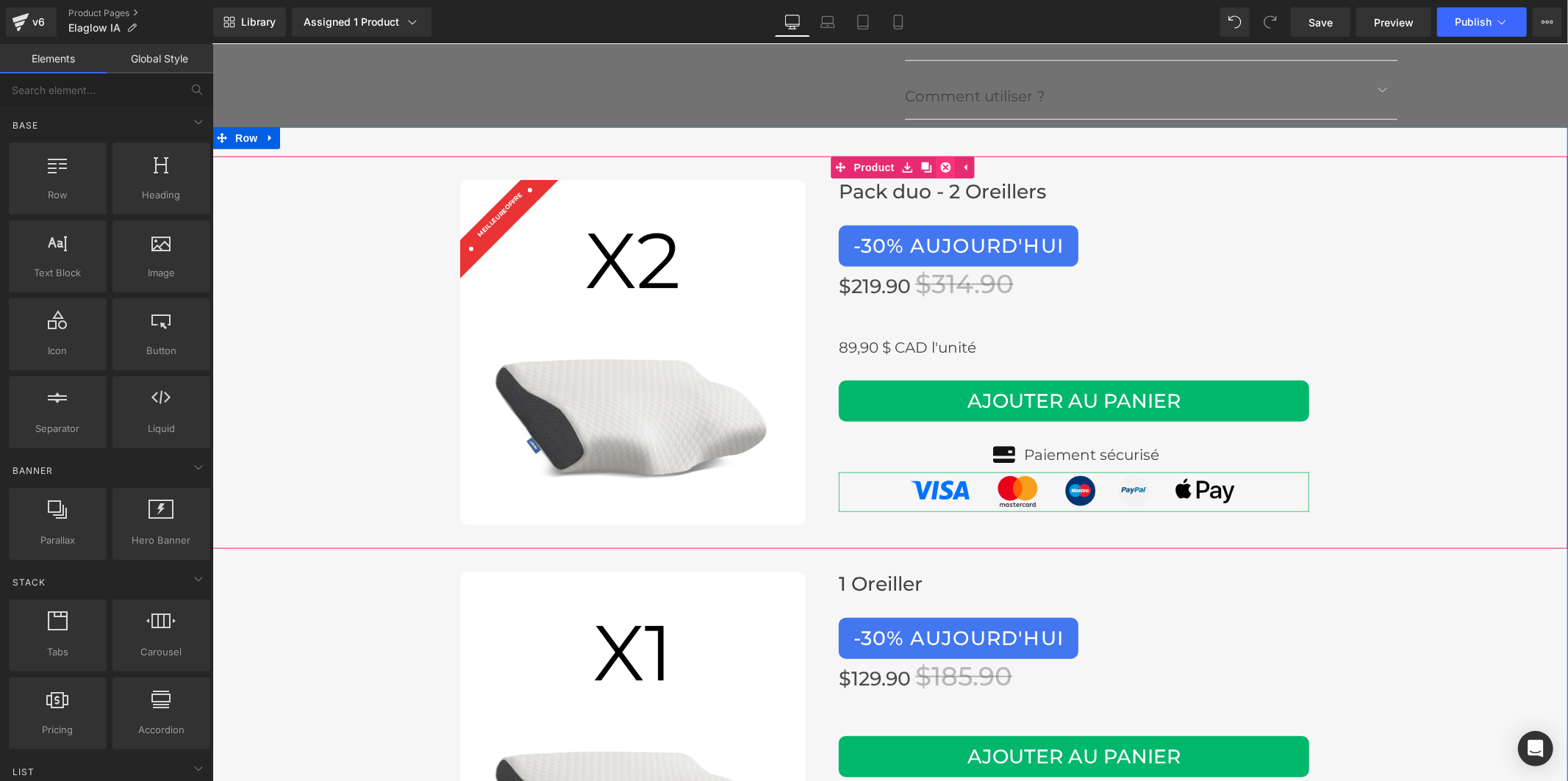
click at [940, 161] on icon at bounding box center [945, 166] width 10 height 10
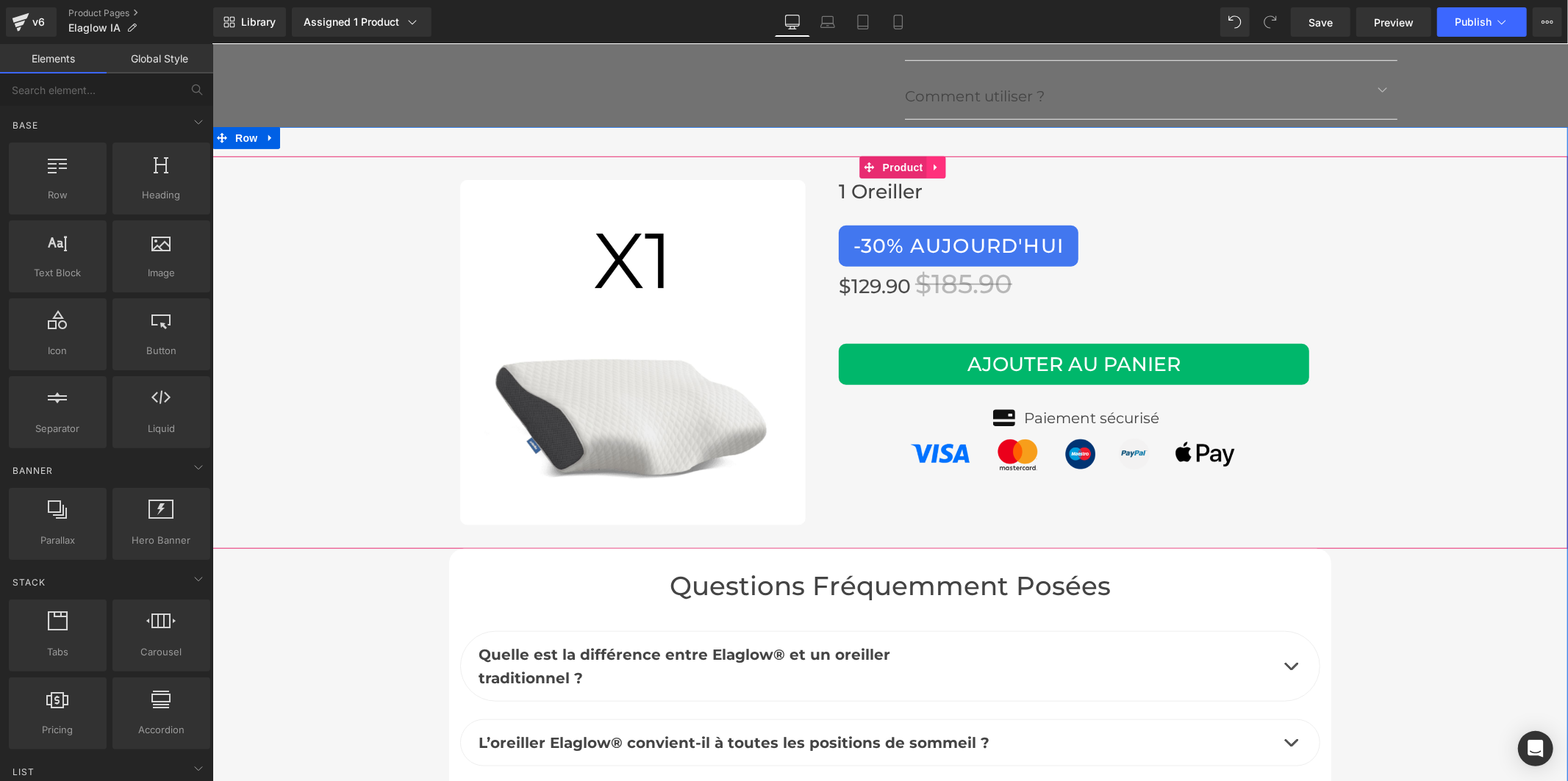
click at [933, 163] on icon at bounding box center [935, 166] width 3 height 7
click at [940, 161] on icon at bounding box center [945, 166] width 10 height 10
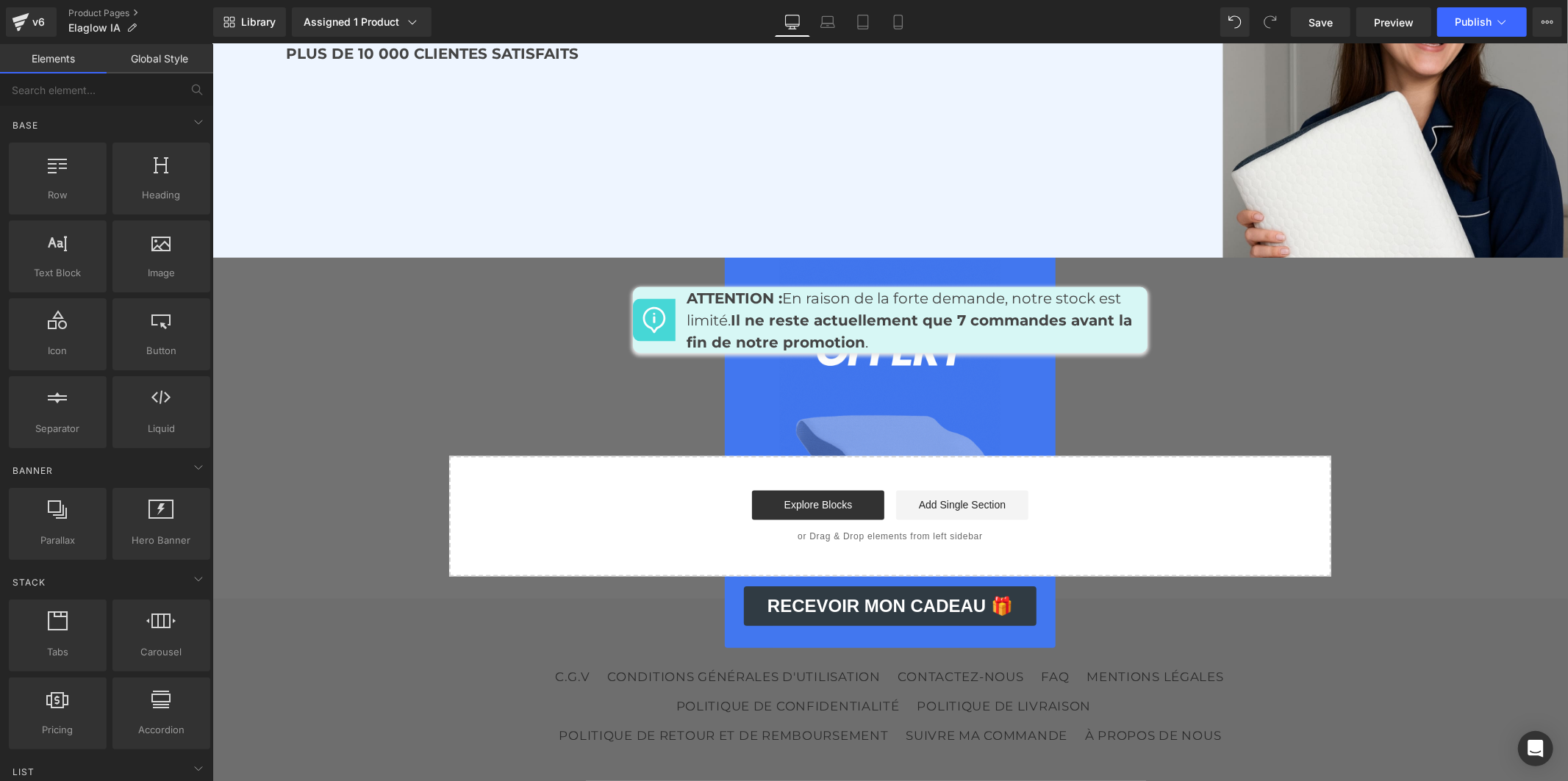
scroll to position [6669, 0]
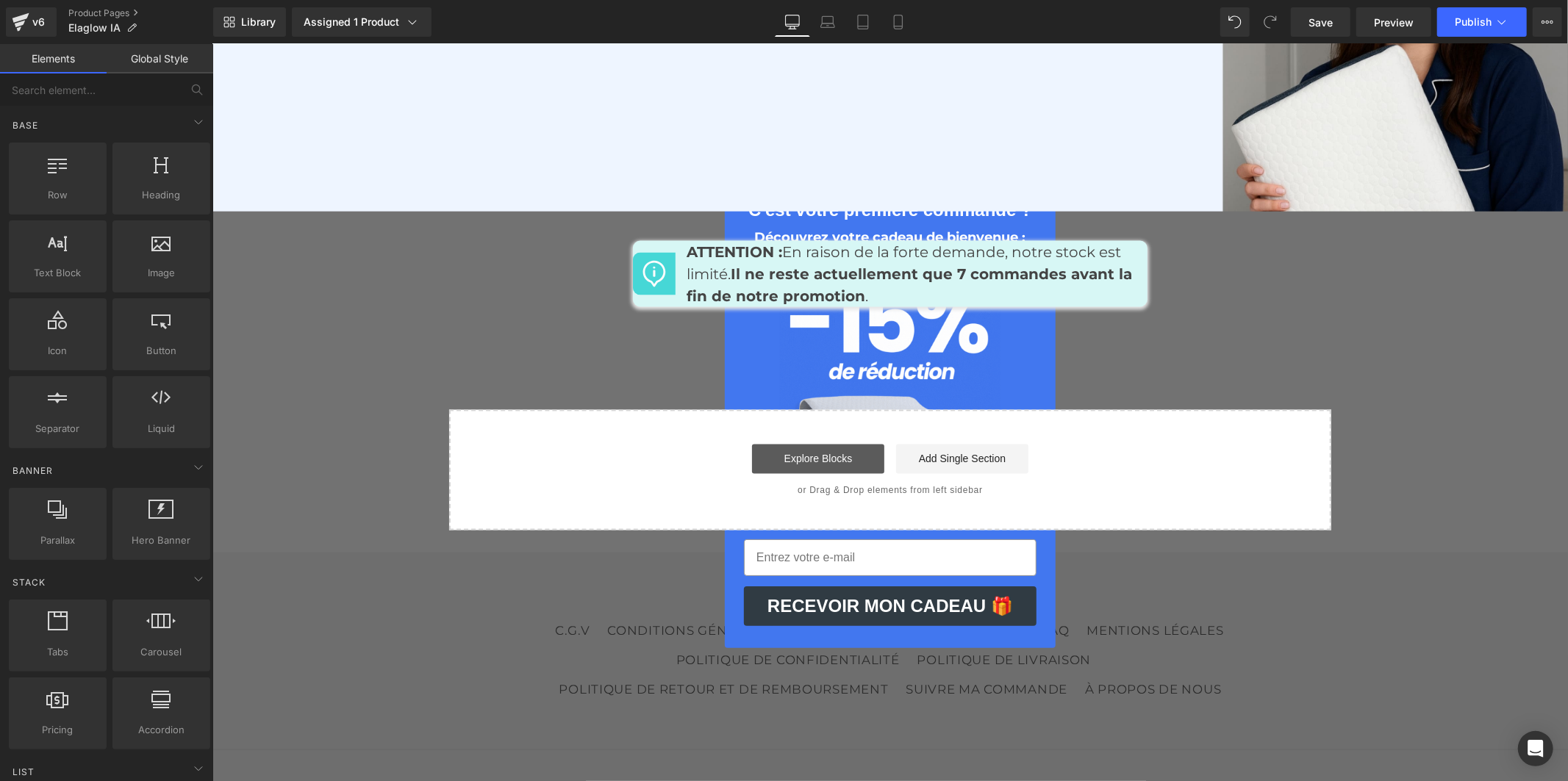
click at [823, 444] on link "Explore Blocks" at bounding box center [817, 458] width 132 height 29
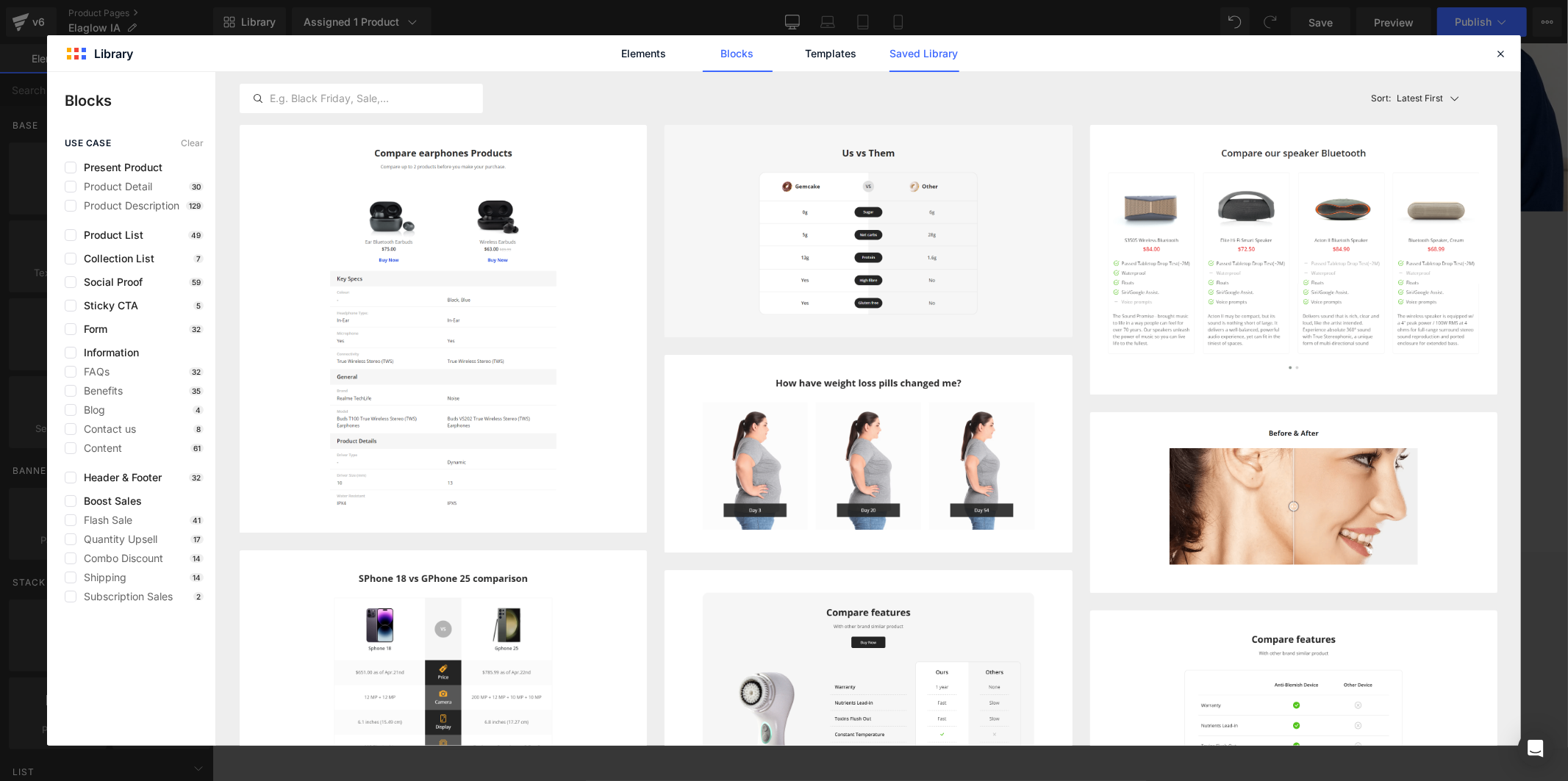
click at [0, 0] on link "Saved Library" at bounding box center [0, 0] width 0 height 0
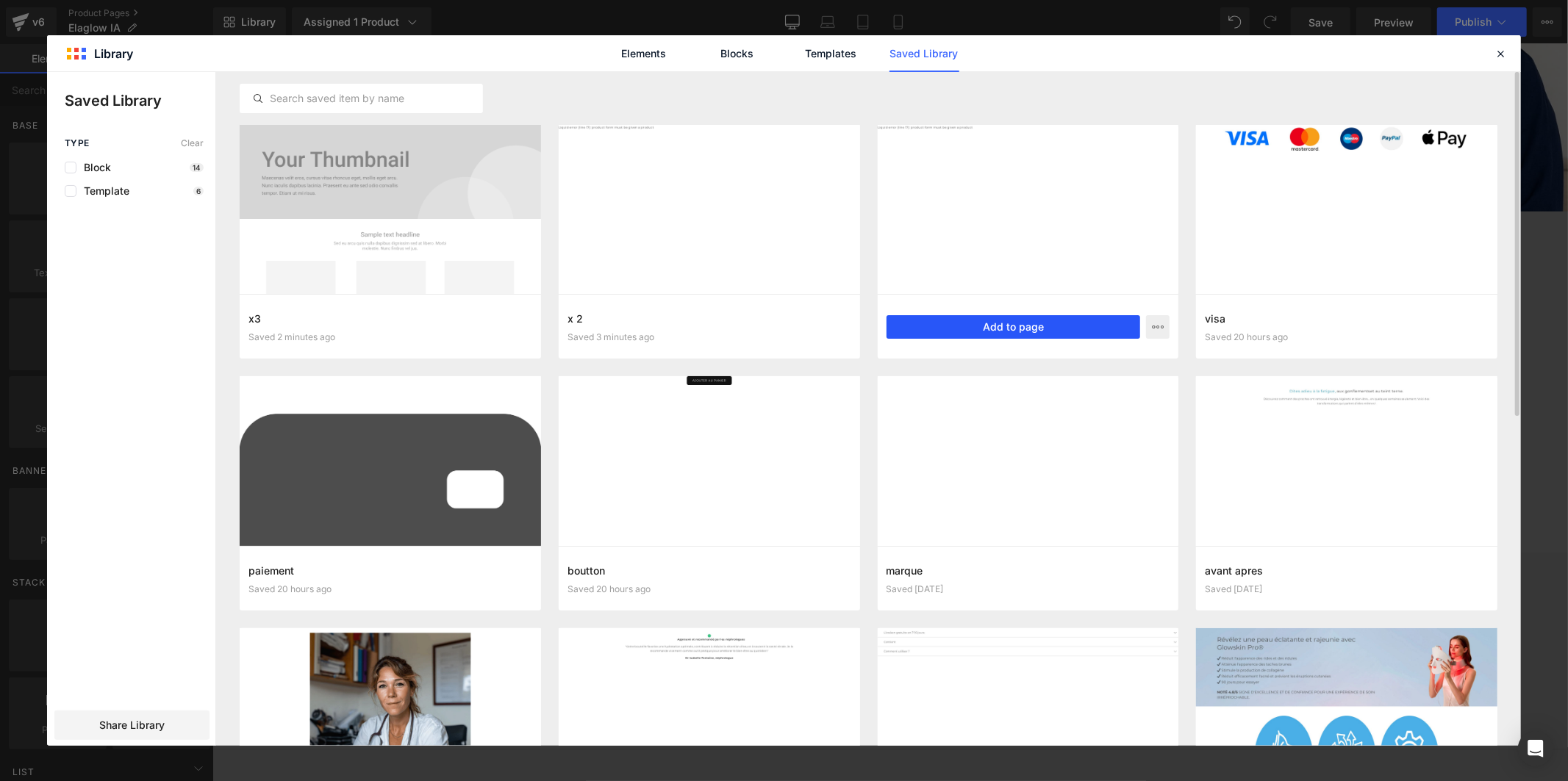
click at [1026, 326] on button "Add to page" at bounding box center [1013, 326] width 254 height 24
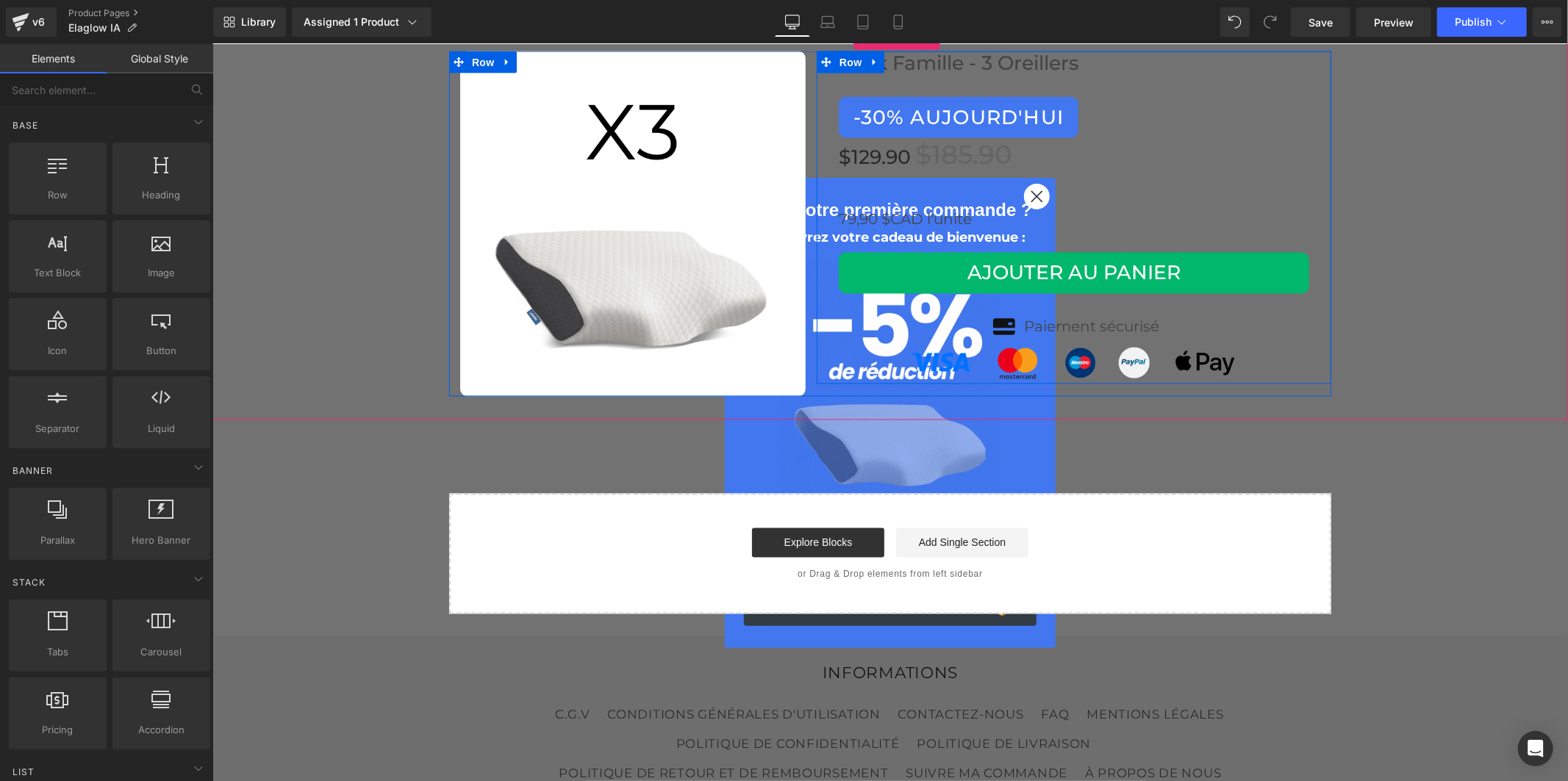
scroll to position [7043, 0]
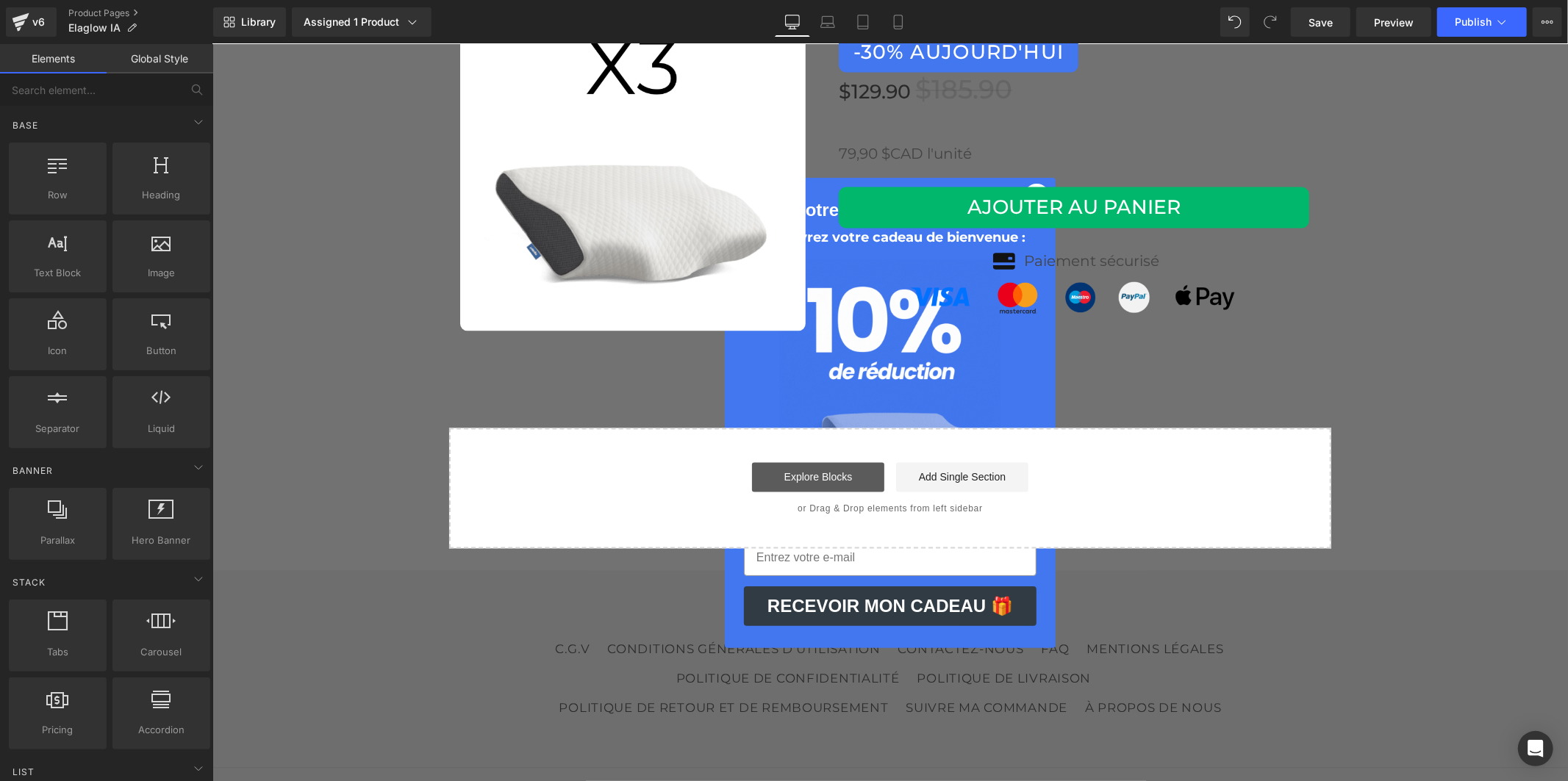
click at [812, 462] on link "Explore Blocks" at bounding box center [817, 477] width 132 height 29
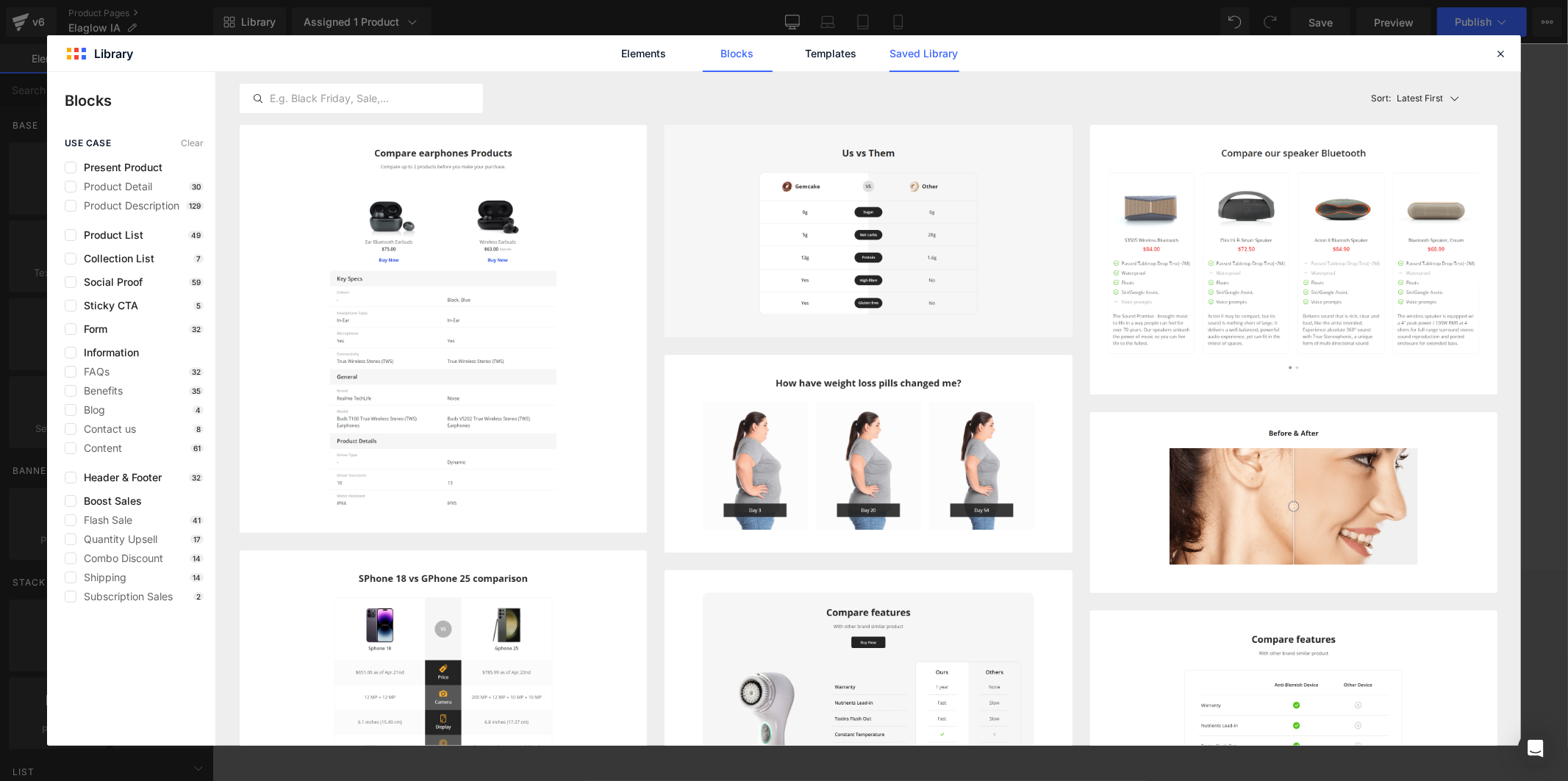
click at [917, 48] on link "Saved Library" at bounding box center [924, 54] width 70 height 37
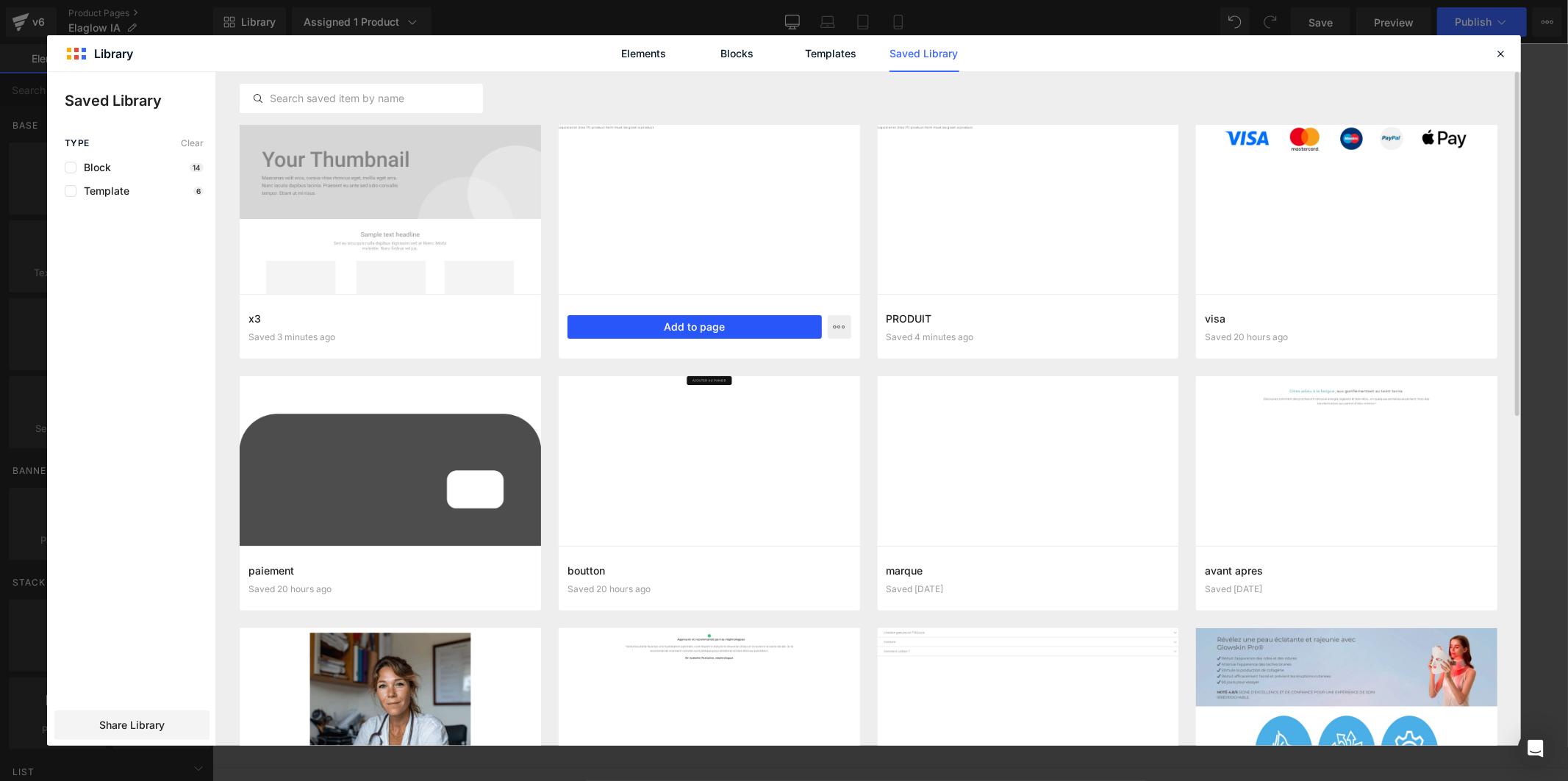
click at [701, 331] on button "Add to page" at bounding box center [694, 326] width 254 height 24
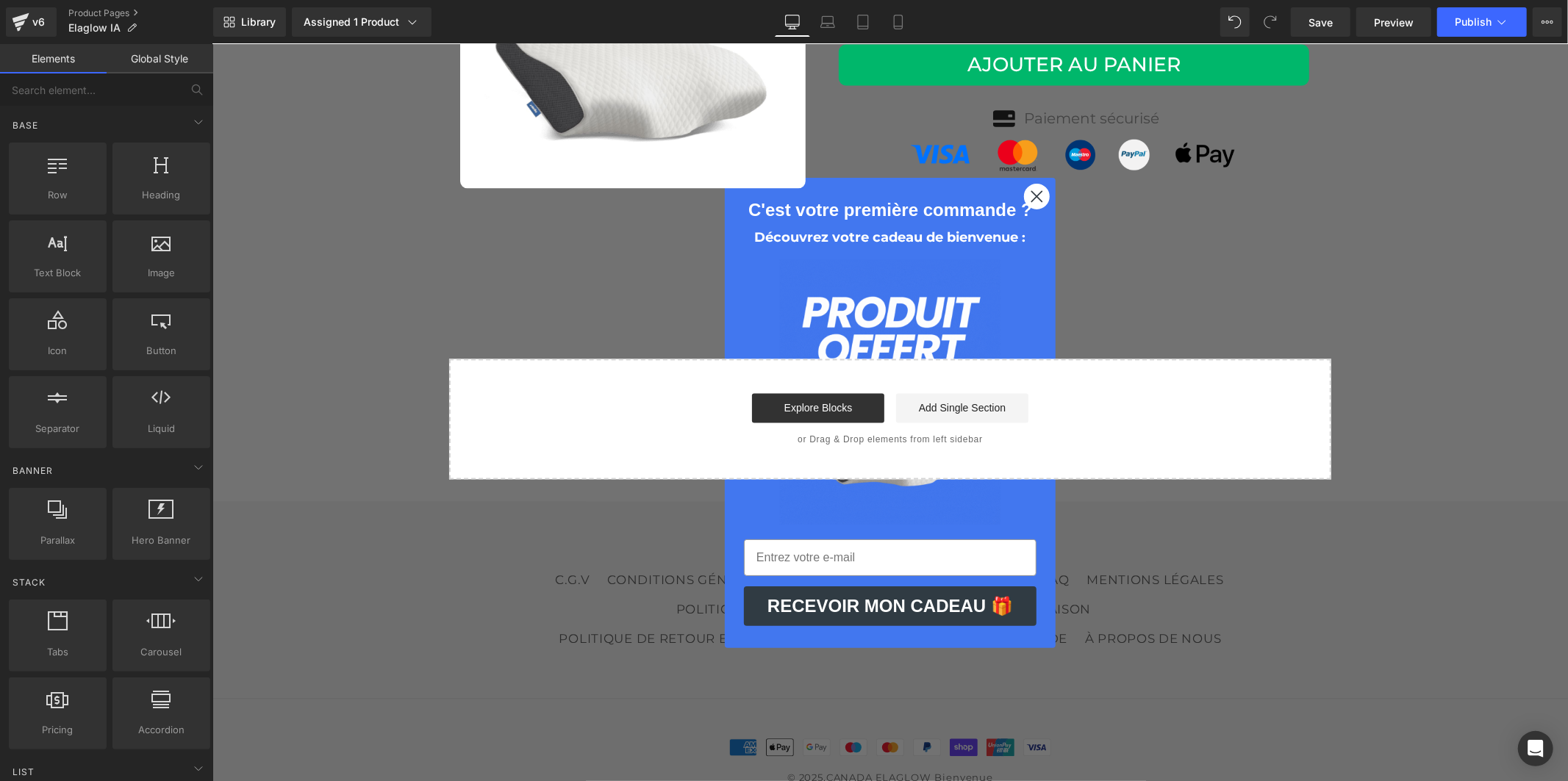
scroll to position [7191, 0]
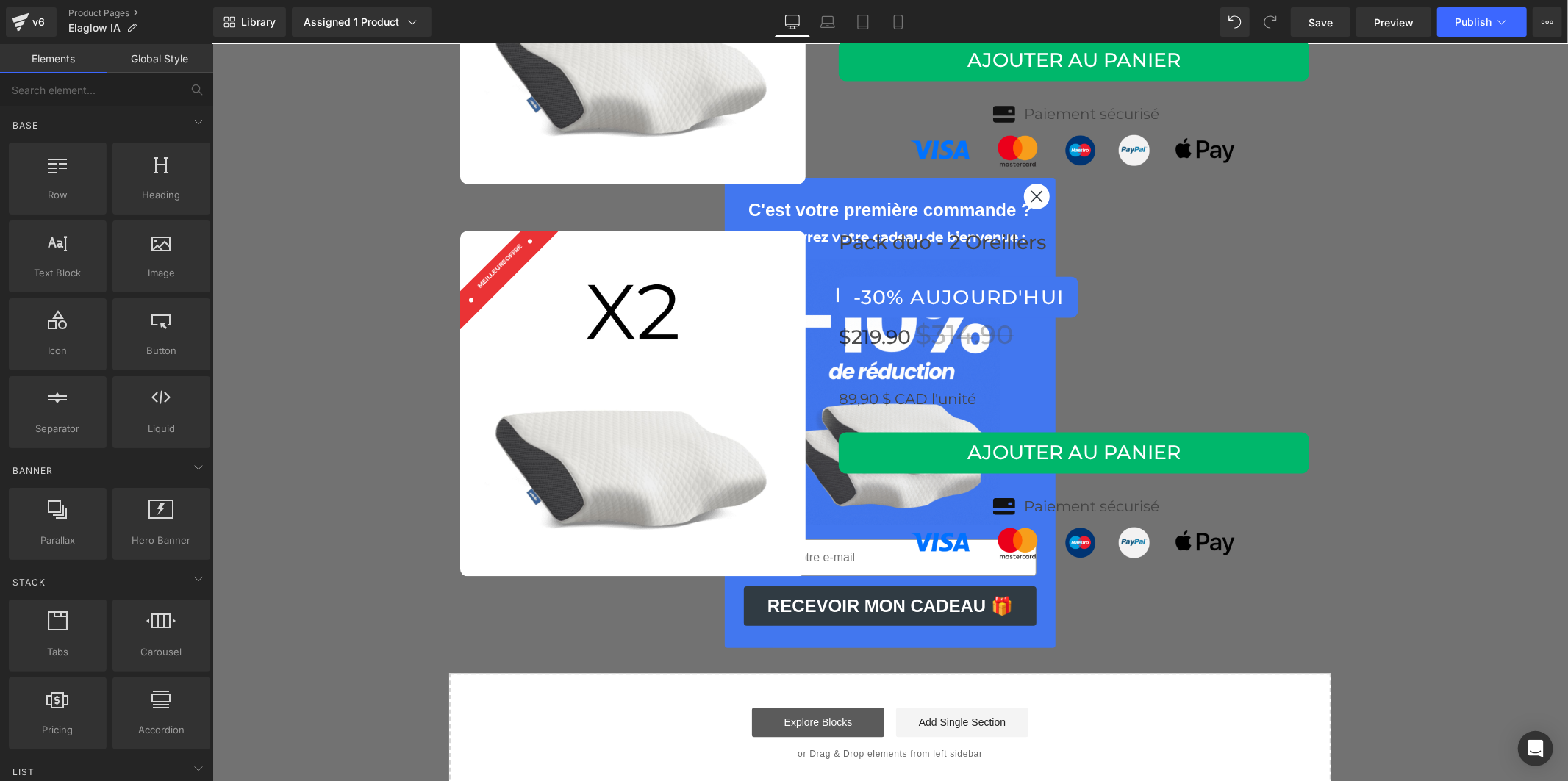
click at [789, 707] on link "Explore Blocks" at bounding box center [817, 721] width 132 height 29
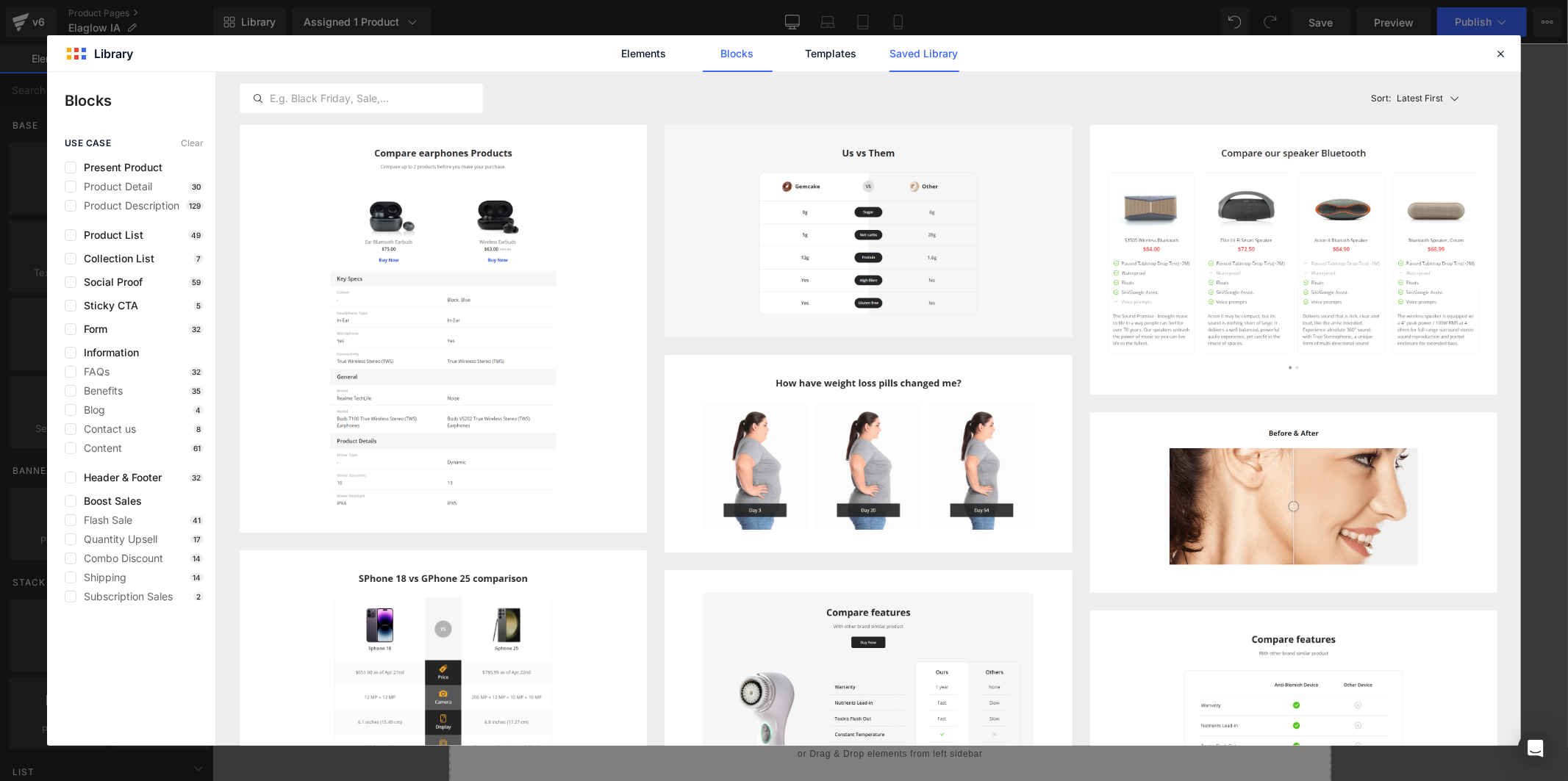
click at [923, 59] on link "Saved Library" at bounding box center [924, 54] width 70 height 37
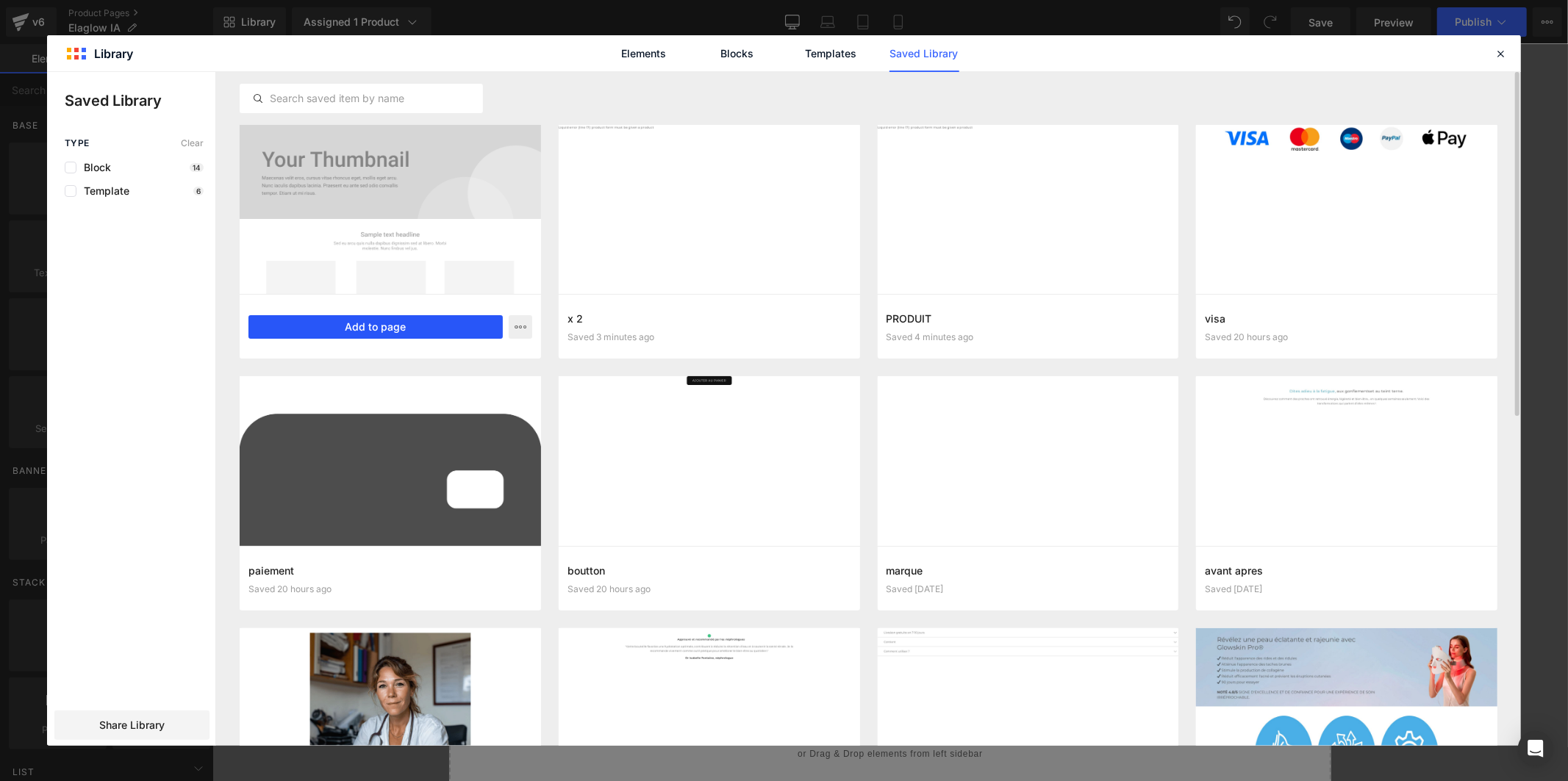
click at [307, 329] on button "Add to page" at bounding box center [375, 326] width 254 height 24
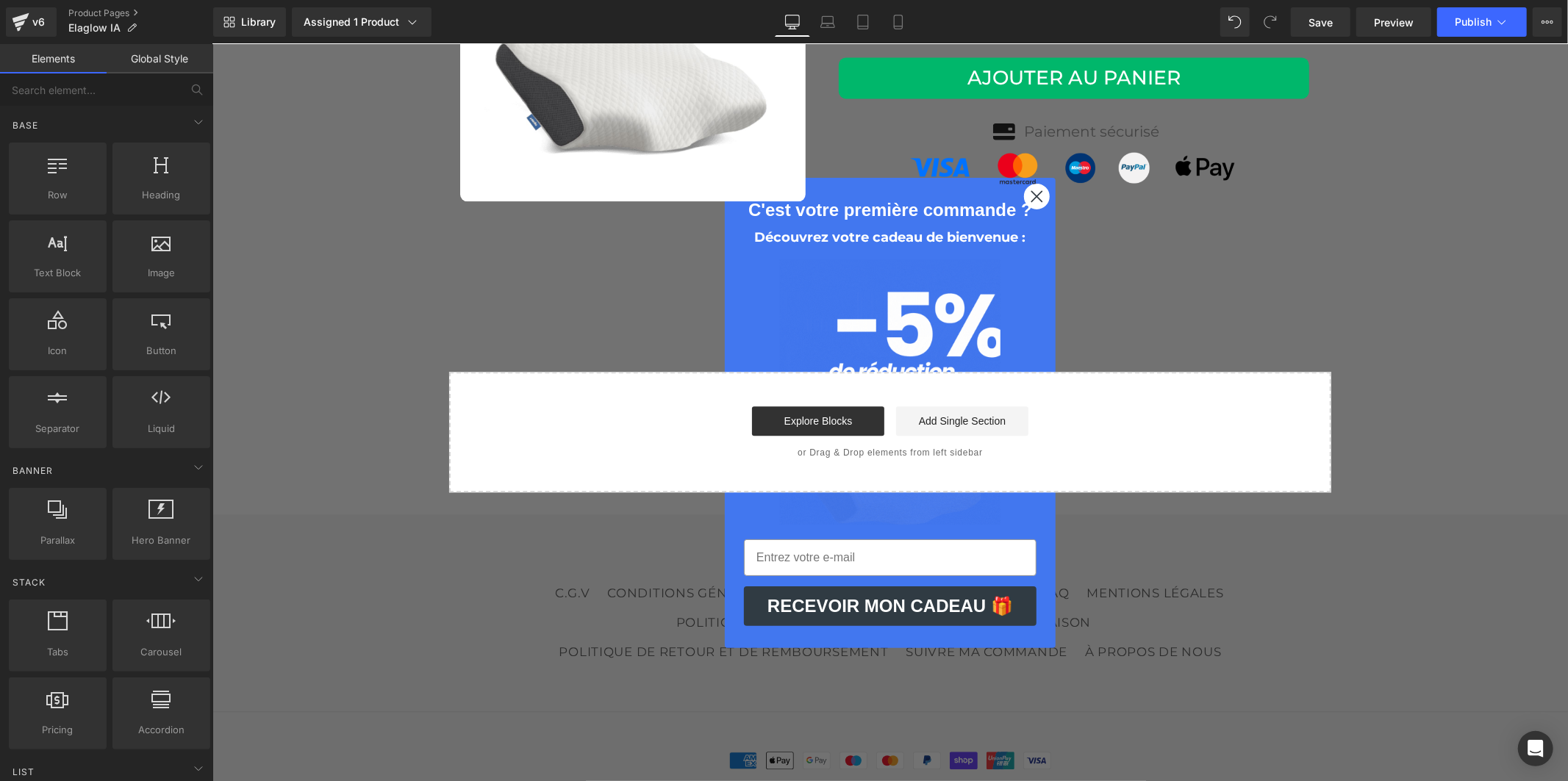
scroll to position [7583, 0]
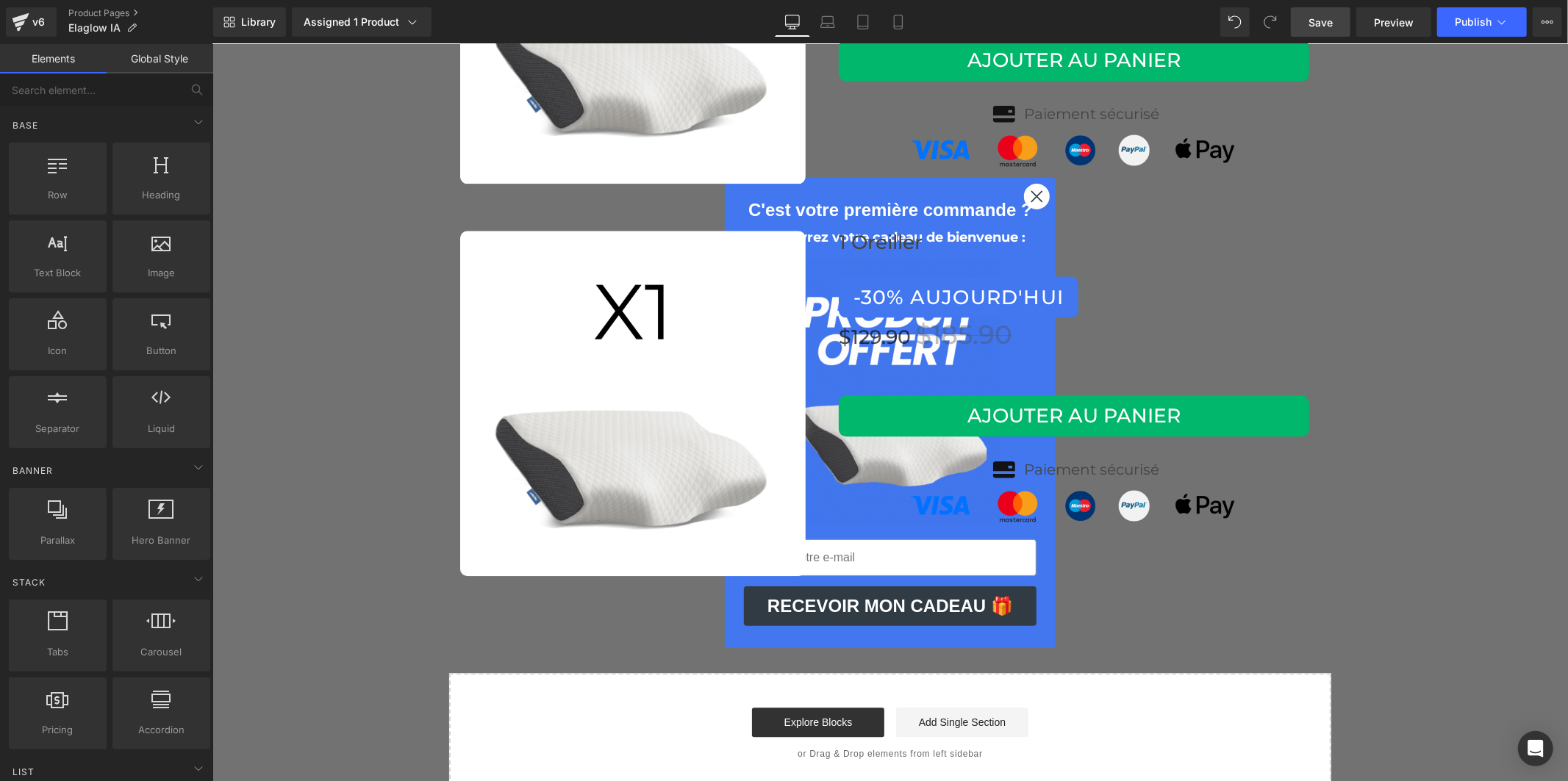
click at [1324, 22] on span "Save" at bounding box center [1321, 22] width 25 height 15
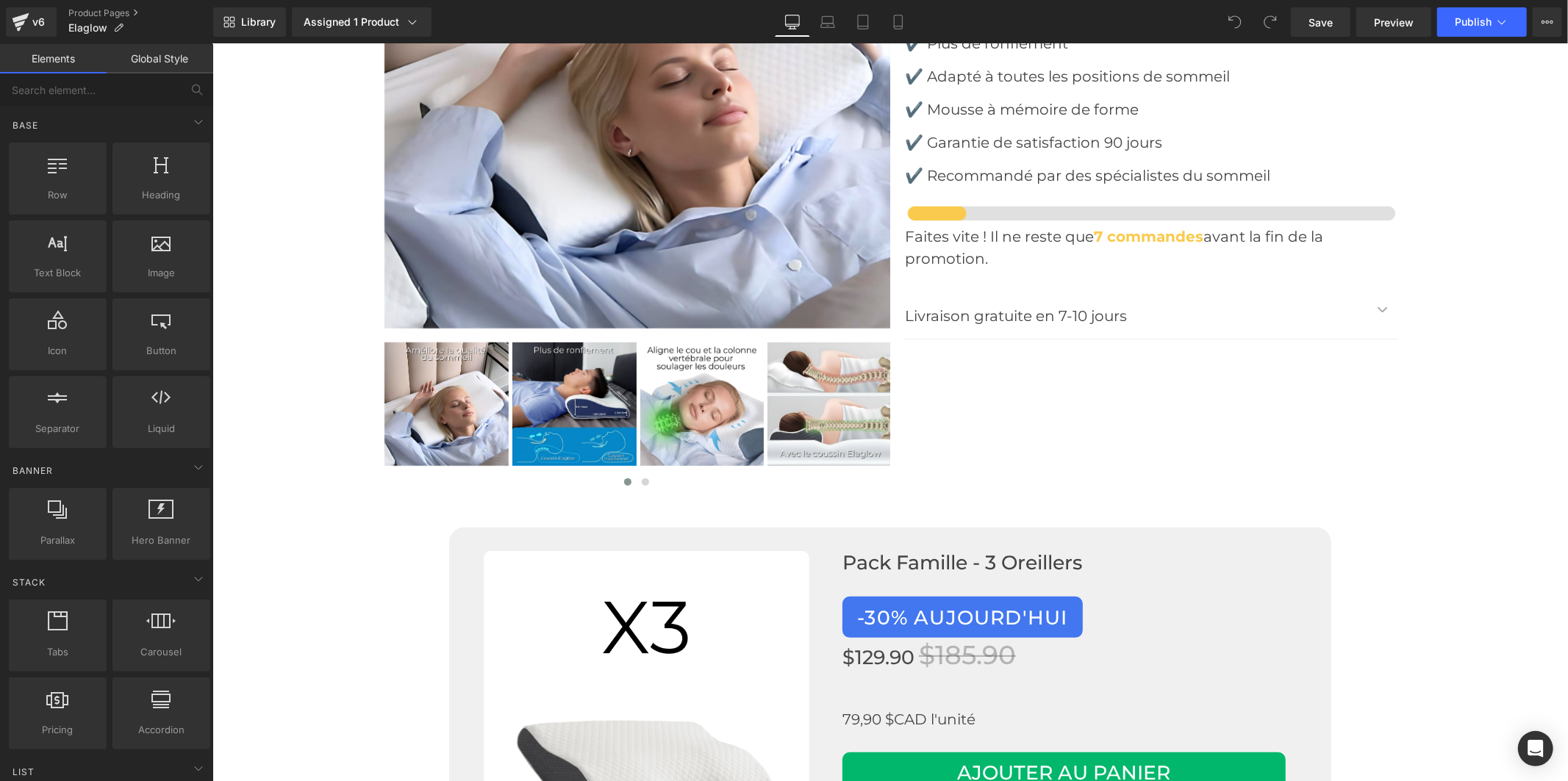
scroll to position [5306, 0]
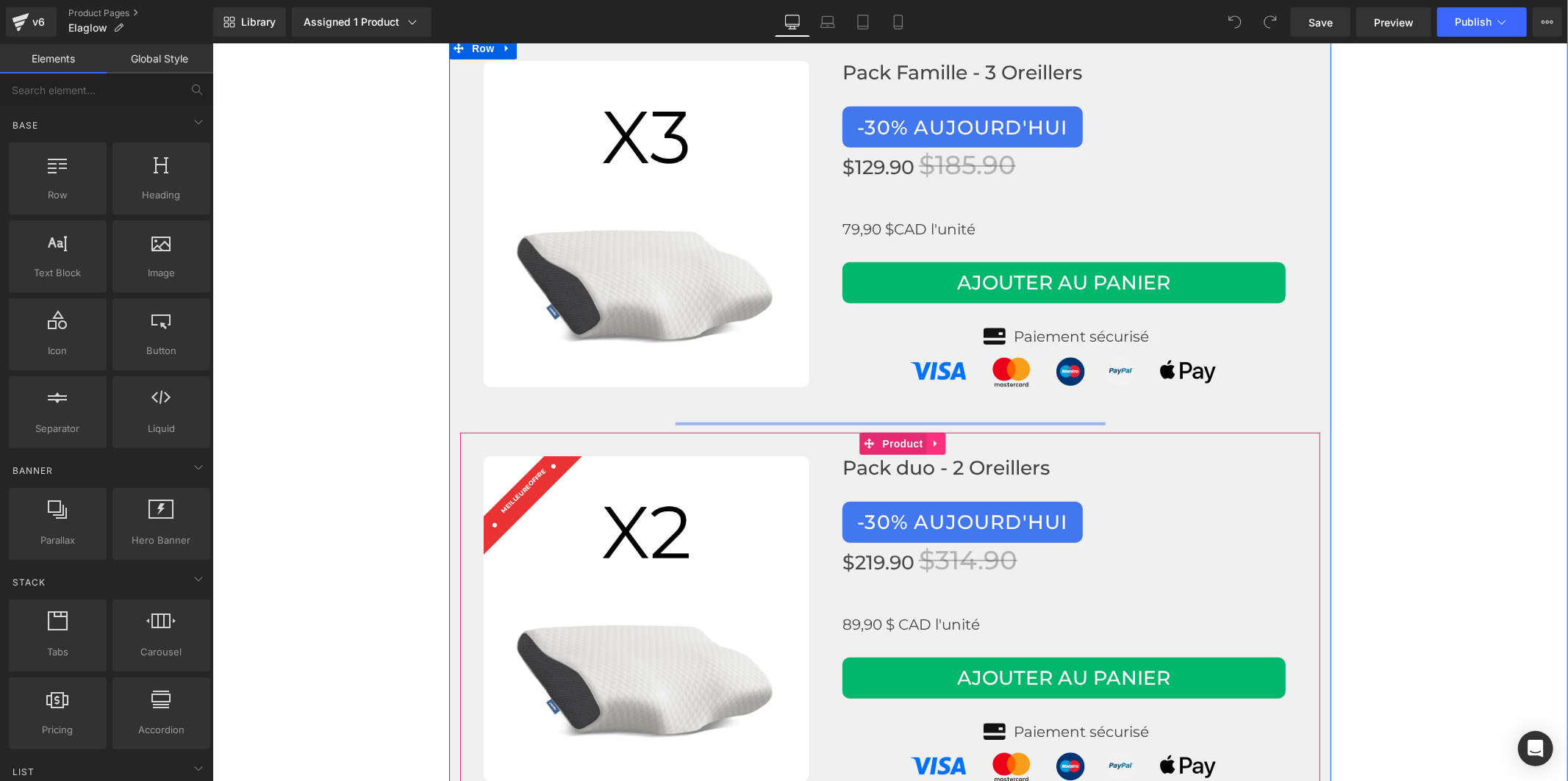
click at [930, 437] on icon at bounding box center [935, 442] width 10 height 11
click at [903, 438] on icon at bounding box center [907, 442] width 10 height 10
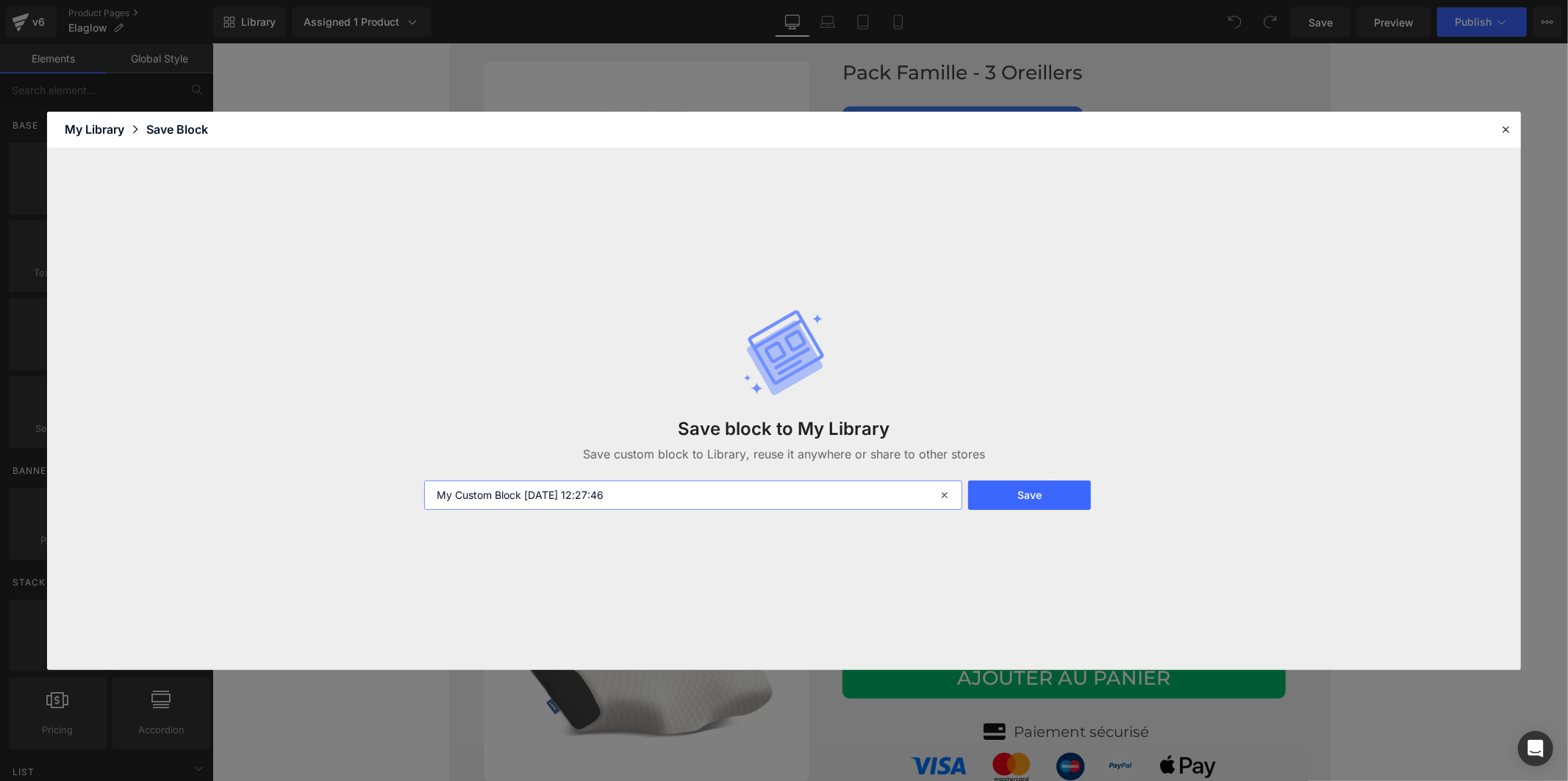
drag, startPoint x: 679, startPoint y: 501, endPoint x: 405, endPoint y: 490, distance: 274.2
click at [405, 490] on div "Save block to My Library Save custom block to Library, reuse it anywhere or sha…" at bounding box center [784, 409] width 1474 height 521
type input "x 2"
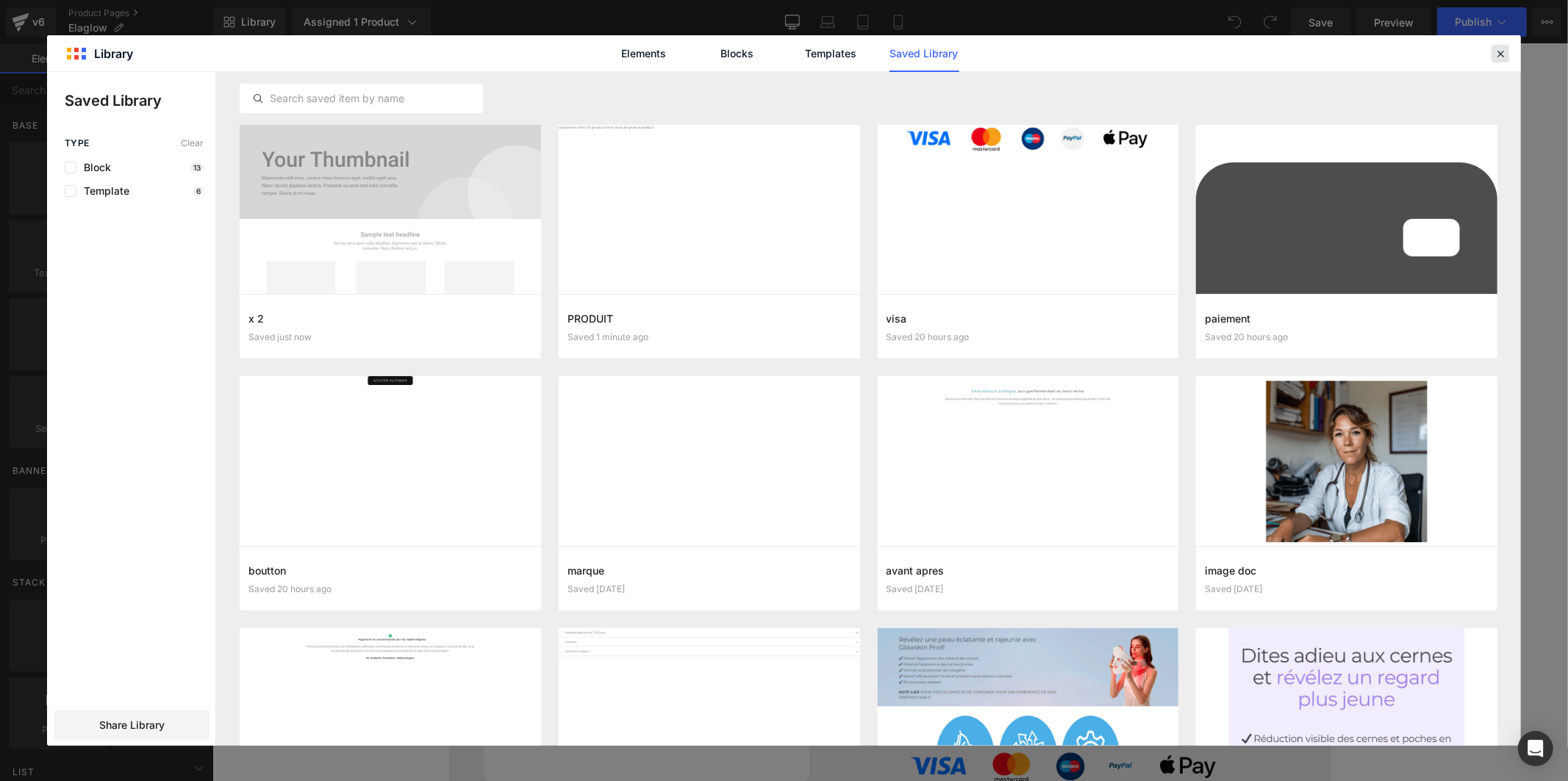
drag, startPoint x: 1498, startPoint y: 52, endPoint x: 1270, endPoint y: 45, distance: 228.1
click at [1498, 52] on icon at bounding box center [1500, 53] width 13 height 13
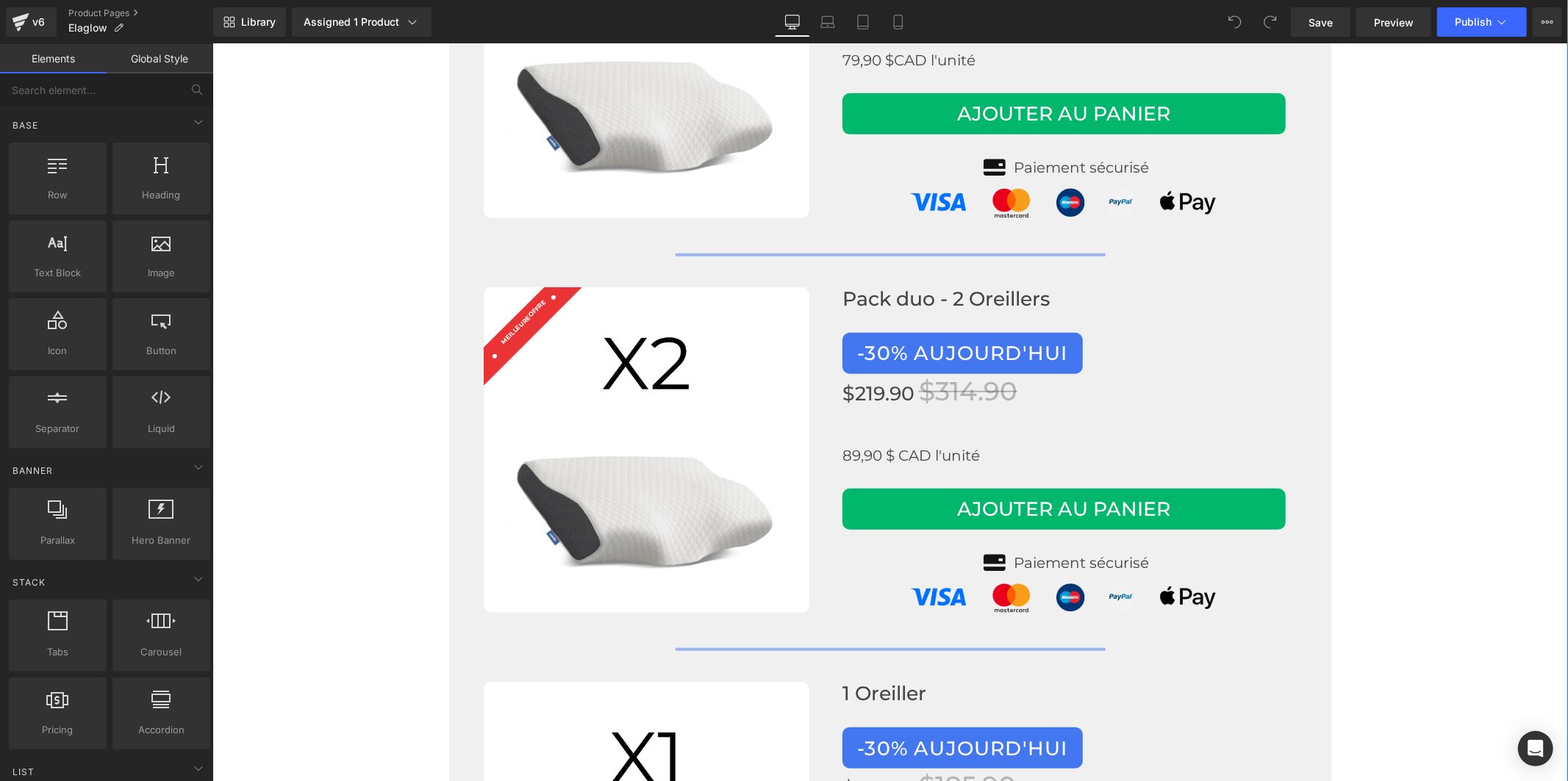
scroll to position [5796, 0]
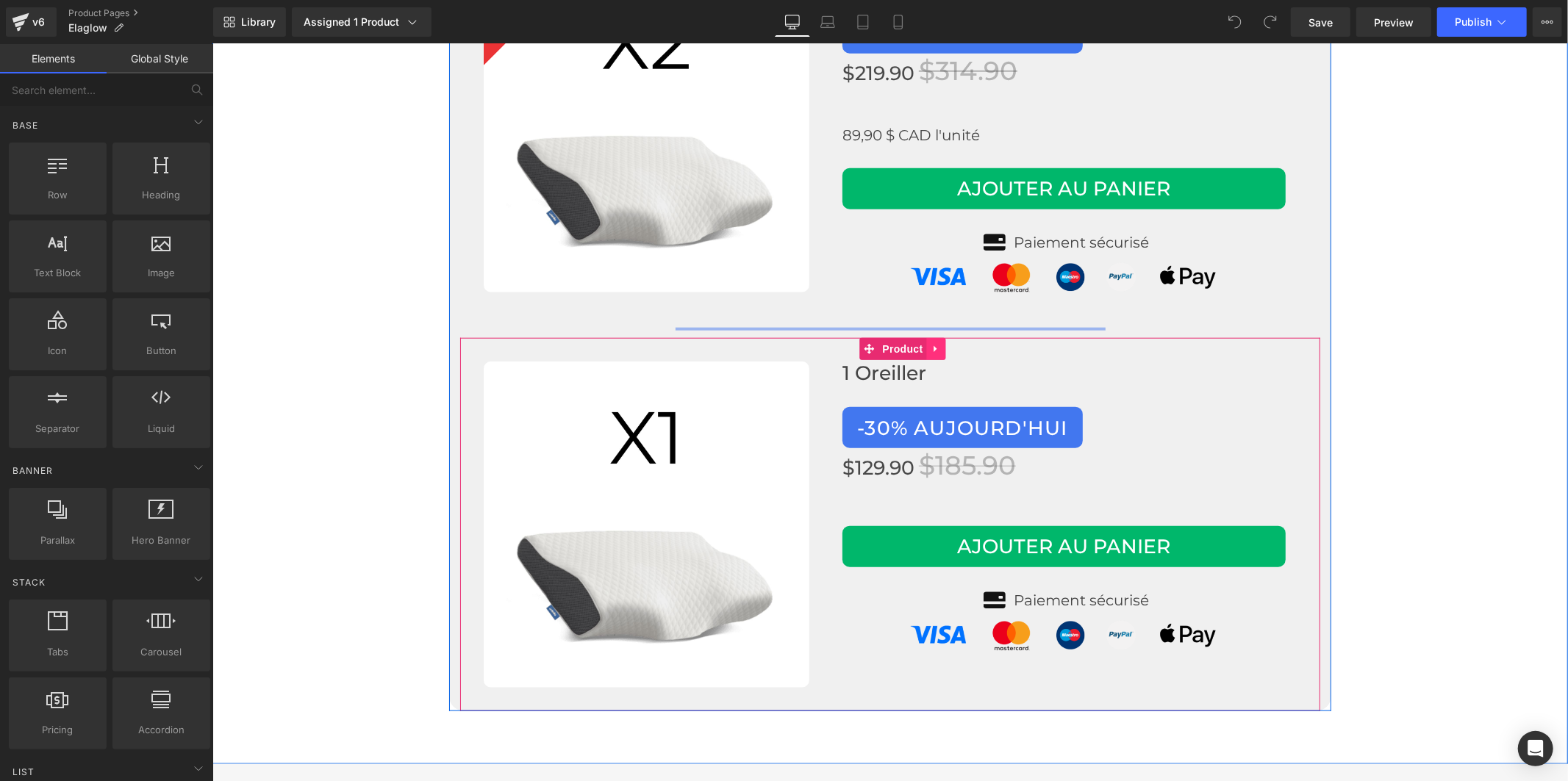
click at [930, 343] on icon at bounding box center [935, 349] width 10 height 11
click at [904, 343] on icon at bounding box center [907, 349] width 10 height 11
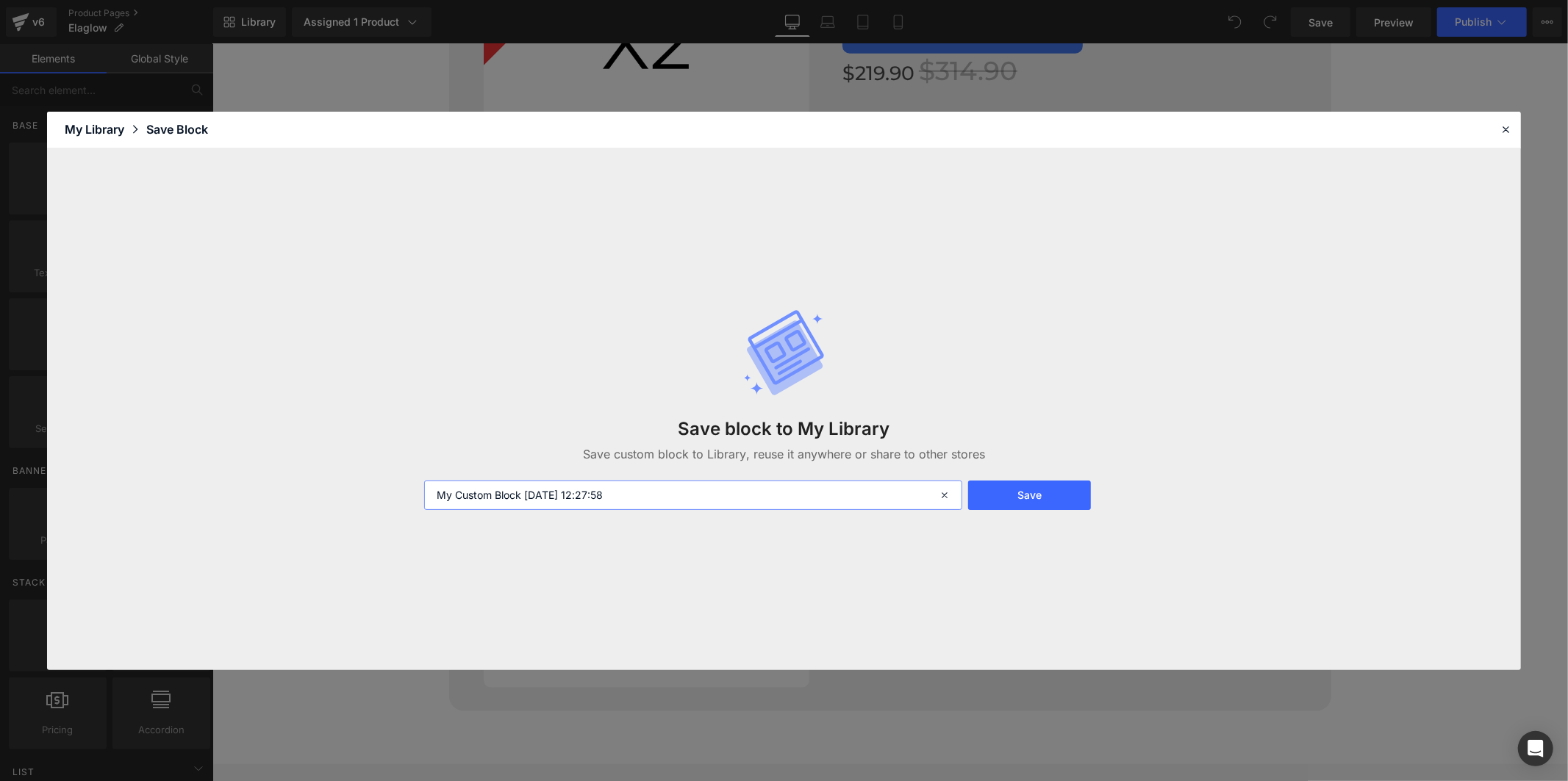
drag, startPoint x: 654, startPoint y: 501, endPoint x: 393, endPoint y: 481, distance: 261.8
click at [393, 481] on div "Save block to My Library Save custom block to Library, reuse it anywhere or sha…" at bounding box center [784, 409] width 1474 height 521
type input "x3"
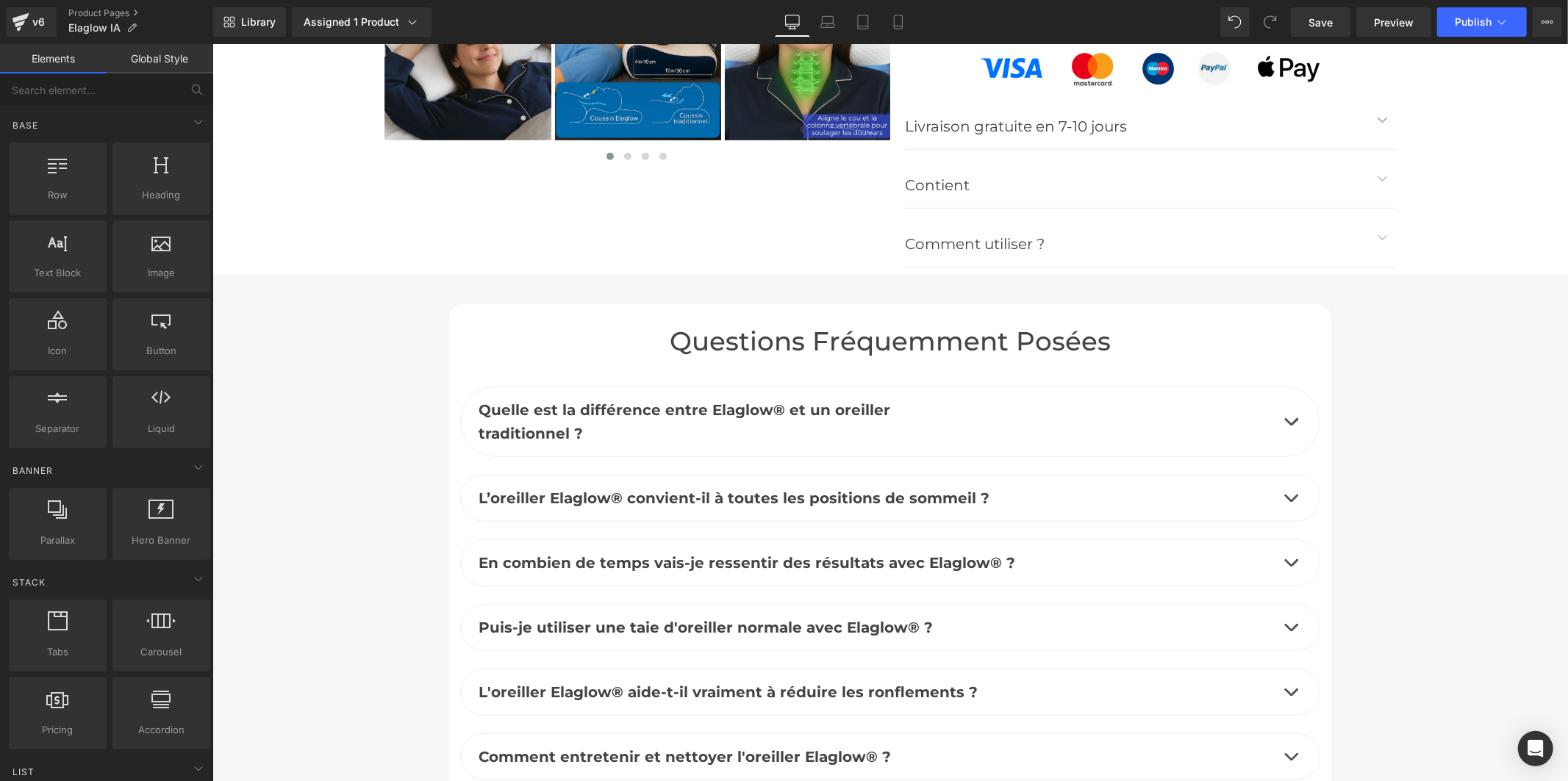
scroll to position [5551, 0]
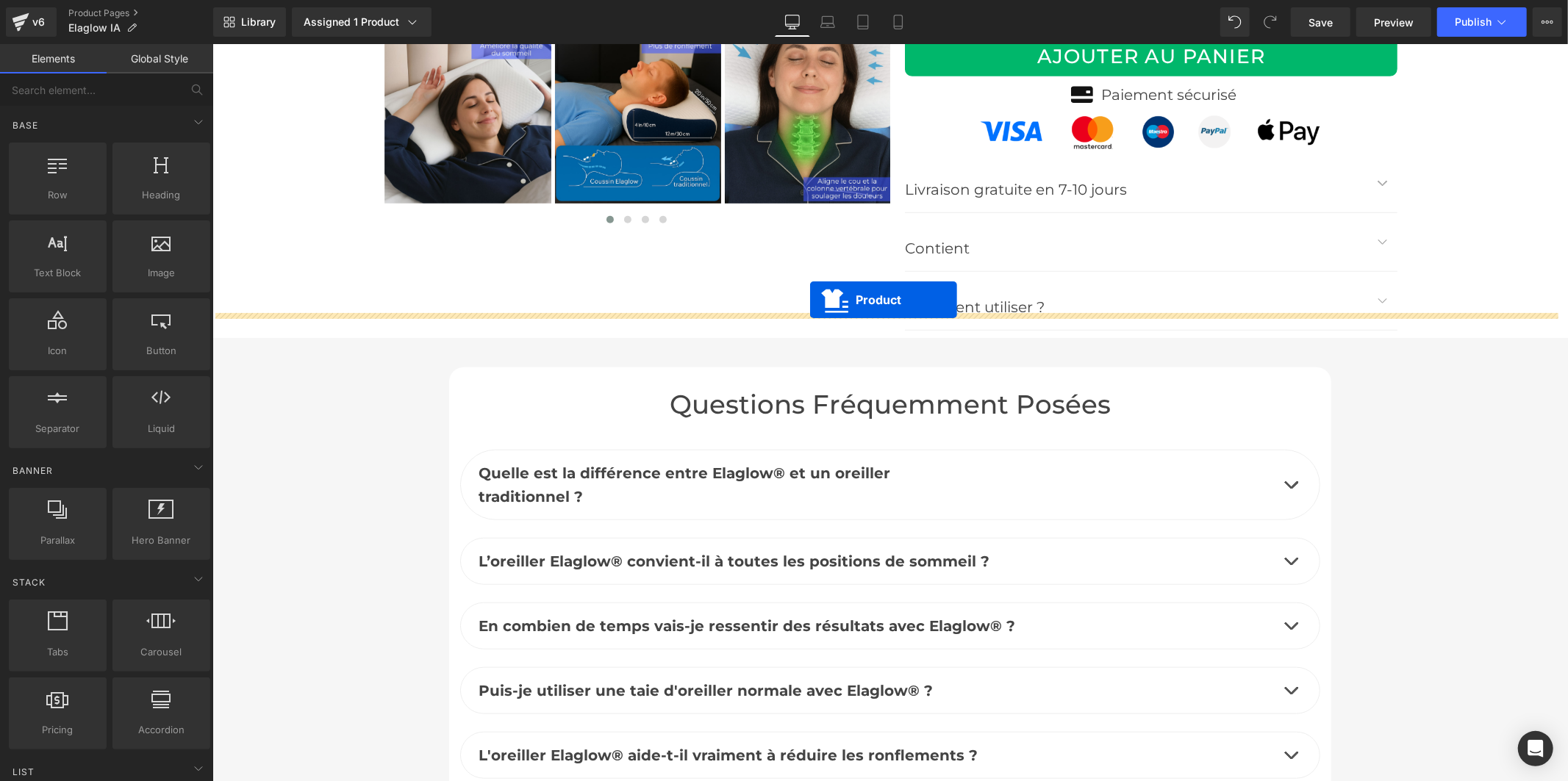
drag, startPoint x: 862, startPoint y: 367, endPoint x: 809, endPoint y: 299, distance: 86.2
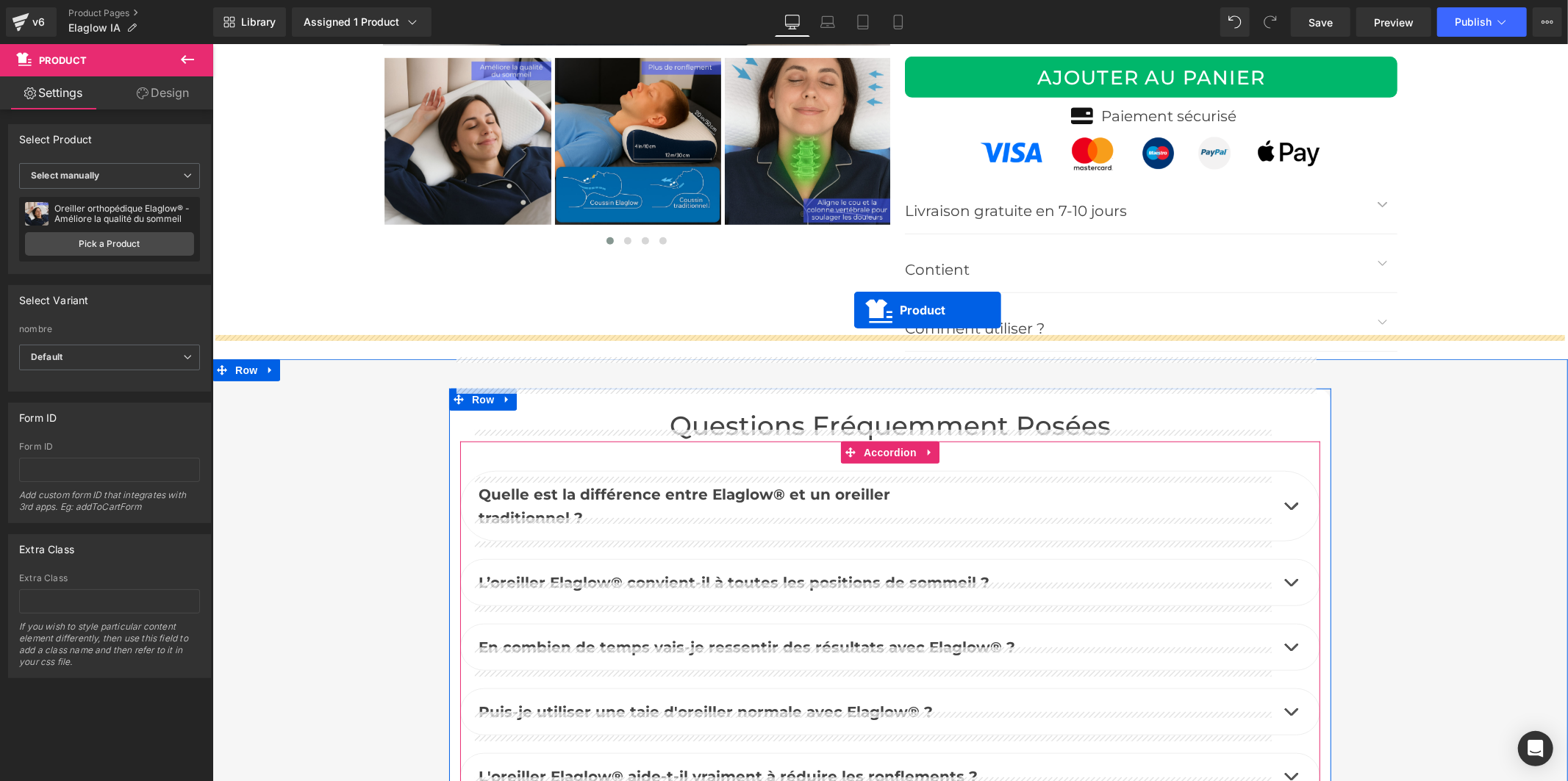
scroll to position [5469, 0]
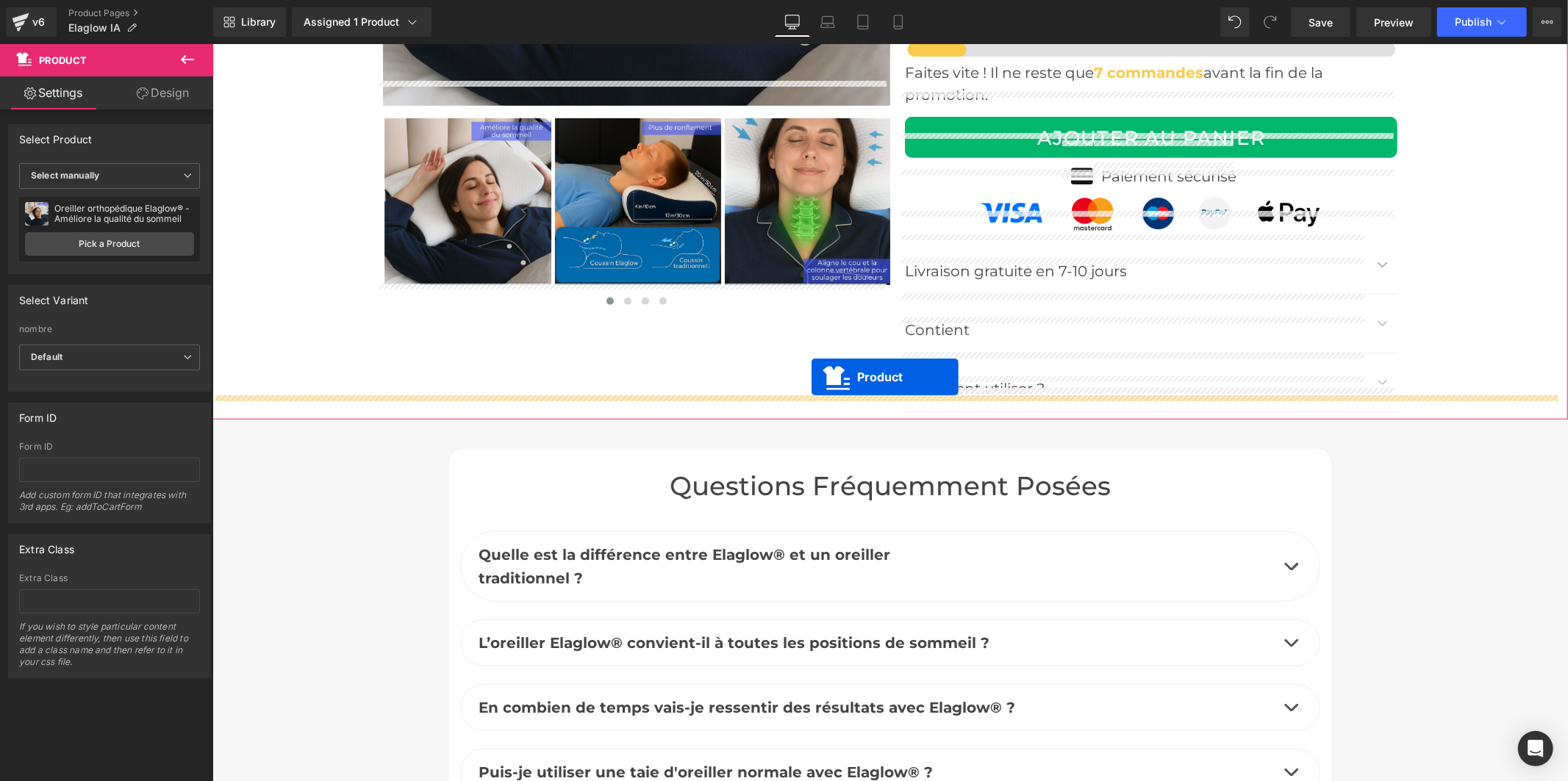
drag, startPoint x: 864, startPoint y: 288, endPoint x: 811, endPoint y: 376, distance: 102.7
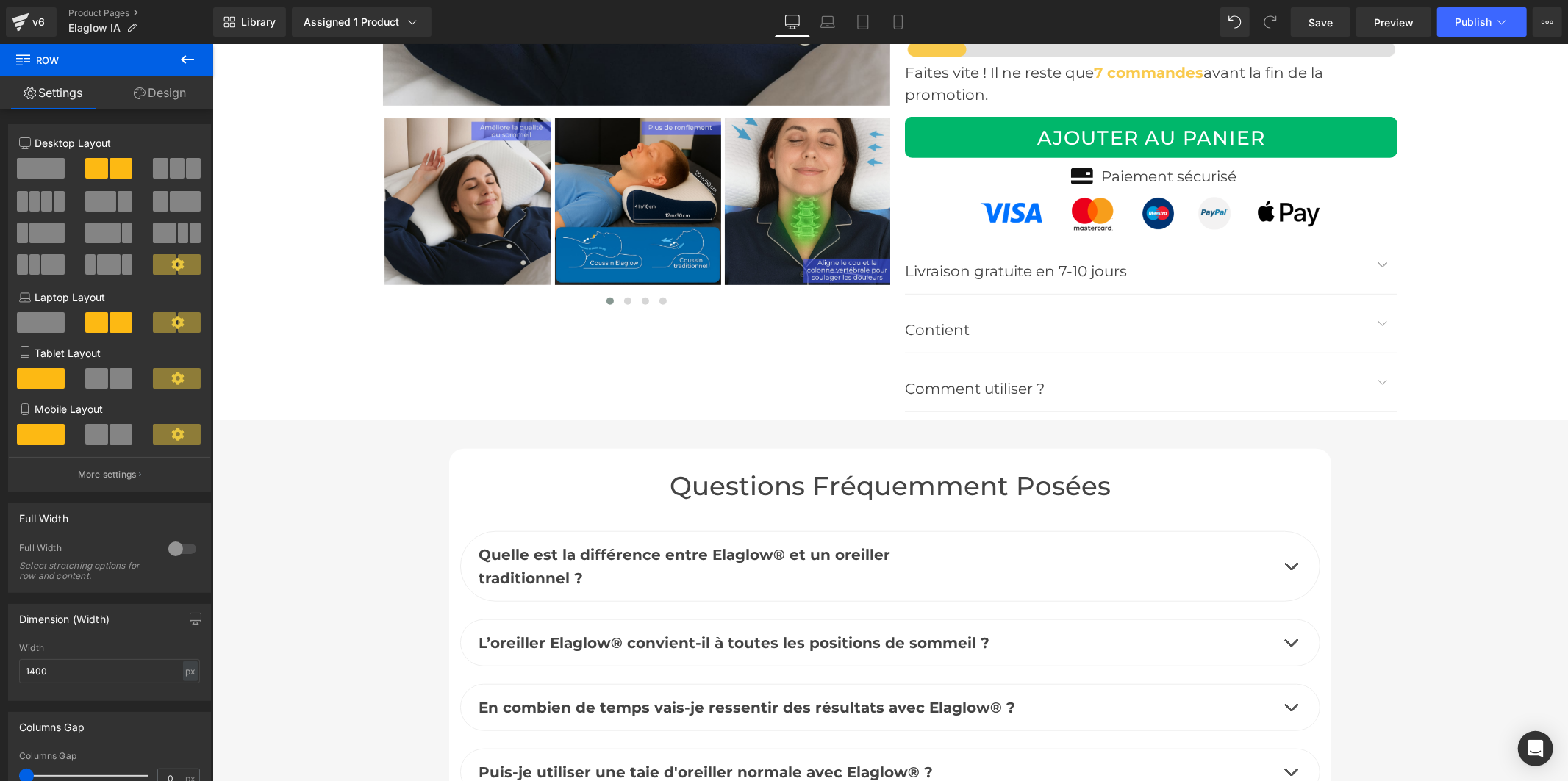
click at [185, 74] on button at bounding box center [187, 60] width 51 height 32
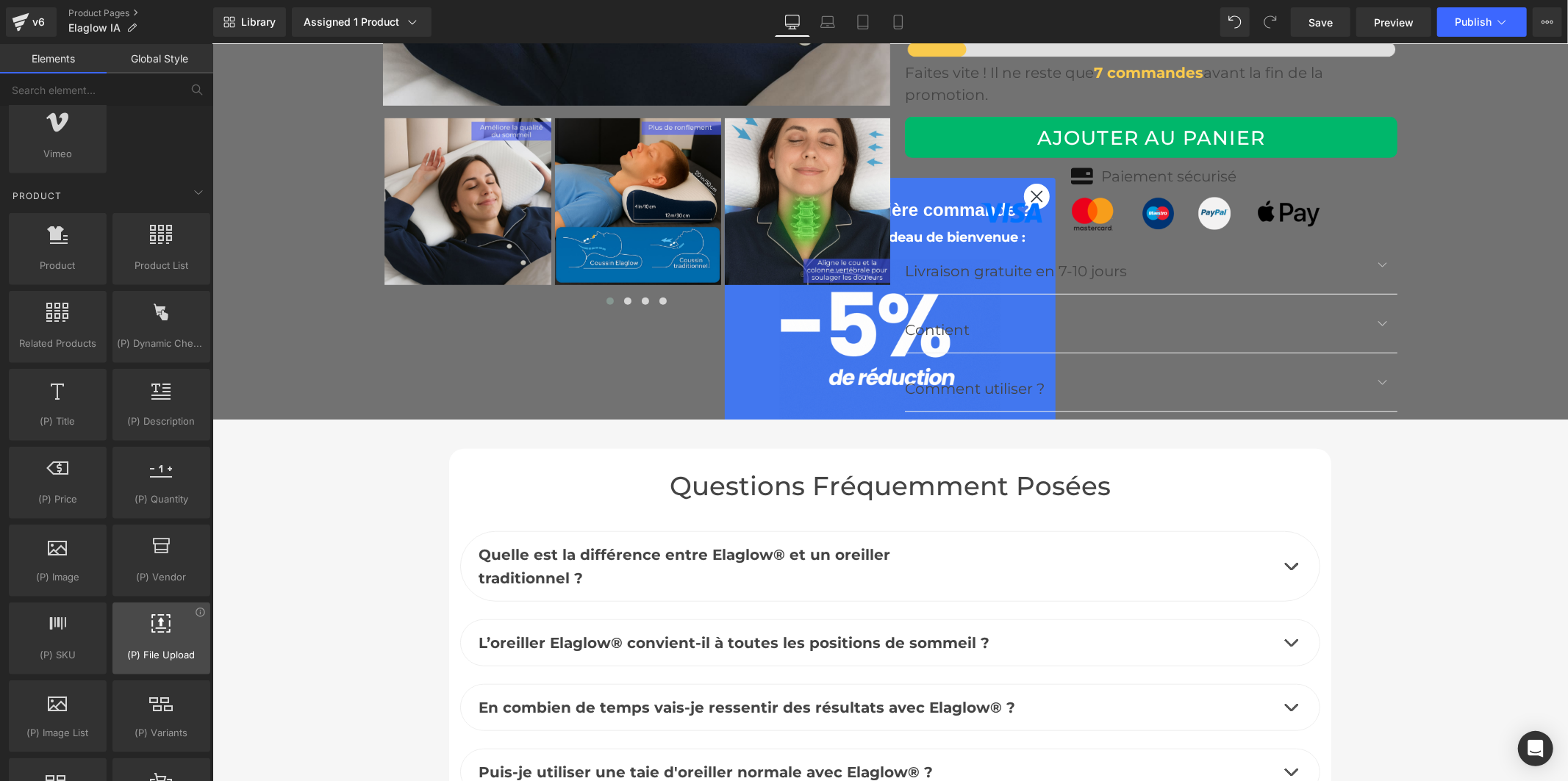
scroll to position [1143, 0]
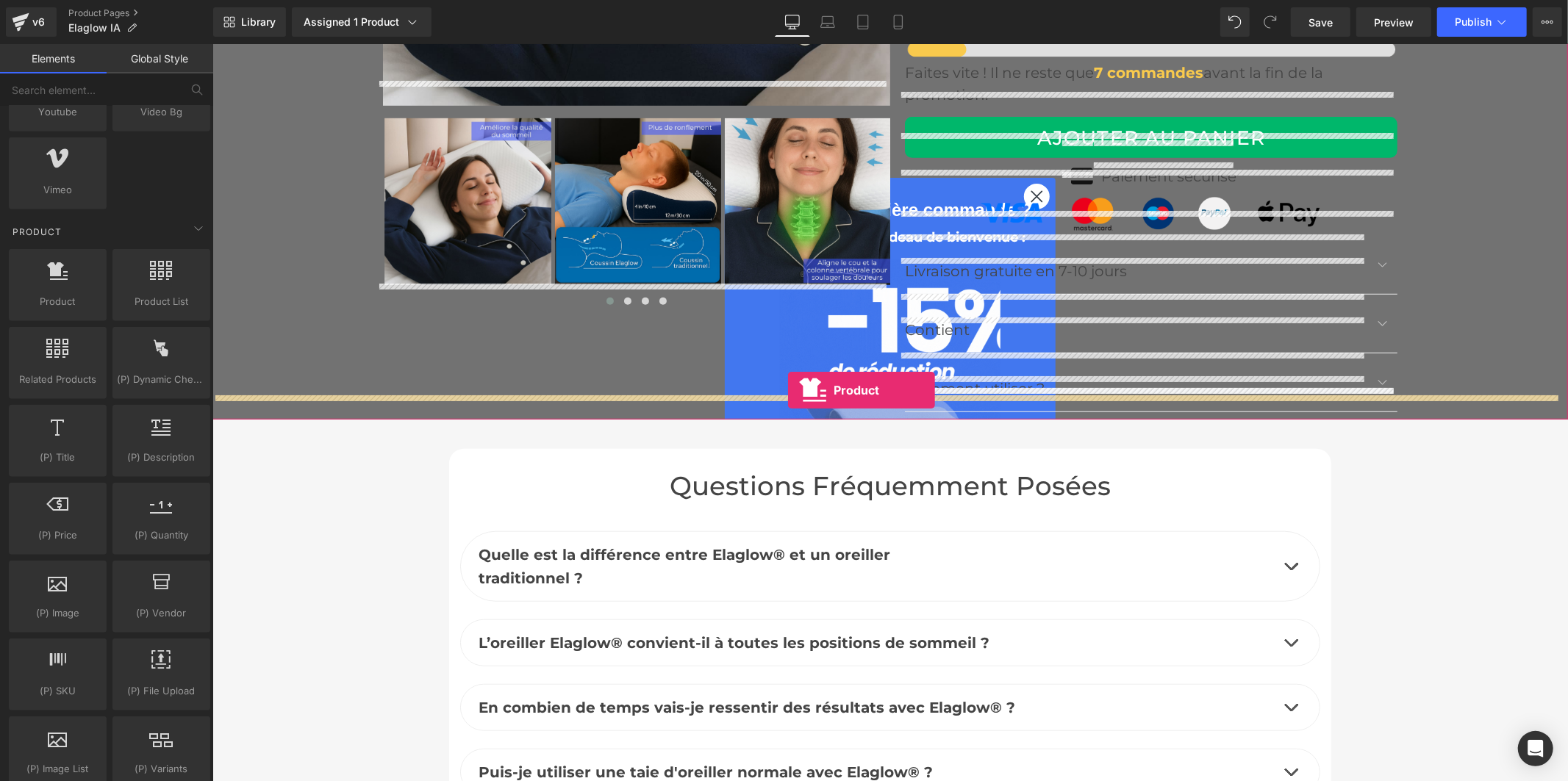
drag, startPoint x: 281, startPoint y: 338, endPoint x: 787, endPoint y: 389, distance: 508.6
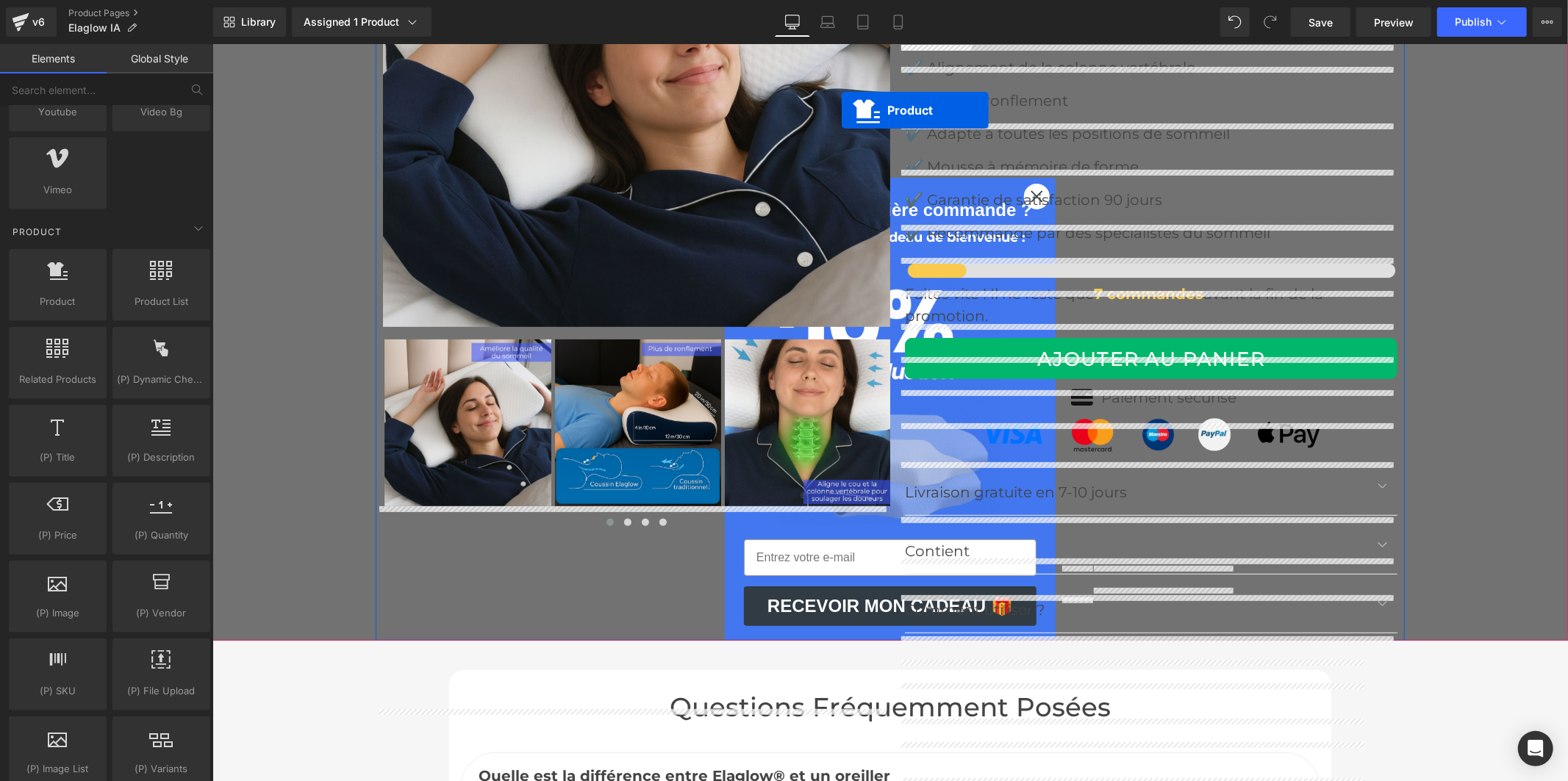
scroll to position [5234, 0]
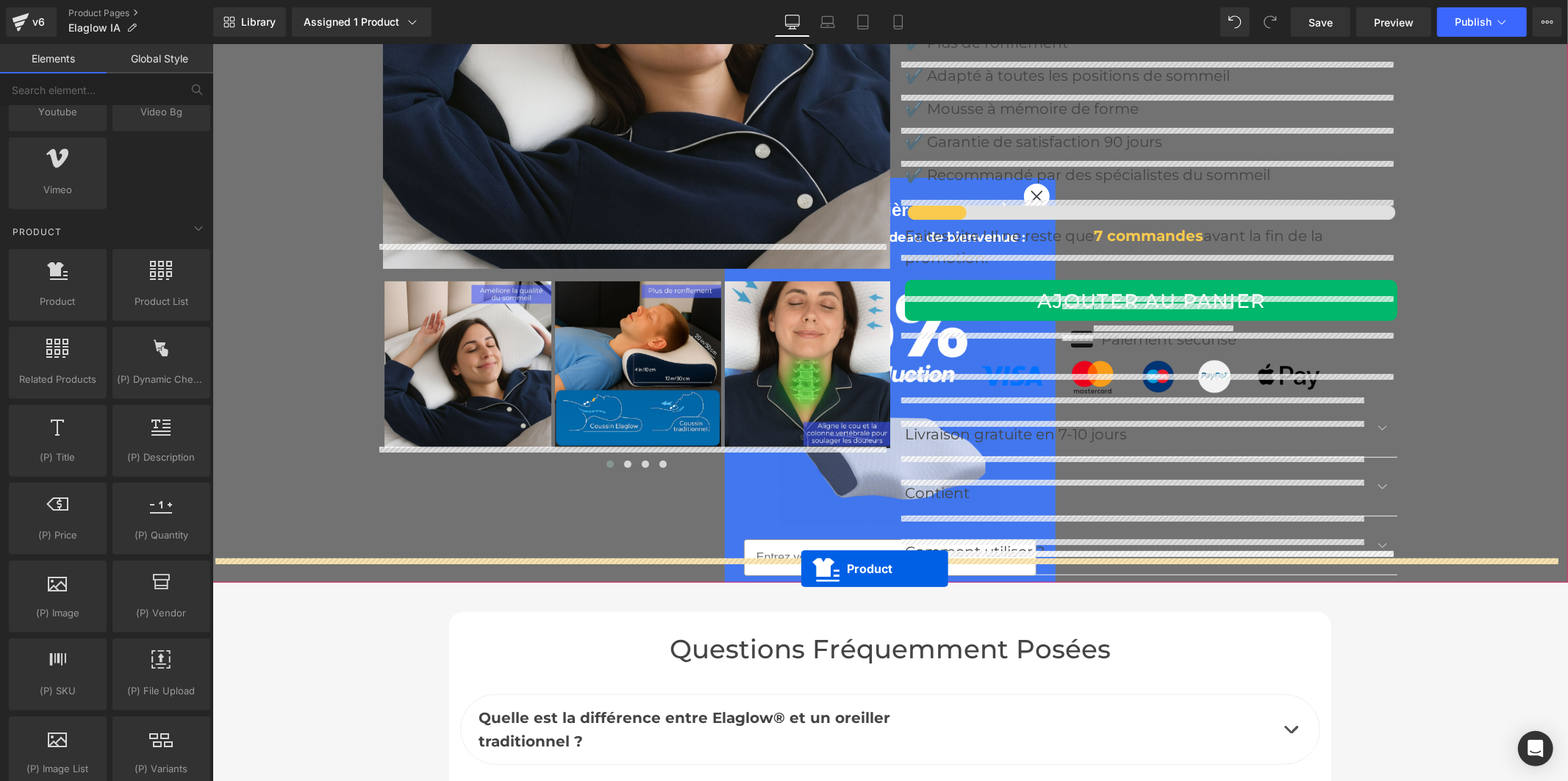
drag, startPoint x: 862, startPoint y: 453, endPoint x: 801, endPoint y: 568, distance: 130.2
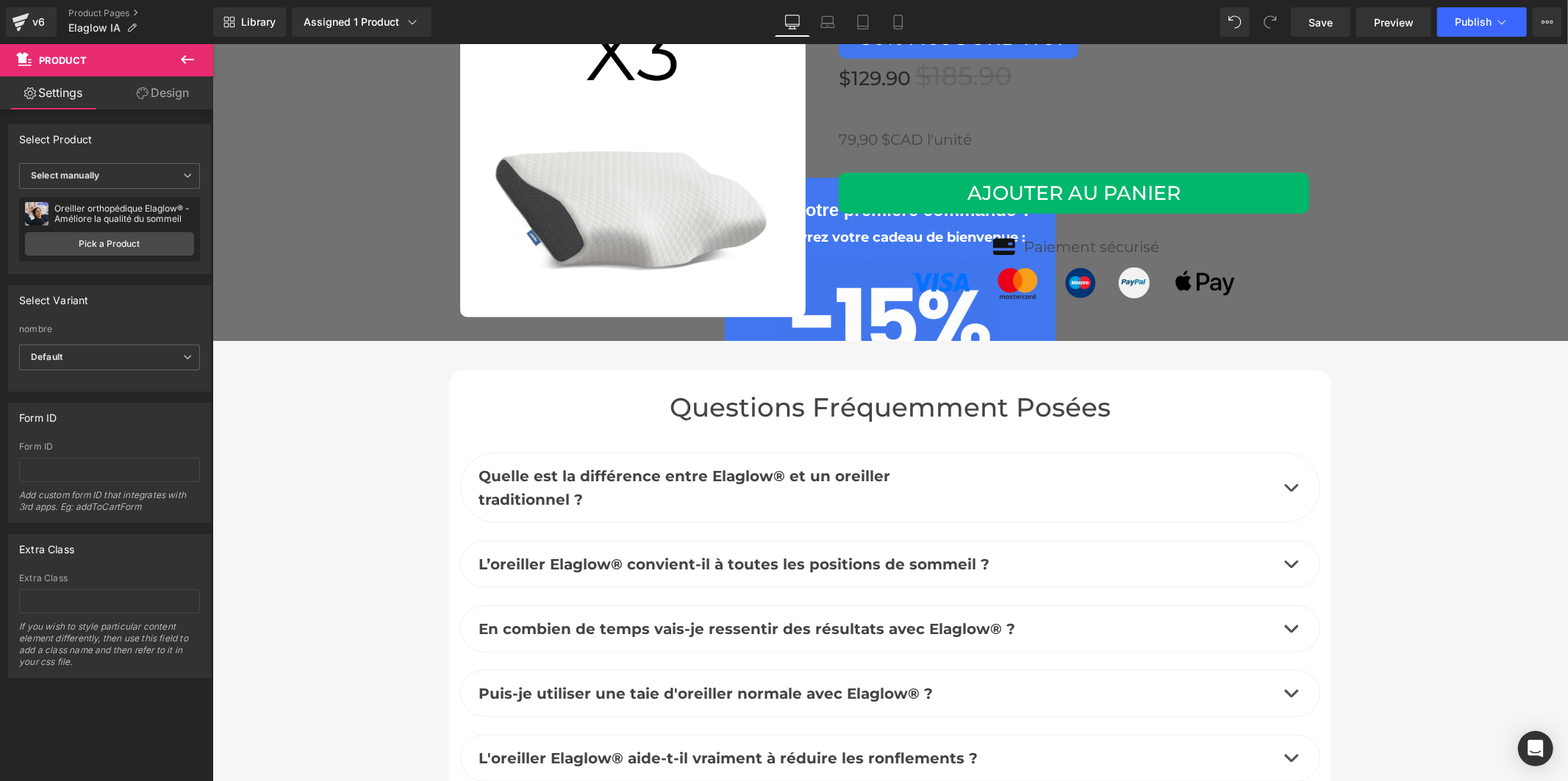
scroll to position [5806, 0]
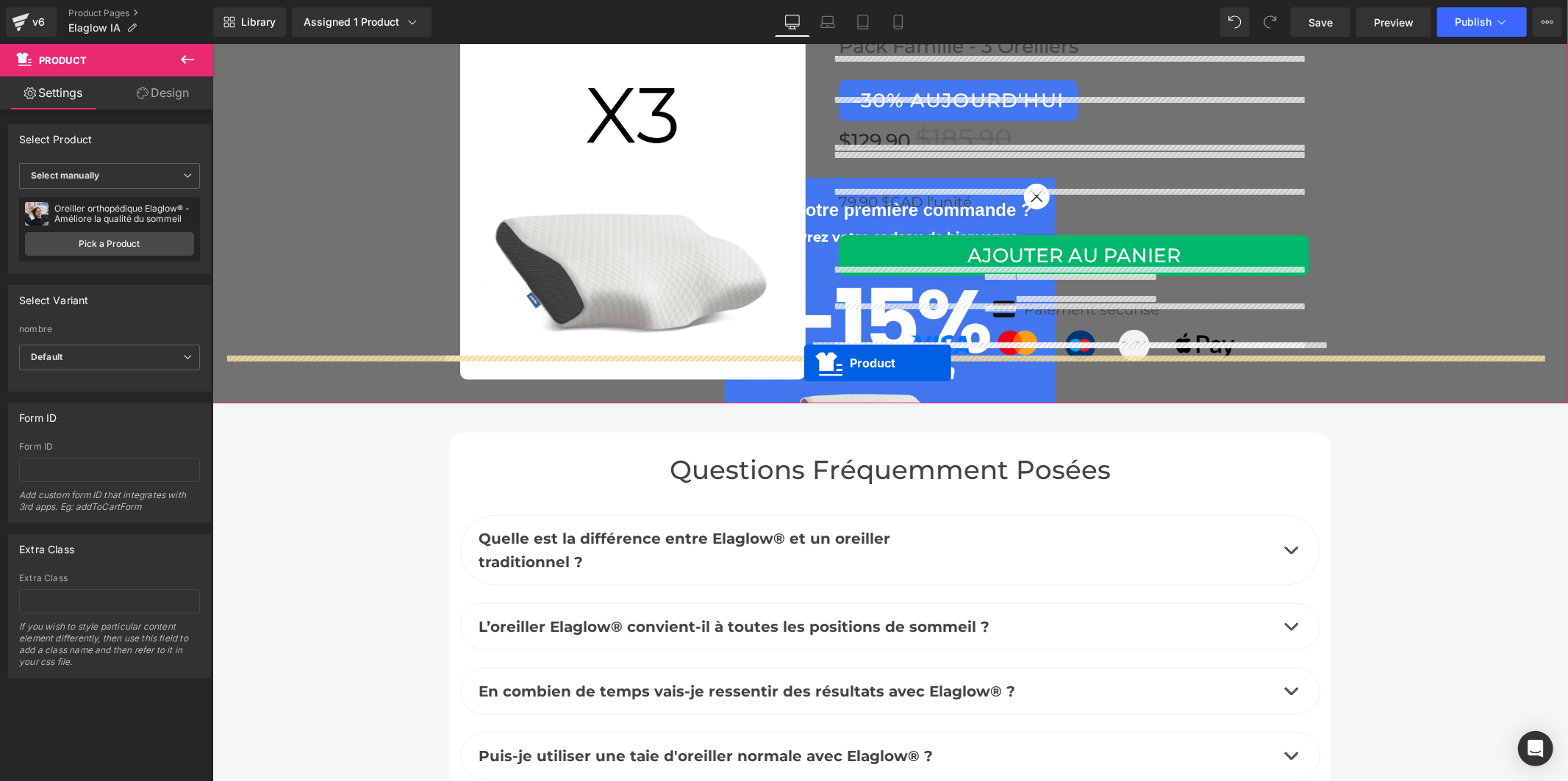
drag, startPoint x: 860, startPoint y: 676, endPoint x: 804, endPoint y: 362, distance: 319.0
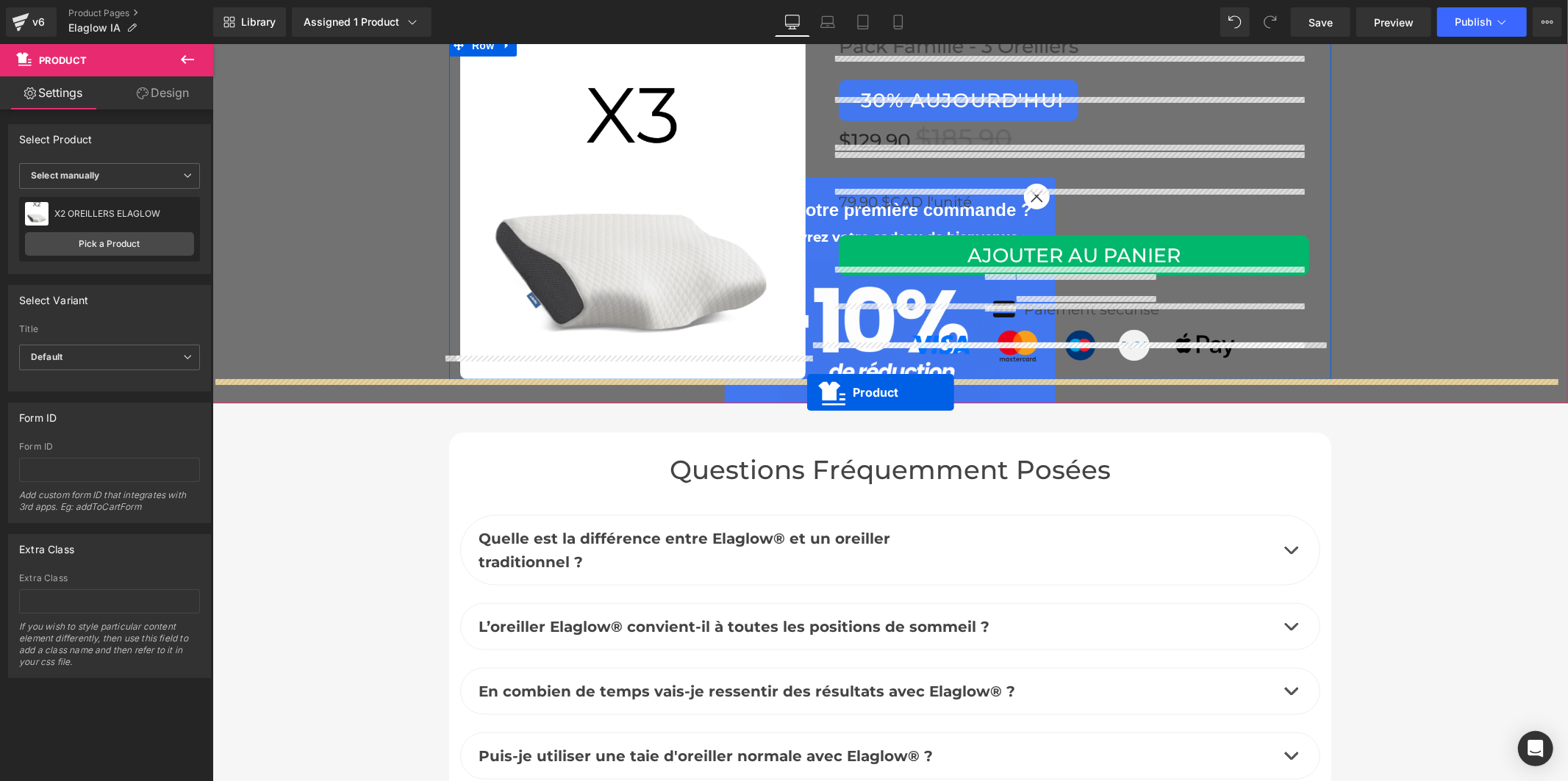
drag, startPoint x: 864, startPoint y: 349, endPoint x: 807, endPoint y: 392, distance: 71.4
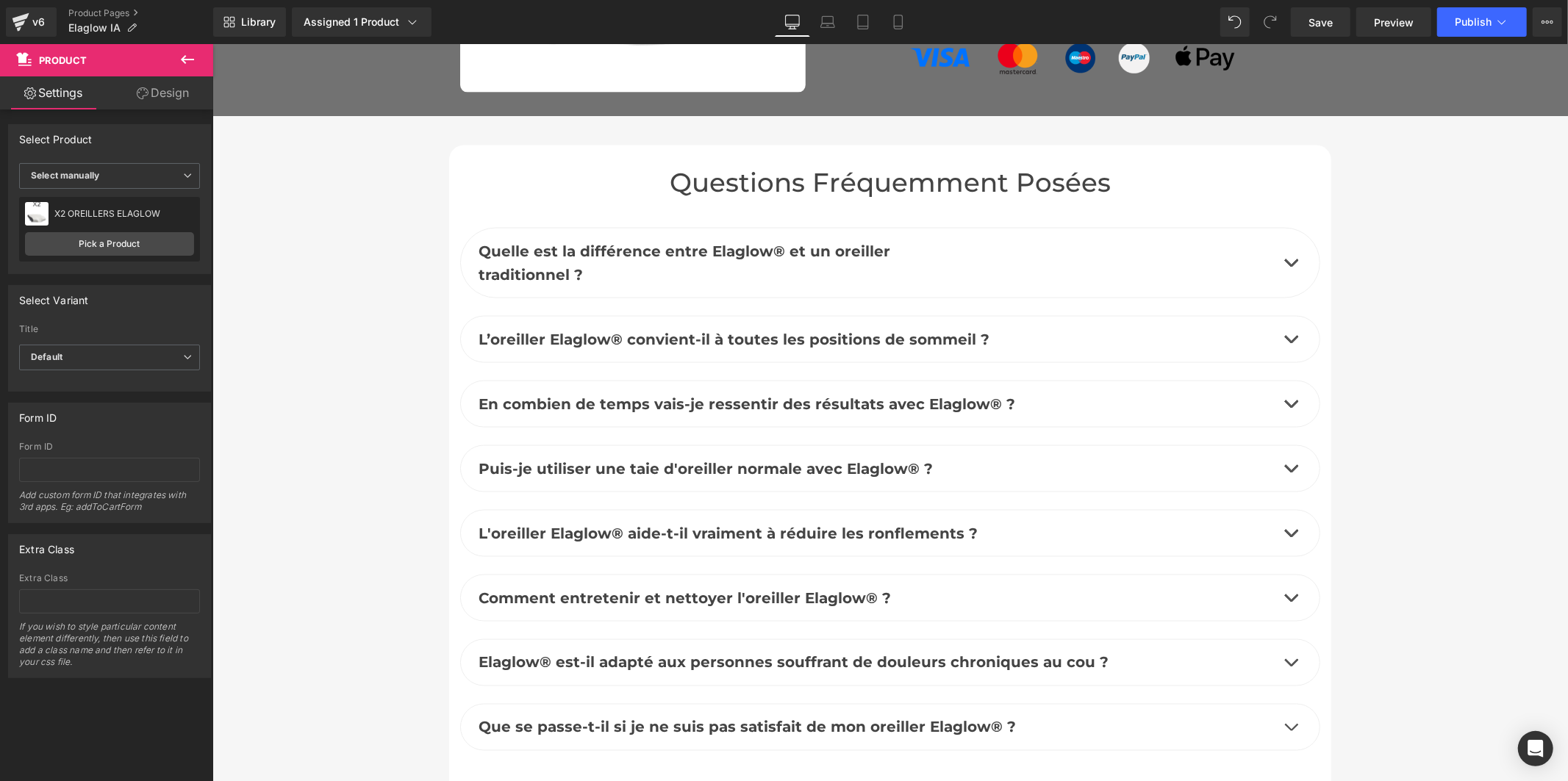
scroll to position [6295, 0]
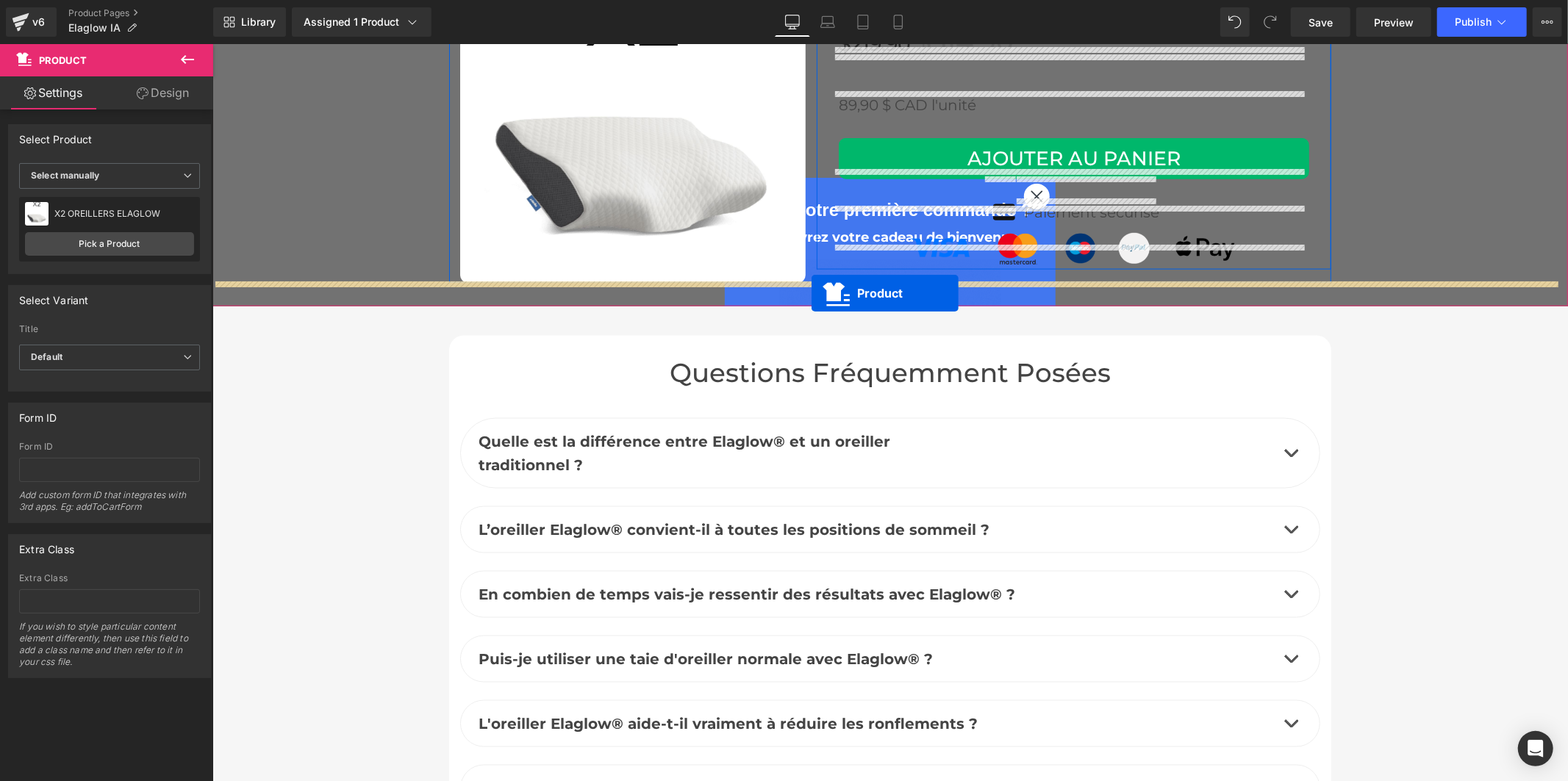
drag, startPoint x: 866, startPoint y: 413, endPoint x: 811, endPoint y: 293, distance: 132.0
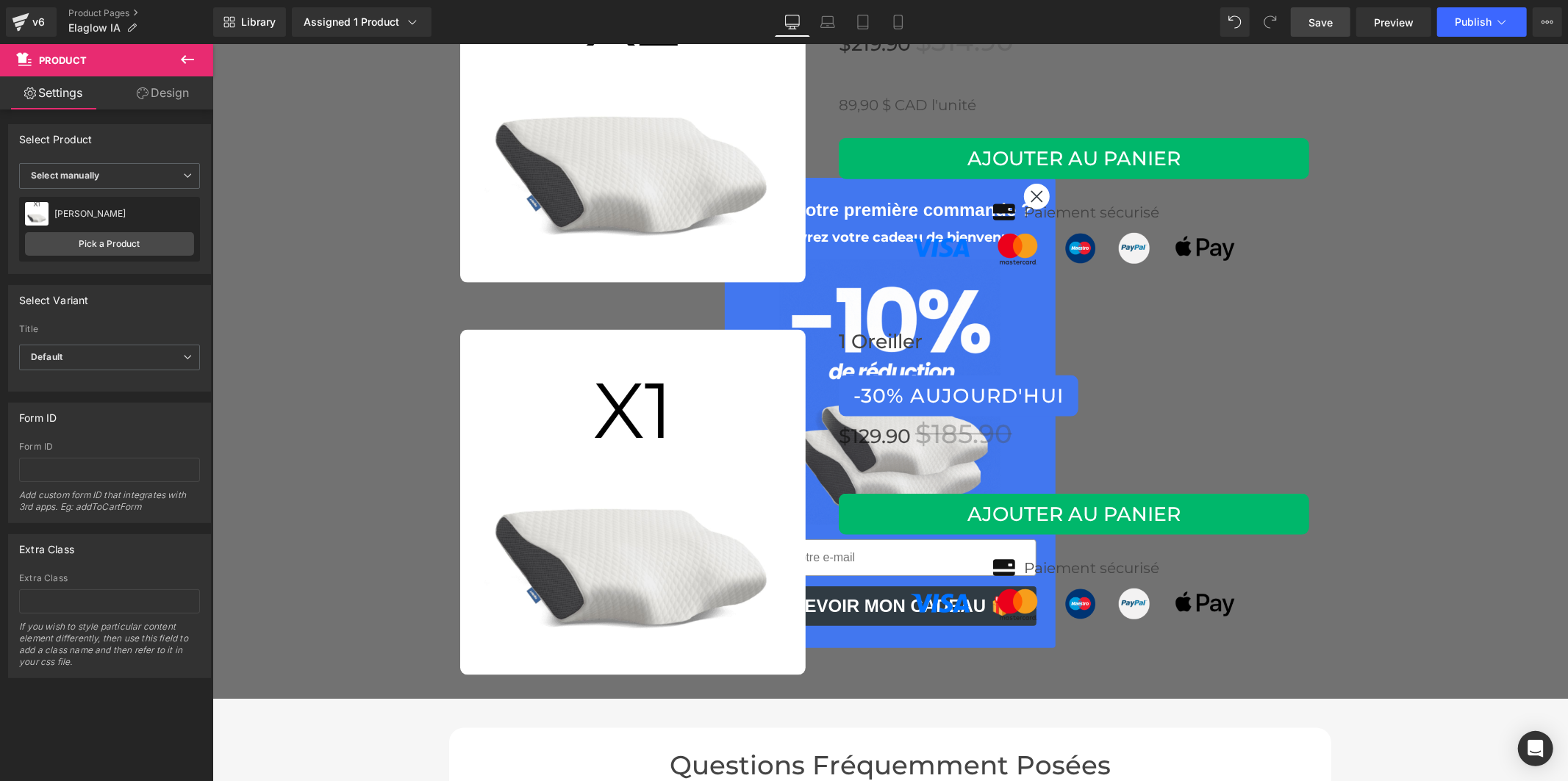
click at [1303, 25] on link "Save" at bounding box center [1320, 22] width 59 height 29
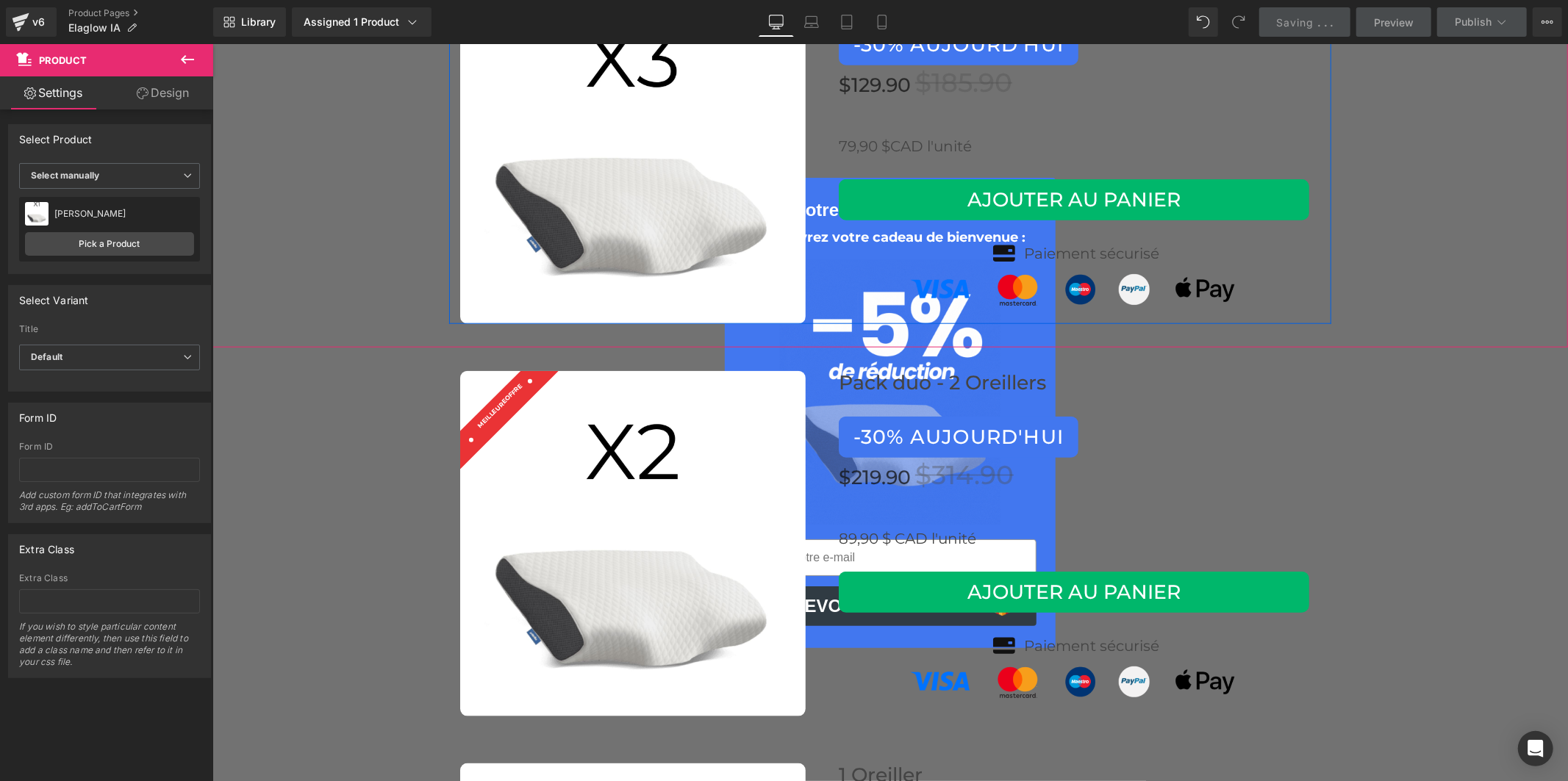
scroll to position [5806, 0]
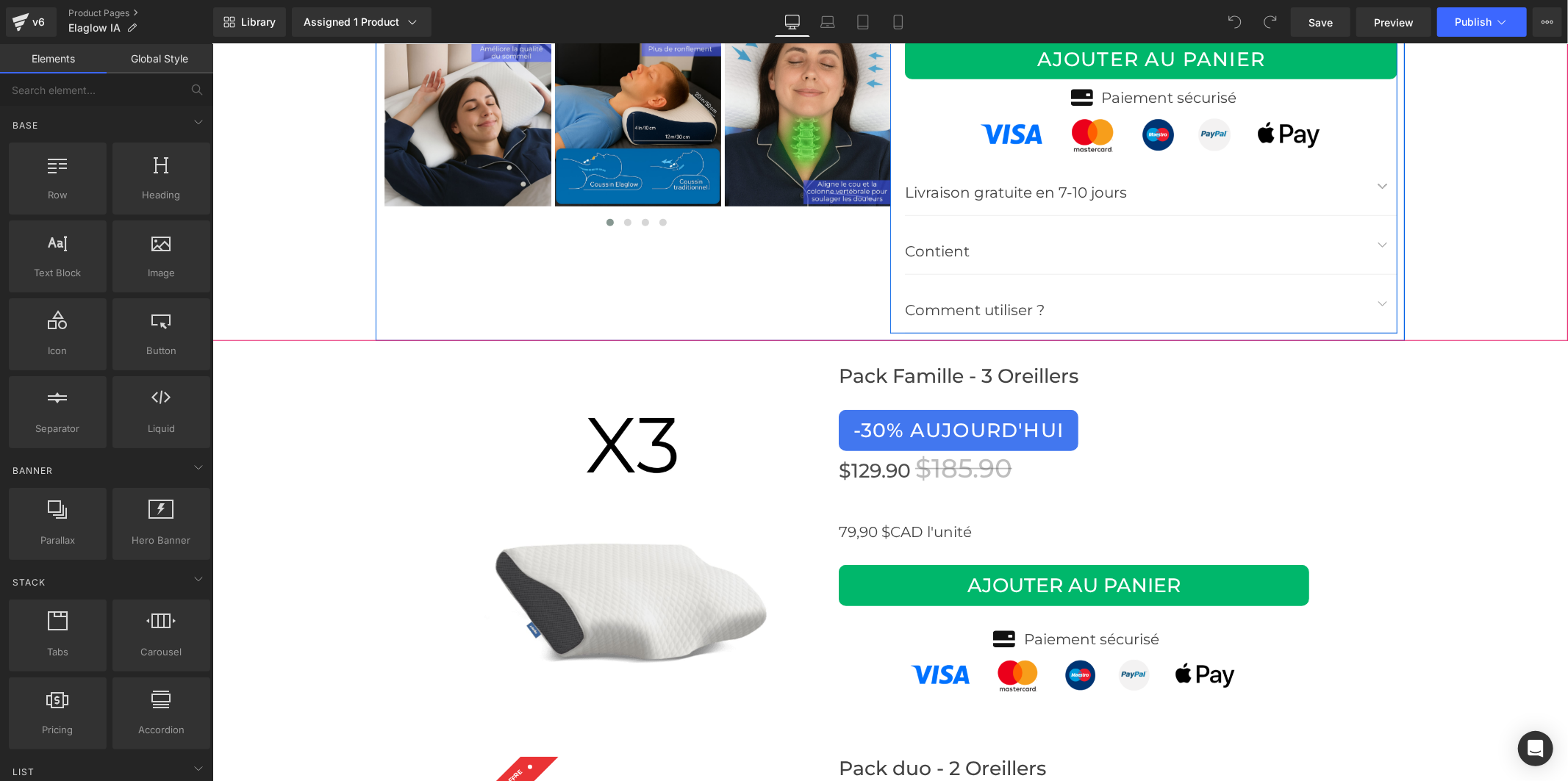
scroll to position [5796, 0]
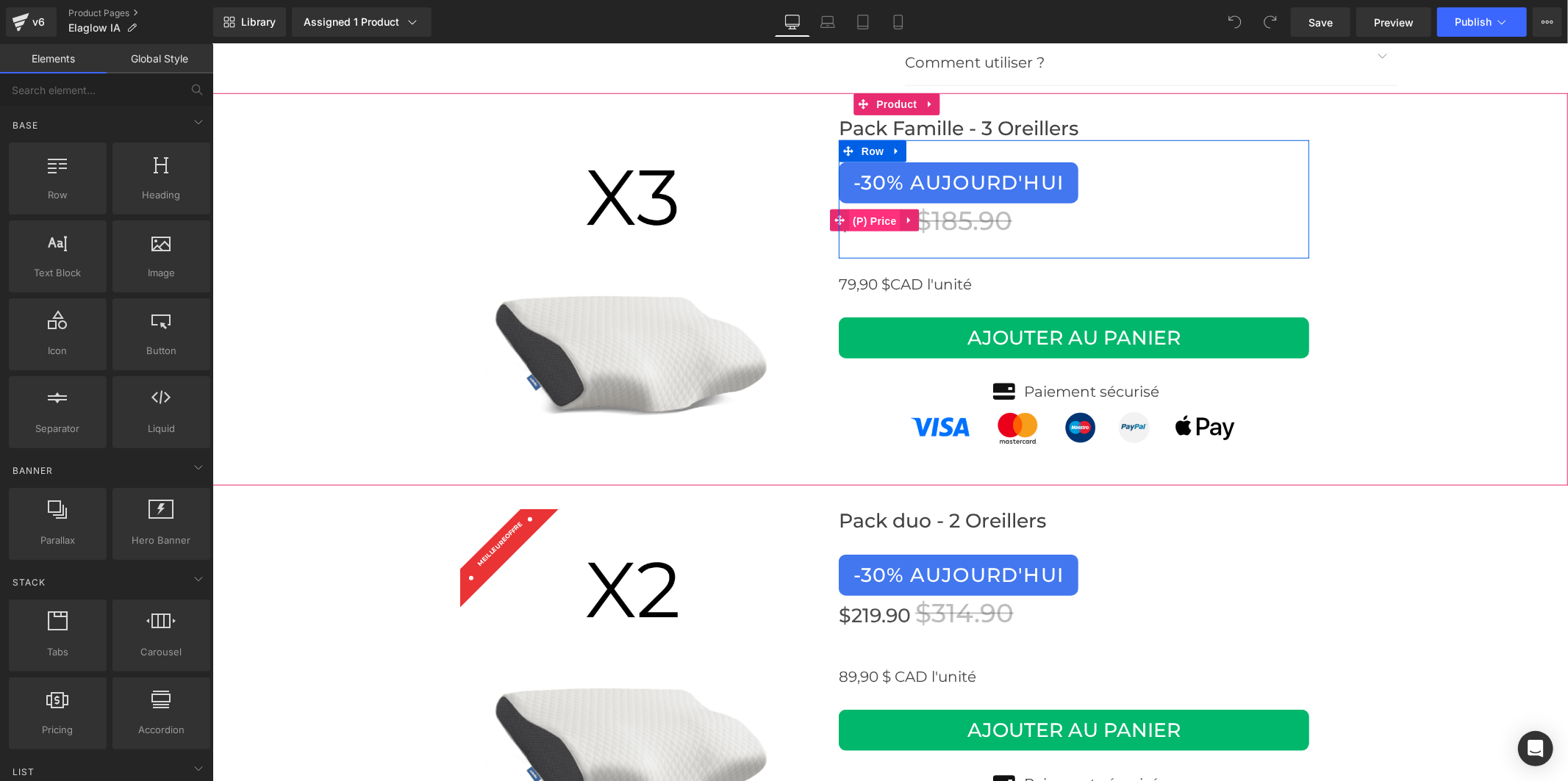
click at [878, 210] on span "(P) Price" at bounding box center [874, 220] width 51 height 22
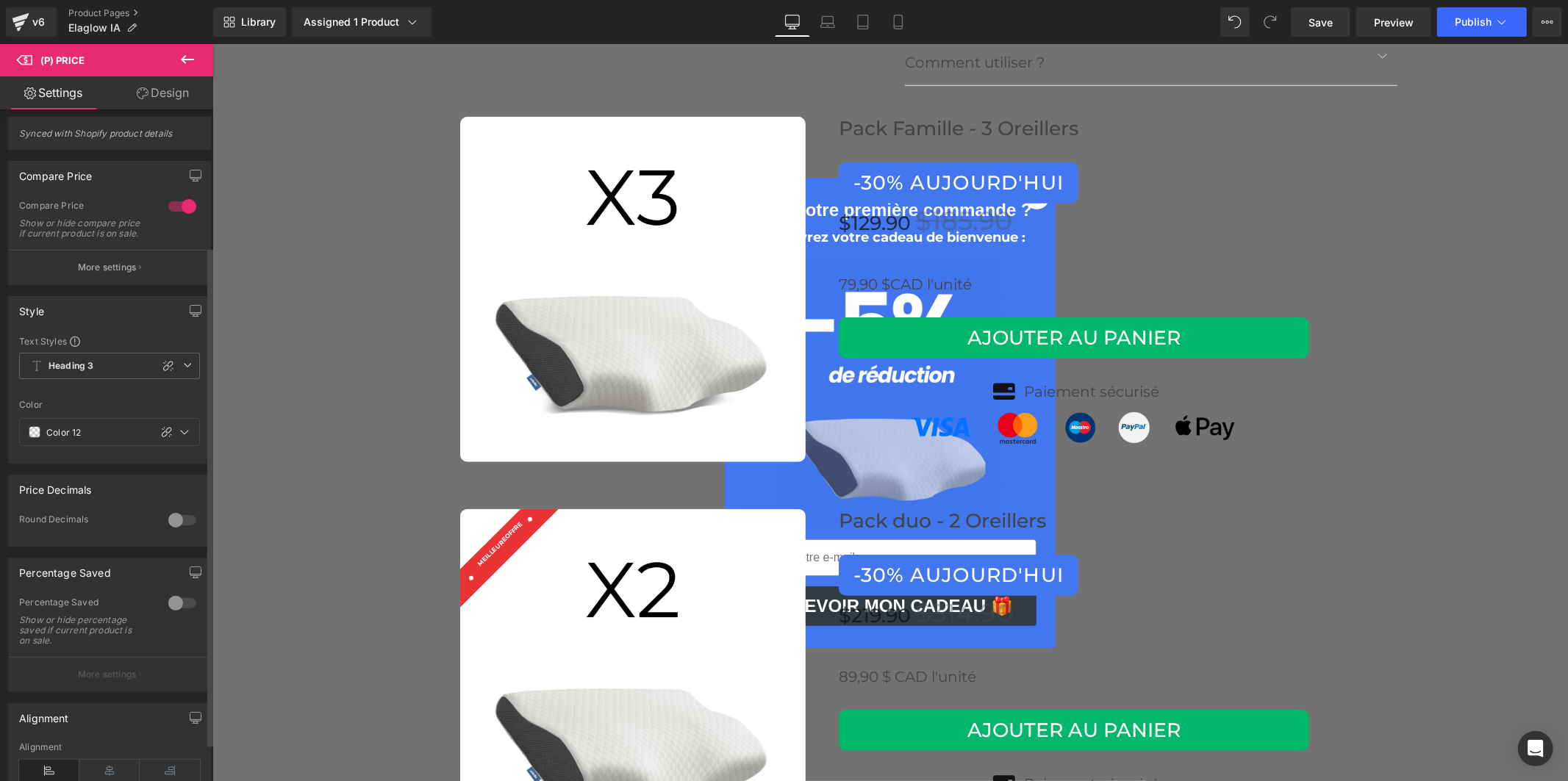
scroll to position [0, 0]
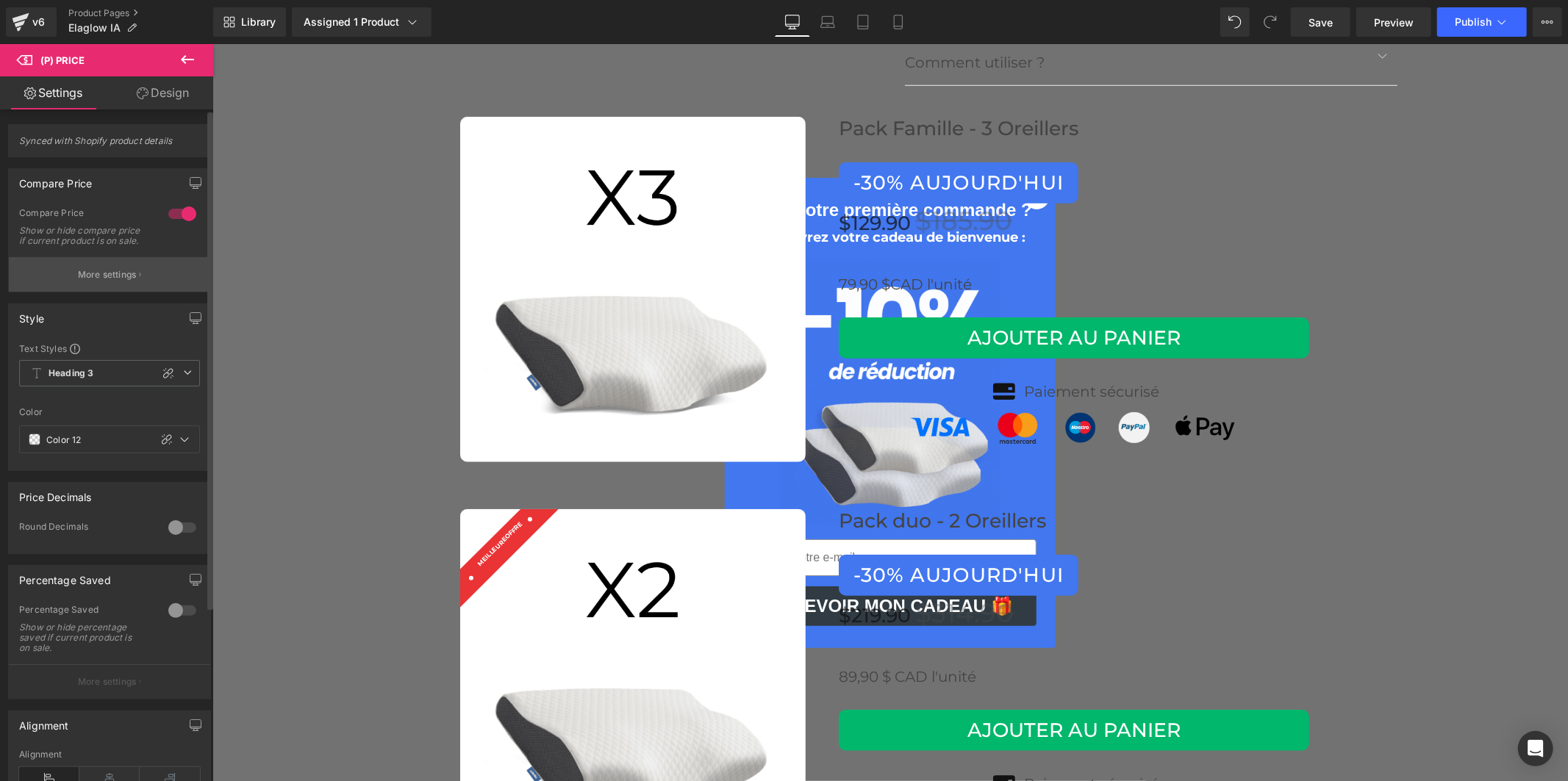
click at [107, 281] on p "More settings" at bounding box center [107, 274] width 59 height 13
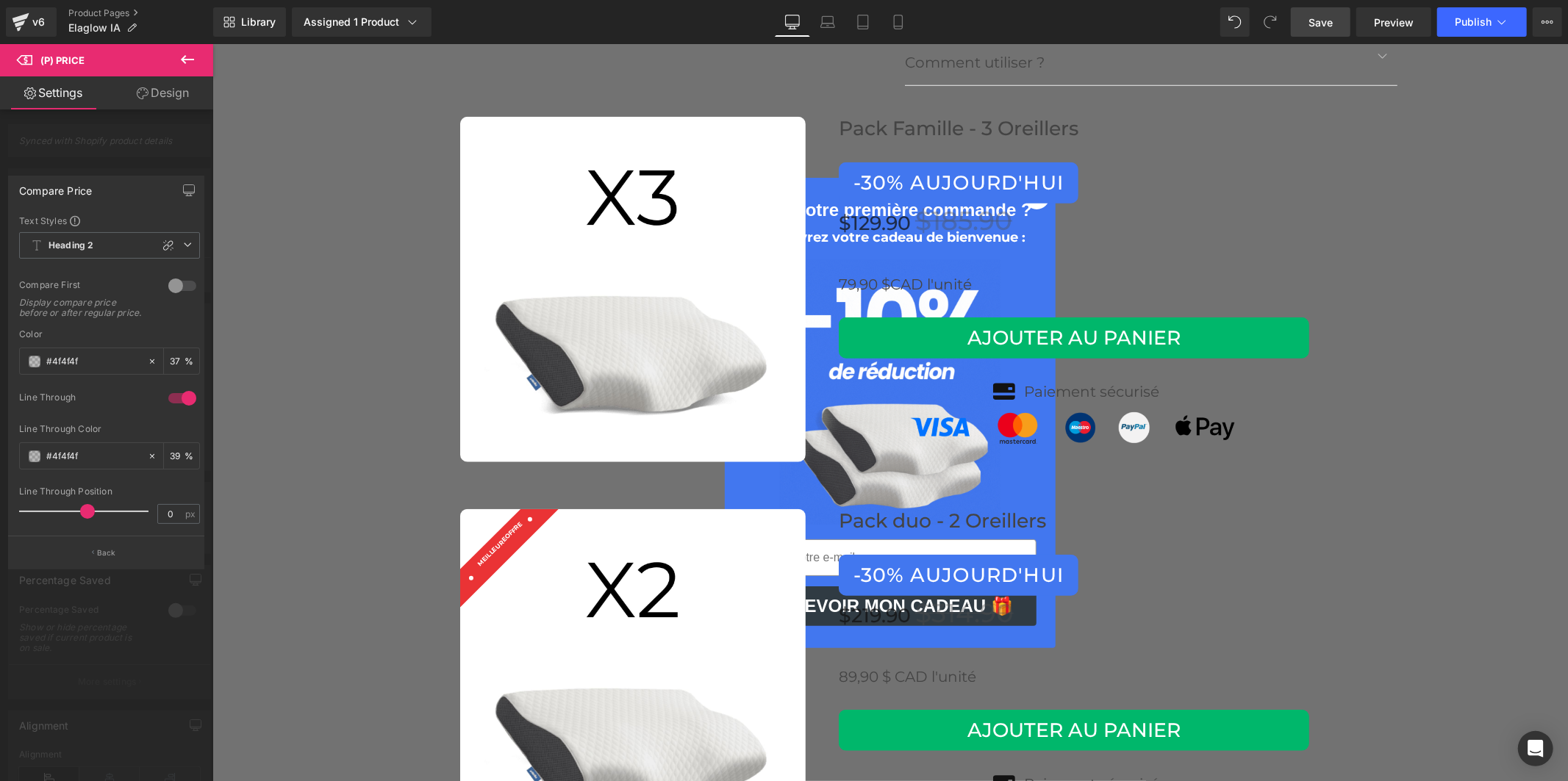
click at [1320, 26] on span "Save" at bounding box center [1321, 22] width 25 height 15
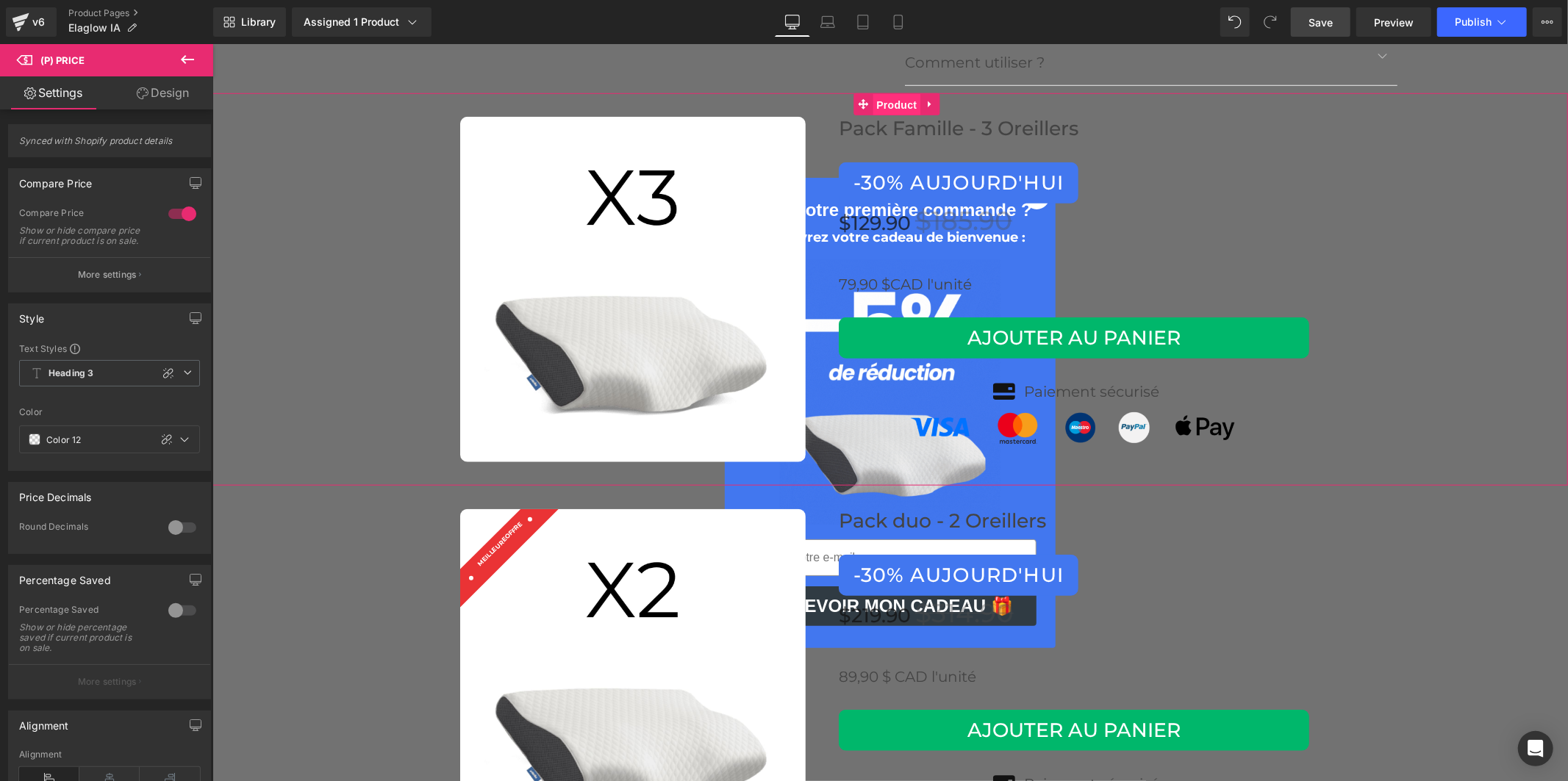
click at [886, 94] on span "Product" at bounding box center [896, 104] width 48 height 22
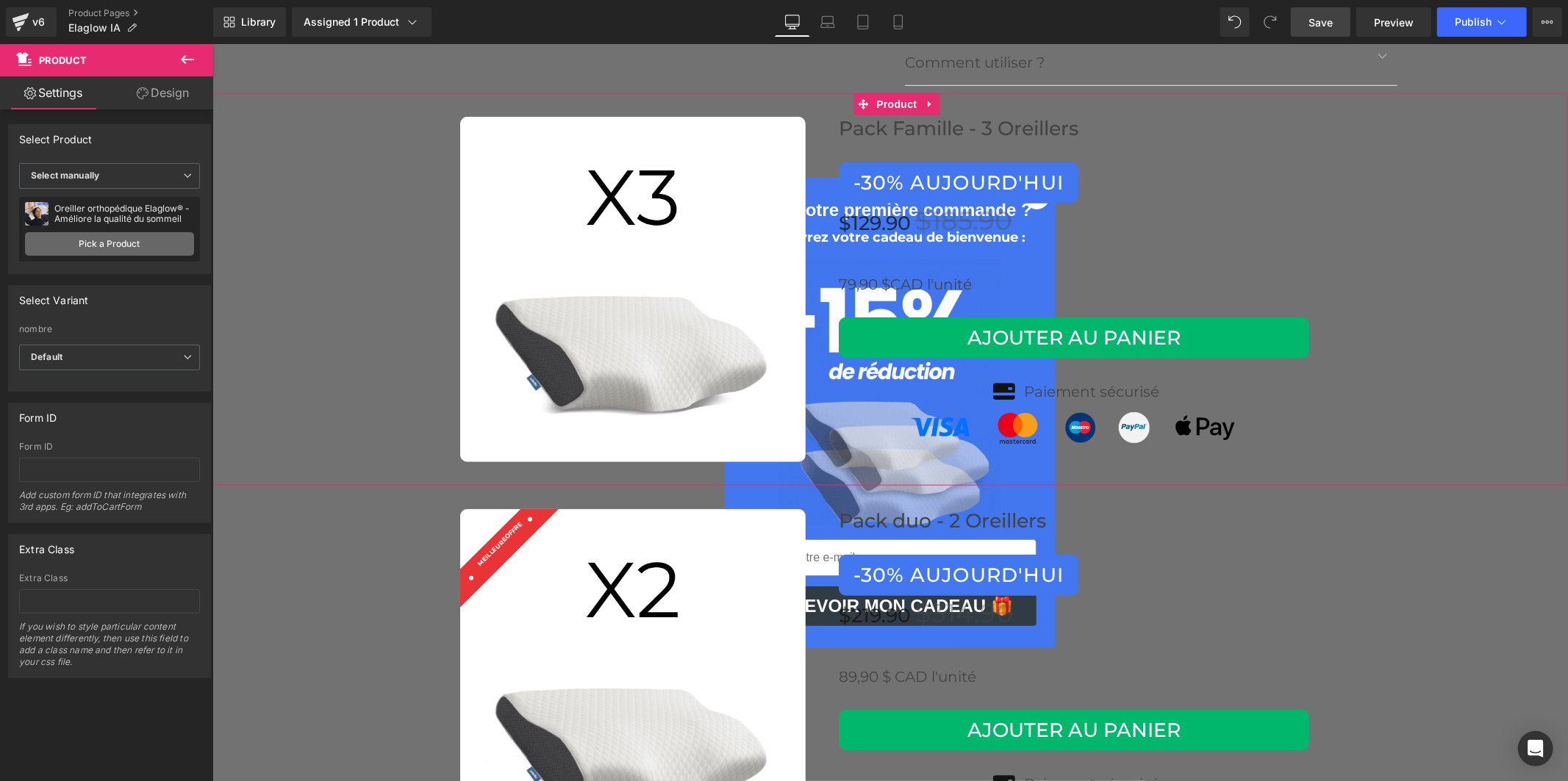
click at [126, 240] on link "Pick a Product" at bounding box center [110, 243] width 169 height 24
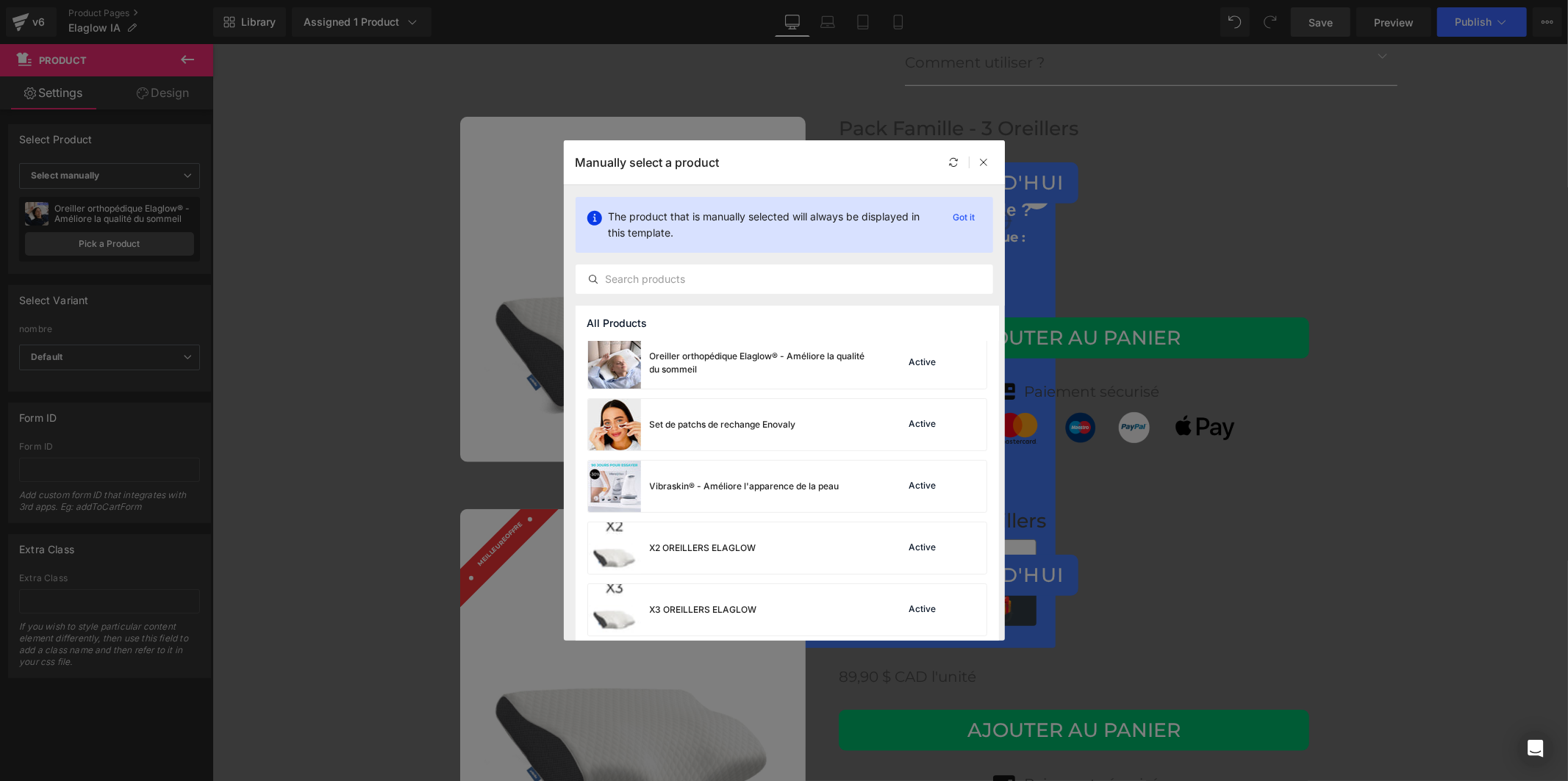
scroll to position [505, 0]
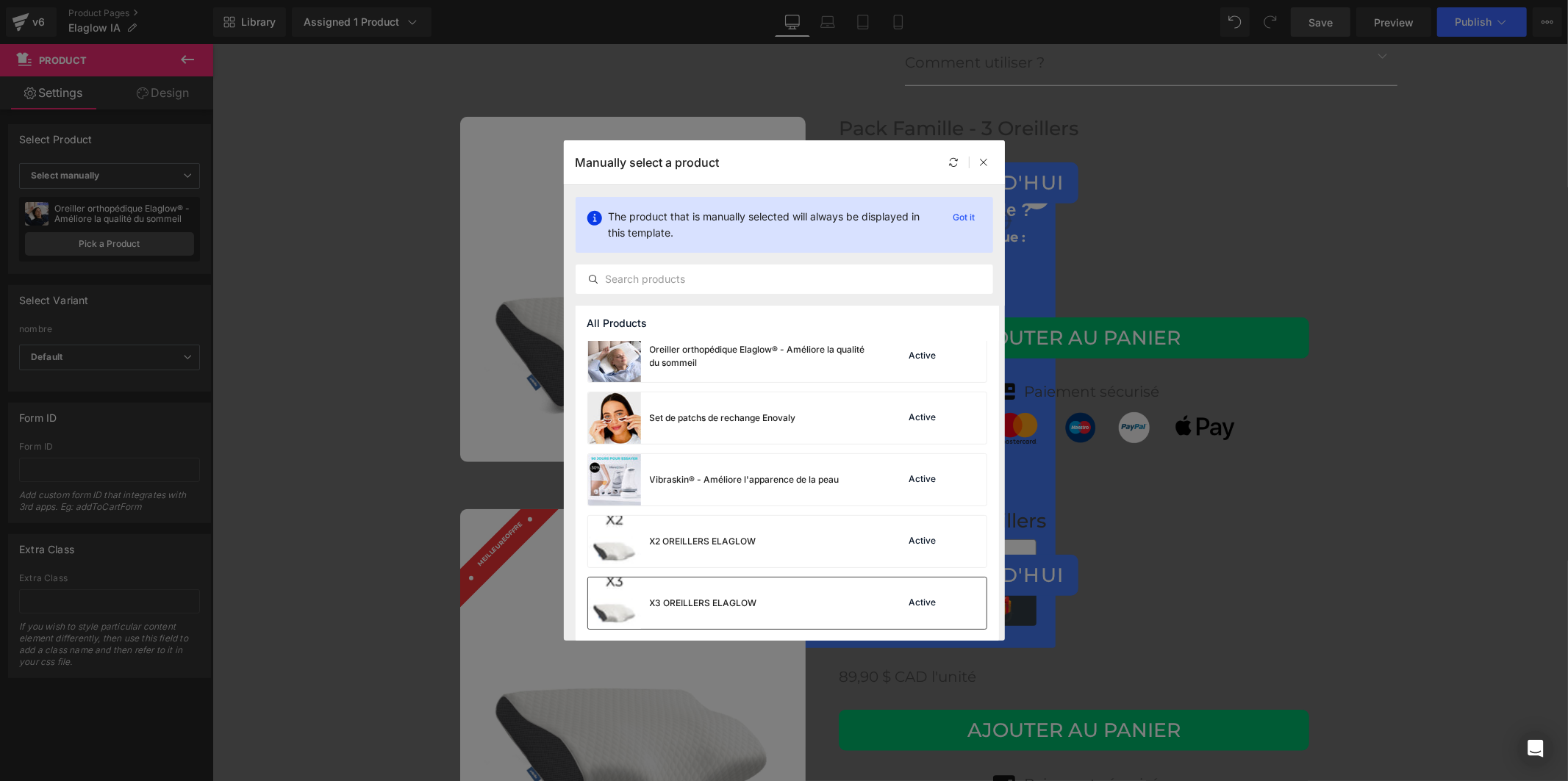
click at [943, 604] on div "Active" at bounding box center [936, 603] width 100 height 21
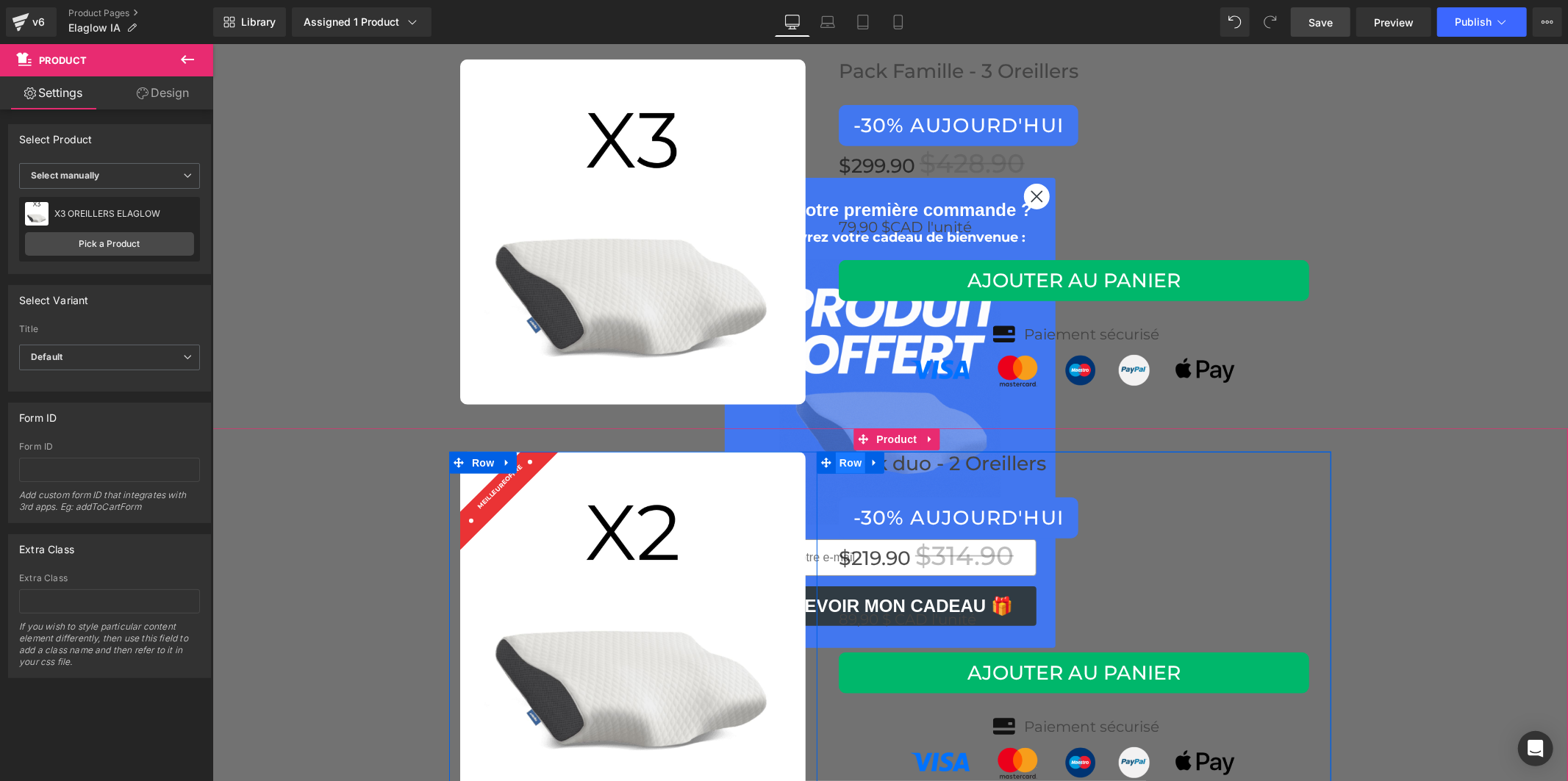
scroll to position [5959, 0]
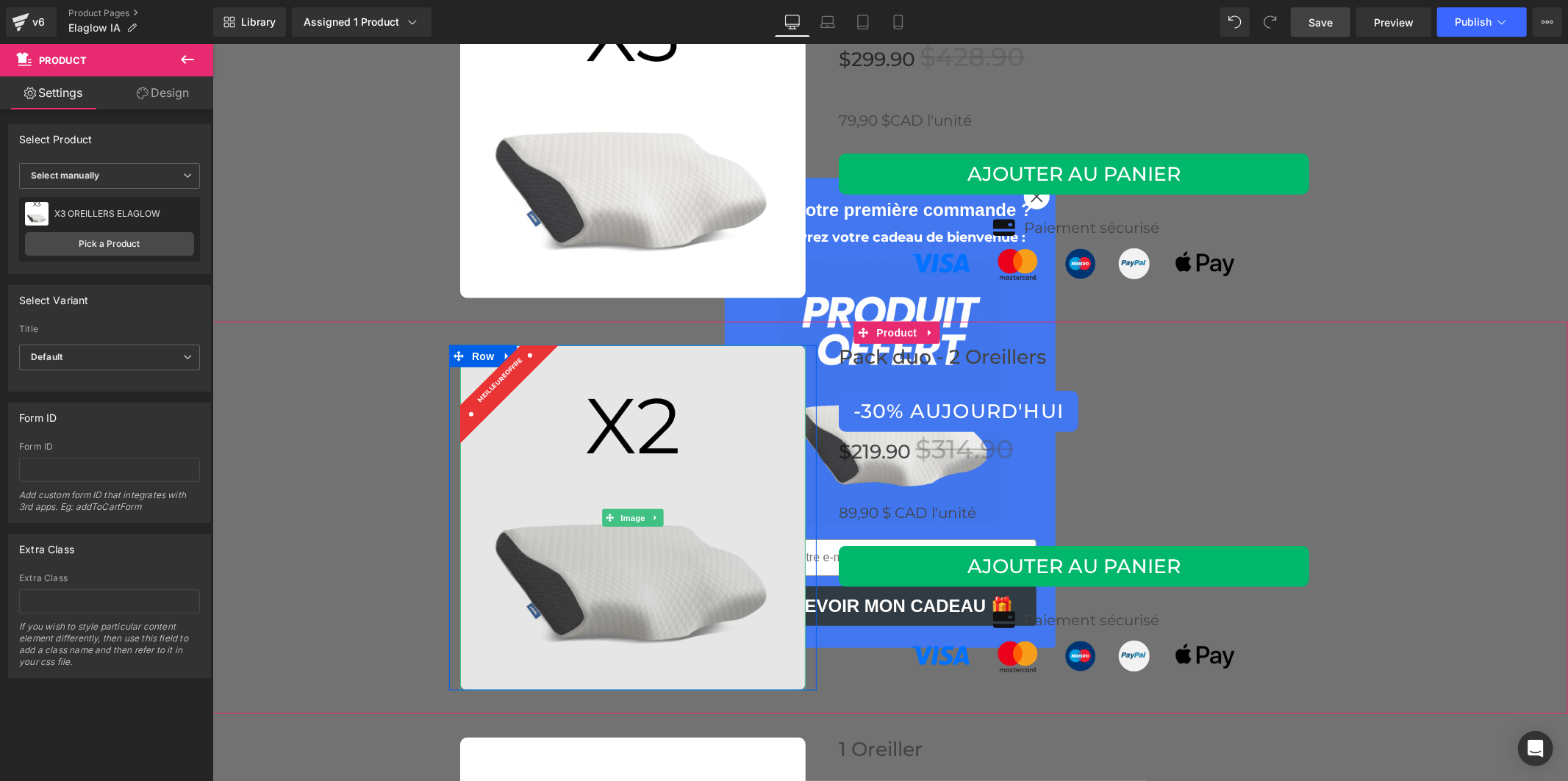
click at [731, 407] on img at bounding box center [632, 518] width 346 height 346
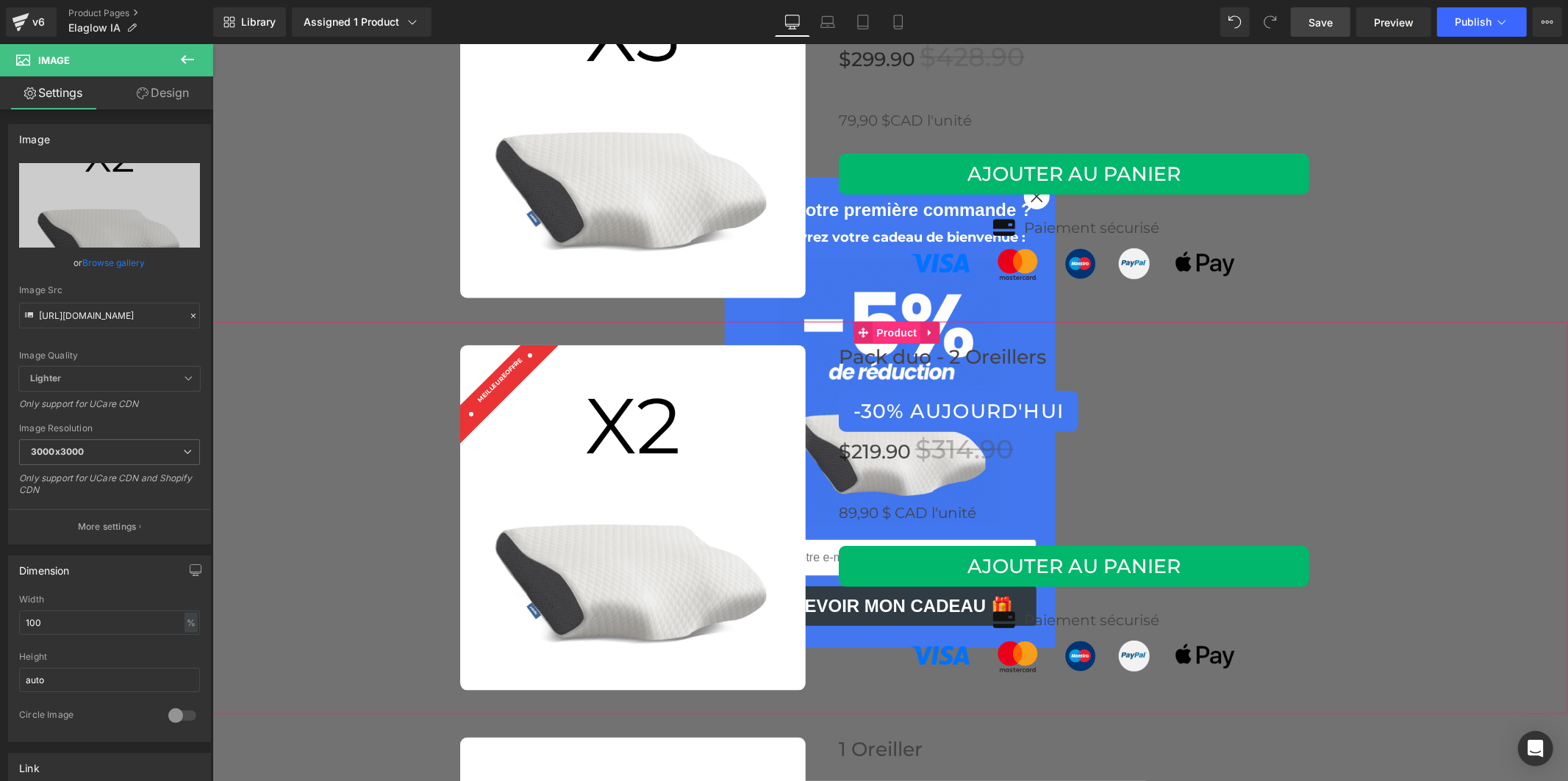
click at [897, 321] on span "Product" at bounding box center [896, 332] width 48 height 22
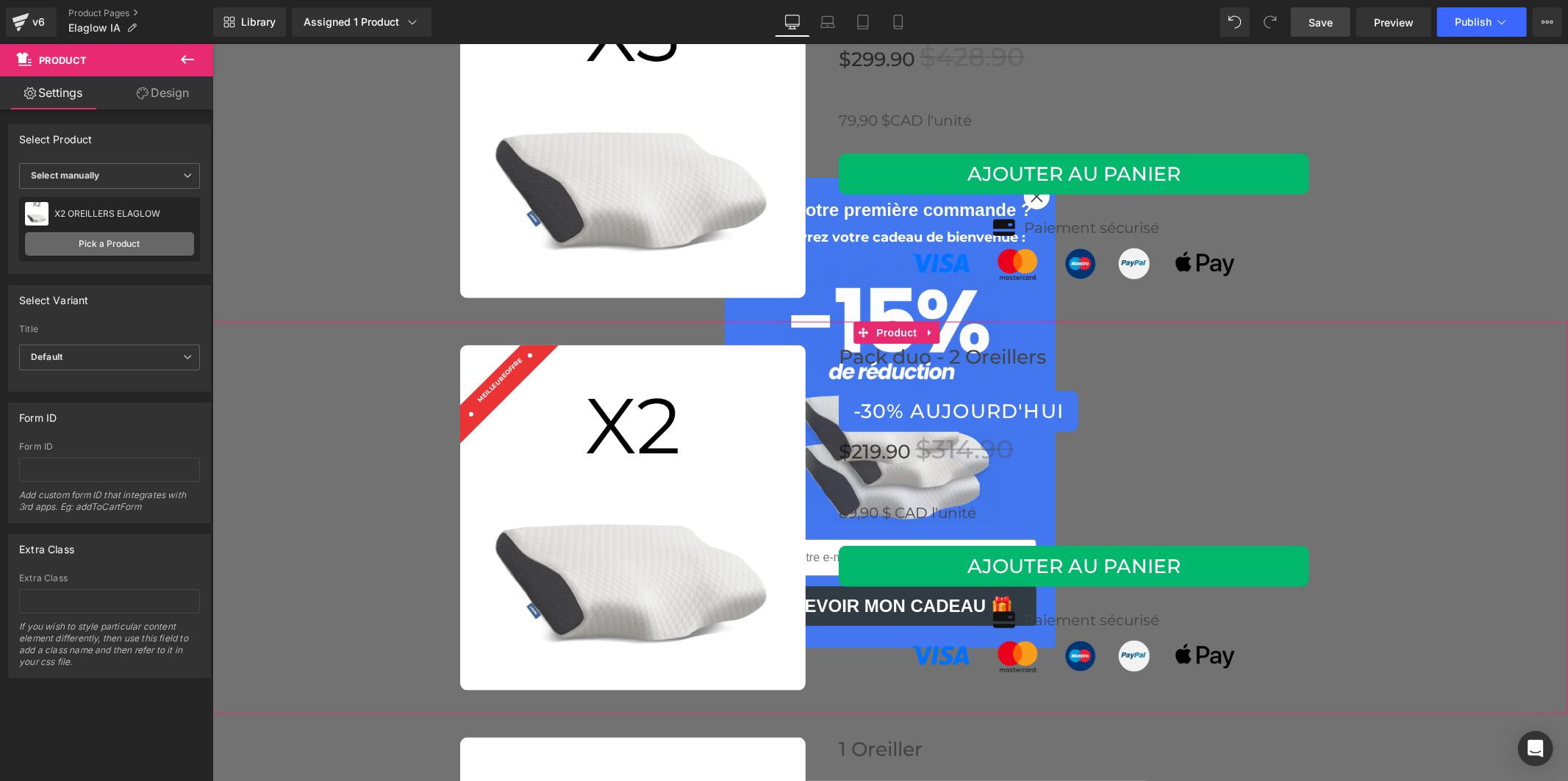
click at [132, 240] on link "Pick a Product" at bounding box center [110, 243] width 169 height 24
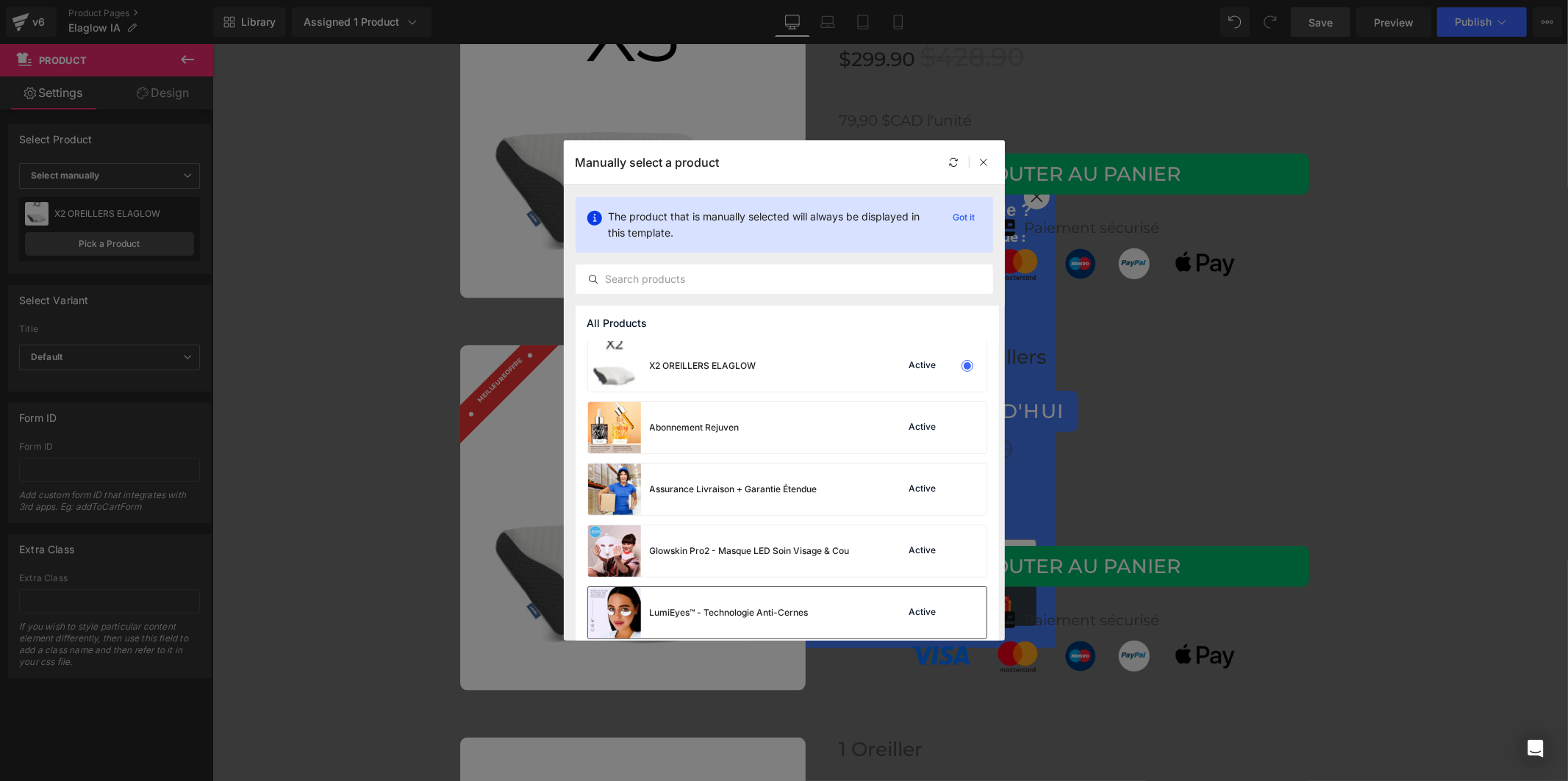
scroll to position [0, 0]
click at [980, 161] on icon at bounding box center [983, 162] width 10 height 10
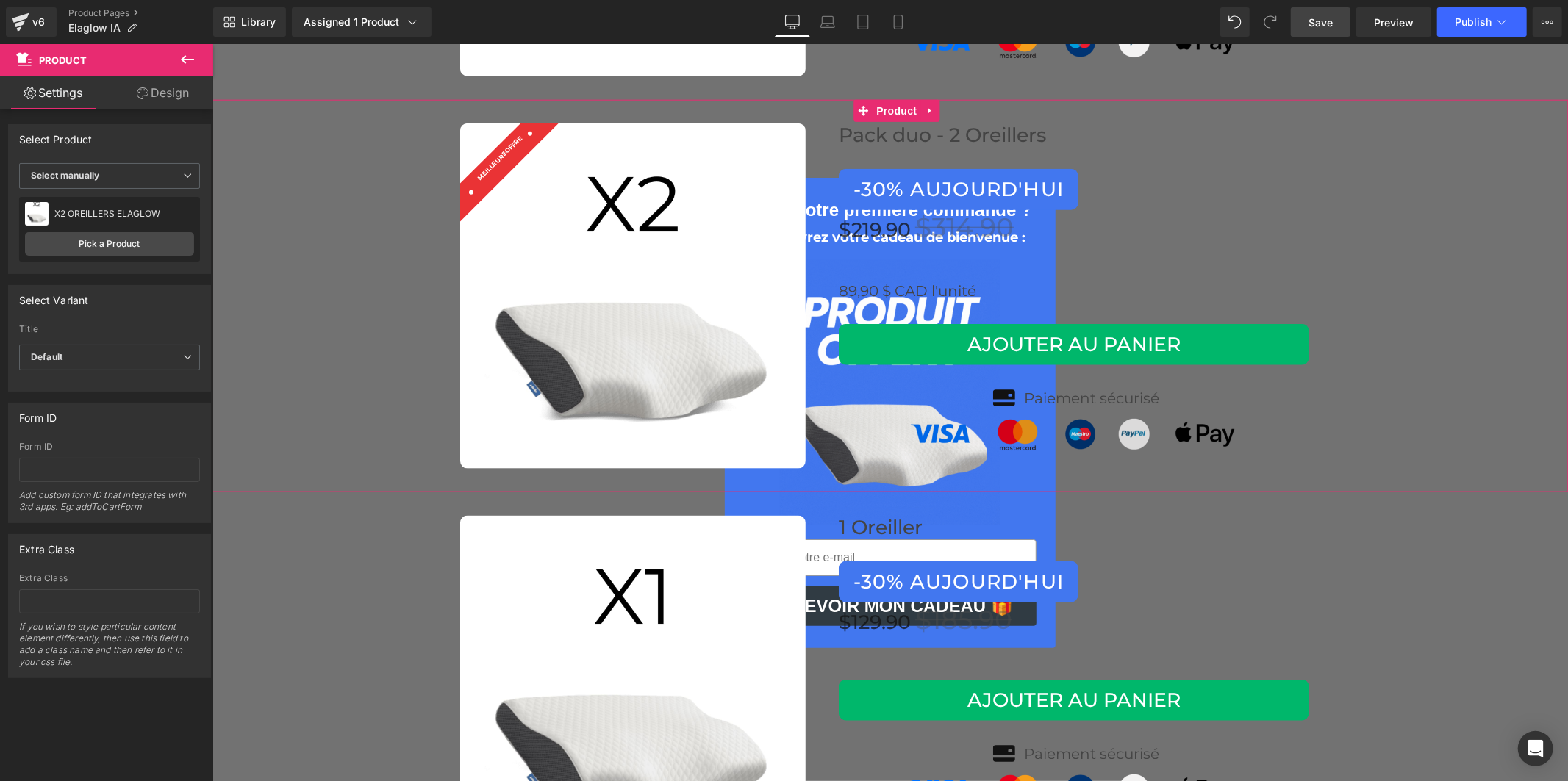
scroll to position [6204, 0]
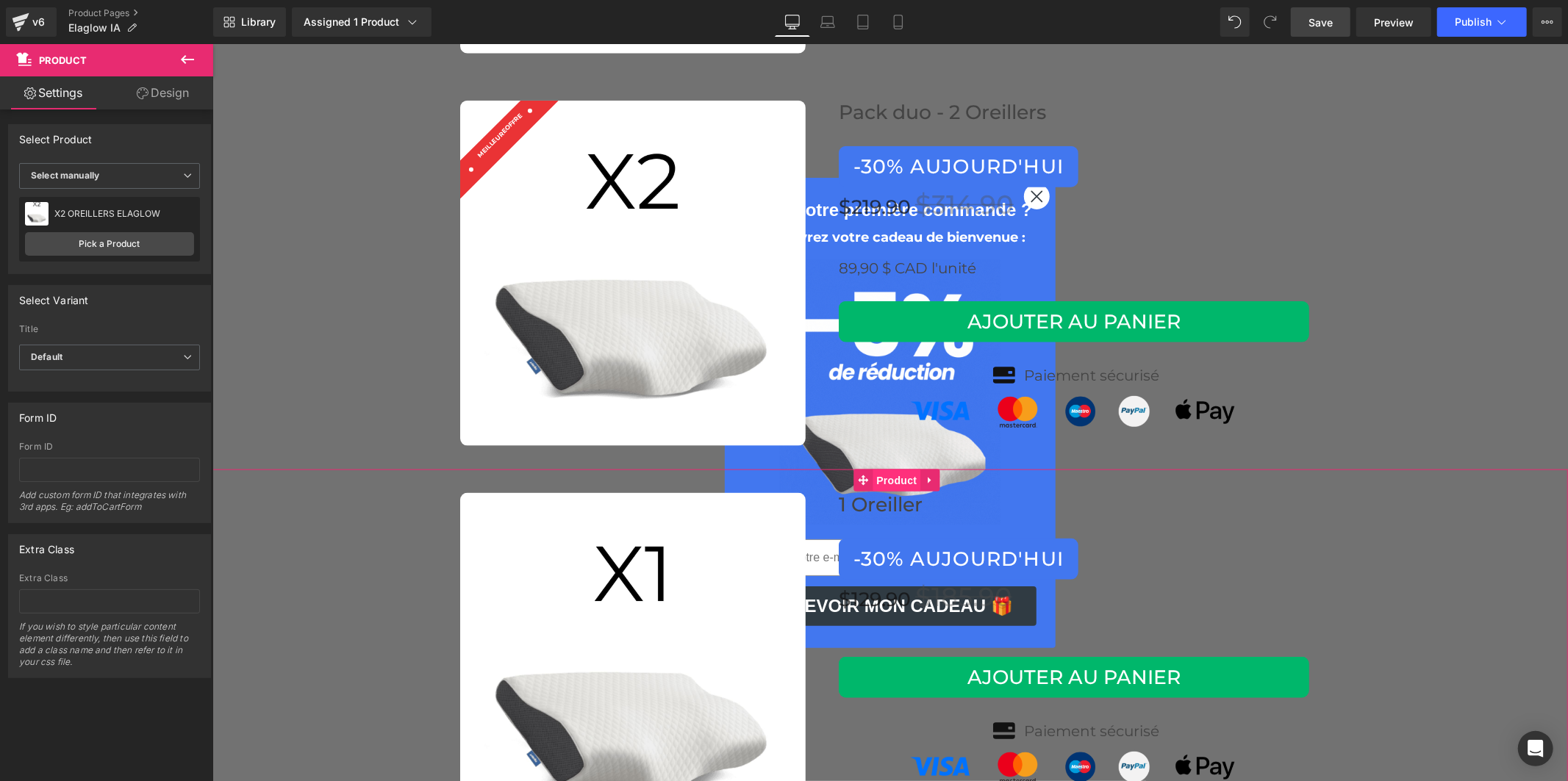
click at [880, 468] on span "Product" at bounding box center [896, 479] width 48 height 22
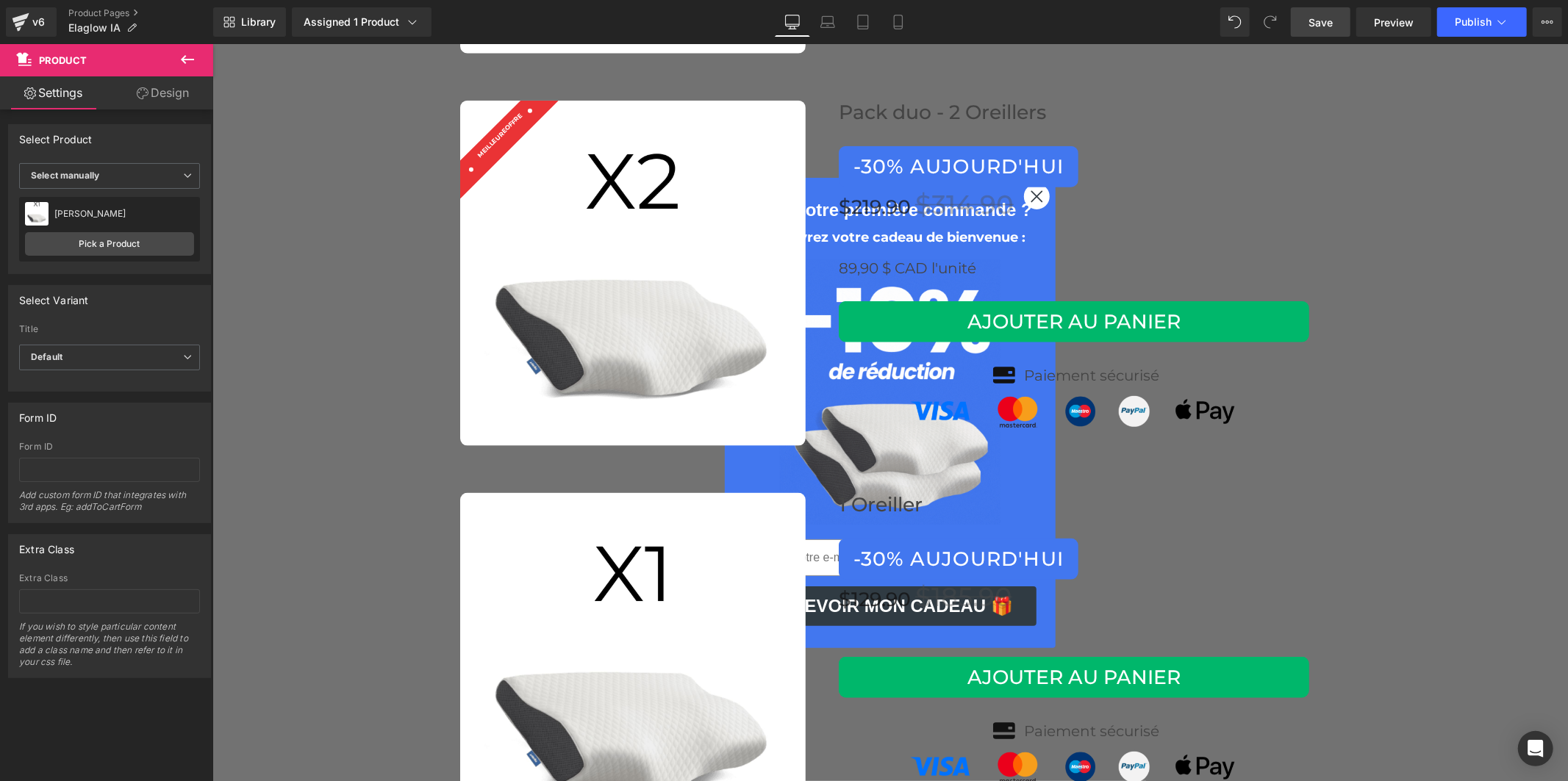
click at [1318, 15] on span "Save" at bounding box center [1321, 22] width 25 height 15
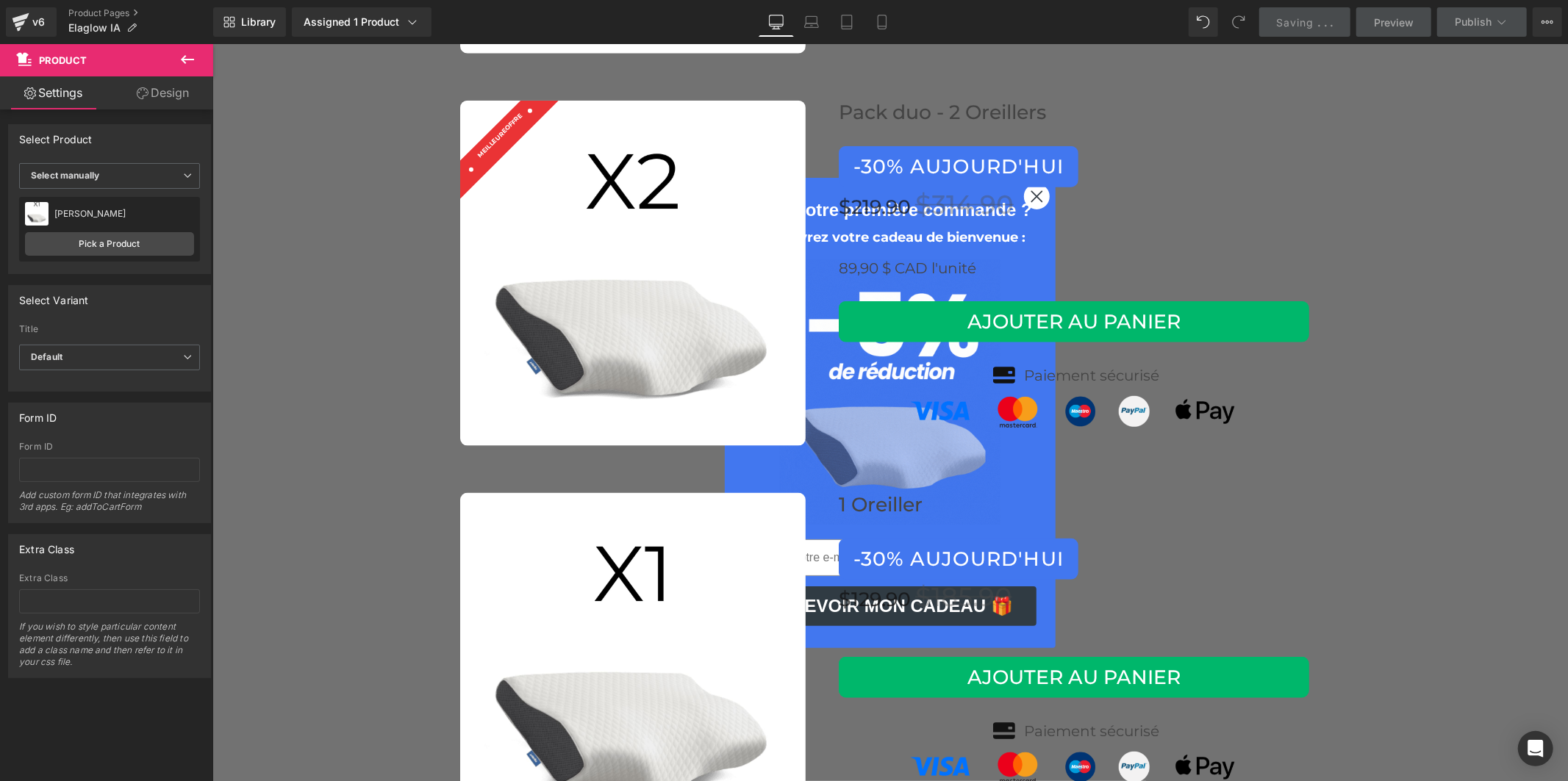
scroll to position [5796, 0]
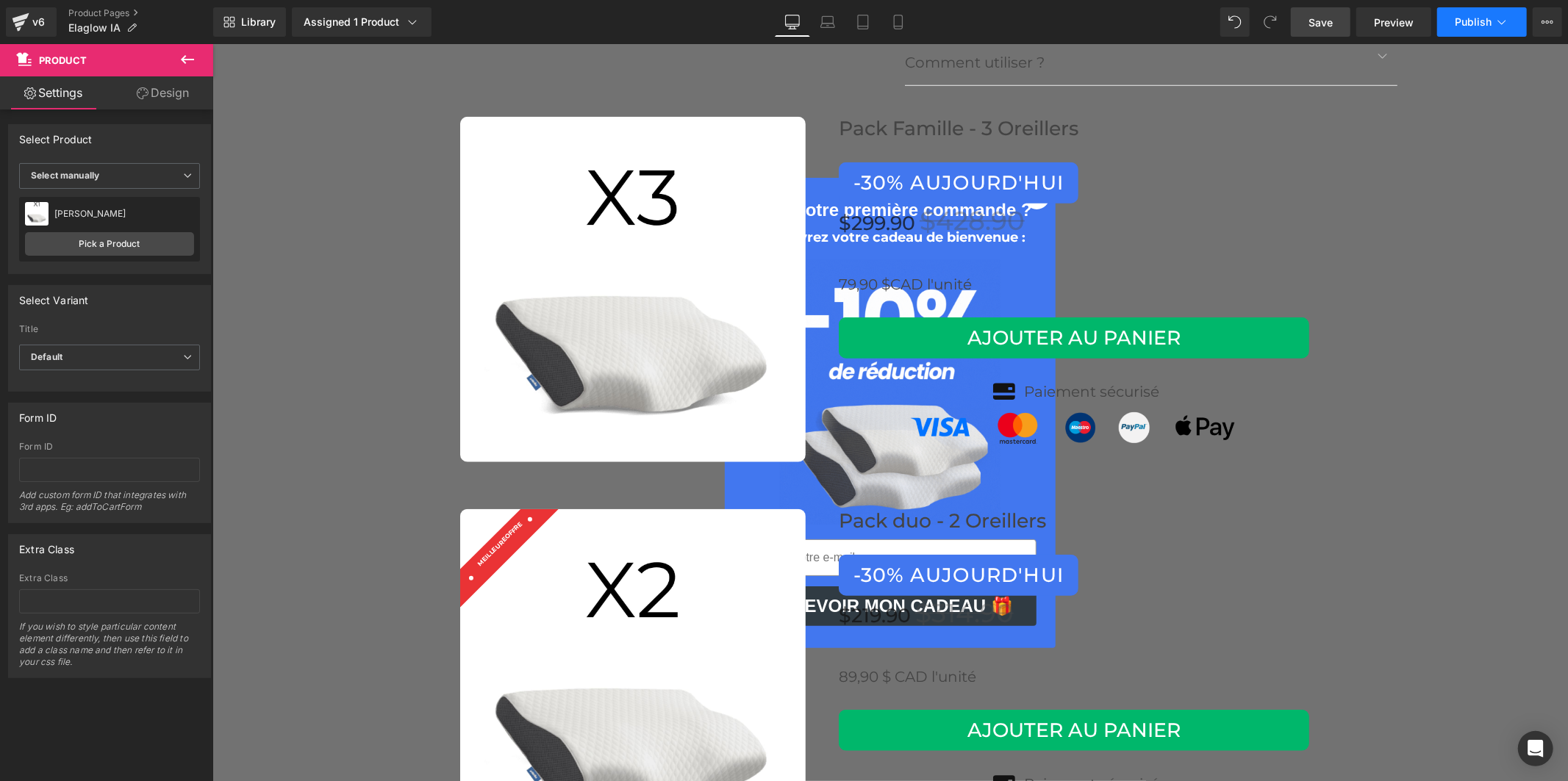
click at [1468, 25] on span "Publish" at bounding box center [1473, 22] width 37 height 12
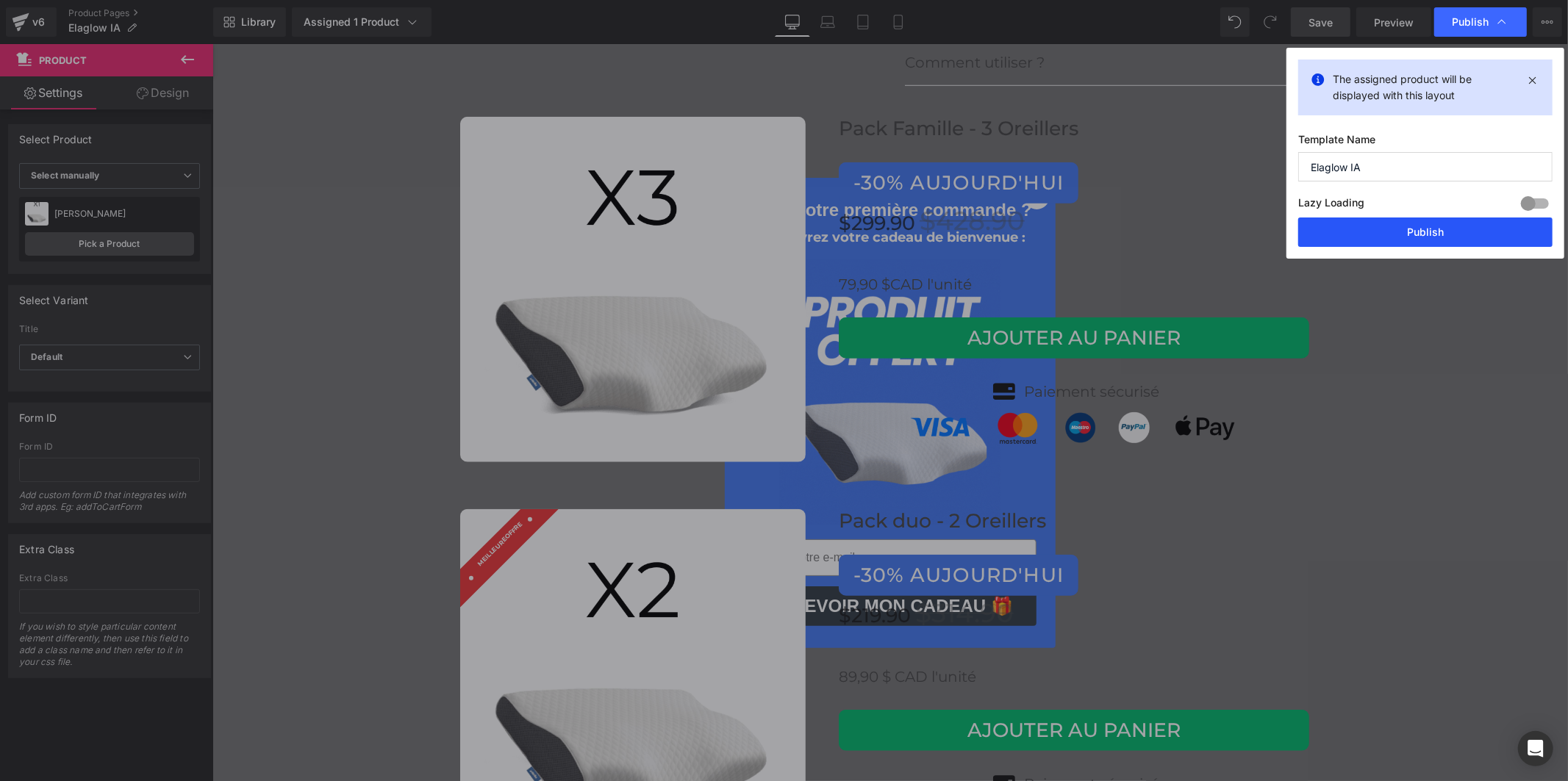
click at [1399, 233] on button "Publish" at bounding box center [1425, 232] width 254 height 29
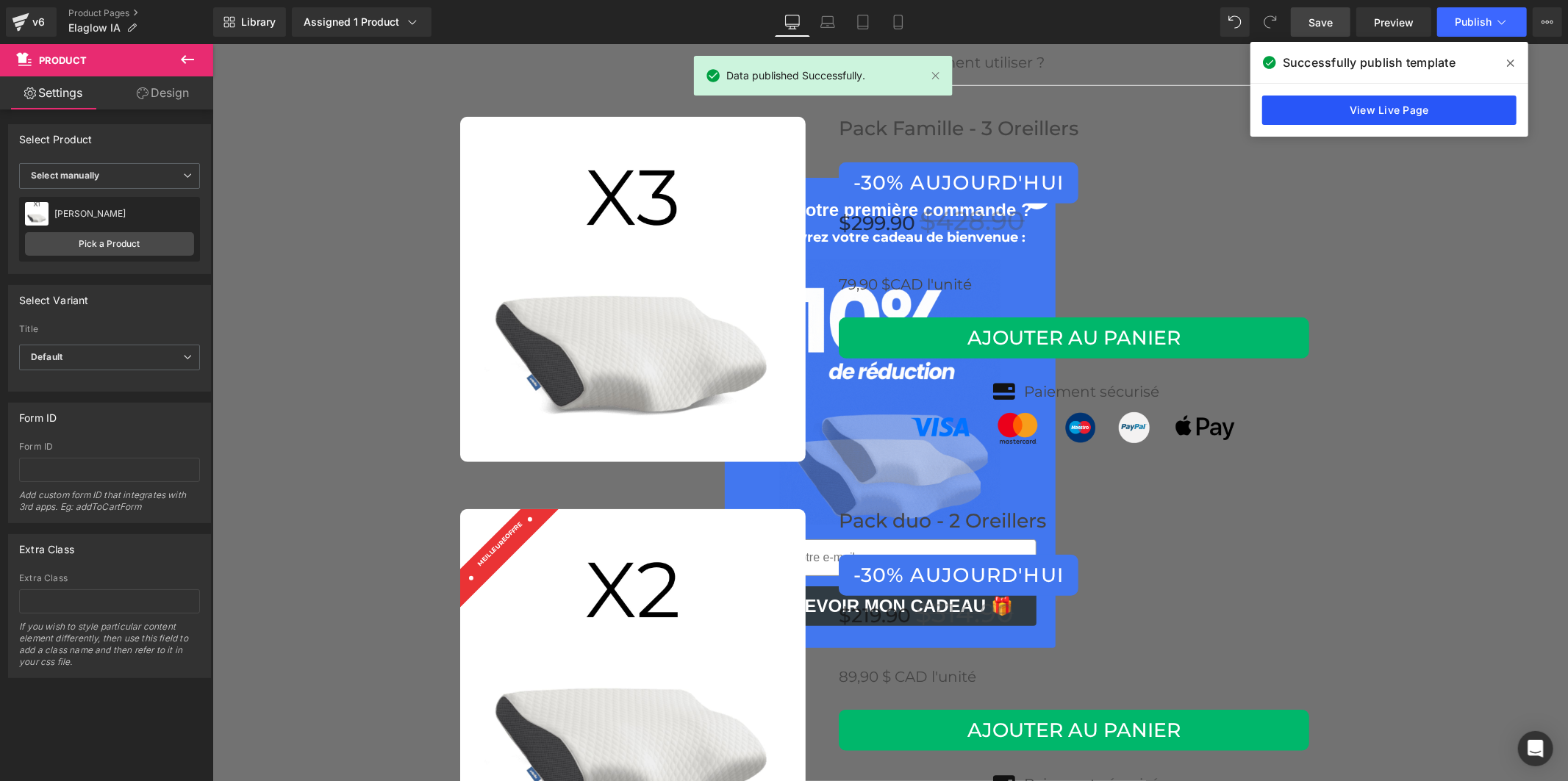
click at [1429, 113] on link "View Live Page" at bounding box center [1389, 110] width 254 height 29
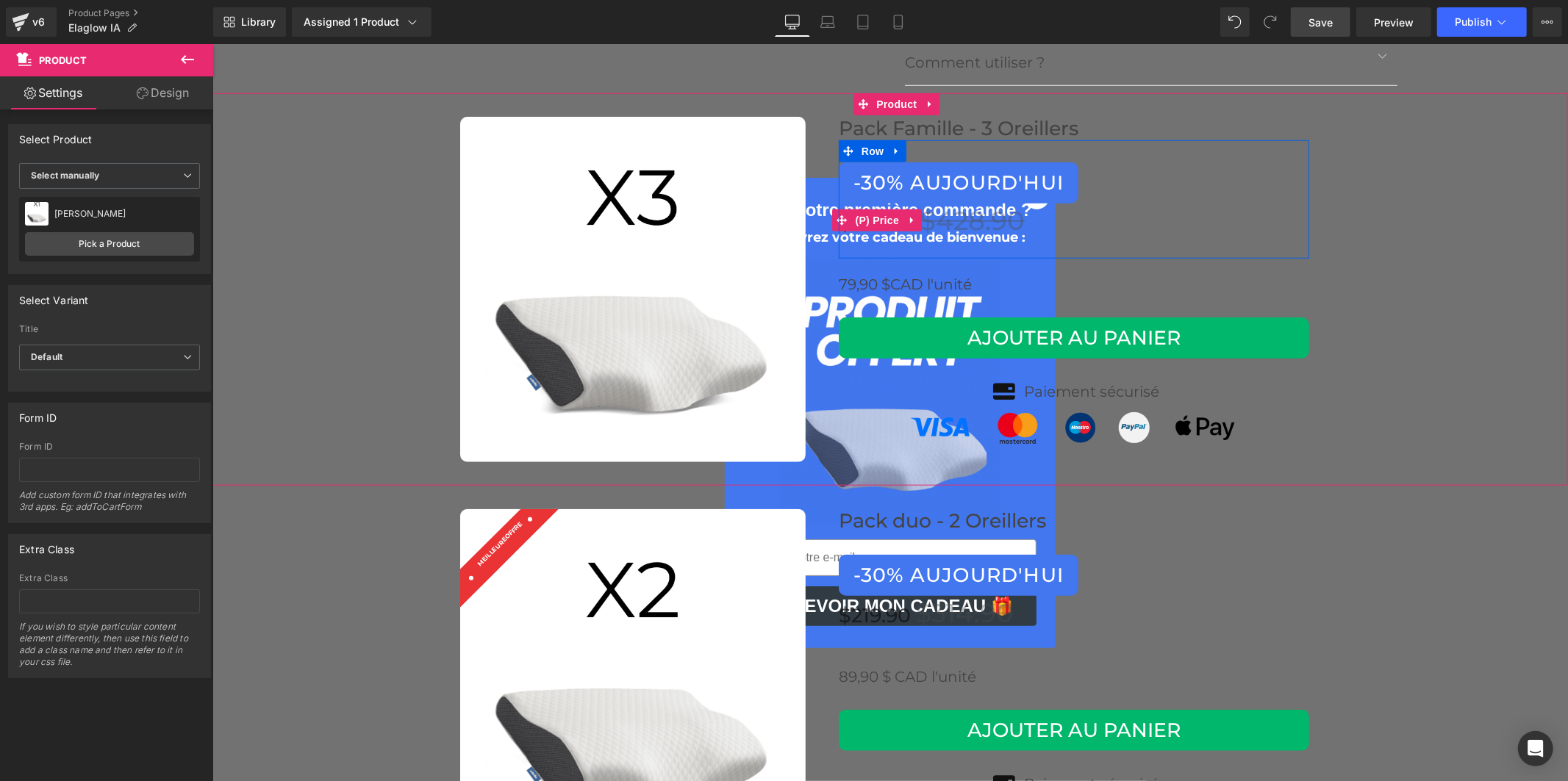
click at [907, 213] on icon at bounding box center [911, 219] width 10 height 11
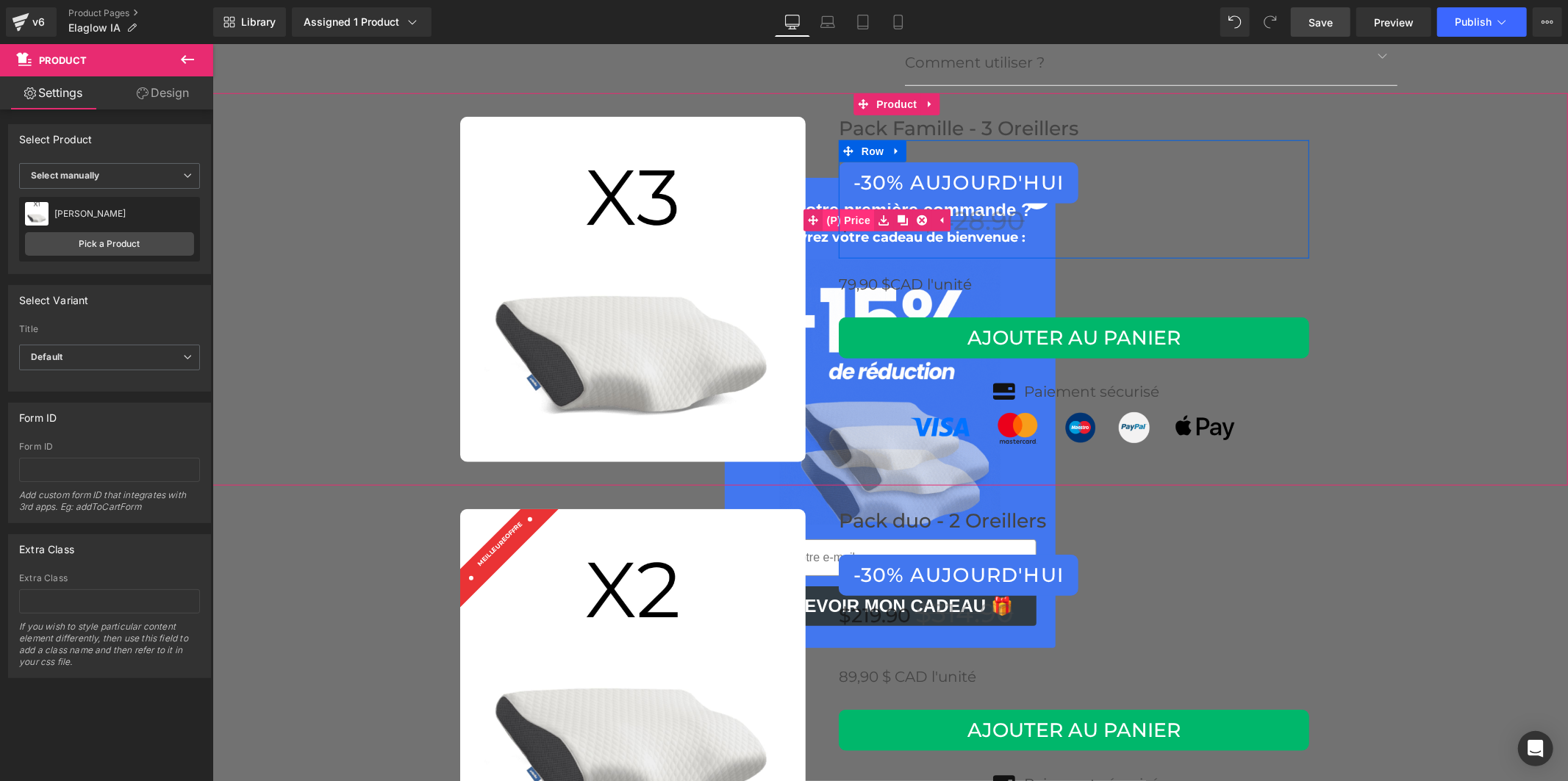
click at [846, 209] on span "(P) Price" at bounding box center [848, 220] width 51 height 22
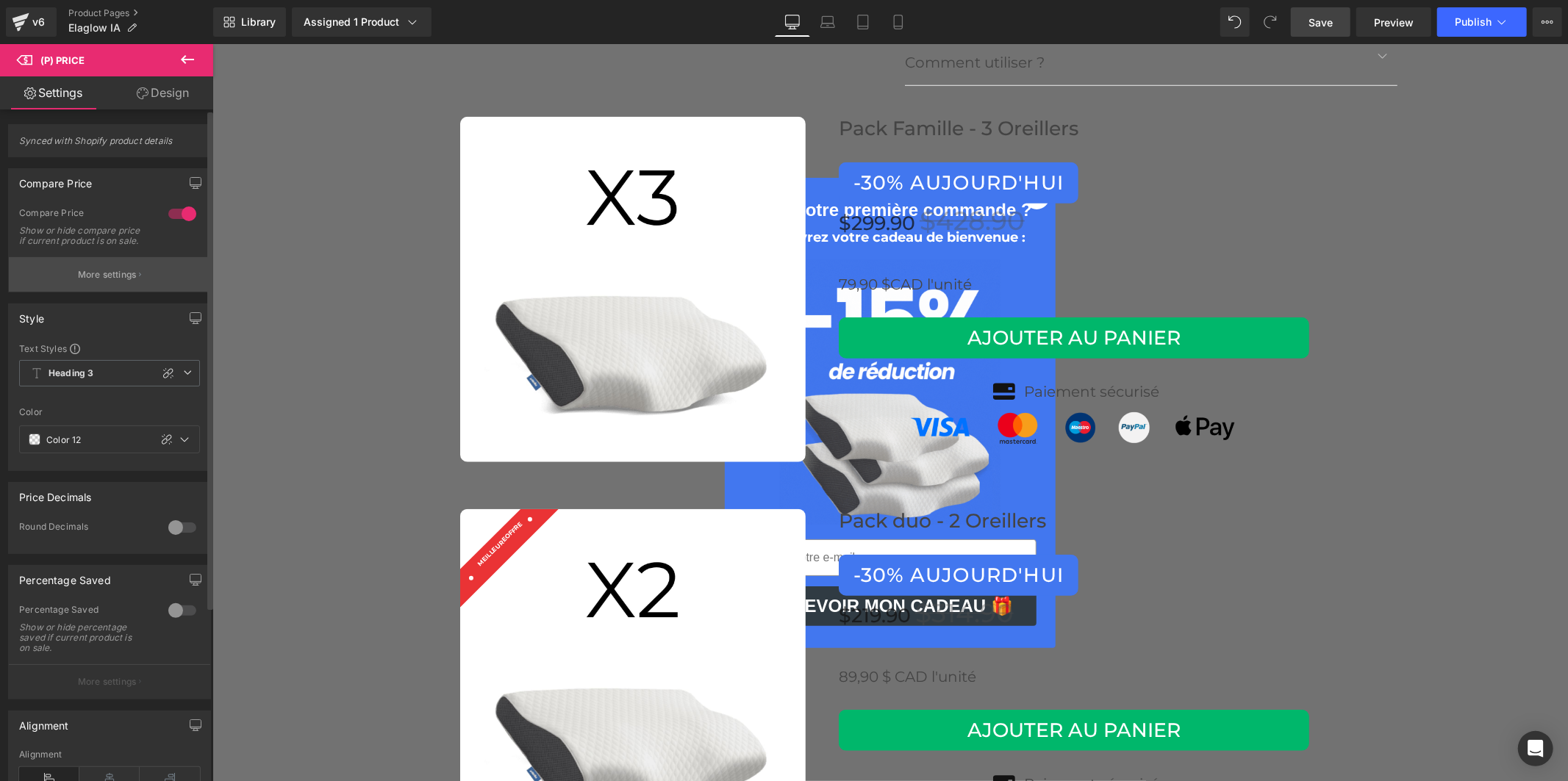
click at [115, 275] on button "More settings" at bounding box center [109, 274] width 201 height 35
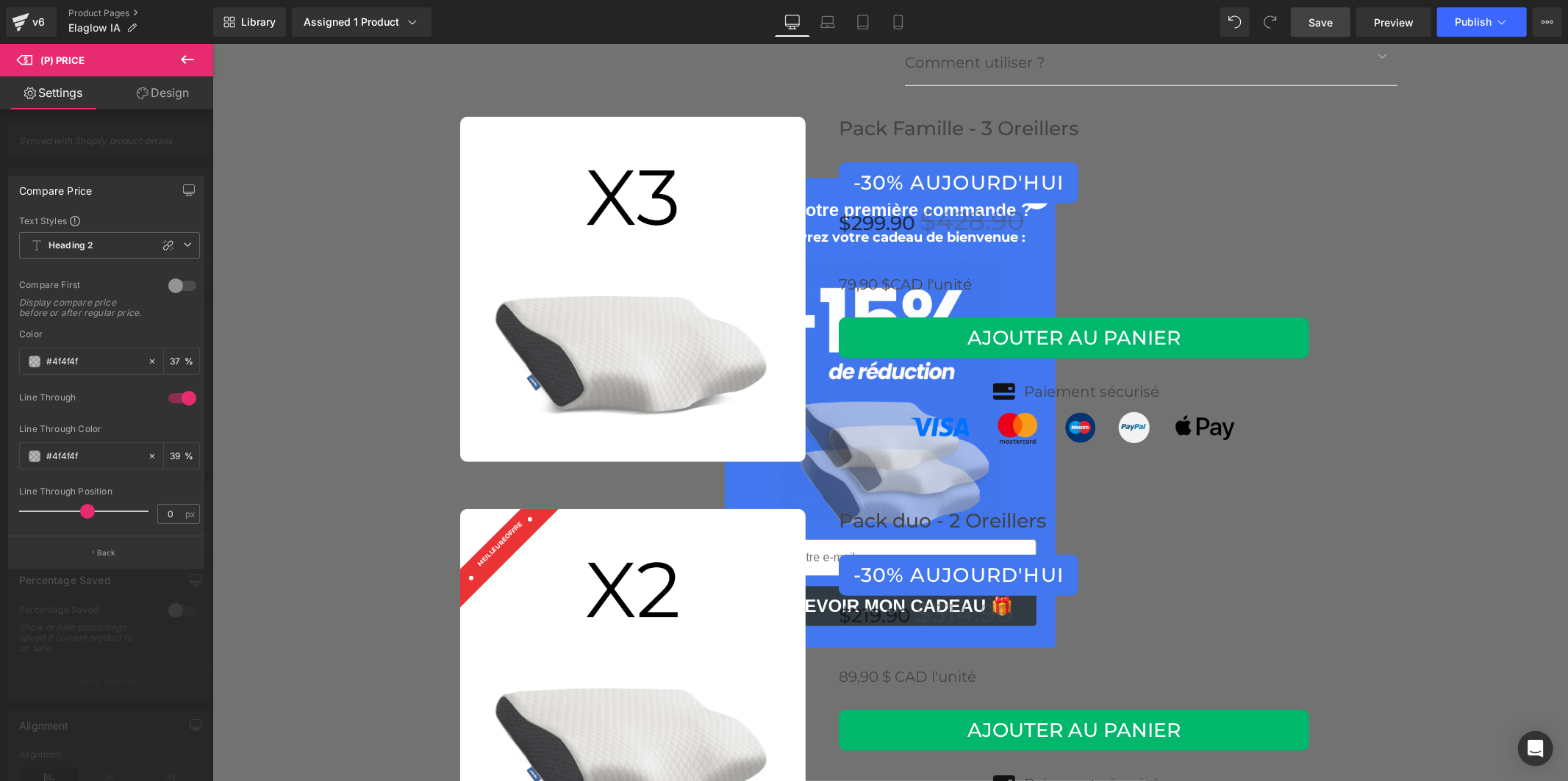
drag, startPoint x: 89, startPoint y: 507, endPoint x: 92, endPoint y: 496, distance: 11.4
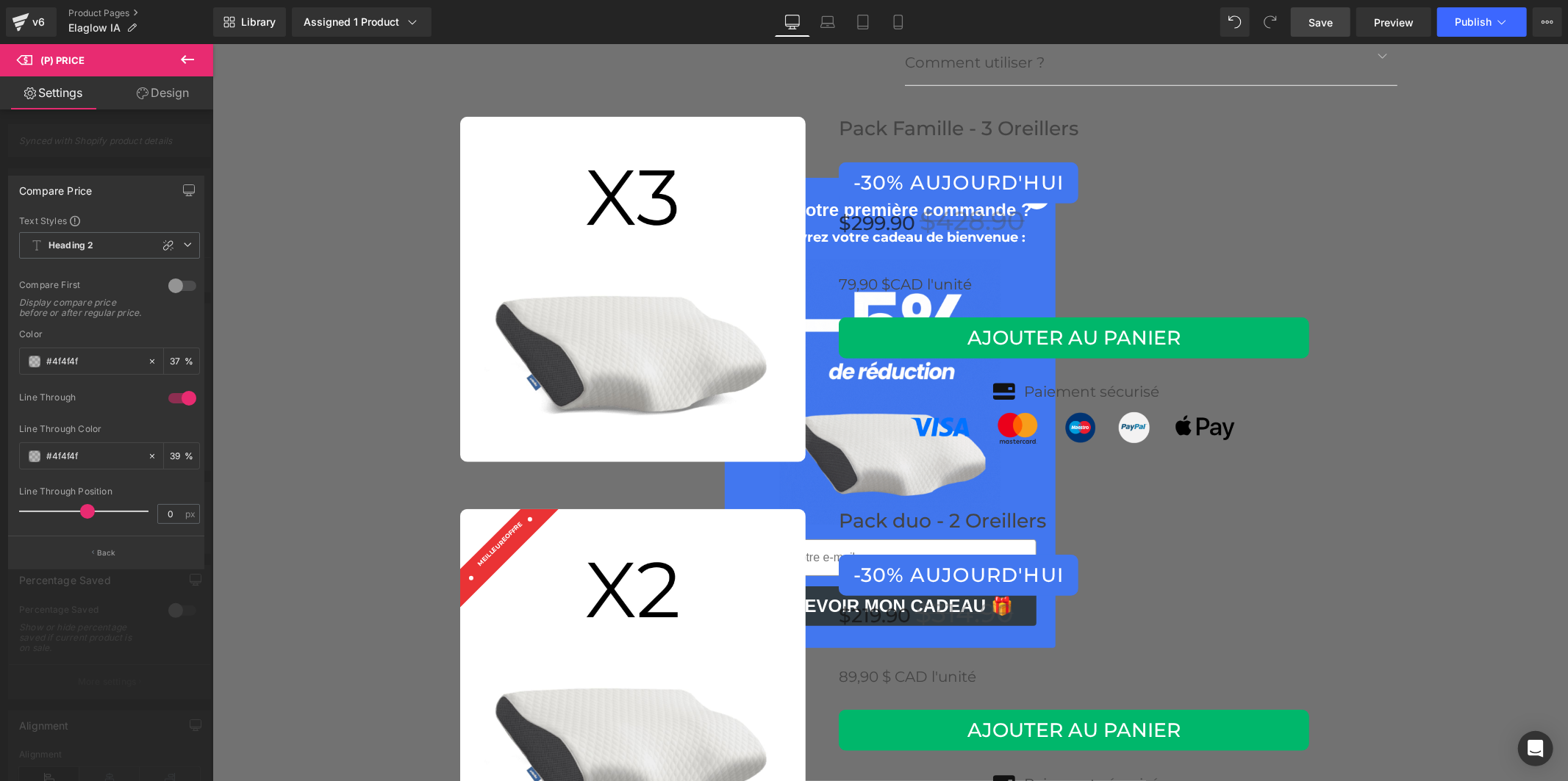
click at [92, 496] on div "Line Through Position 0 px" at bounding box center [109, 511] width 181 height 49
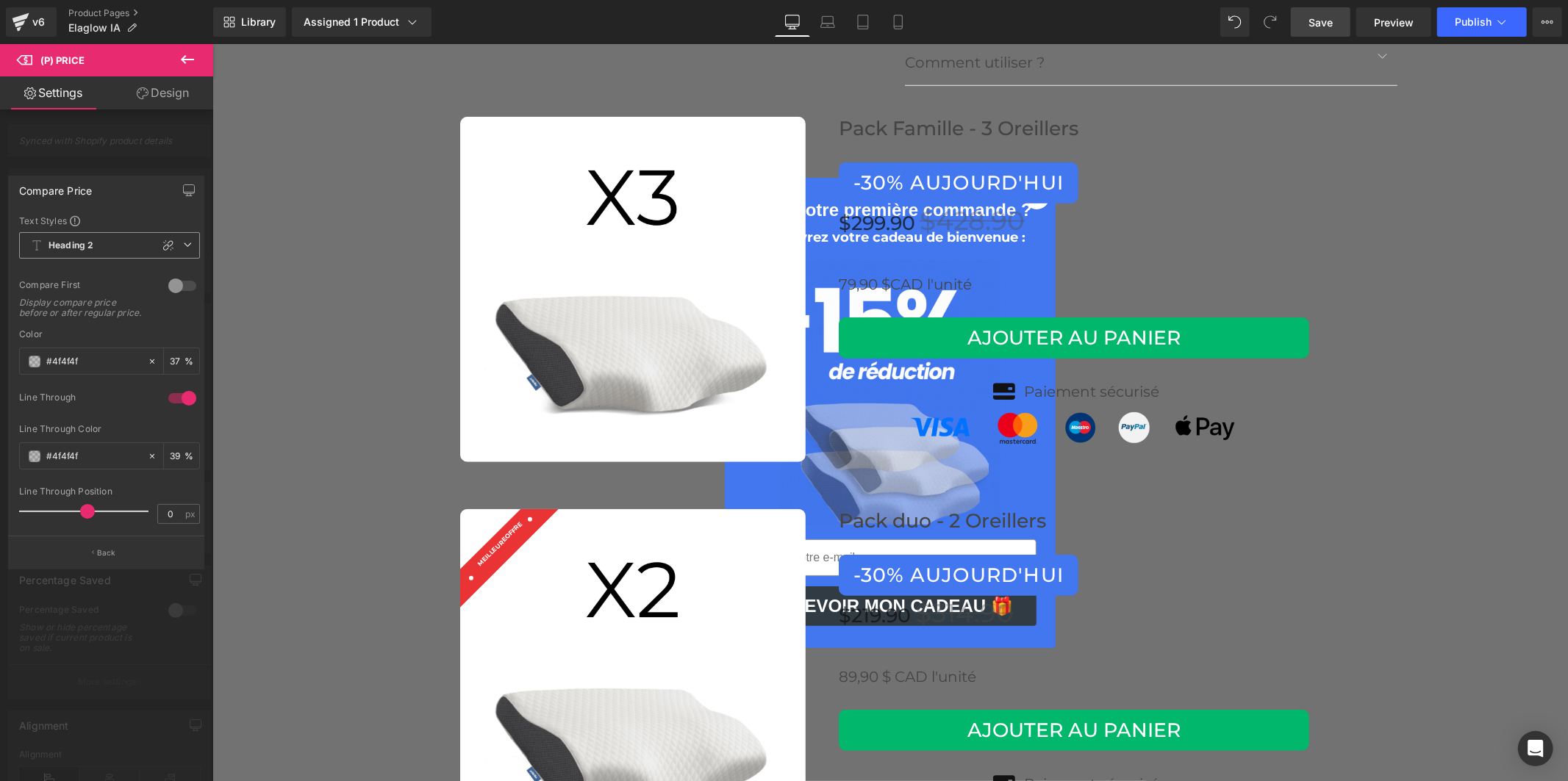
click at [92, 232] on span "Heading 2" at bounding box center [109, 245] width 181 height 26
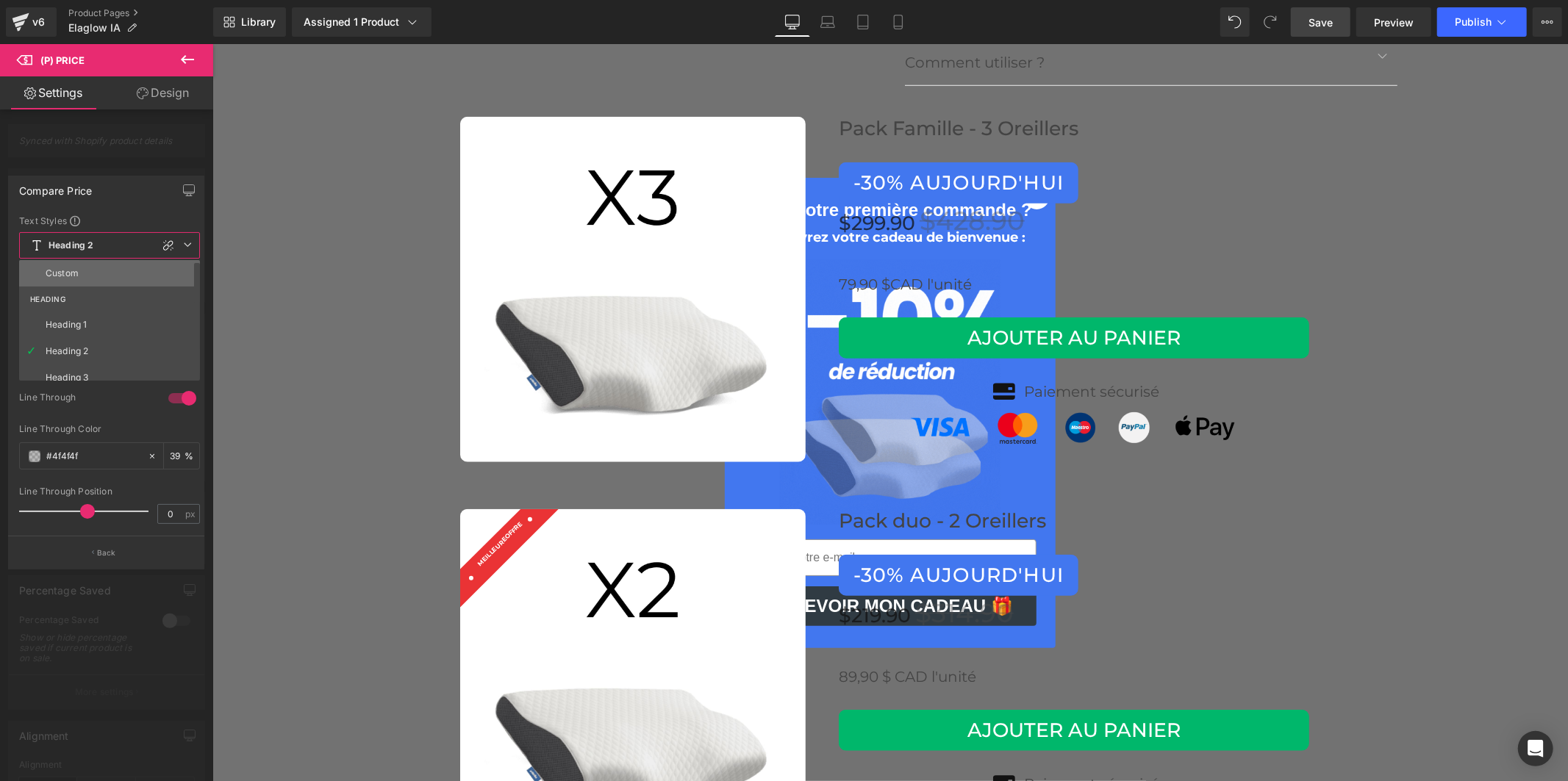
click at [91, 268] on li "Custom" at bounding box center [113, 273] width 187 height 26
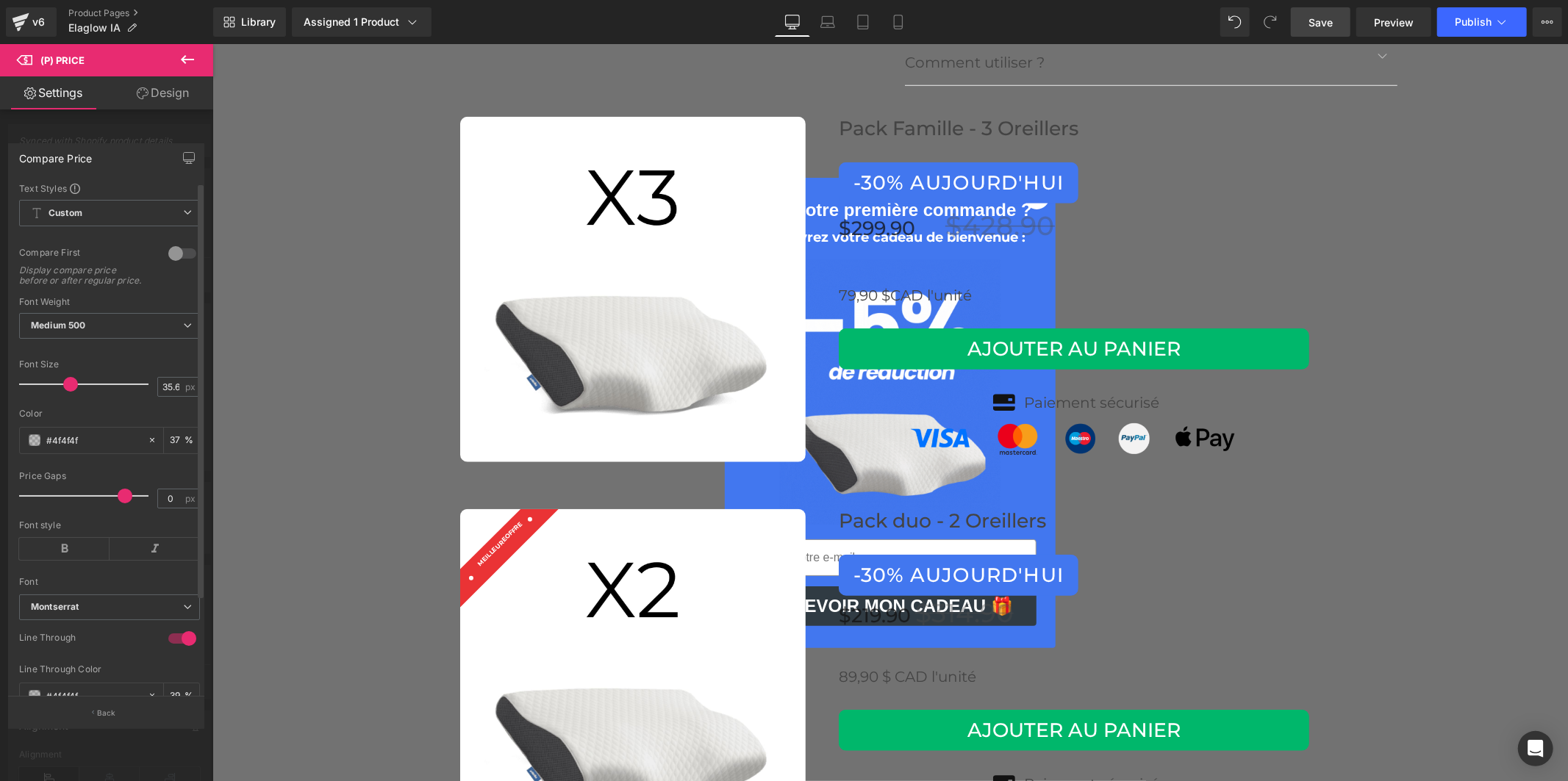
click at [68, 392] on span at bounding box center [70, 384] width 15 height 15
drag, startPoint x: 122, startPoint y: 505, endPoint x: 58, endPoint y: 515, distance: 64.8
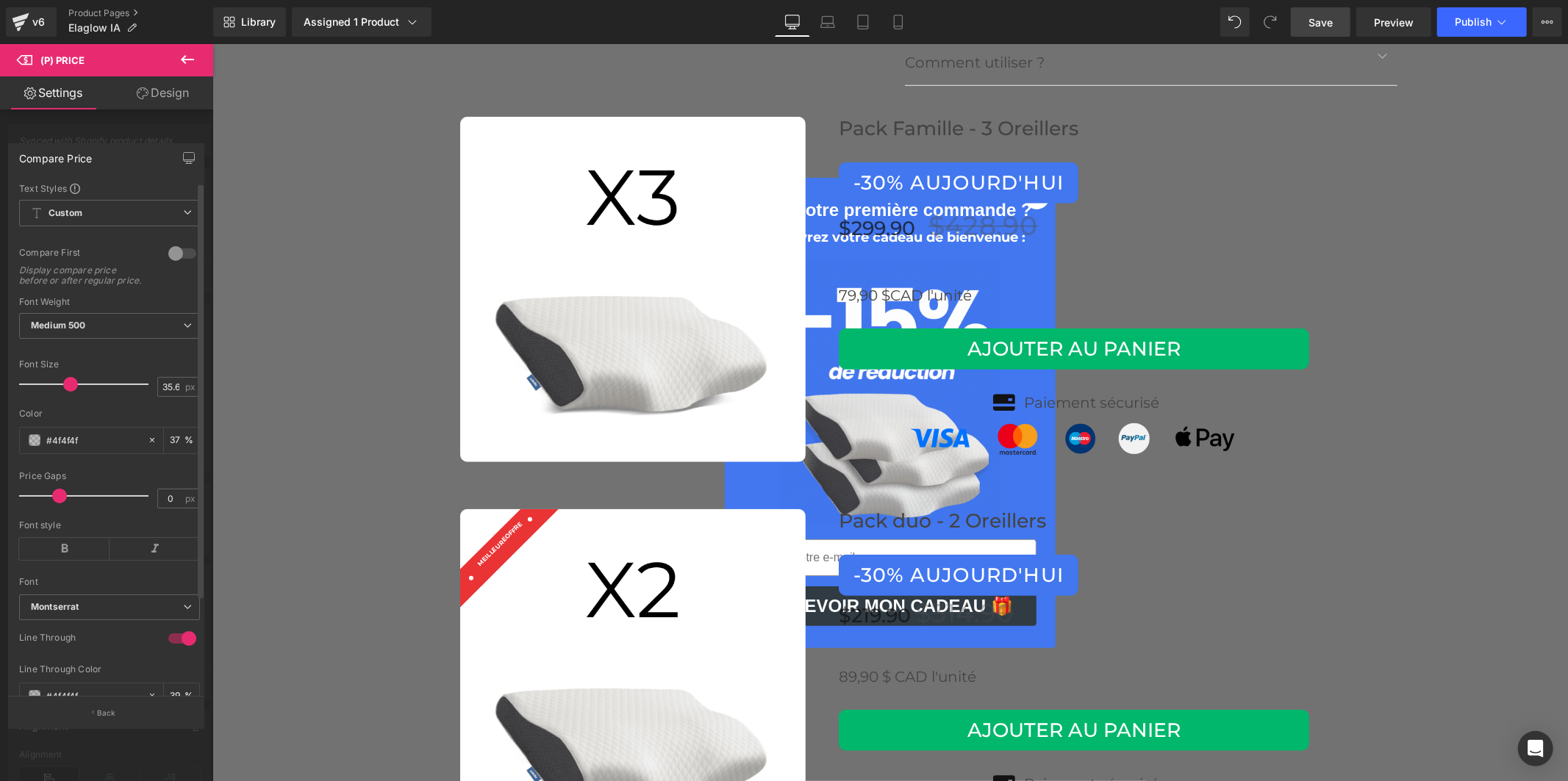
click at [58, 511] on div at bounding box center [87, 496] width 122 height 29
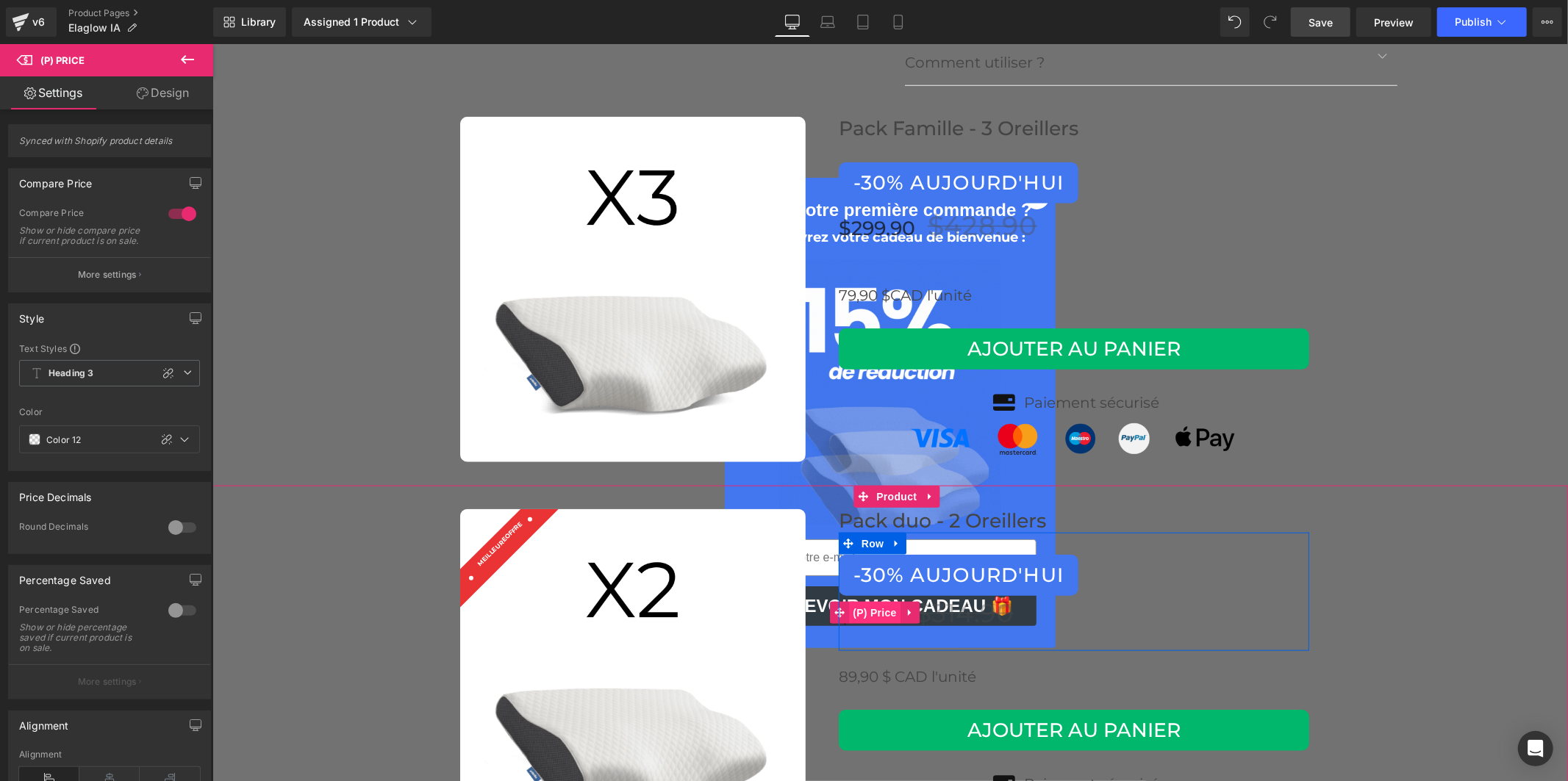
click at [870, 601] on span "(P) Price" at bounding box center [874, 612] width 51 height 22
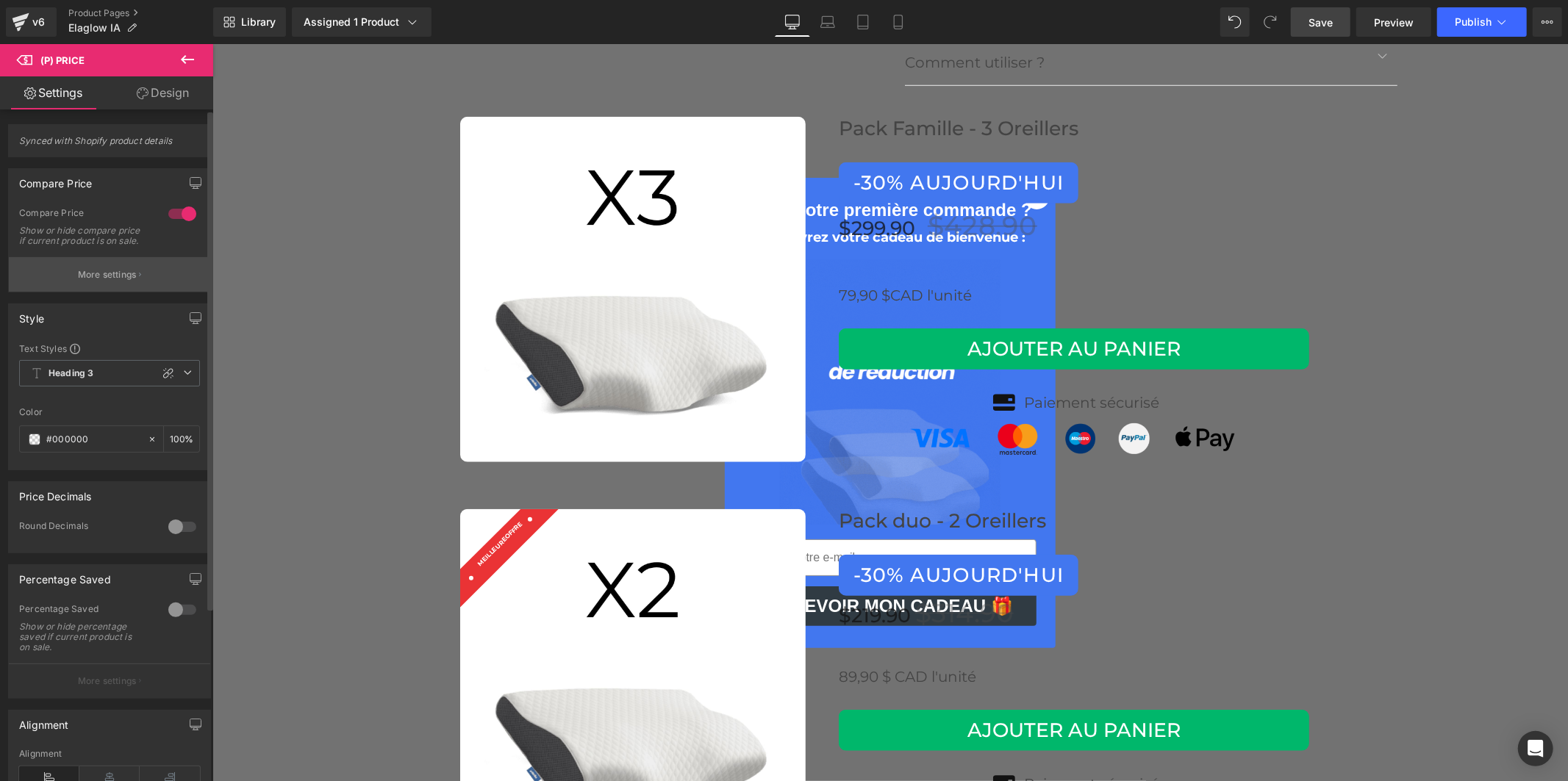
click at [79, 281] on p "More settings" at bounding box center [107, 274] width 59 height 13
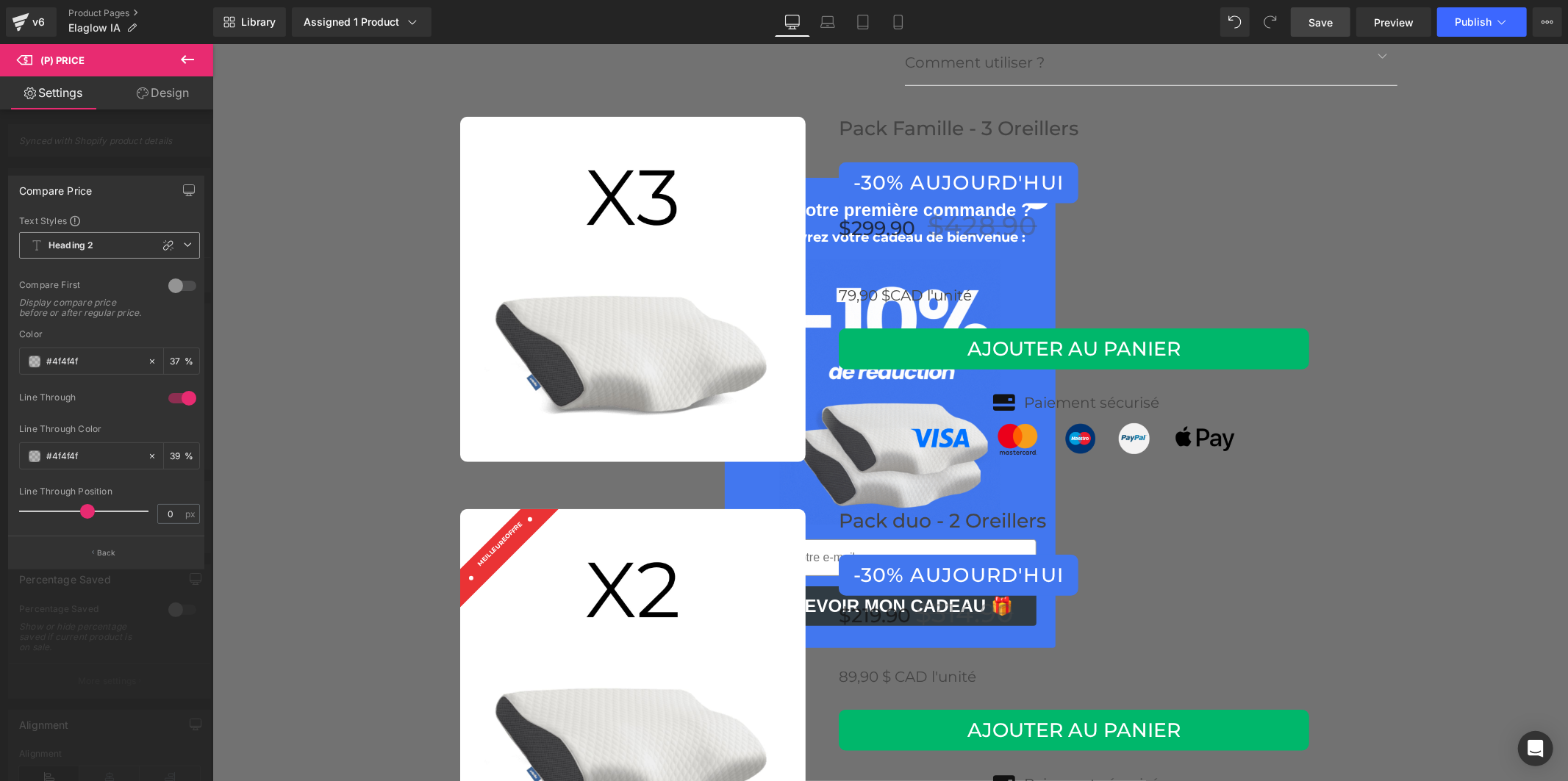
click at [85, 246] on b "Heading 2" at bounding box center [71, 246] width 45 height 12
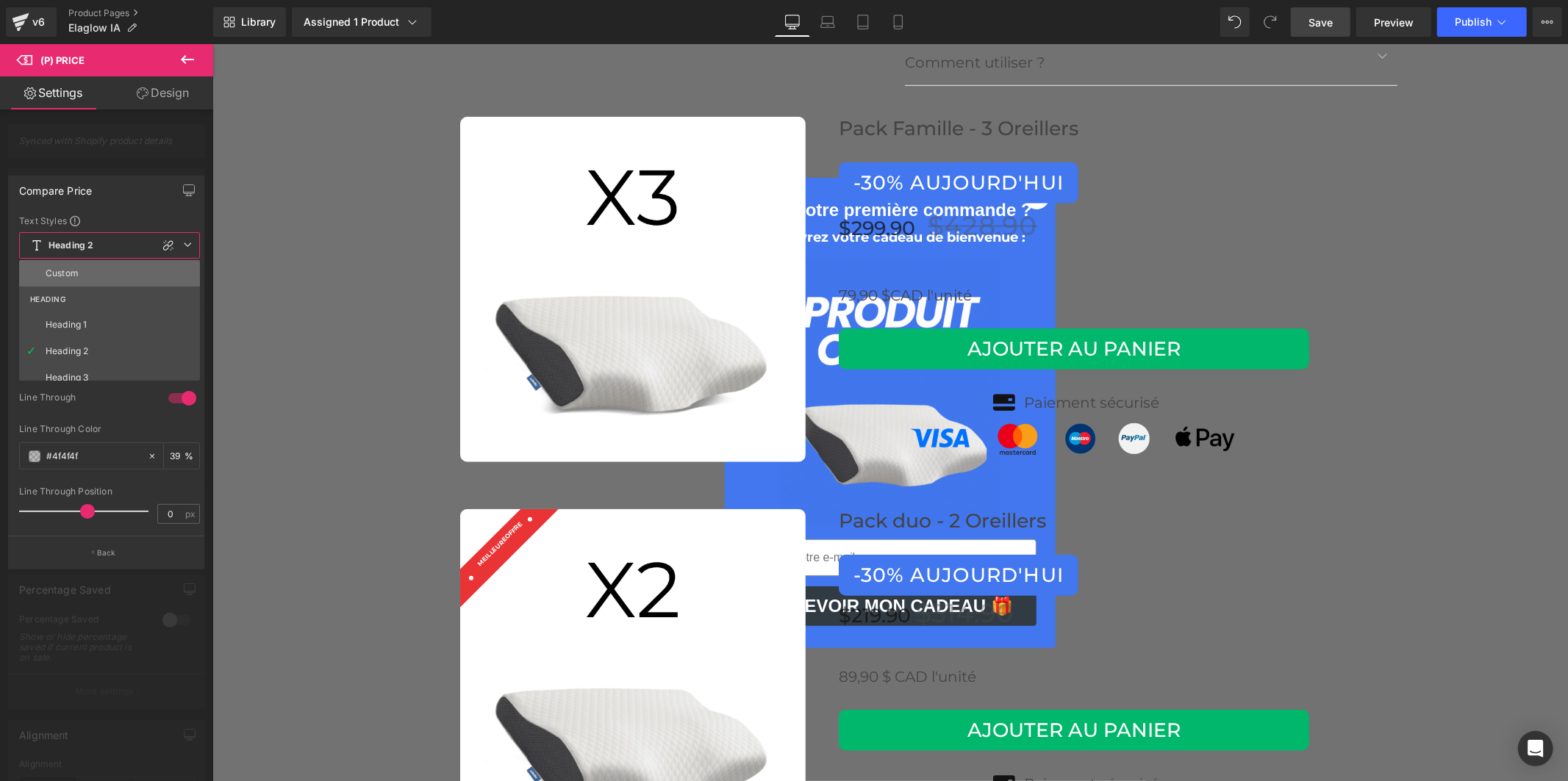
click at [91, 273] on li "Custom" at bounding box center [113, 273] width 187 height 26
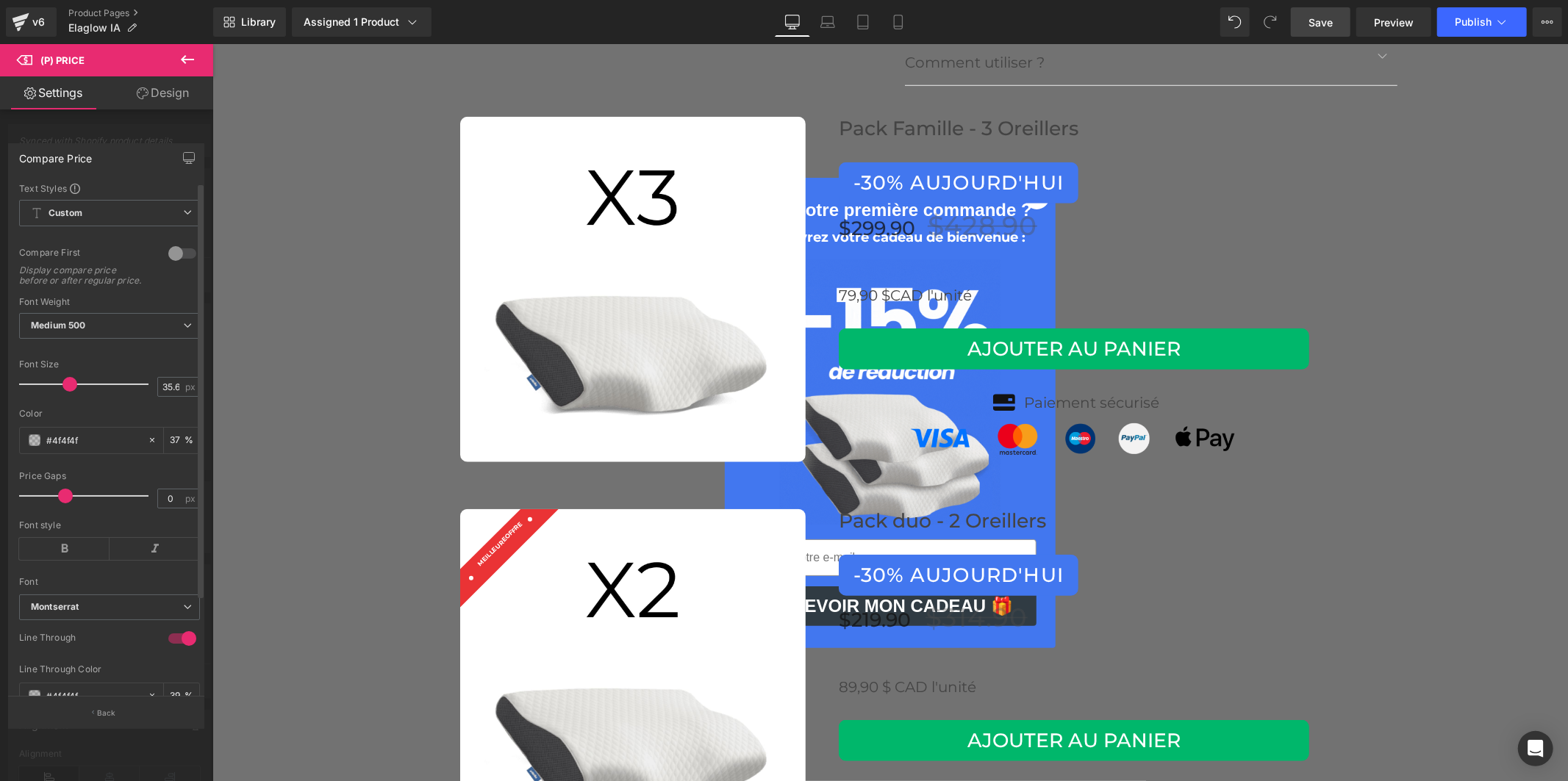
drag, startPoint x: 119, startPoint y: 507, endPoint x: 62, endPoint y: 503, distance: 57.1
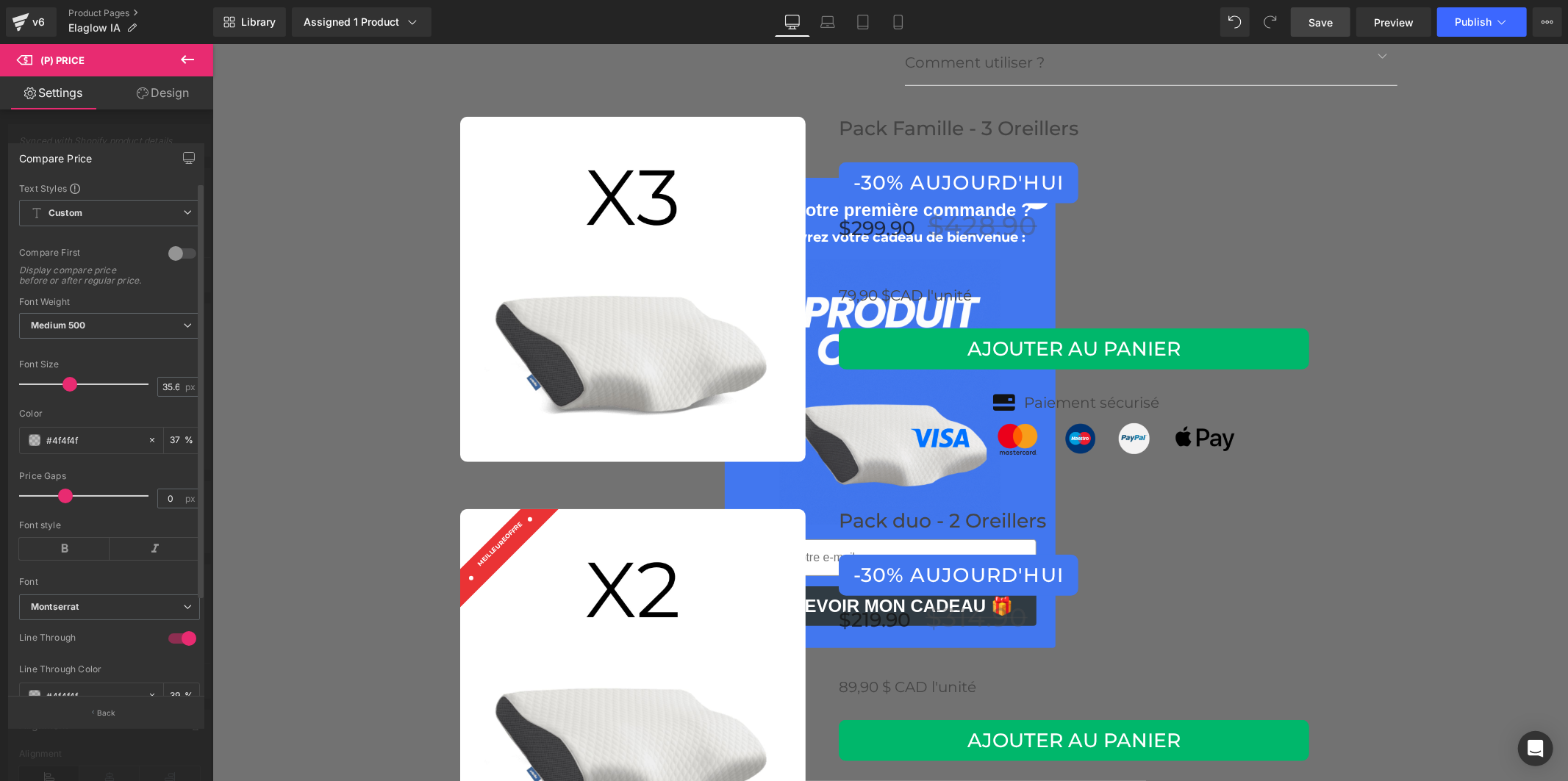
click at [62, 503] on span at bounding box center [65, 495] width 15 height 15
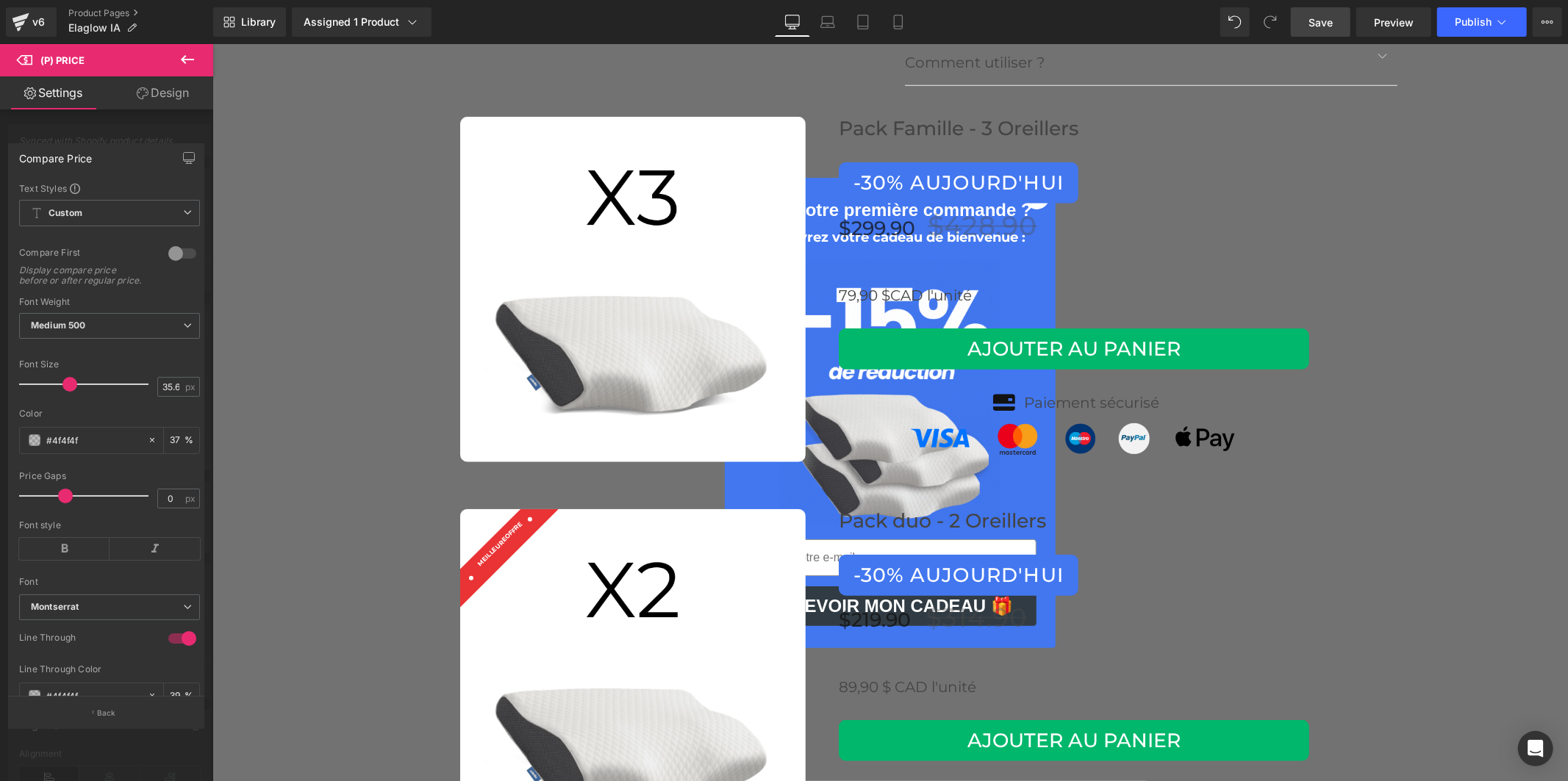
scroll to position [6286, 0]
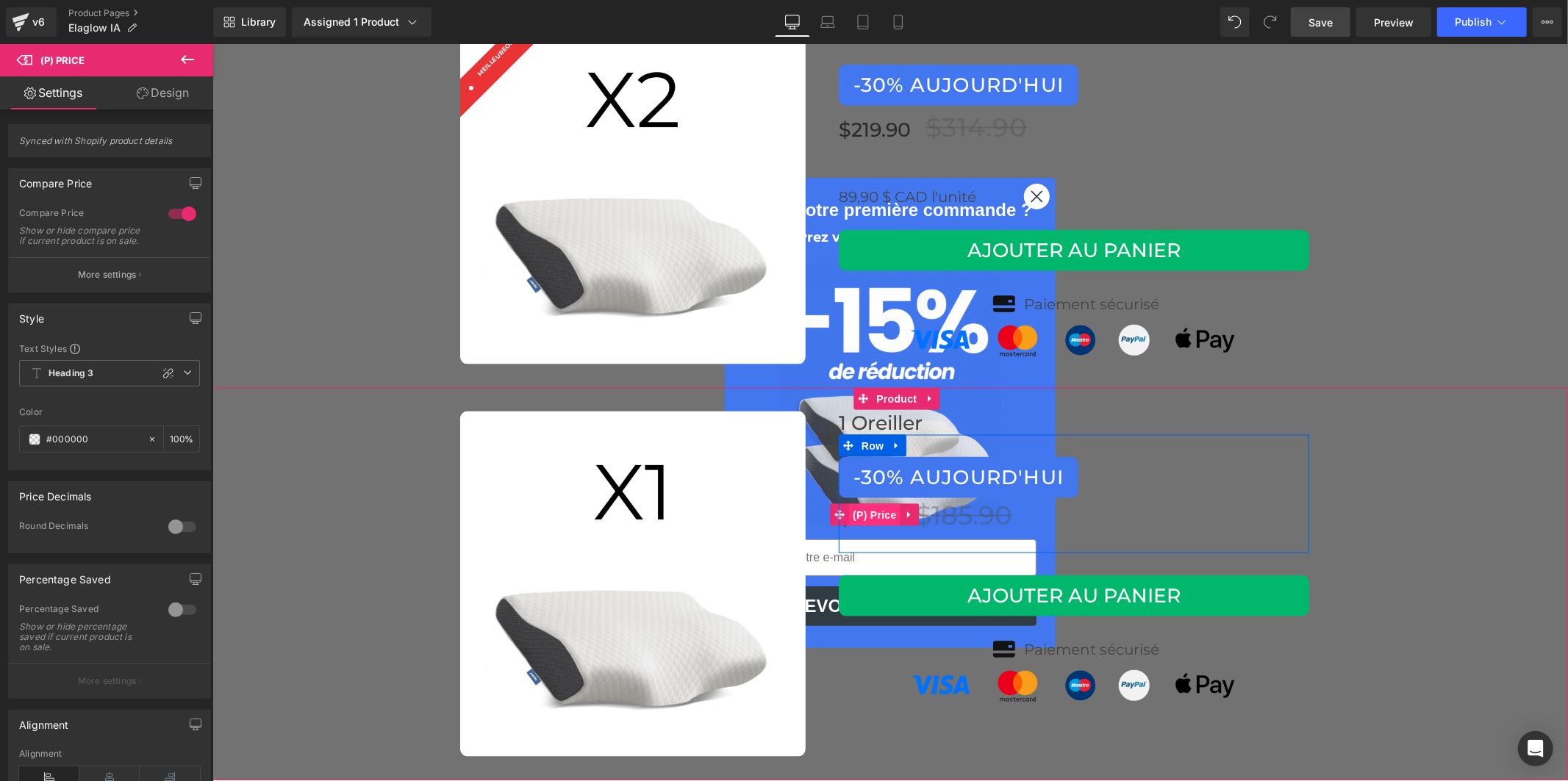
click at [864, 503] on span "(P) Price" at bounding box center [874, 514] width 51 height 22
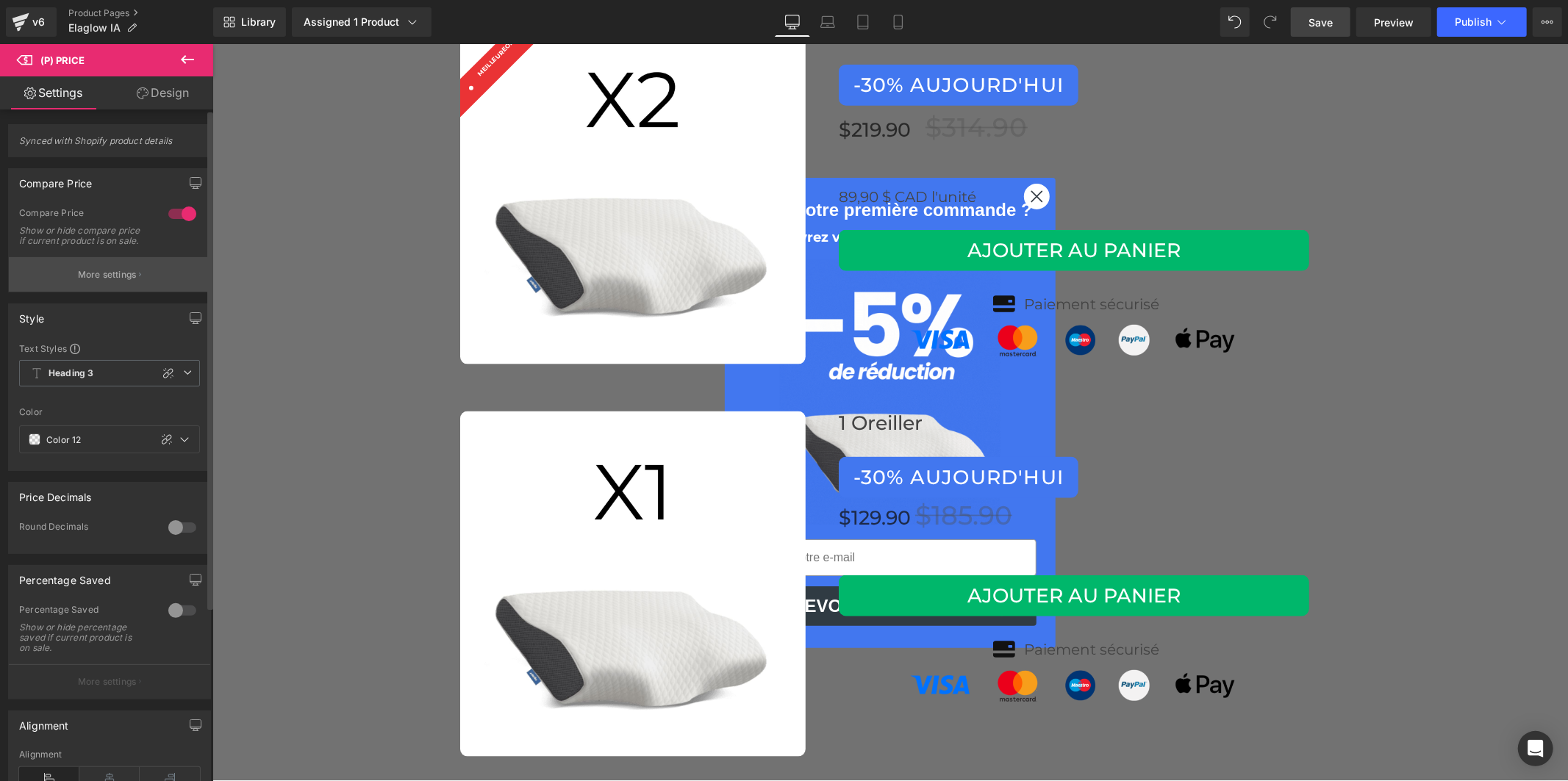
click at [95, 281] on p "More settings" at bounding box center [107, 274] width 59 height 13
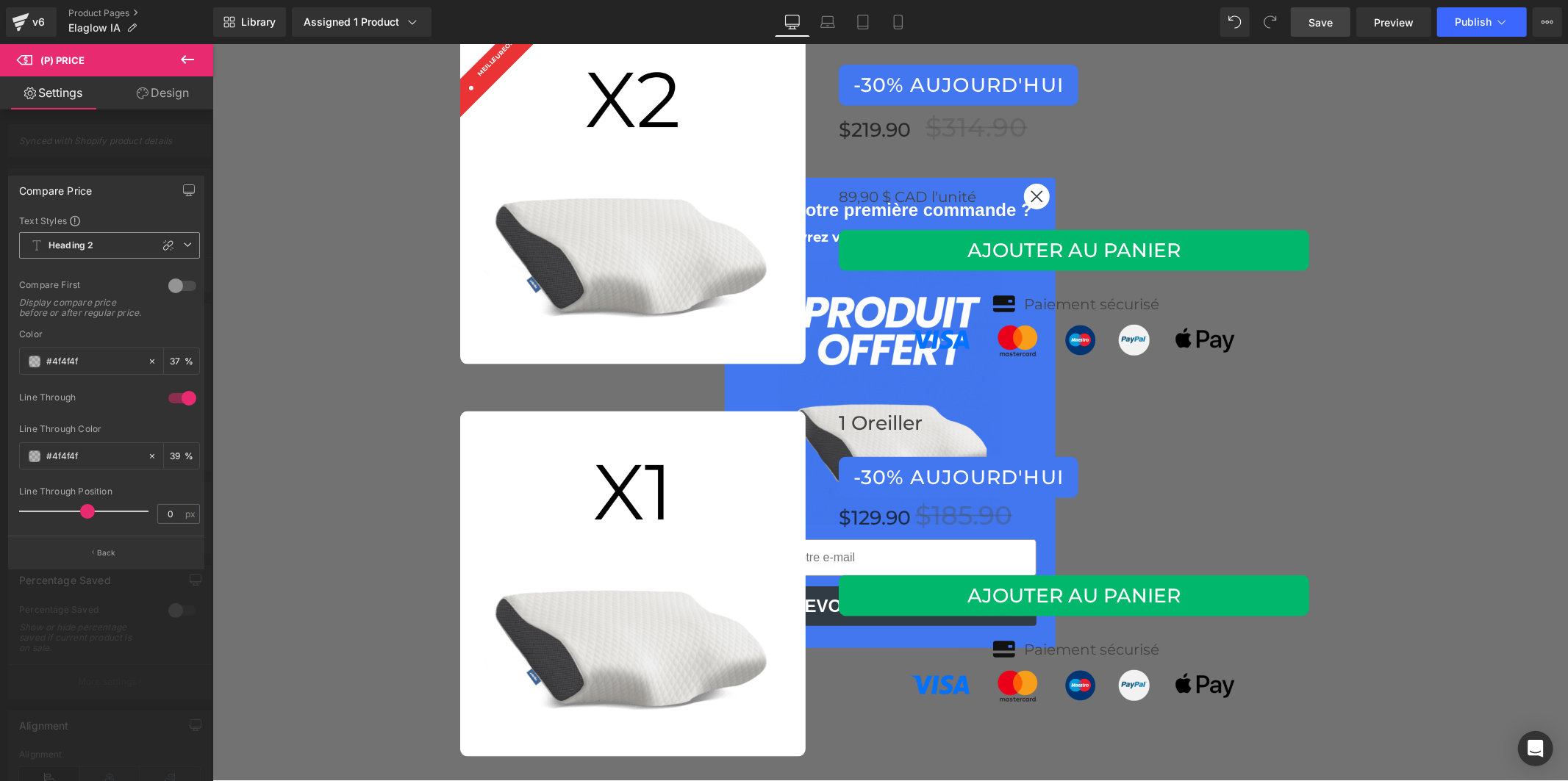
click at [72, 252] on span "Heading 2" at bounding box center [109, 245] width 181 height 26
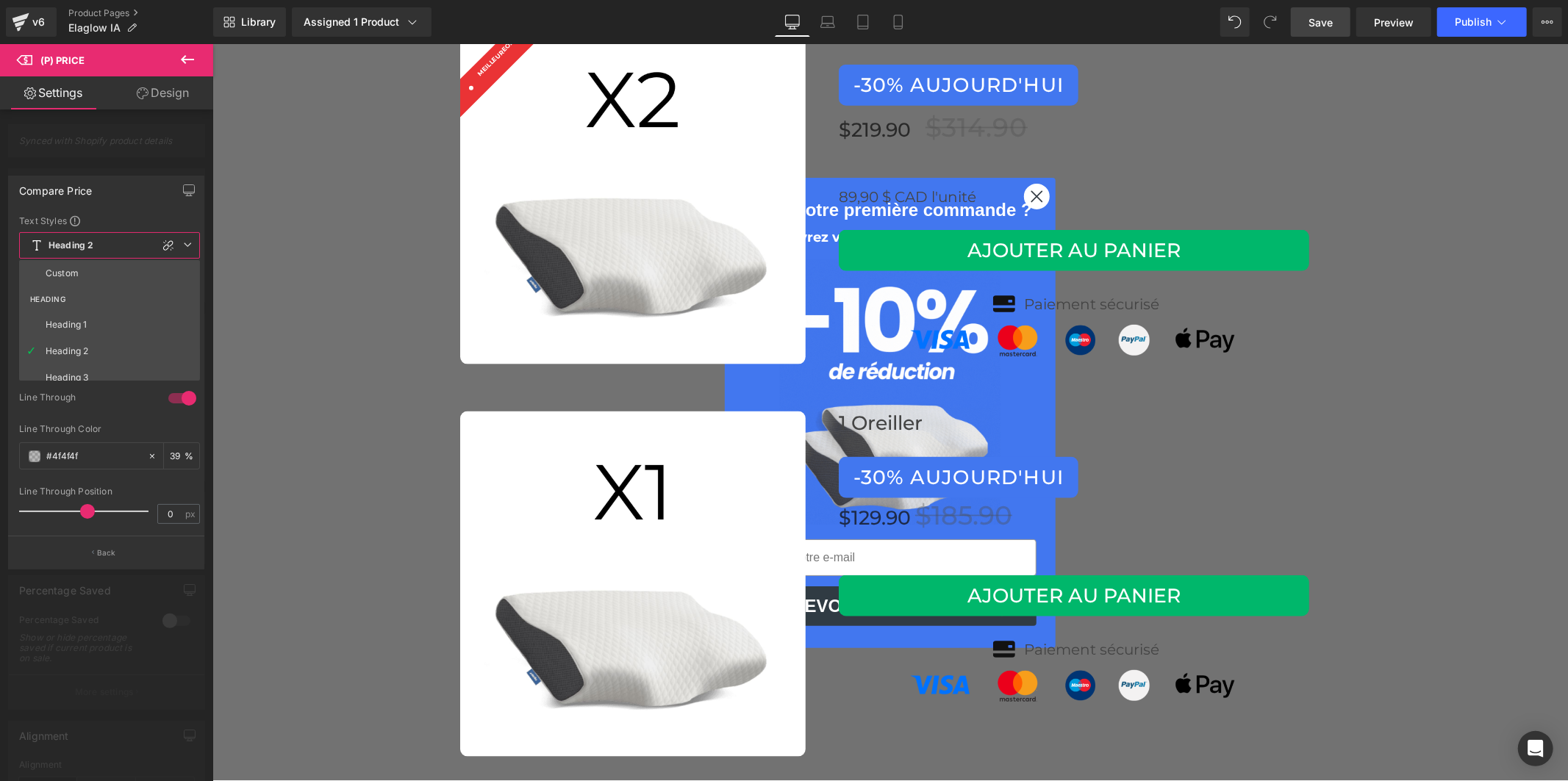
click at [77, 270] on div "Custom" at bounding box center [61, 273] width 33 height 10
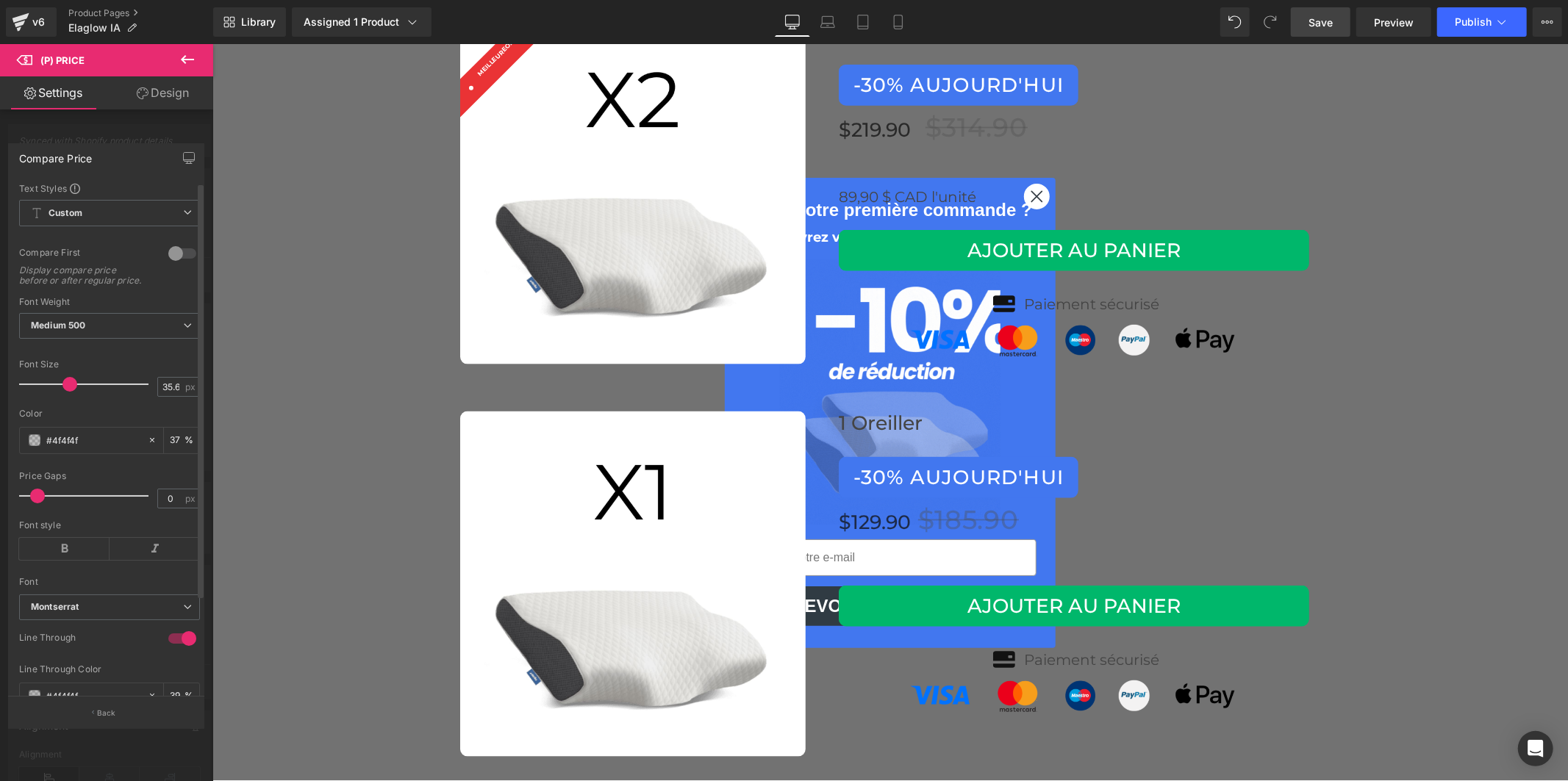
drag, startPoint x: 116, startPoint y: 504, endPoint x: 34, endPoint y: 501, distance: 82.1
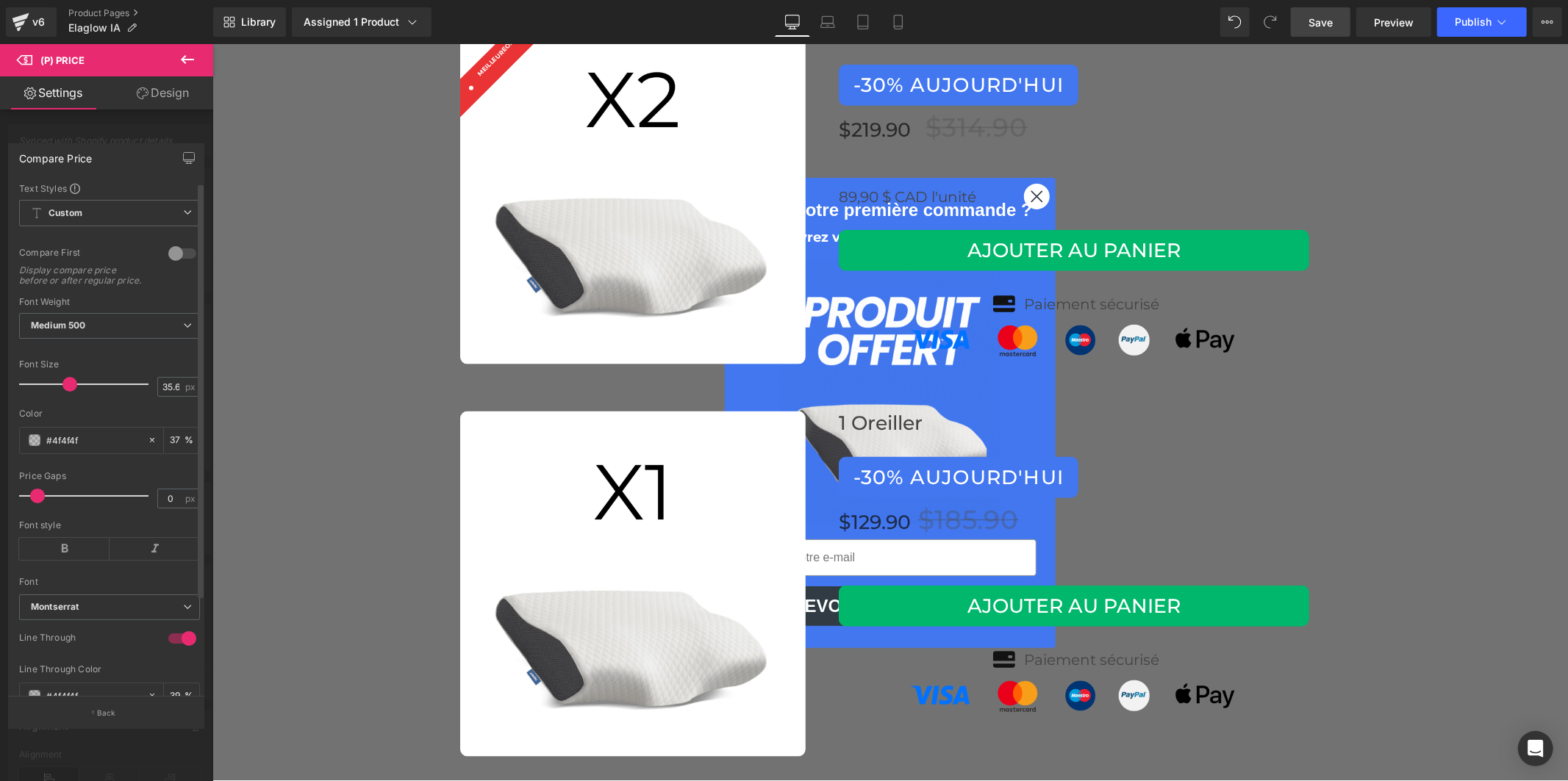
click at [34, 501] on span at bounding box center [37, 495] width 15 height 15
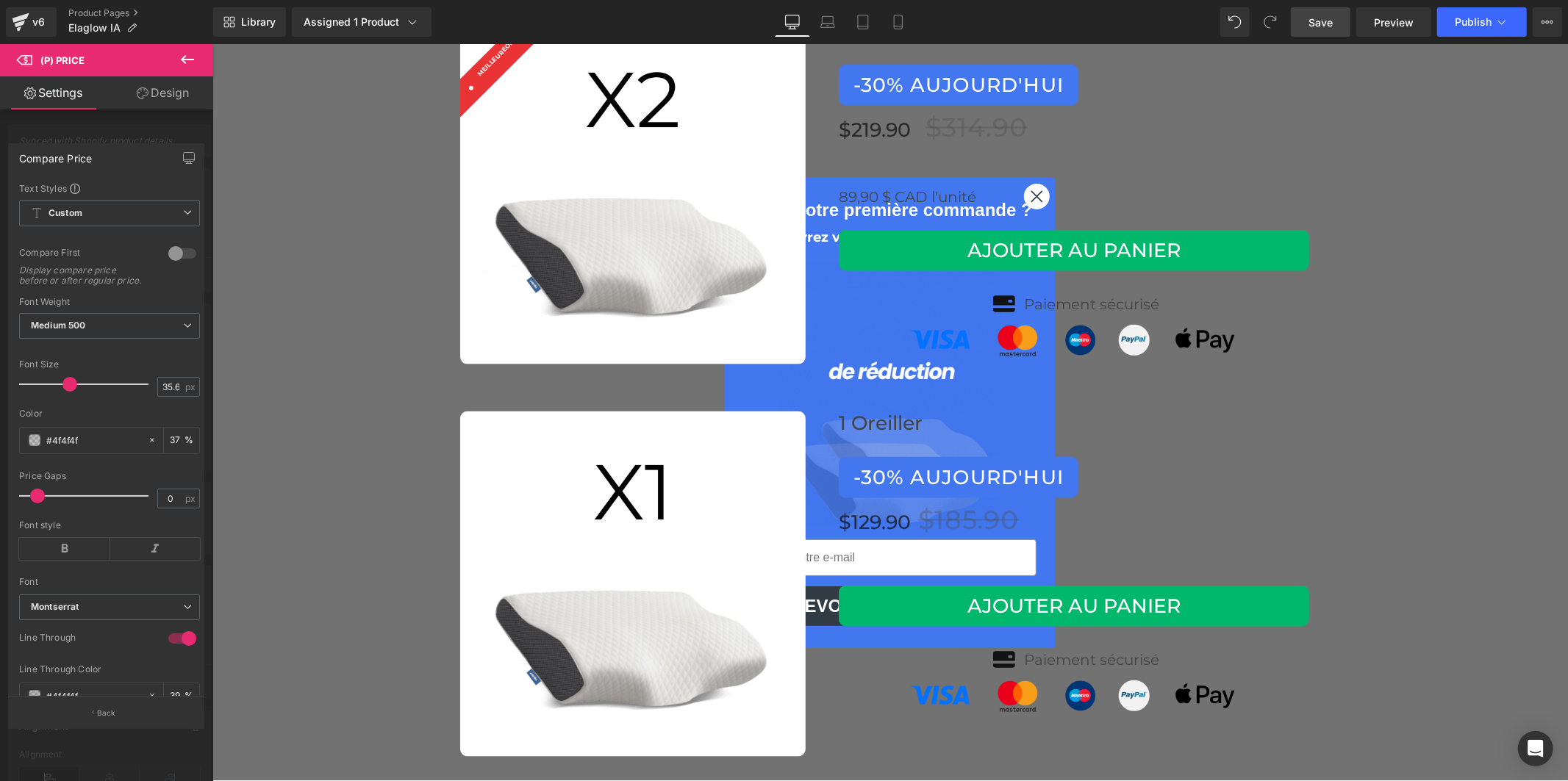
click at [1338, 20] on link "Save" at bounding box center [1320, 22] width 59 height 29
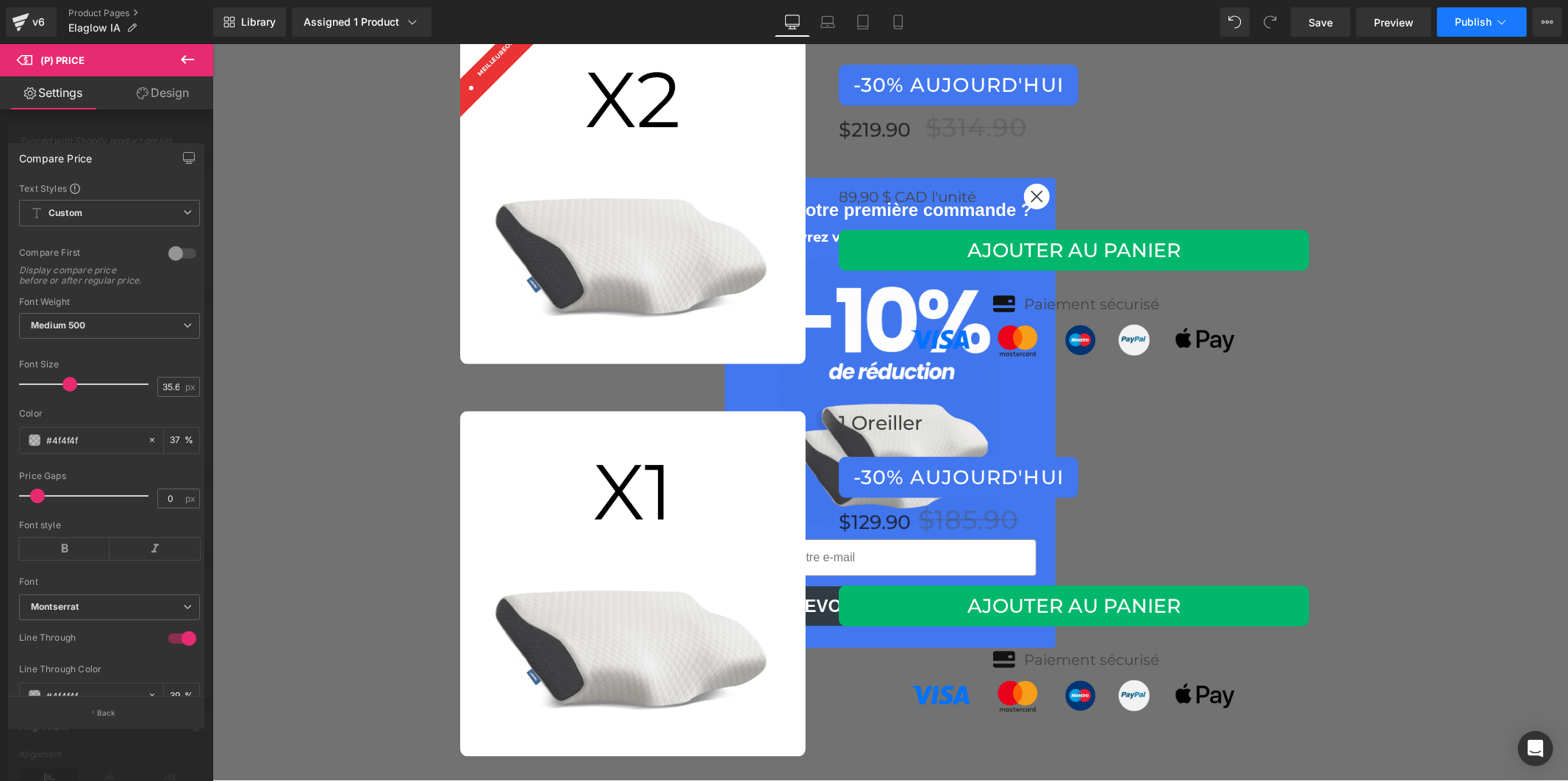
click at [1474, 28] on button "Publish" at bounding box center [1481, 22] width 90 height 29
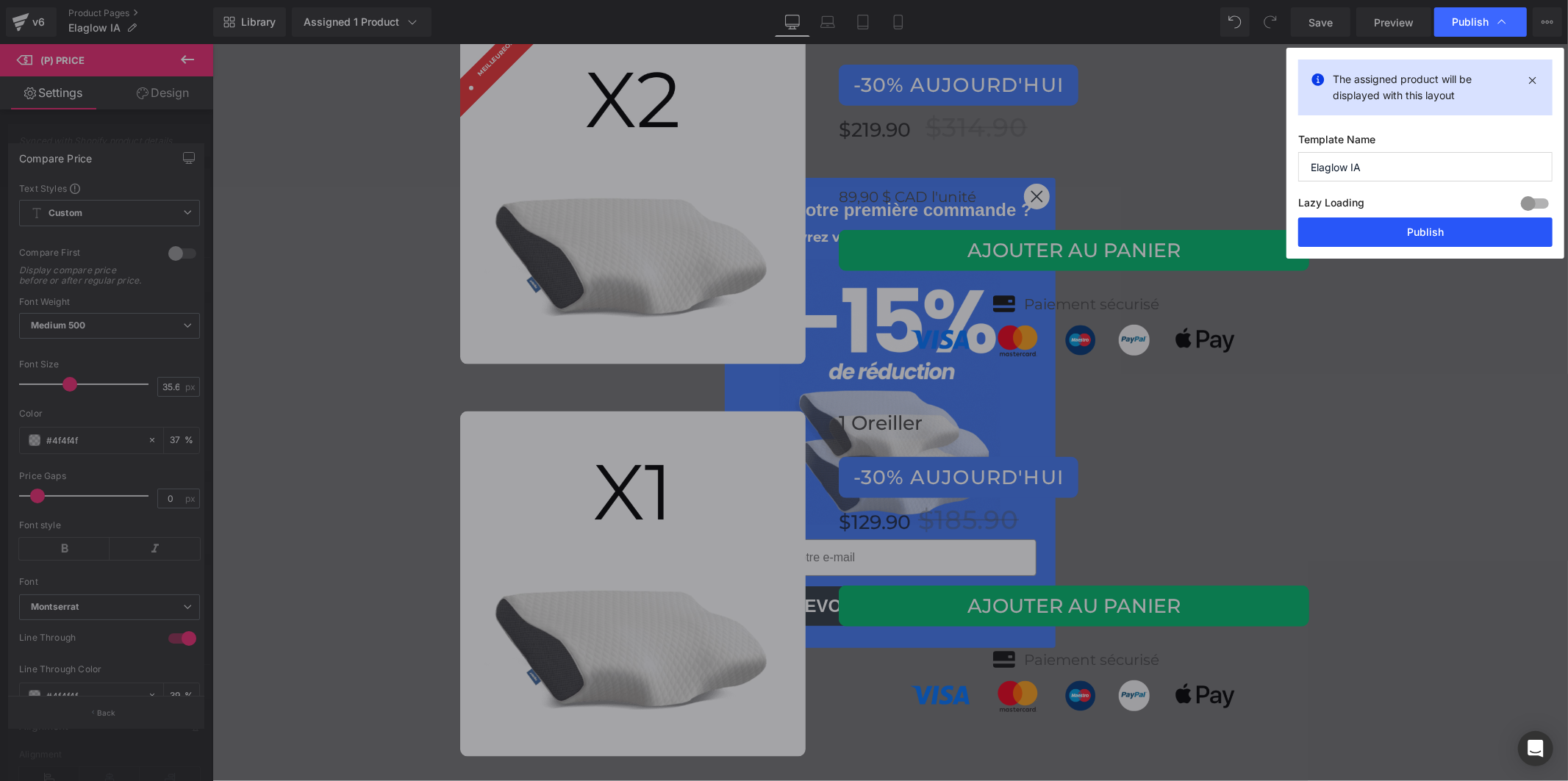
drag, startPoint x: 1384, startPoint y: 239, endPoint x: 1159, endPoint y: 177, distance: 233.4
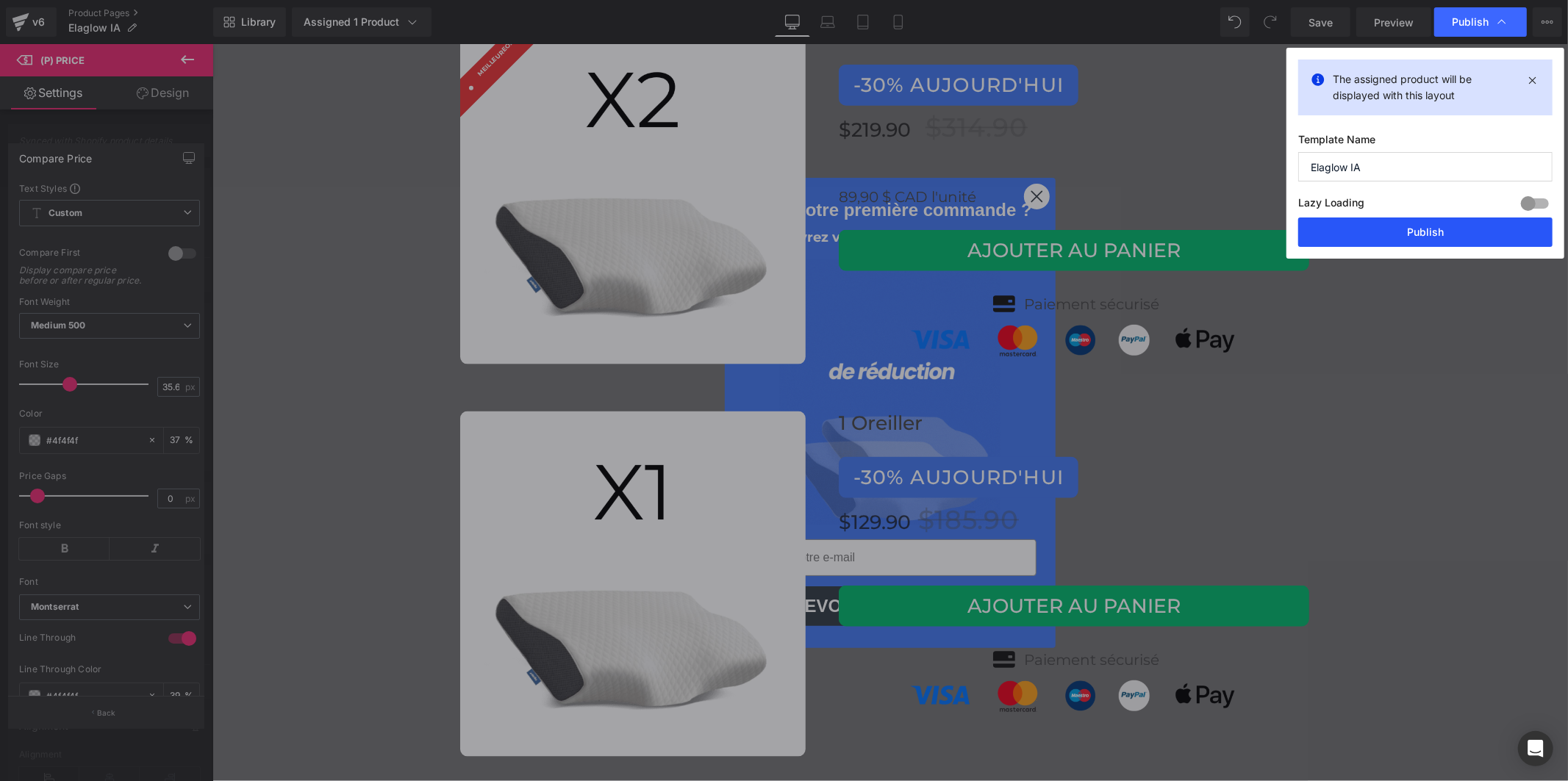
click at [1384, 239] on button "Publish" at bounding box center [1425, 232] width 254 height 29
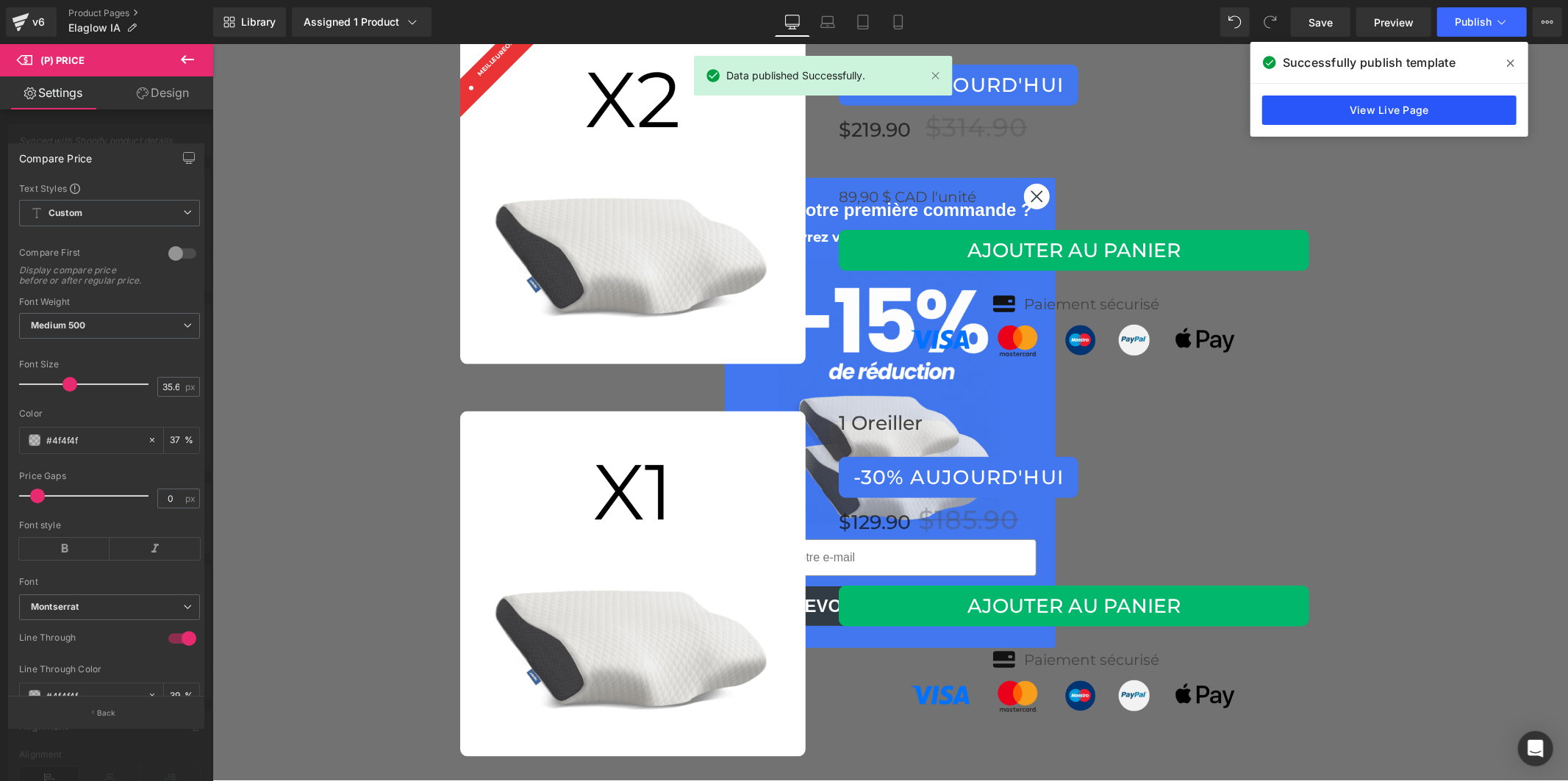
click at [1386, 105] on link "View Live Page" at bounding box center [1389, 110] width 254 height 29
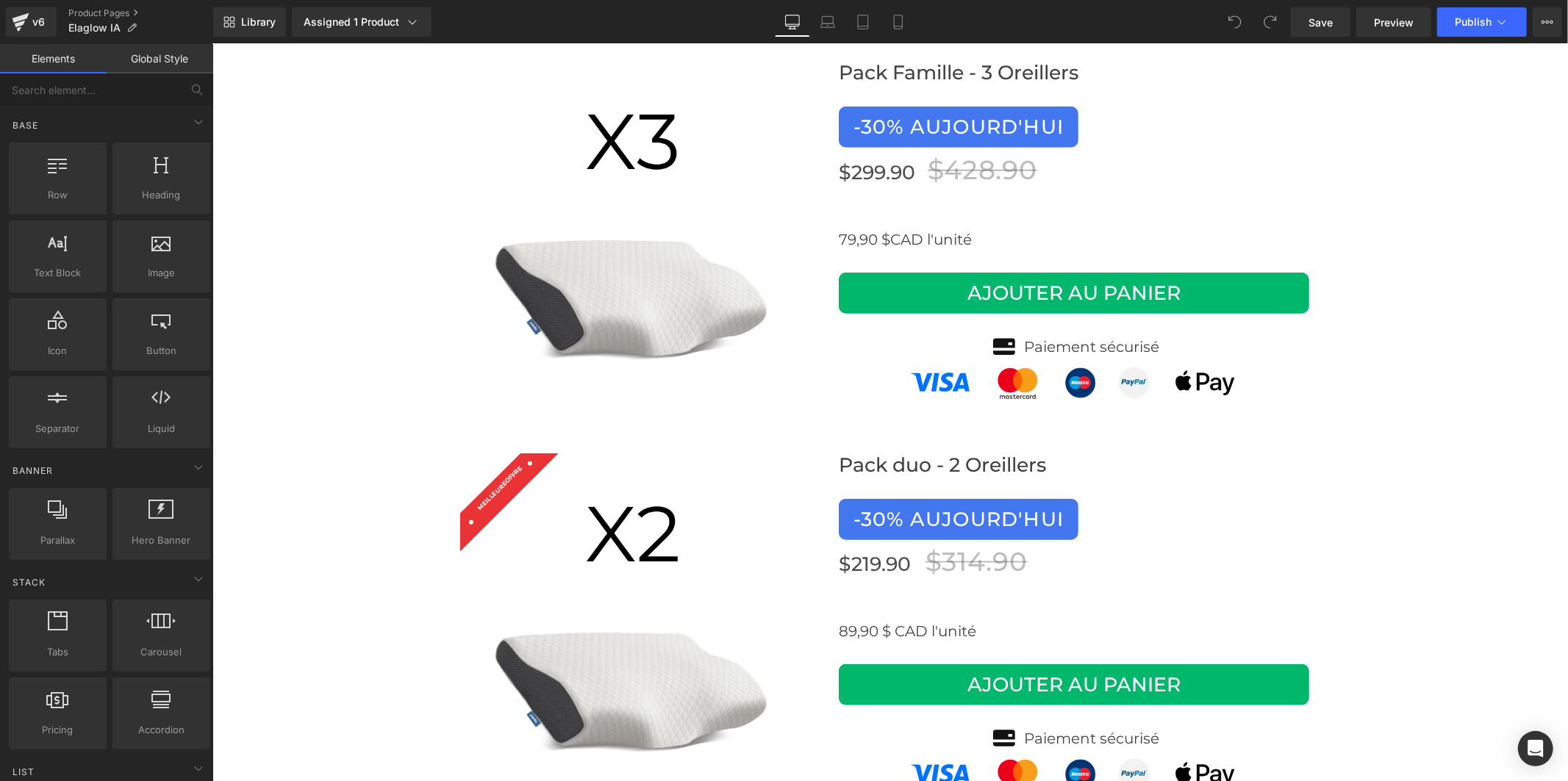
scroll to position [6260, 0]
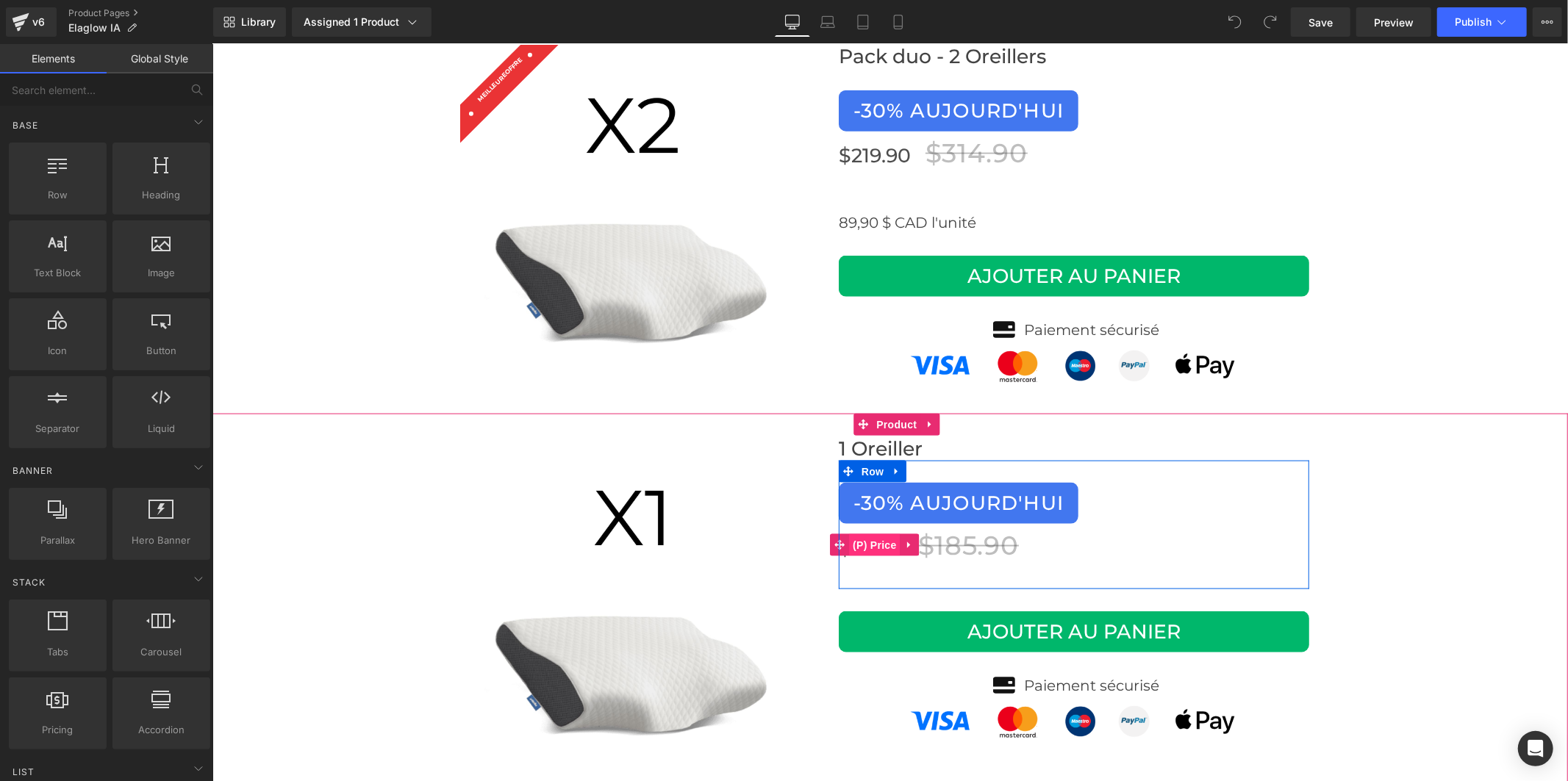
click at [889, 534] on span "(P) Price" at bounding box center [874, 544] width 51 height 22
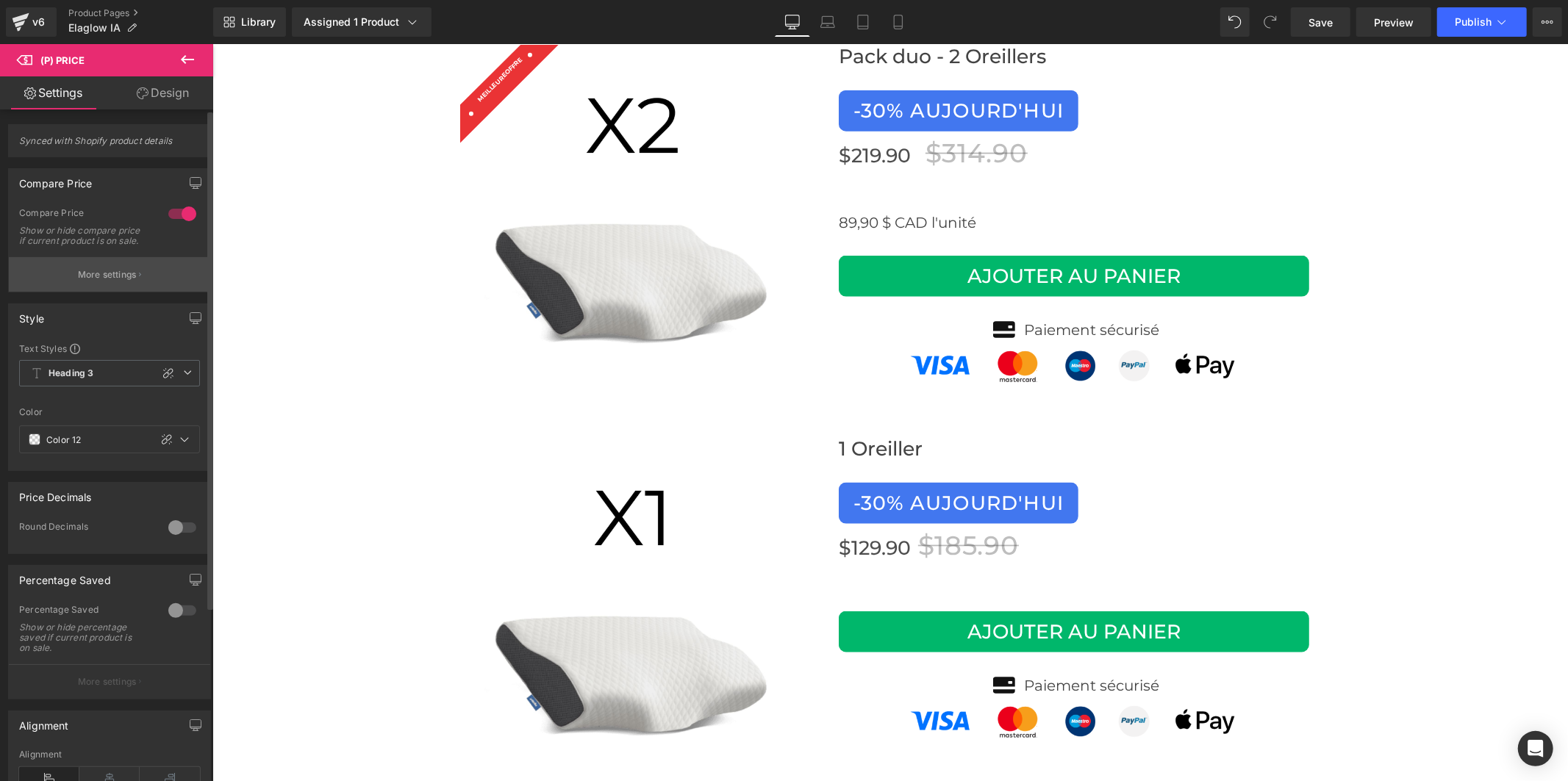
click at [68, 273] on button "More settings" at bounding box center [109, 274] width 201 height 35
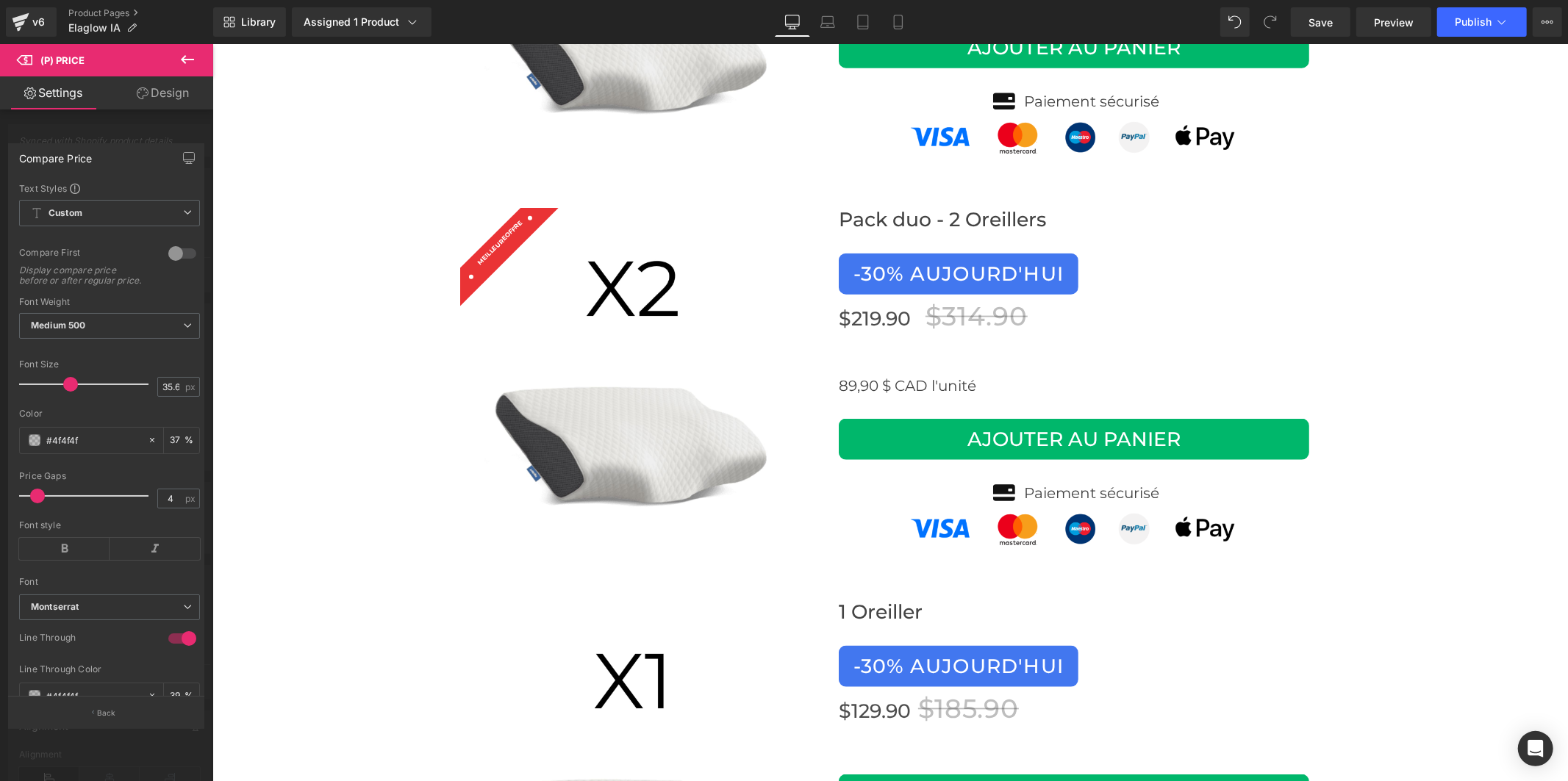
scroll to position [6096, 0]
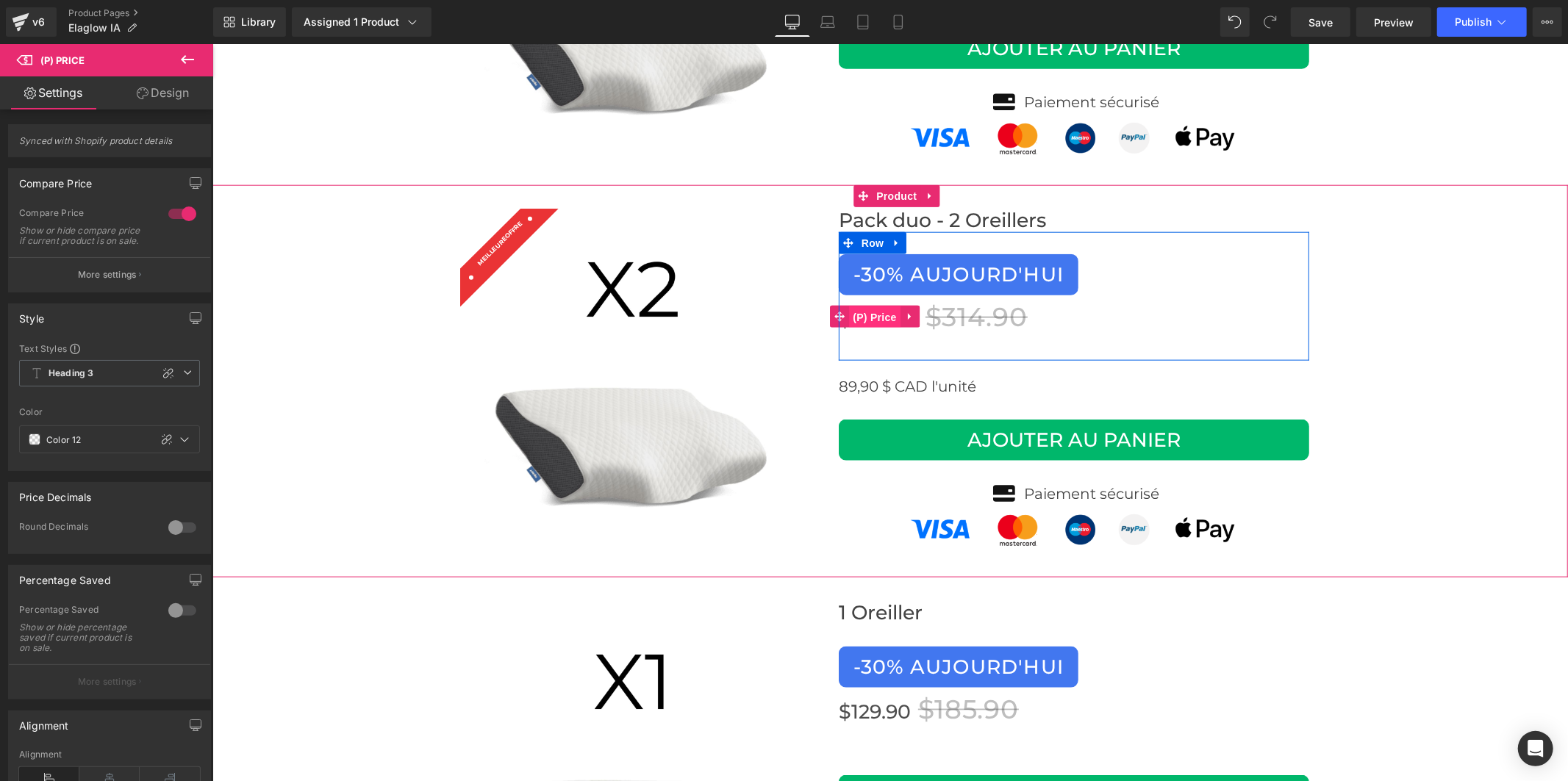
click at [882, 306] on span "(P) Price" at bounding box center [874, 316] width 51 height 22
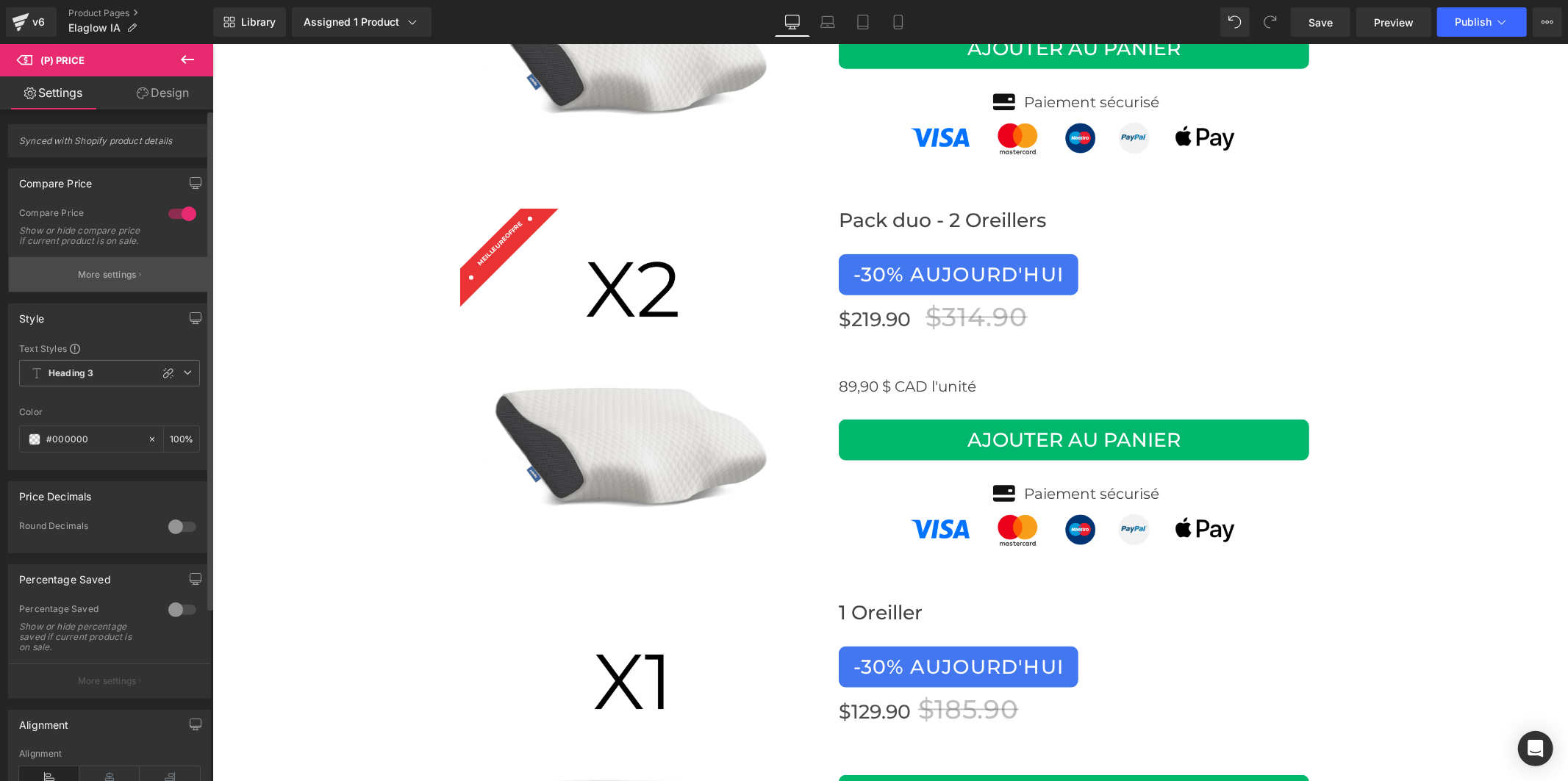
click at [99, 281] on p "More settings" at bounding box center [107, 274] width 59 height 13
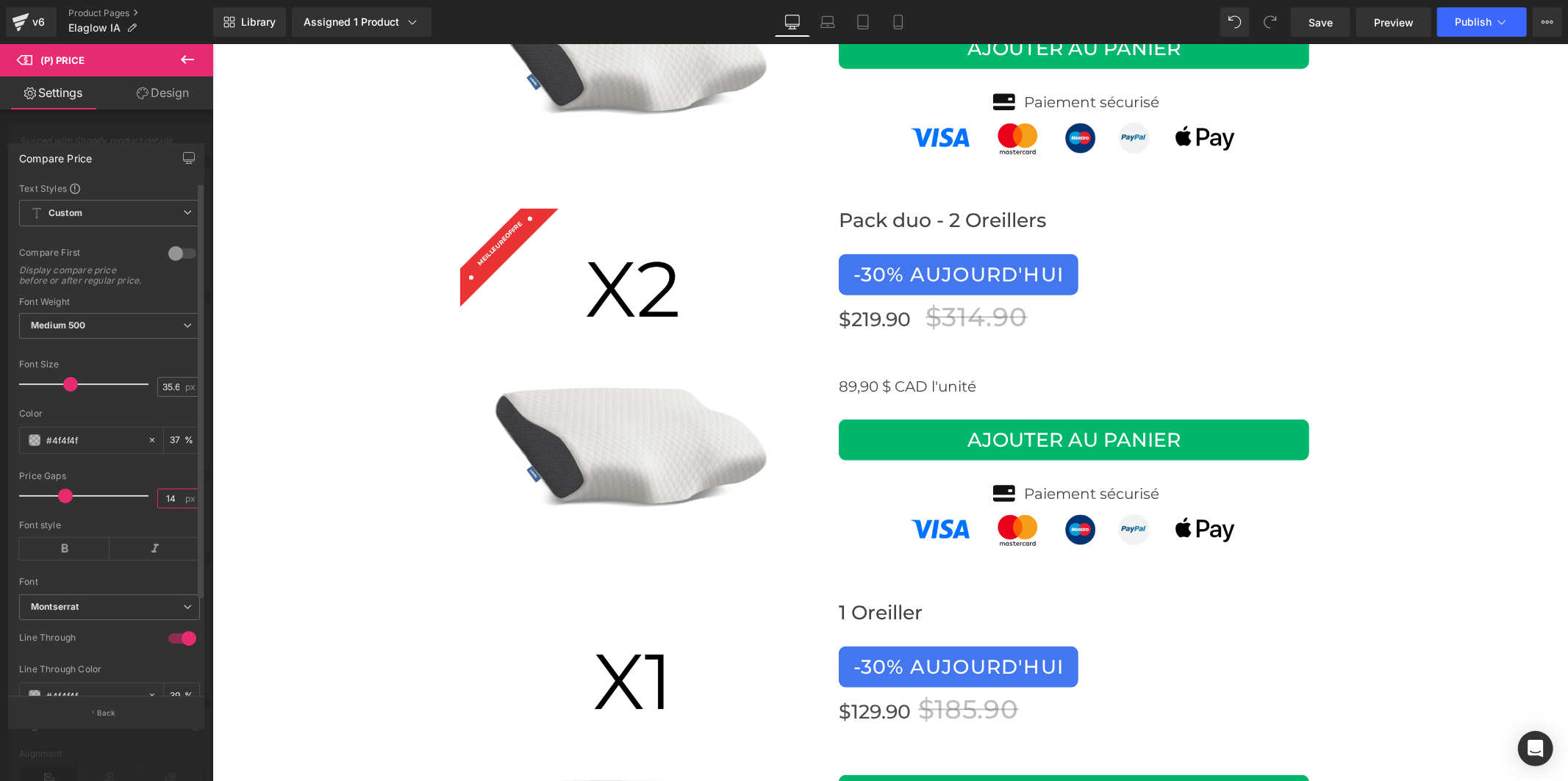
drag, startPoint x: 171, startPoint y: 503, endPoint x: 150, endPoint y: 507, distance: 21.4
click at [150, 507] on div "Price Gaps 14 px" at bounding box center [109, 495] width 181 height 49
type input "4"
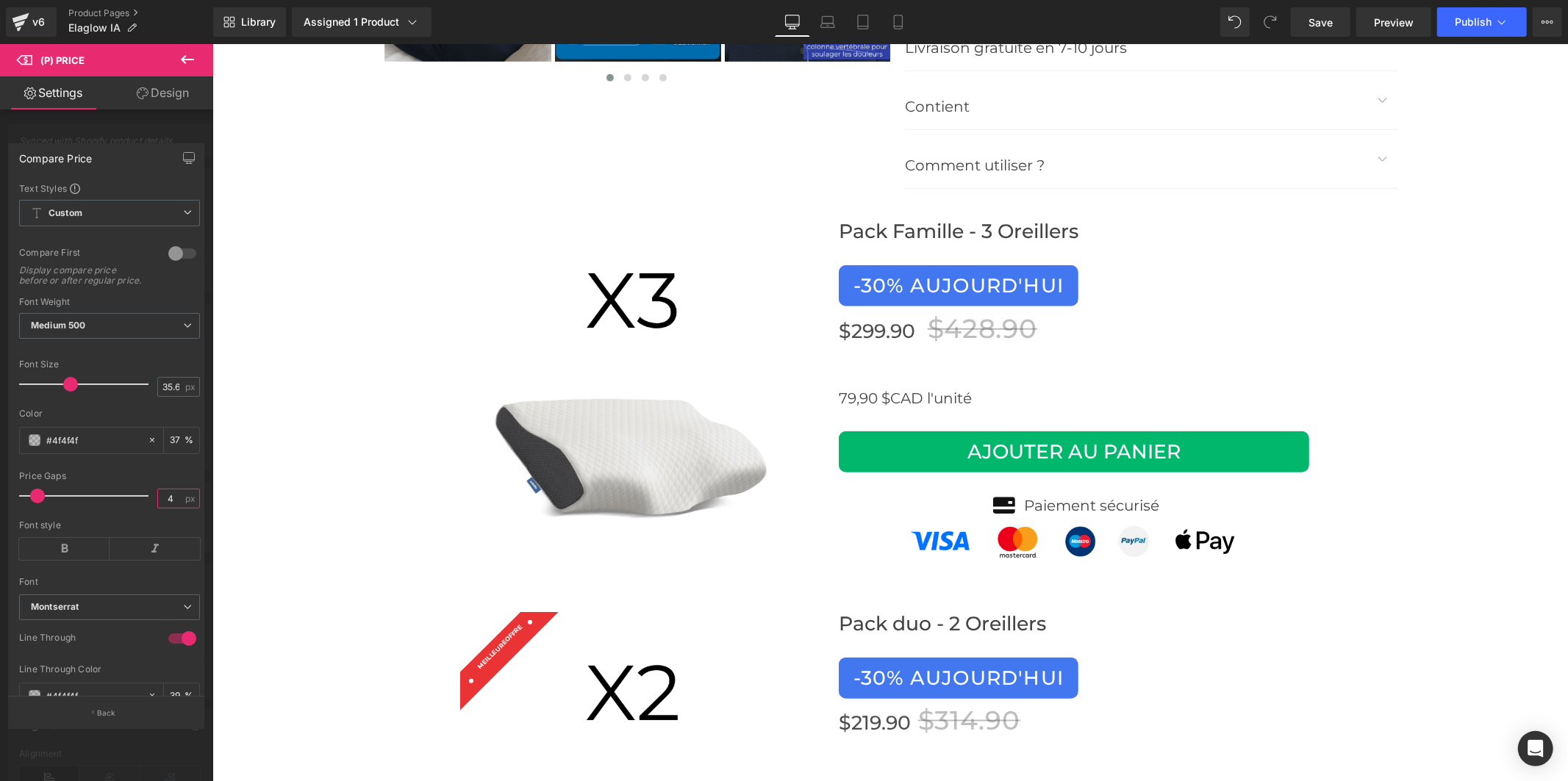
scroll to position [5688, 0]
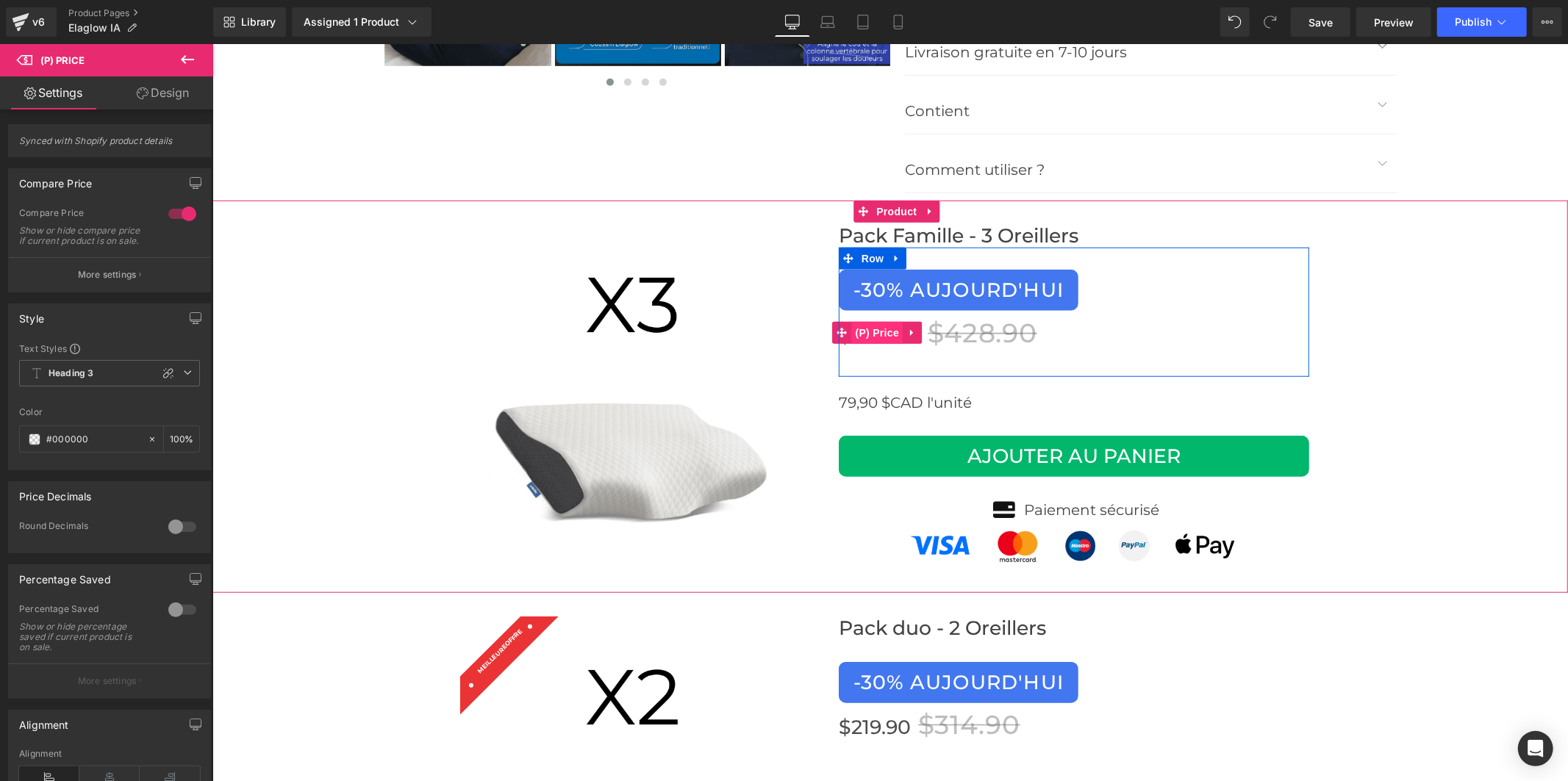
click at [860, 321] on span "(P) Price" at bounding box center [877, 332] width 51 height 22
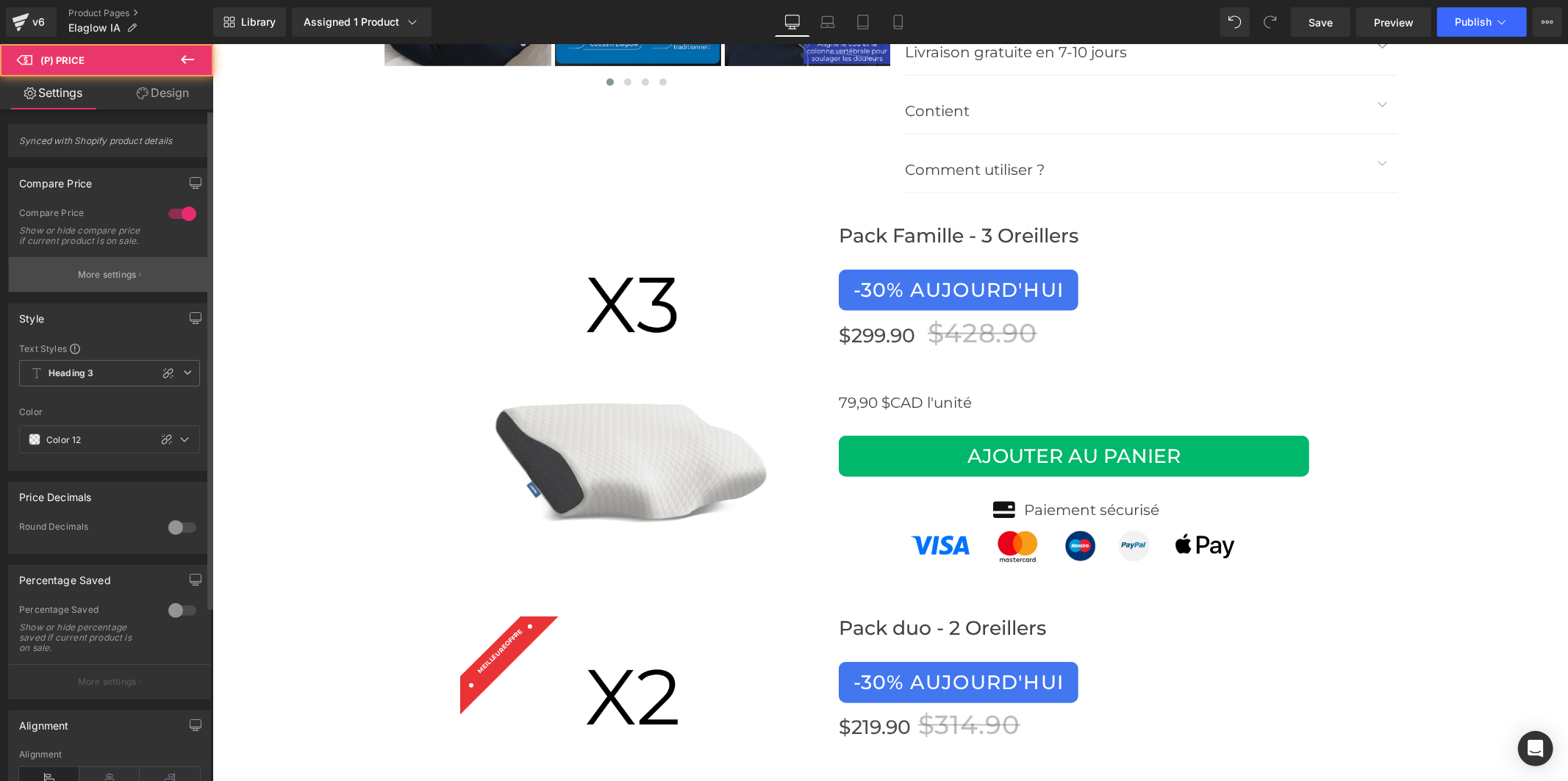
click at [126, 281] on p "More settings" at bounding box center [107, 274] width 59 height 13
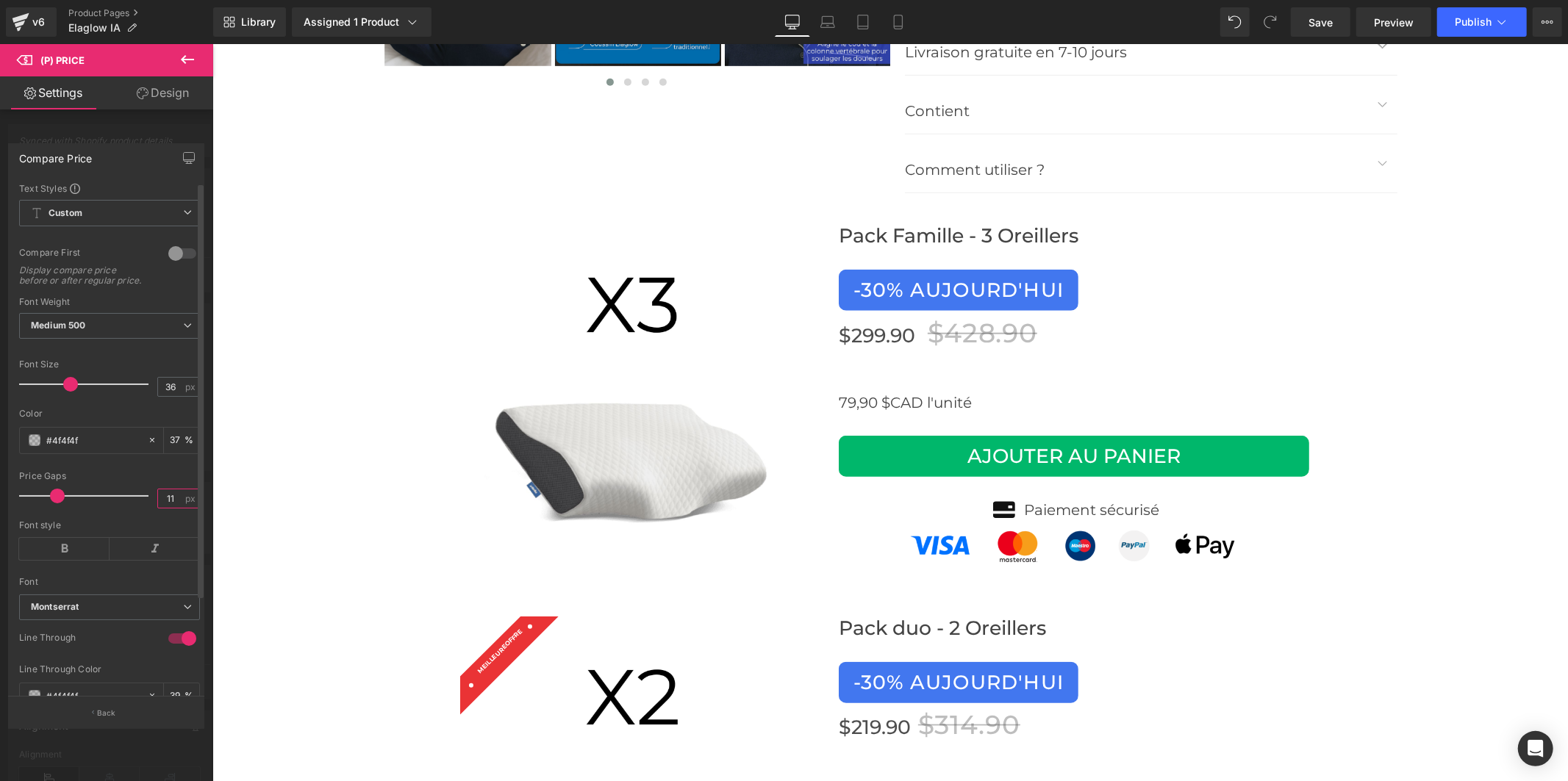
drag, startPoint x: 175, startPoint y: 509, endPoint x: 157, endPoint y: 511, distance: 18.1
click at [158, 508] on input "11" at bounding box center [171, 498] width 25 height 18
type input "4"
click at [1310, 25] on span "Save" at bounding box center [1321, 22] width 25 height 15
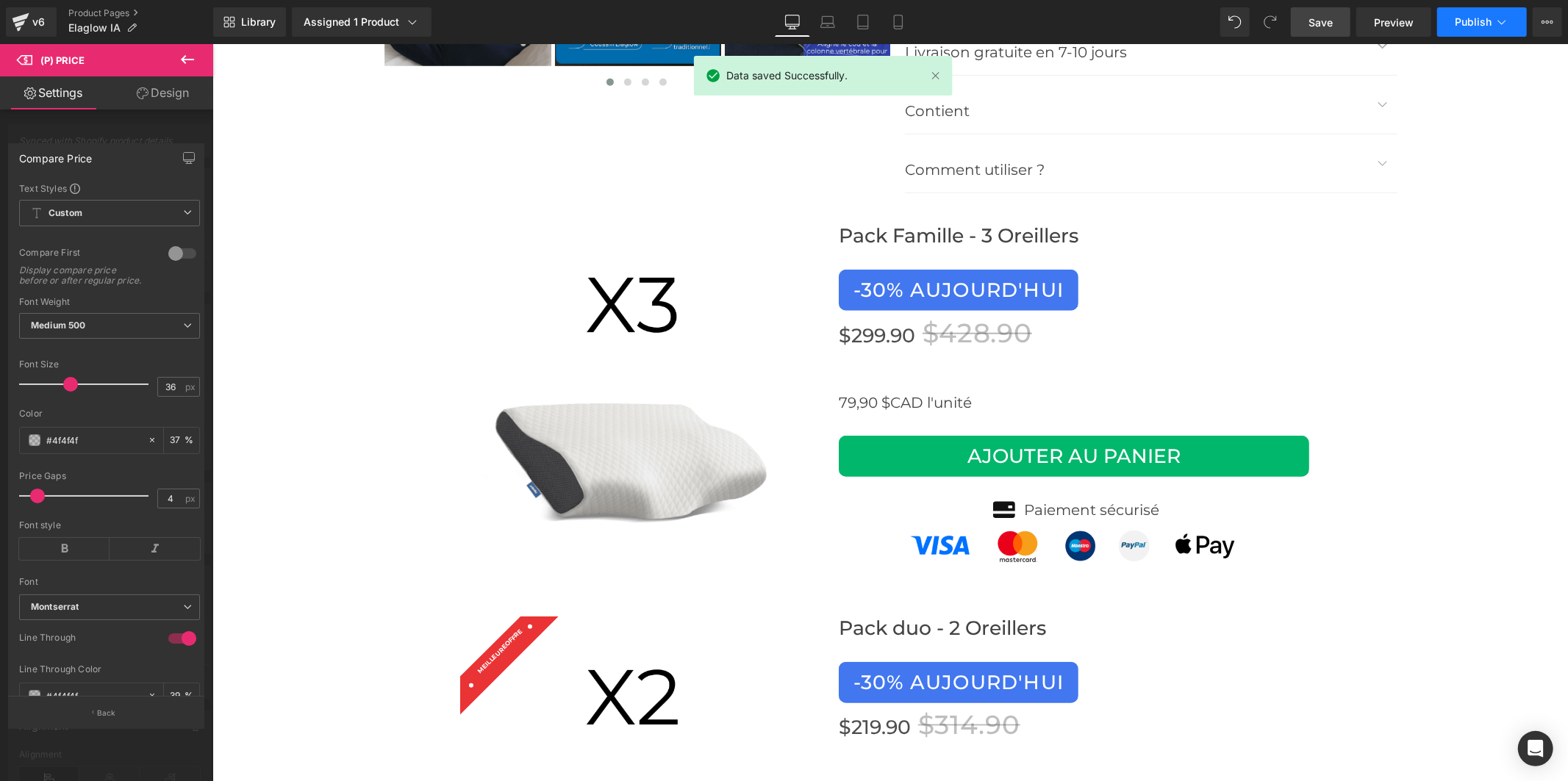
click at [1463, 21] on span "Publish" at bounding box center [1473, 22] width 37 height 12
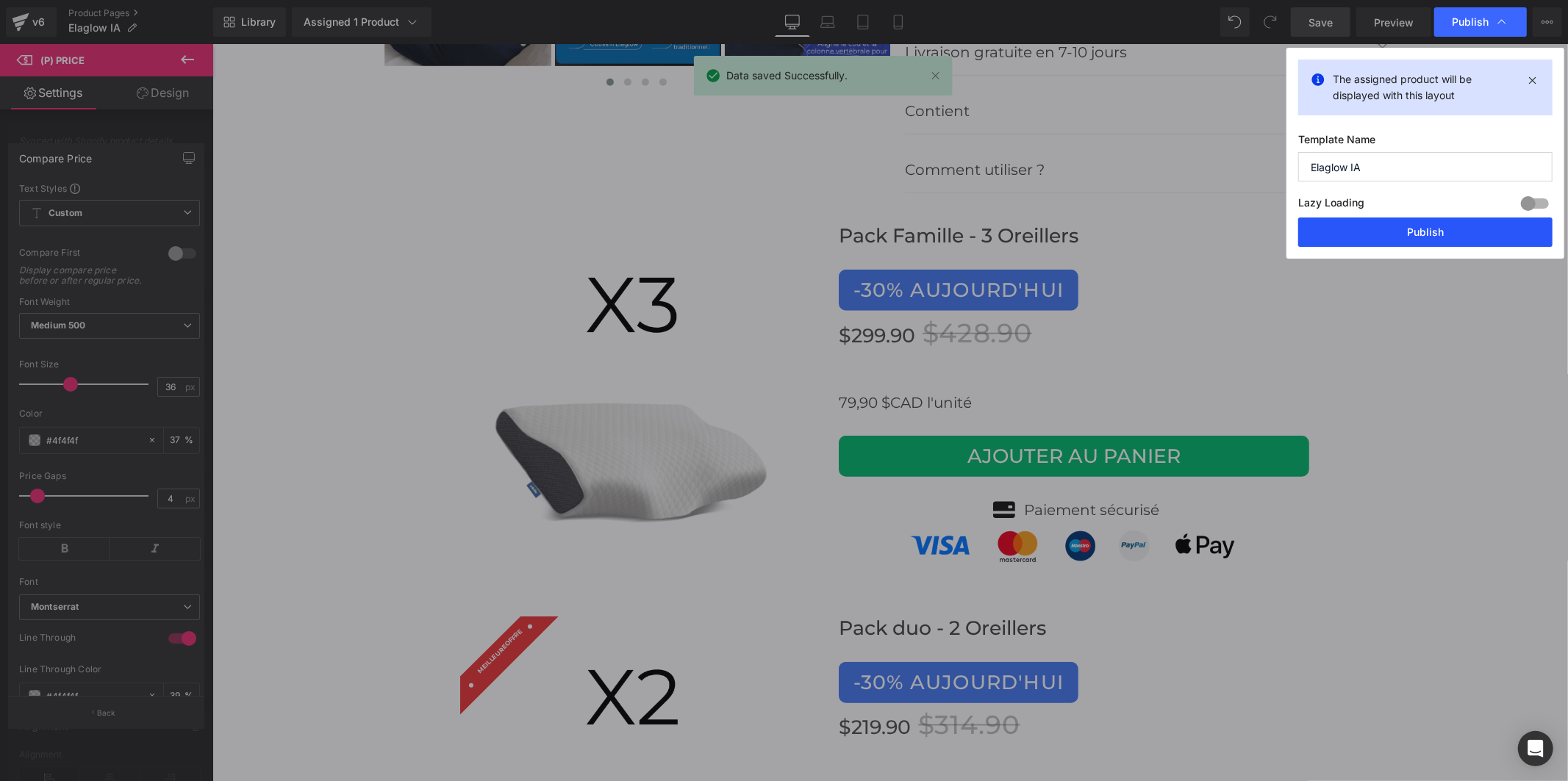
click at [1452, 228] on button "Publish" at bounding box center [1425, 232] width 254 height 29
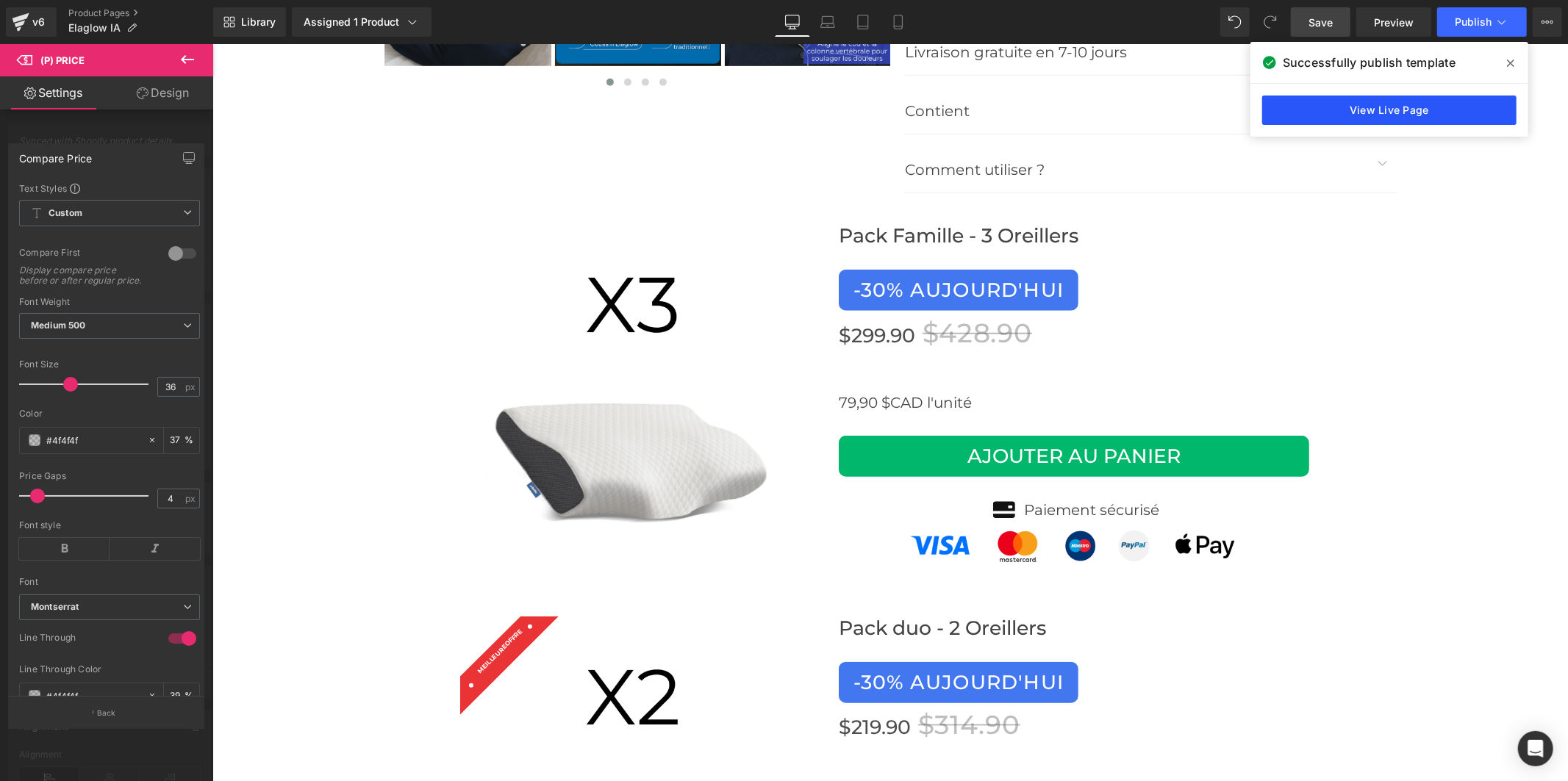
click at [1341, 111] on link "View Live Page" at bounding box center [1389, 110] width 254 height 29
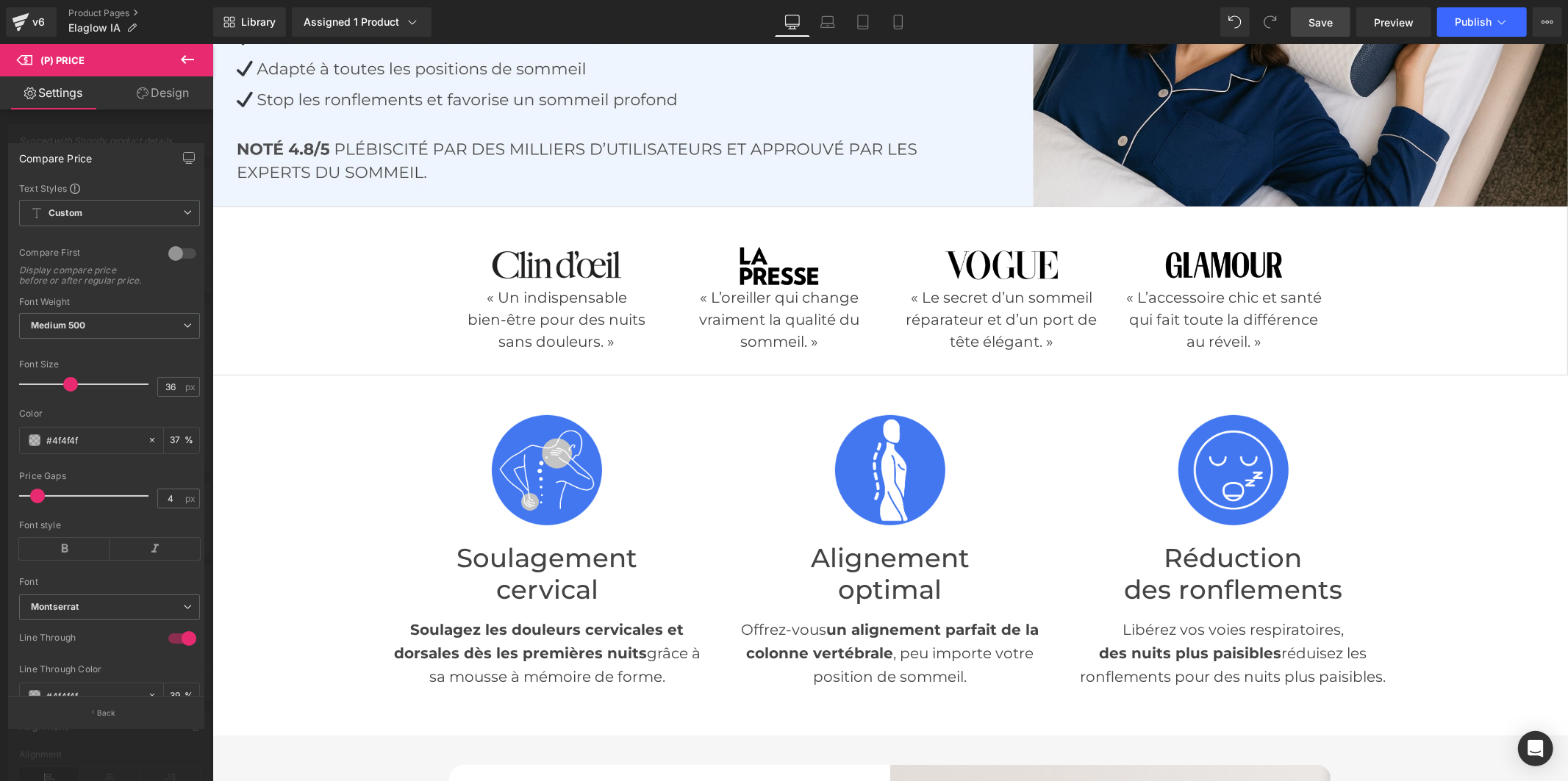
scroll to position [299, 0]
